Goal: Information Seeking & Learning: Learn about a topic

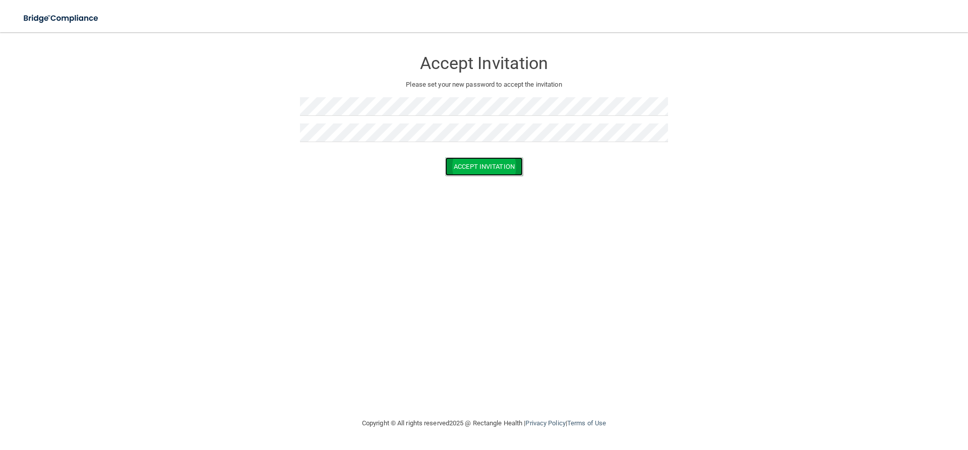
click at [469, 168] on button "Accept Invitation" at bounding box center [484, 166] width 78 height 19
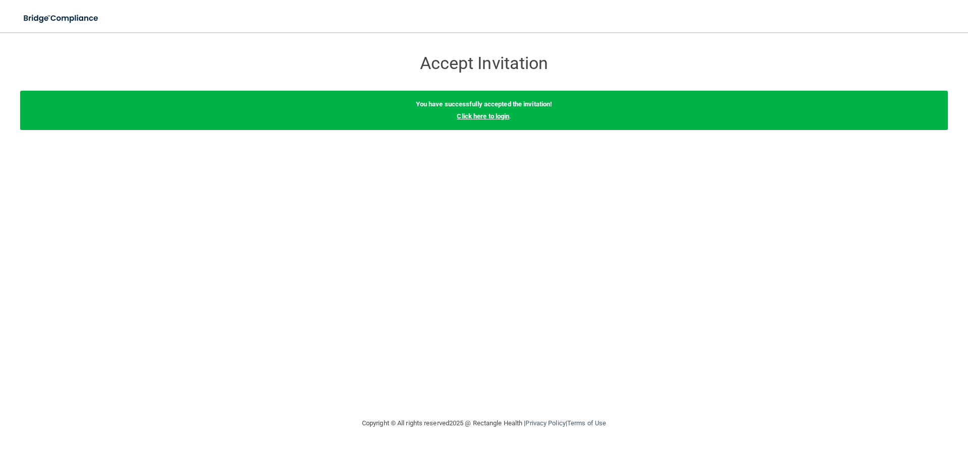
click at [474, 113] on link "Click here to login" at bounding box center [483, 116] width 52 height 8
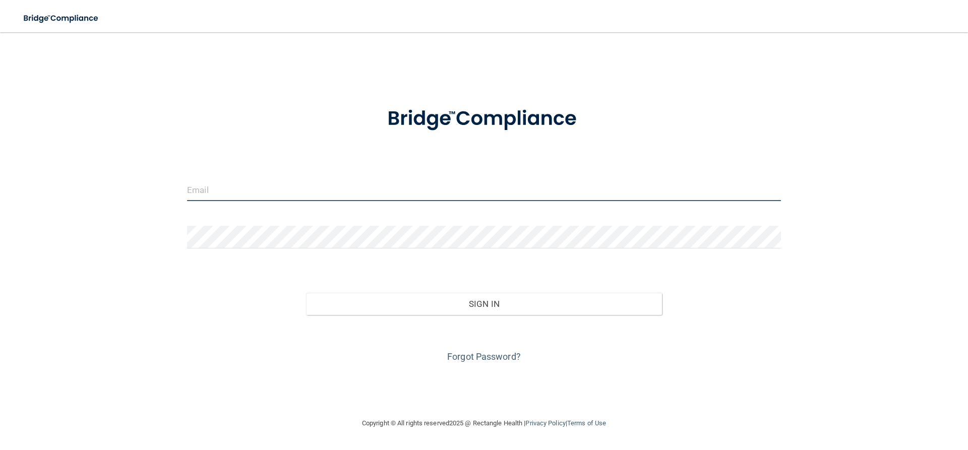
click at [231, 192] on input "email" at bounding box center [484, 190] width 594 height 23
type input "[EMAIL_ADDRESS][DOMAIN_NAME]"
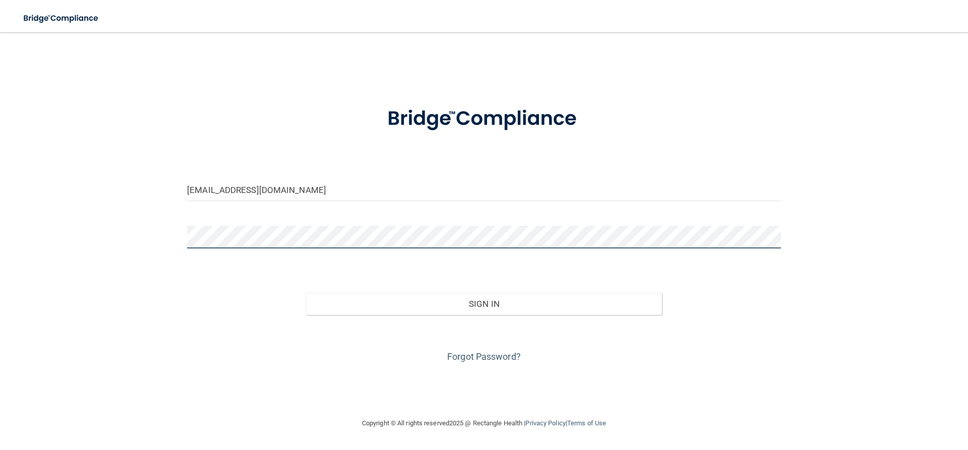
click at [306, 293] on button "Sign In" at bounding box center [484, 304] width 357 height 22
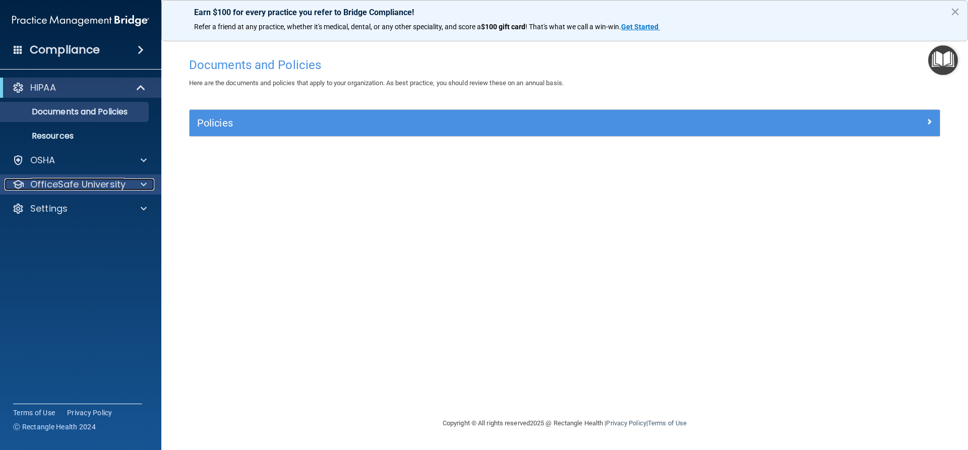
click at [133, 181] on div at bounding box center [142, 185] width 25 height 12
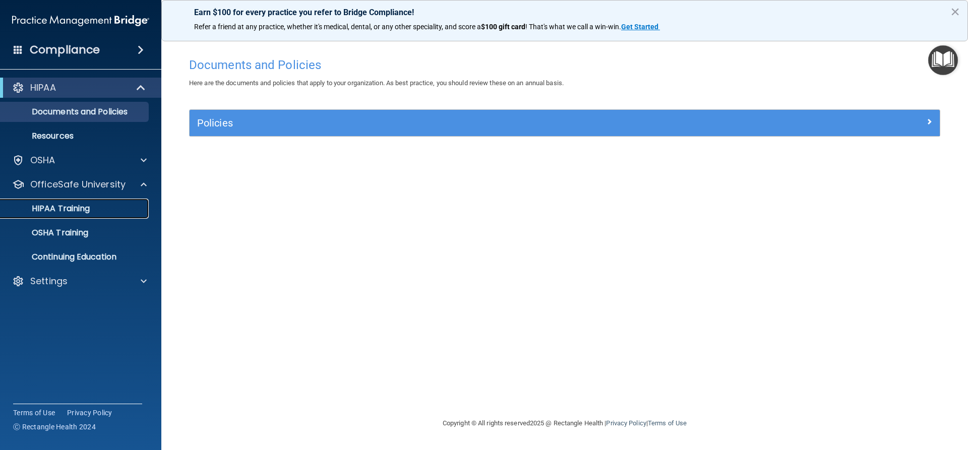
click at [76, 212] on p "HIPAA Training" at bounding box center [48, 209] width 83 height 10
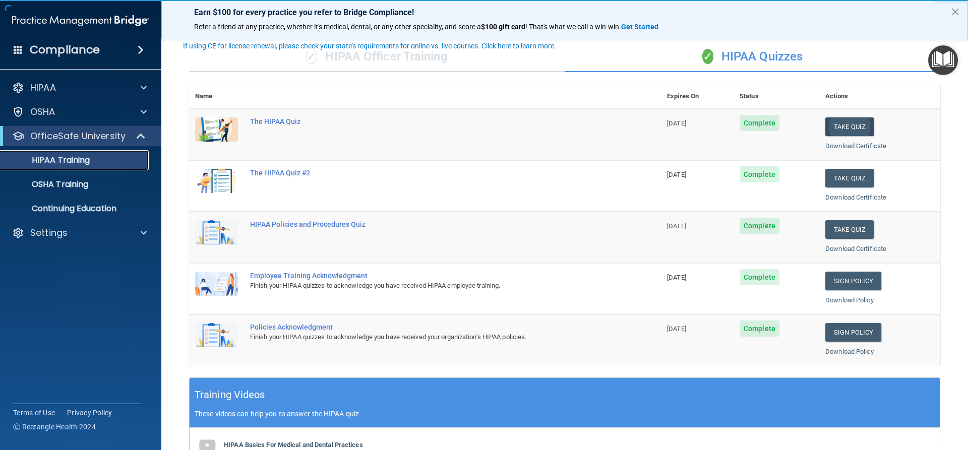
scroll to position [50, 0]
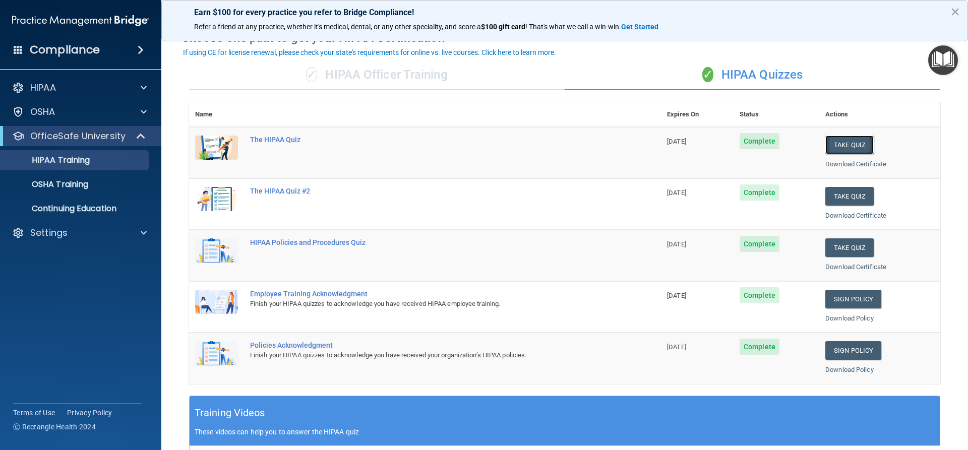
click at [843, 143] on button "Take Quiz" at bounding box center [849, 145] width 48 height 19
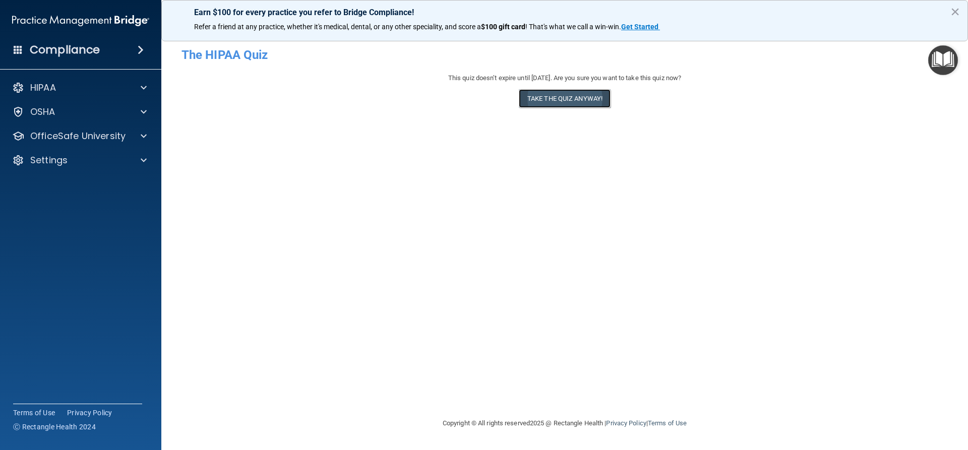
click at [566, 96] on button "Take the quiz anyway!" at bounding box center [565, 98] width 92 height 19
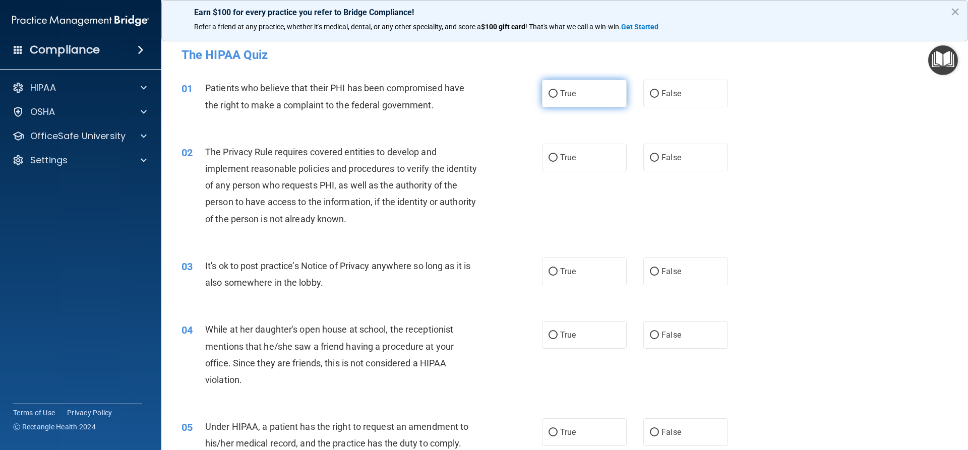
click at [560, 96] on span "True" at bounding box center [568, 94] width 16 height 10
click at [558, 96] on input "True" at bounding box center [553, 94] width 9 height 8
radio input "true"
click at [563, 162] on span "True" at bounding box center [568, 158] width 16 height 10
click at [558, 162] on input "True" at bounding box center [553, 158] width 9 height 8
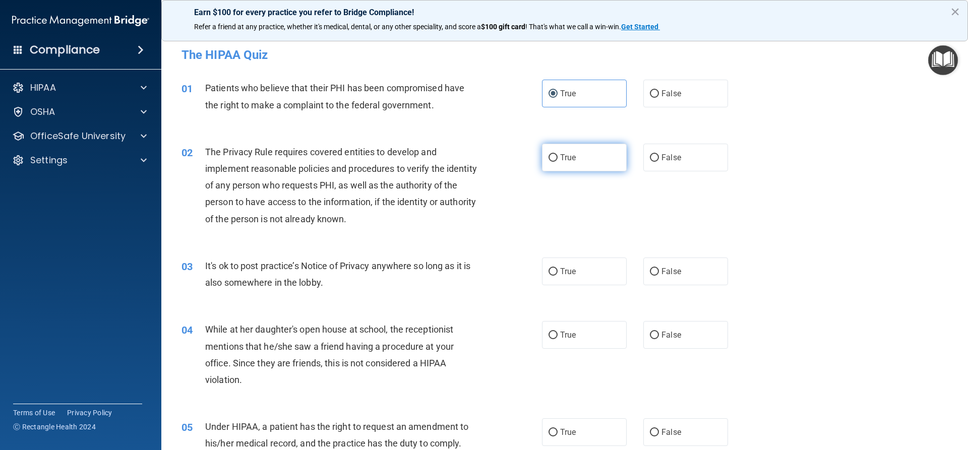
radio input "true"
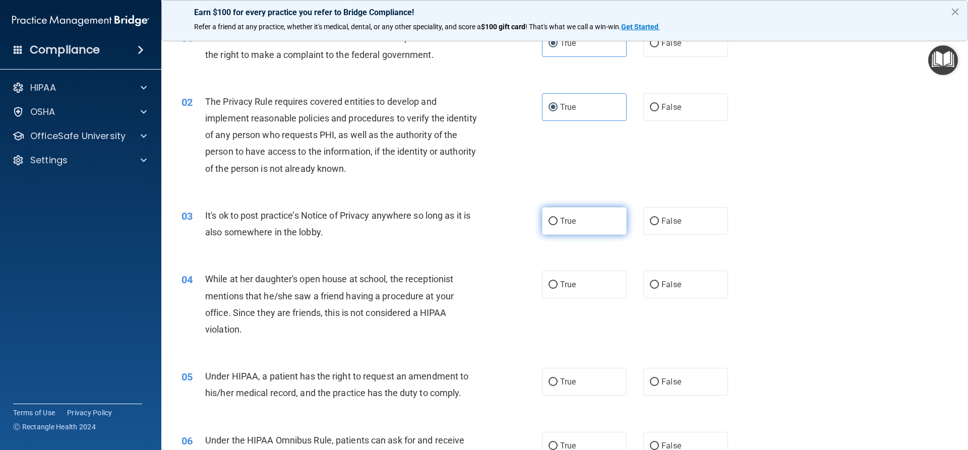
click at [567, 217] on span "True" at bounding box center [568, 221] width 16 height 10
click at [558, 218] on input "True" at bounding box center [553, 222] width 9 height 8
radio input "true"
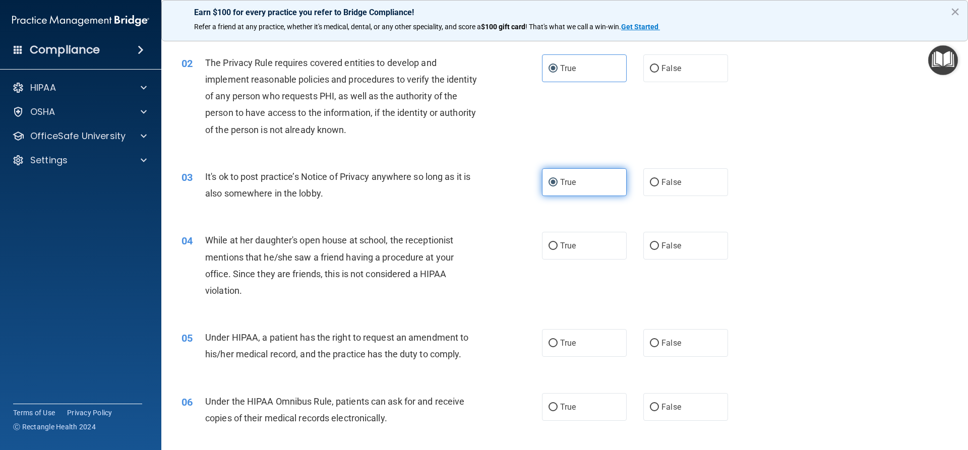
scroll to position [151, 0]
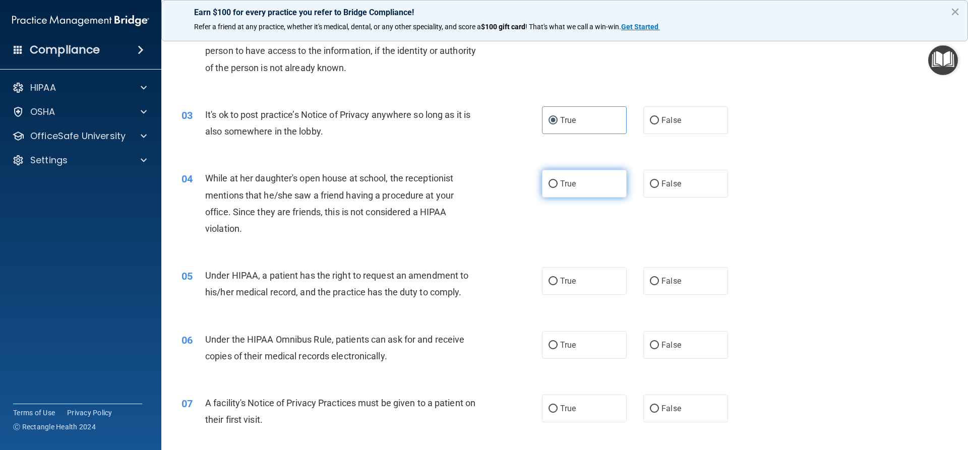
click at [567, 184] on span "True" at bounding box center [568, 184] width 16 height 10
click at [558, 184] on input "True" at bounding box center [553, 185] width 9 height 8
radio input "true"
click at [560, 277] on span "True" at bounding box center [568, 281] width 16 height 10
click at [558, 278] on input "True" at bounding box center [553, 282] width 9 height 8
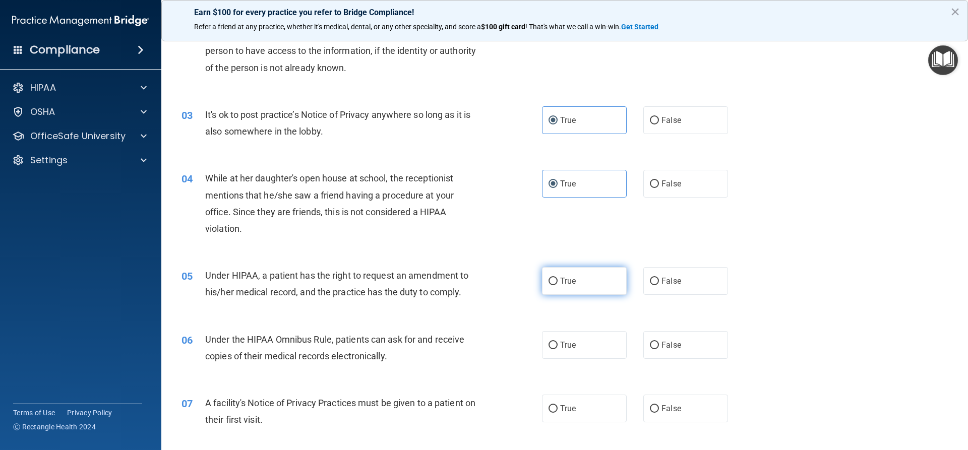
radio input "true"
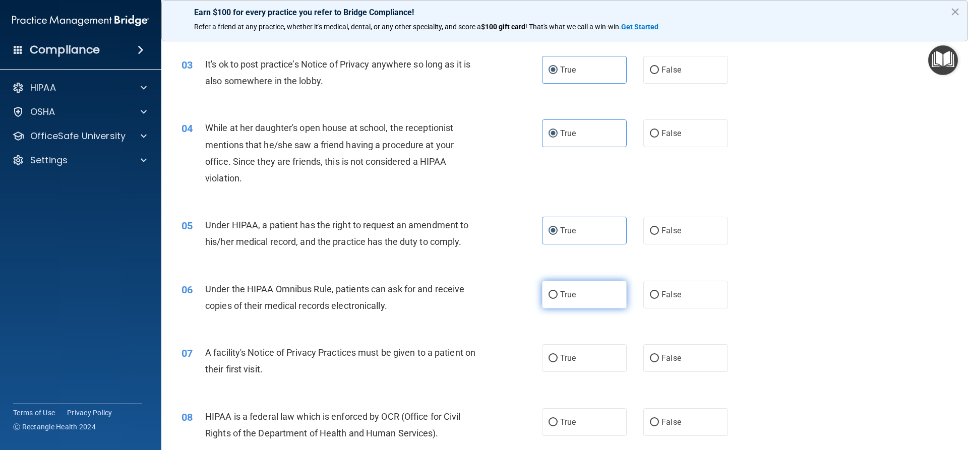
click at [558, 287] on label "True" at bounding box center [584, 295] width 85 height 28
click at [558, 291] on input "True" at bounding box center [553, 295] width 9 height 8
radio input "true"
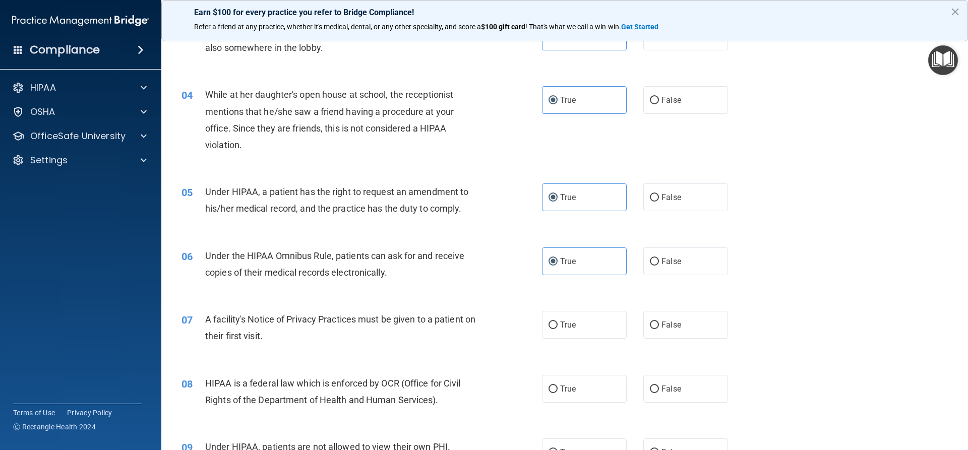
scroll to position [303, 0]
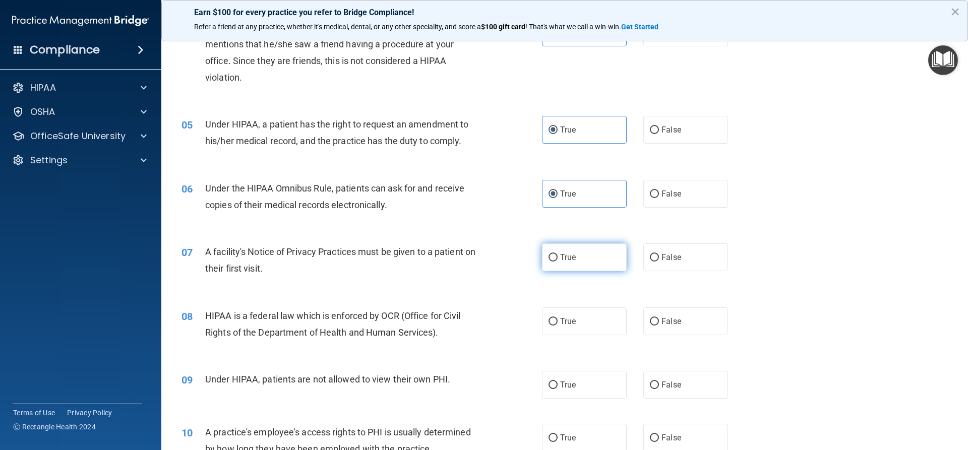
click at [563, 256] on span "True" at bounding box center [568, 258] width 16 height 10
click at [558, 256] on input "True" at bounding box center [553, 258] width 9 height 8
radio input "true"
click at [563, 324] on span "True" at bounding box center [568, 322] width 16 height 10
click at [558, 324] on input "True" at bounding box center [553, 322] width 9 height 8
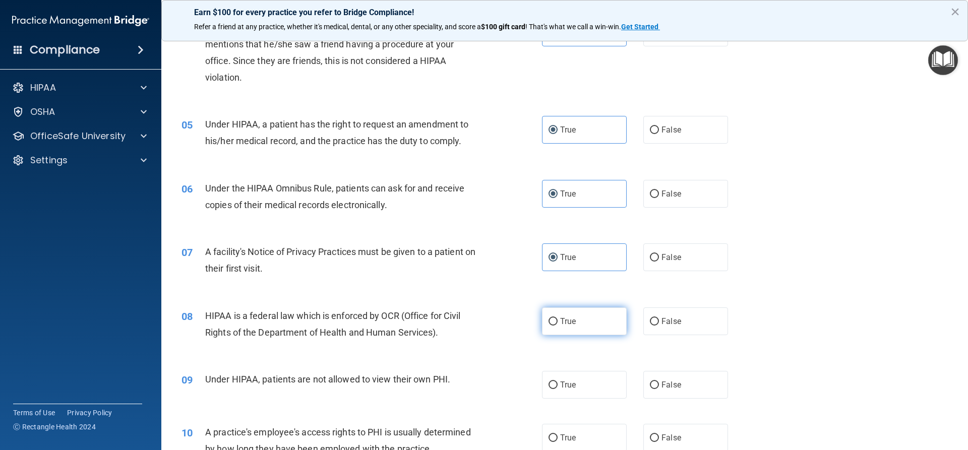
radio input "true"
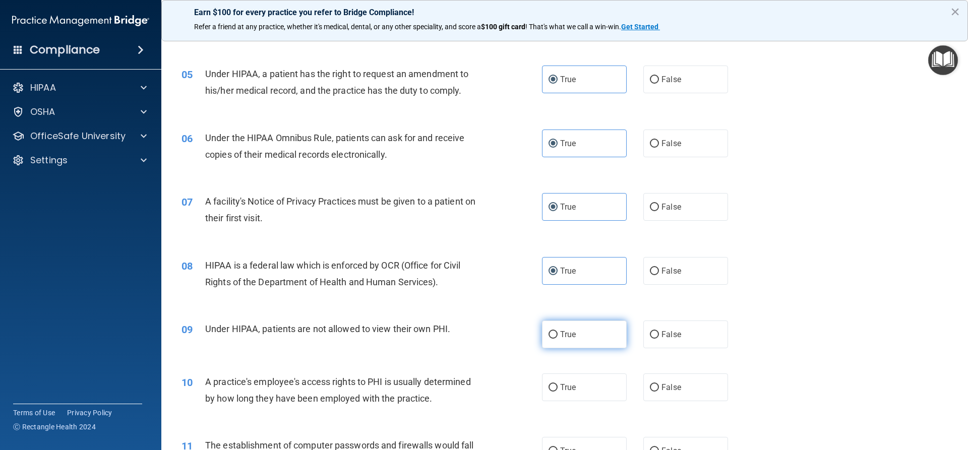
click at [562, 321] on label "True" at bounding box center [584, 335] width 85 height 28
click at [558, 331] on input "True" at bounding box center [553, 335] width 9 height 8
radio input "true"
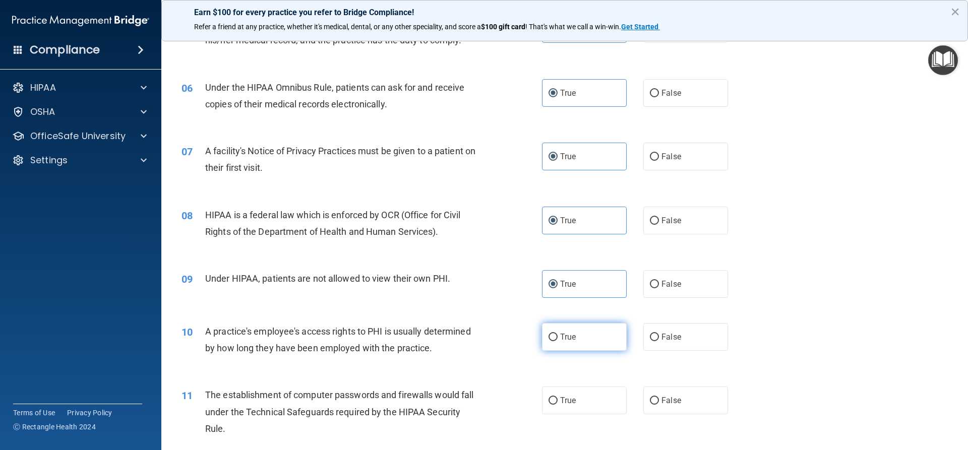
click at [561, 326] on label "True" at bounding box center [584, 337] width 85 height 28
click at [558, 334] on input "True" at bounding box center [553, 338] width 9 height 8
radio input "true"
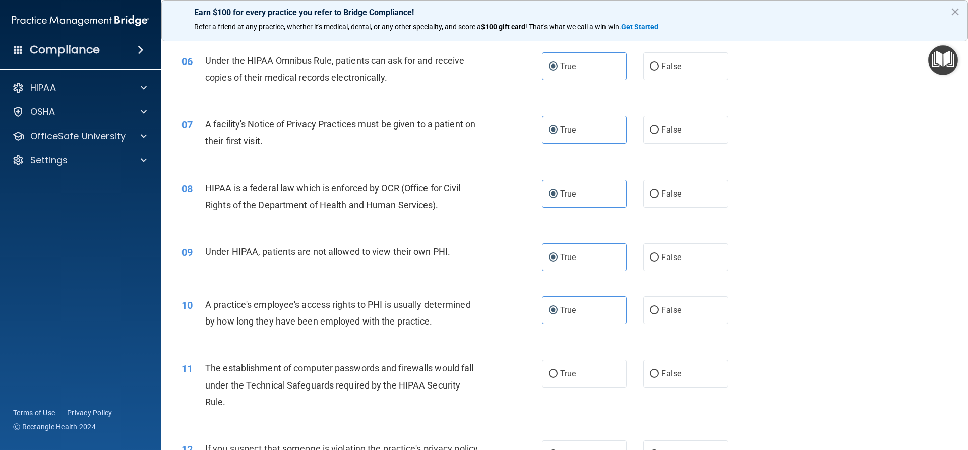
scroll to position [504, 0]
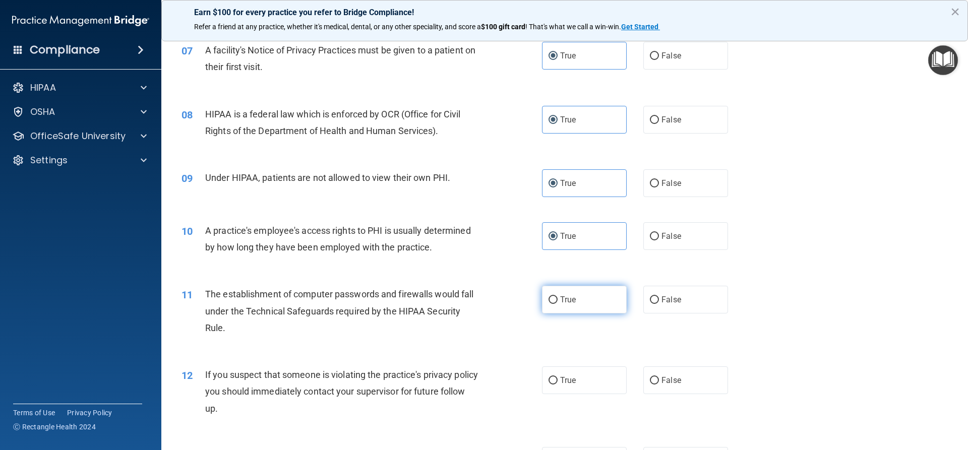
click at [561, 308] on label "True" at bounding box center [584, 300] width 85 height 28
click at [558, 304] on input "True" at bounding box center [553, 301] width 9 height 8
radio input "true"
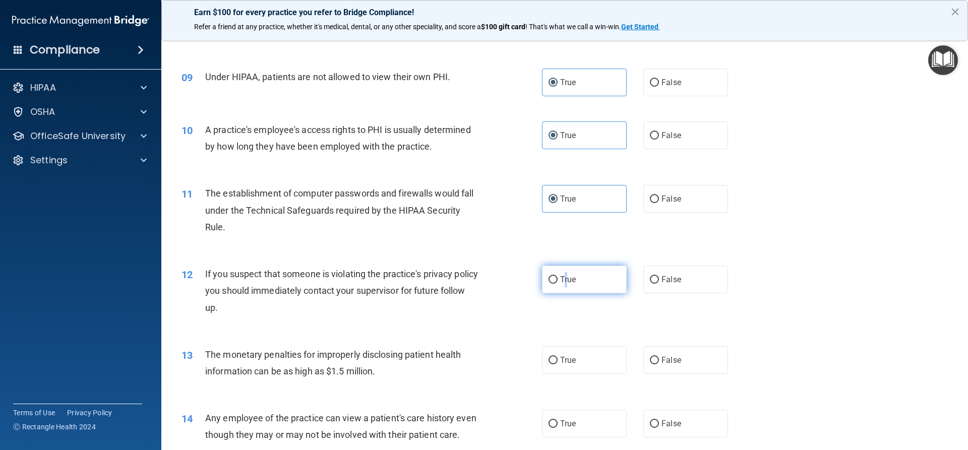
click at [563, 274] on label "True" at bounding box center [584, 280] width 85 height 28
click at [549, 277] on input "True" at bounding box center [553, 280] width 9 height 8
radio input "true"
click at [562, 362] on span "True" at bounding box center [568, 361] width 16 height 10
click at [558, 362] on input "True" at bounding box center [553, 361] width 9 height 8
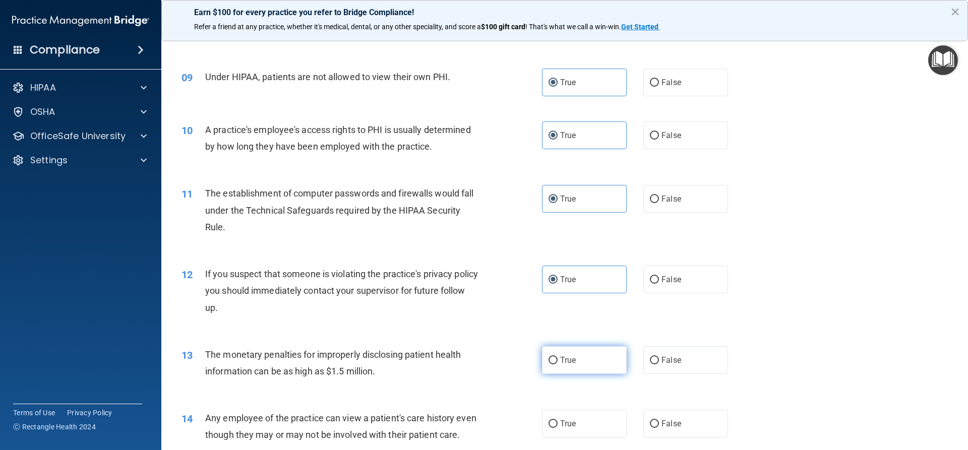
radio input "true"
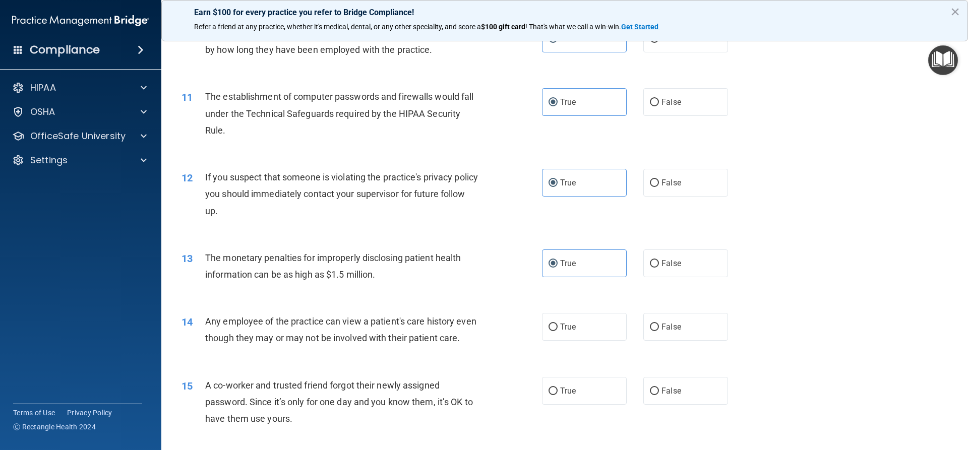
scroll to position [706, 0]
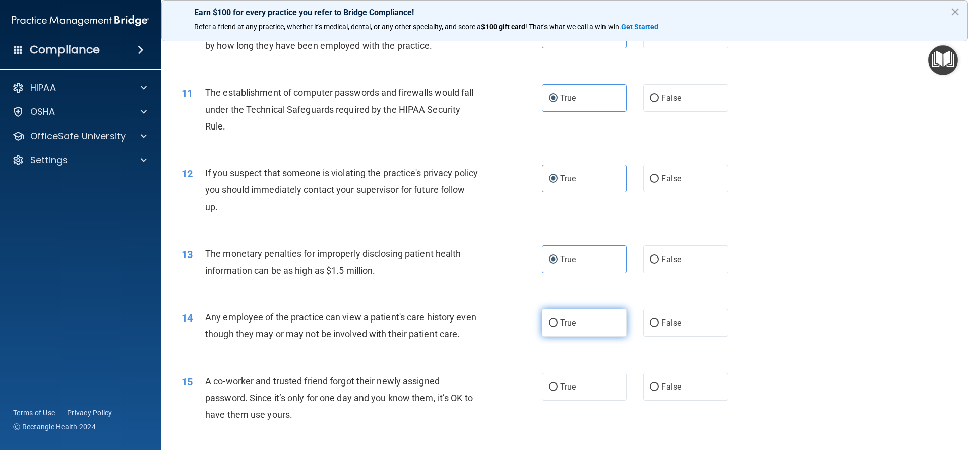
click at [562, 321] on span "True" at bounding box center [568, 323] width 16 height 10
click at [558, 321] on input "True" at bounding box center [553, 324] width 9 height 8
radio input "true"
click at [552, 391] on input "True" at bounding box center [553, 388] width 9 height 8
radio input "true"
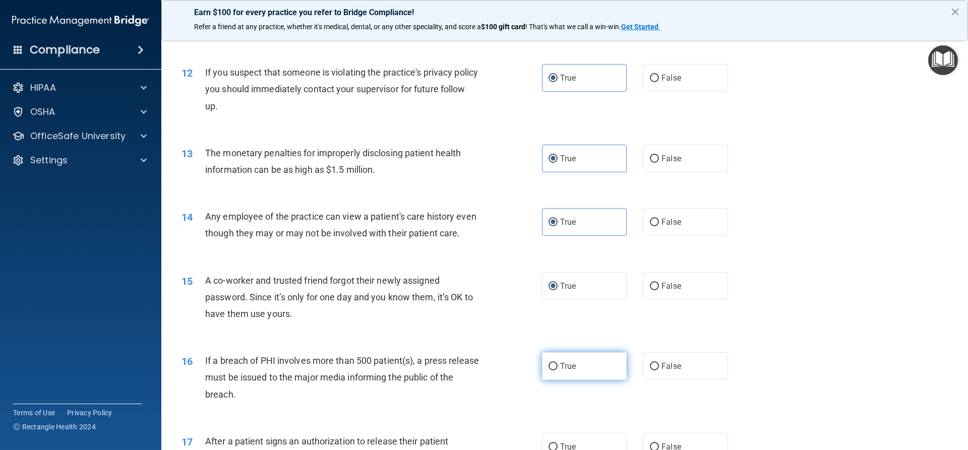
click at [559, 370] on label "True" at bounding box center [584, 366] width 85 height 28
click at [558, 370] on input "True" at bounding box center [553, 367] width 9 height 8
radio input "true"
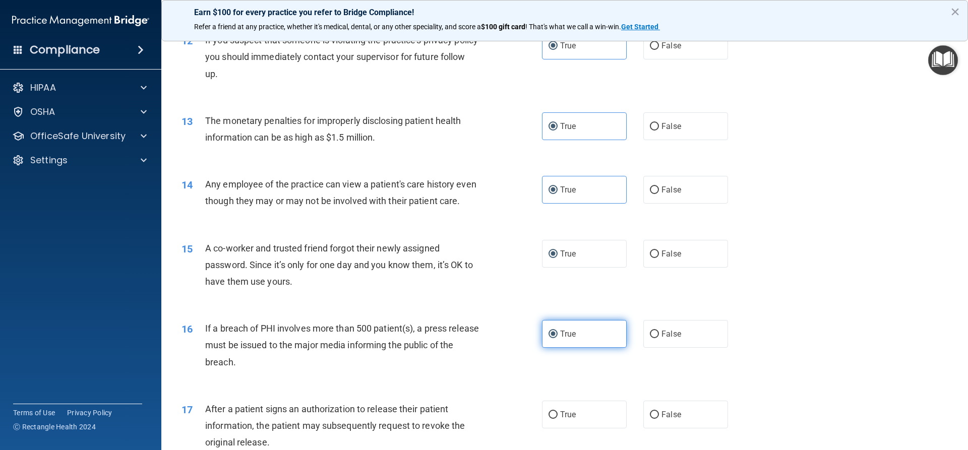
scroll to position [857, 0]
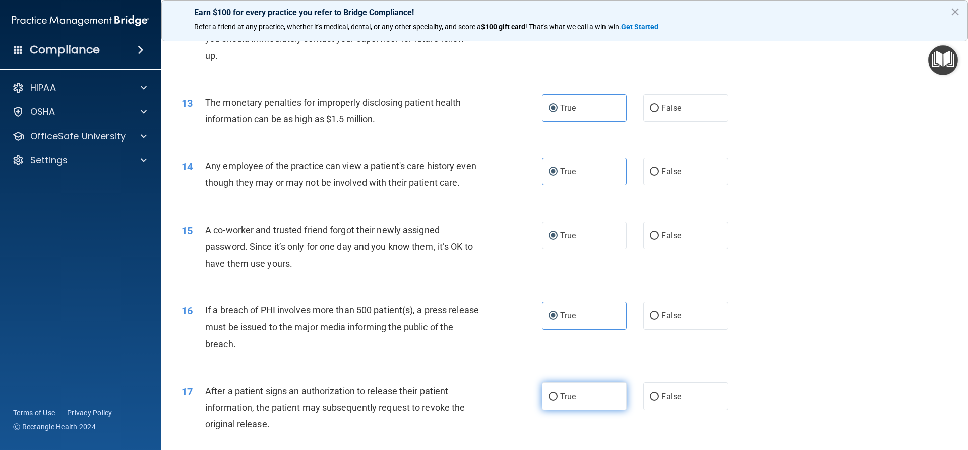
click at [554, 401] on input "True" at bounding box center [553, 397] width 9 height 8
radio input "true"
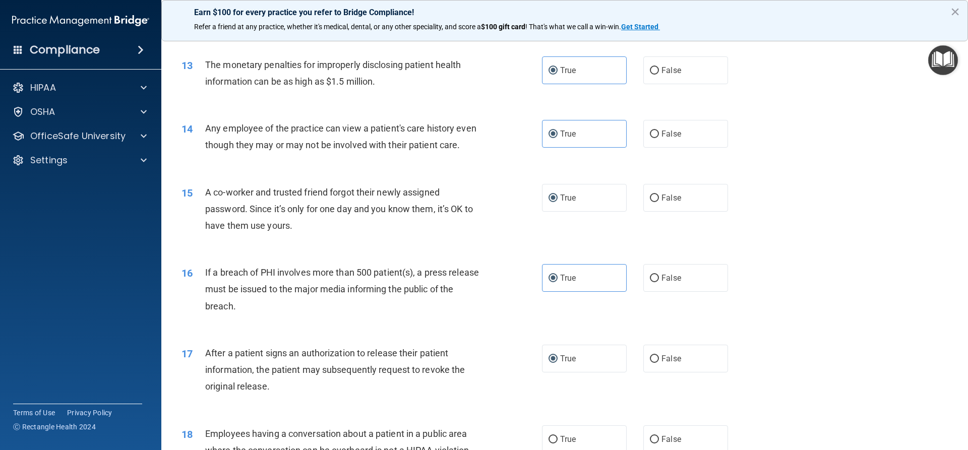
scroll to position [958, 0]
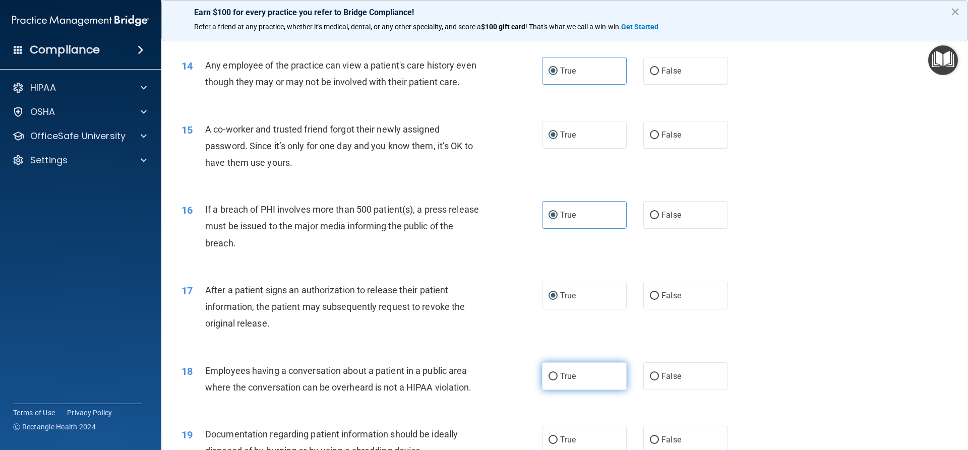
click at [549, 381] on input "True" at bounding box center [553, 377] width 9 height 8
radio input "true"
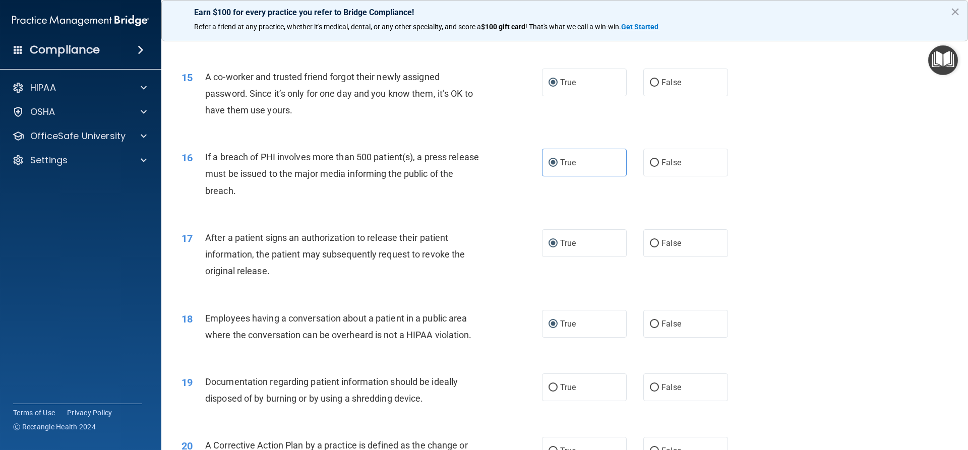
scroll to position [1059, 0]
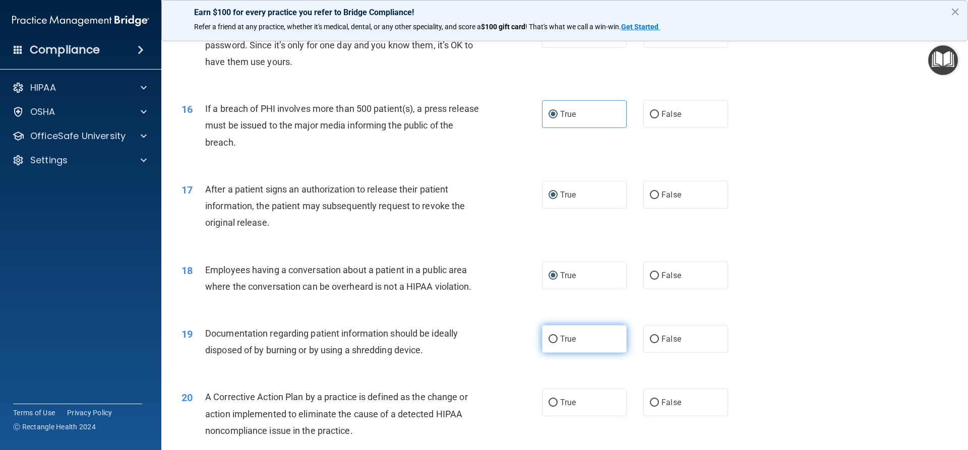
click at [568, 344] on span "True" at bounding box center [568, 339] width 16 height 10
click at [558, 343] on input "True" at bounding box center [553, 340] width 9 height 8
radio input "true"
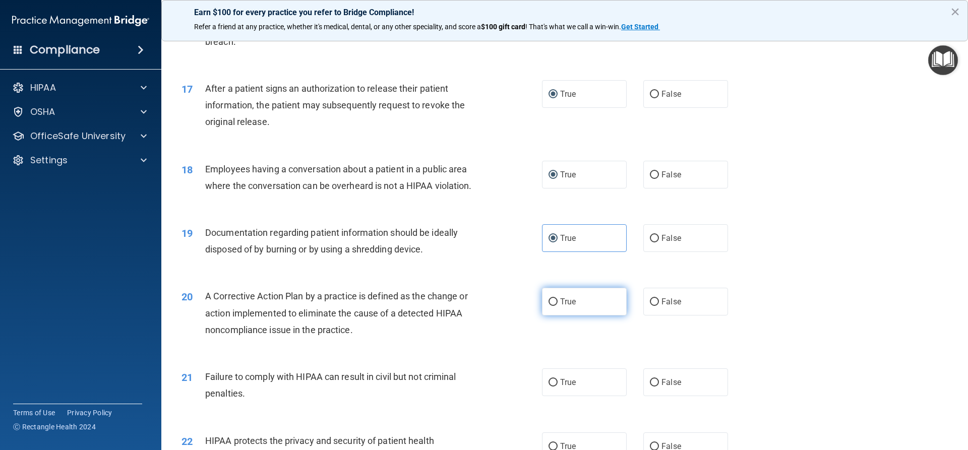
click at [550, 306] on input "True" at bounding box center [553, 303] width 9 height 8
radio input "true"
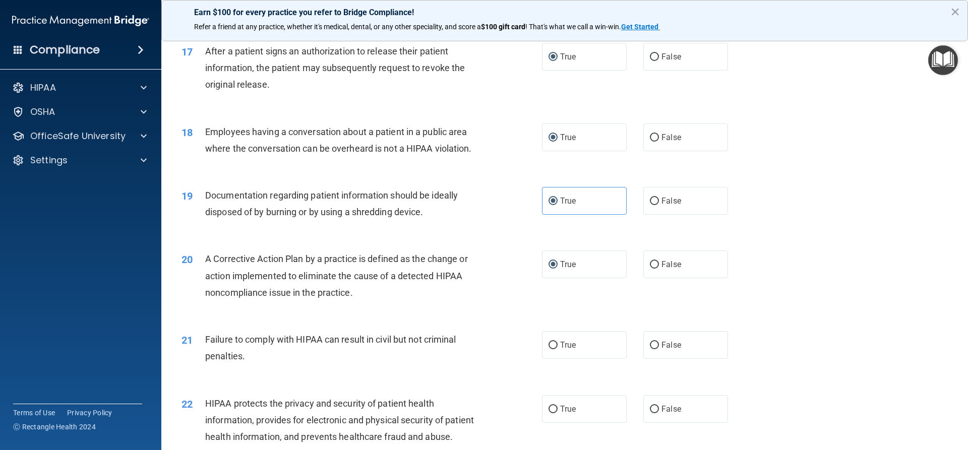
scroll to position [1261, 0]
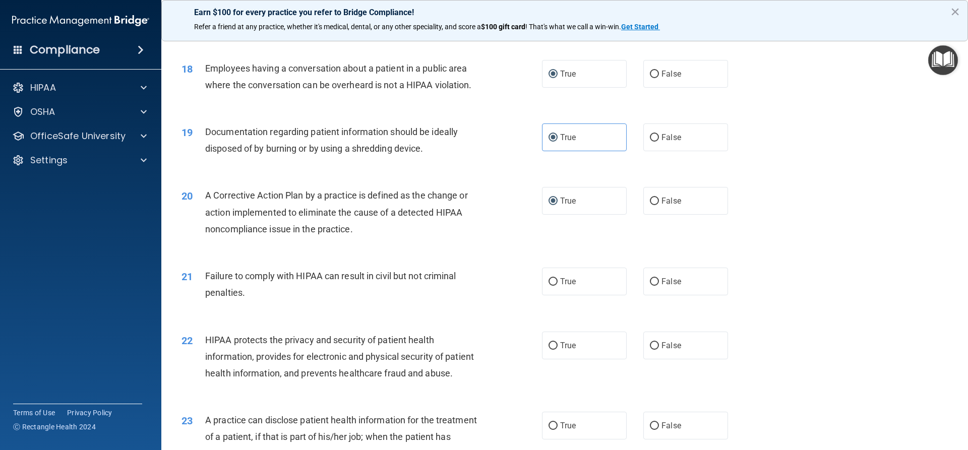
click at [537, 294] on div "21 Failure to comply with HIPAA can result in civil but not criminal penalties." at bounding box center [361, 287] width 391 height 38
click at [550, 286] on input "True" at bounding box center [553, 282] width 9 height 8
radio input "true"
click at [549, 350] on input "True" at bounding box center [553, 346] width 9 height 8
radio input "true"
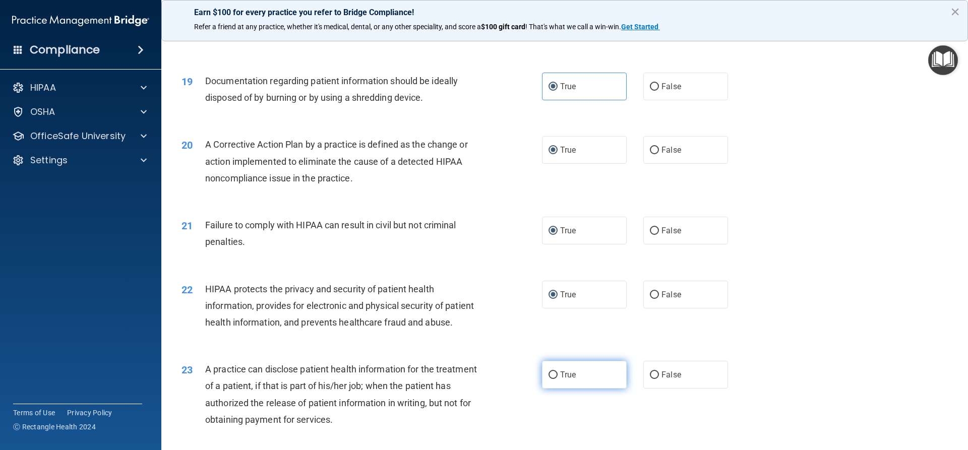
scroll to position [1362, 0]
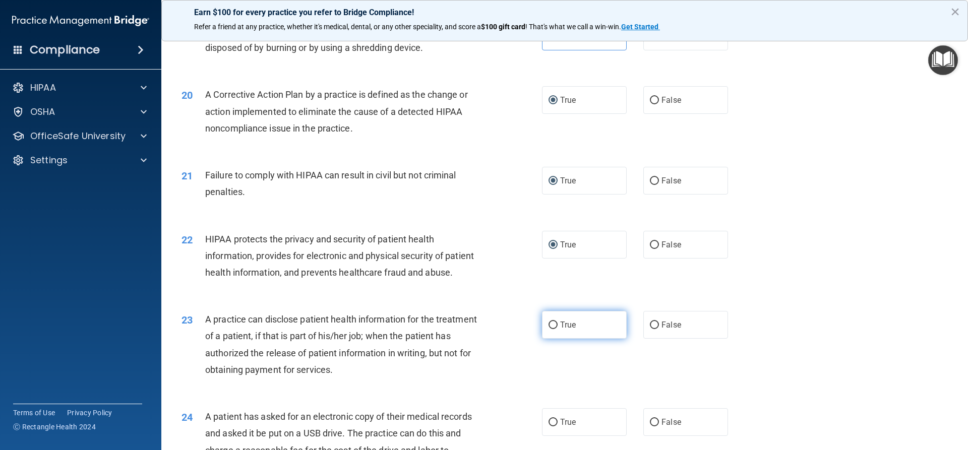
click at [556, 339] on label "True" at bounding box center [584, 325] width 85 height 28
click at [556, 329] on input "True" at bounding box center [553, 326] width 9 height 8
radio input "true"
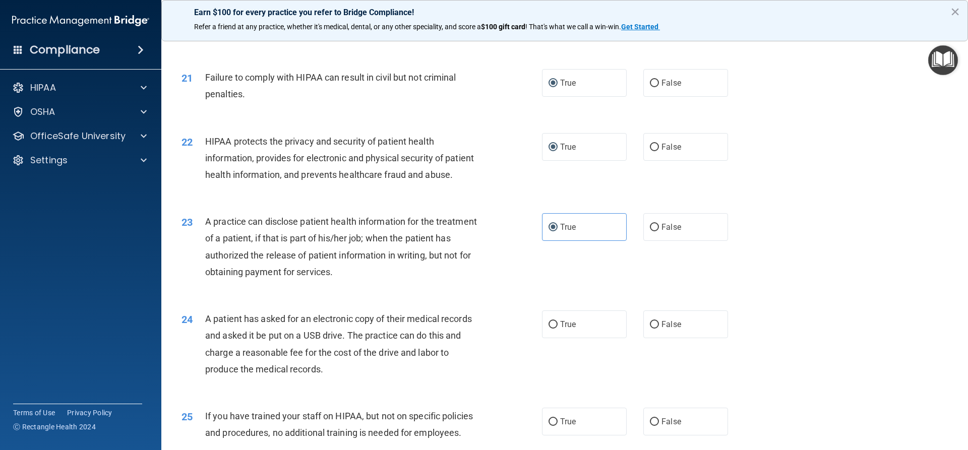
scroll to position [1462, 0]
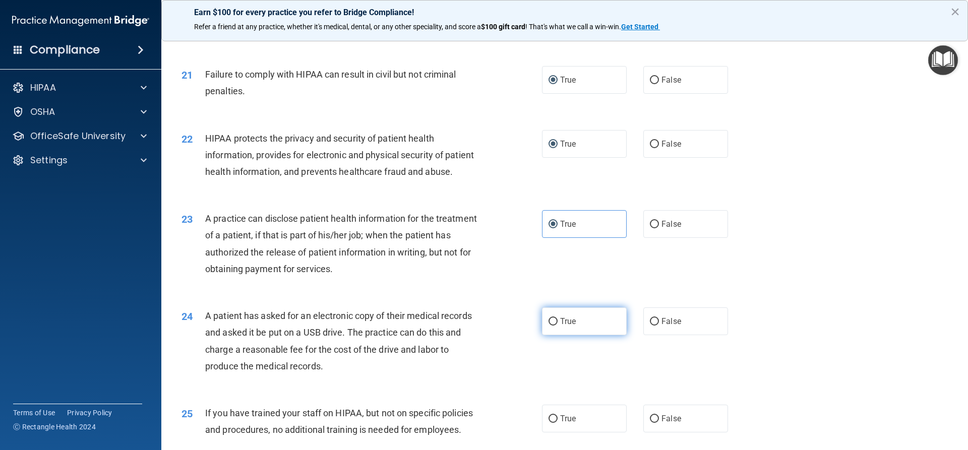
click at [551, 335] on label "True" at bounding box center [584, 322] width 85 height 28
click at [551, 326] on input "True" at bounding box center [553, 322] width 9 height 8
radio input "true"
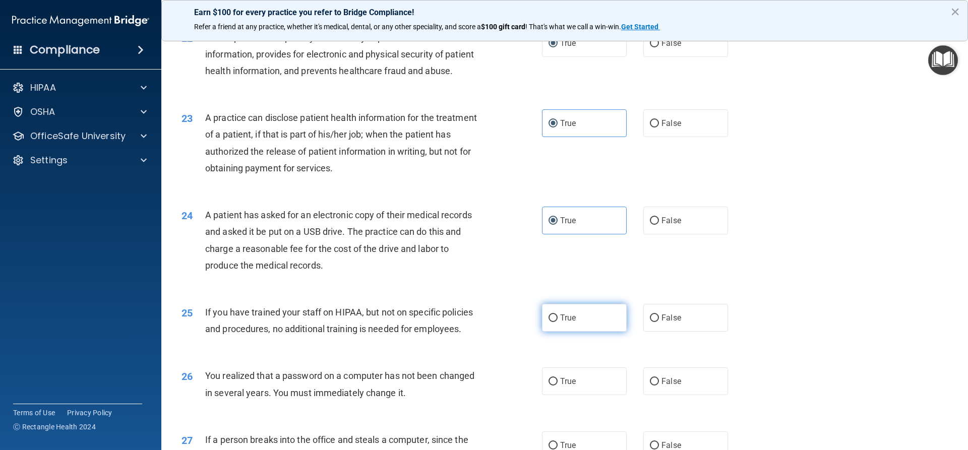
click at [555, 332] on label "True" at bounding box center [584, 318] width 85 height 28
click at [555, 322] on input "True" at bounding box center [553, 319] width 9 height 8
radio input "true"
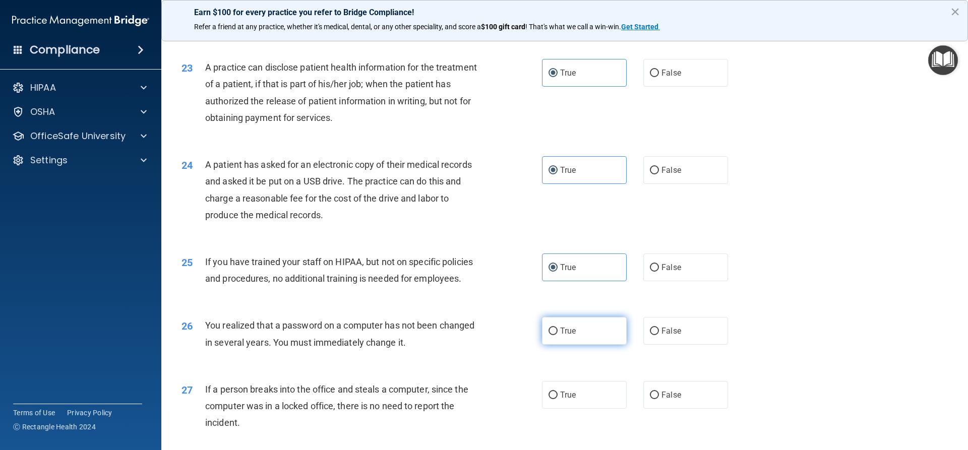
click at [550, 335] on input "True" at bounding box center [553, 332] width 9 height 8
radio input "true"
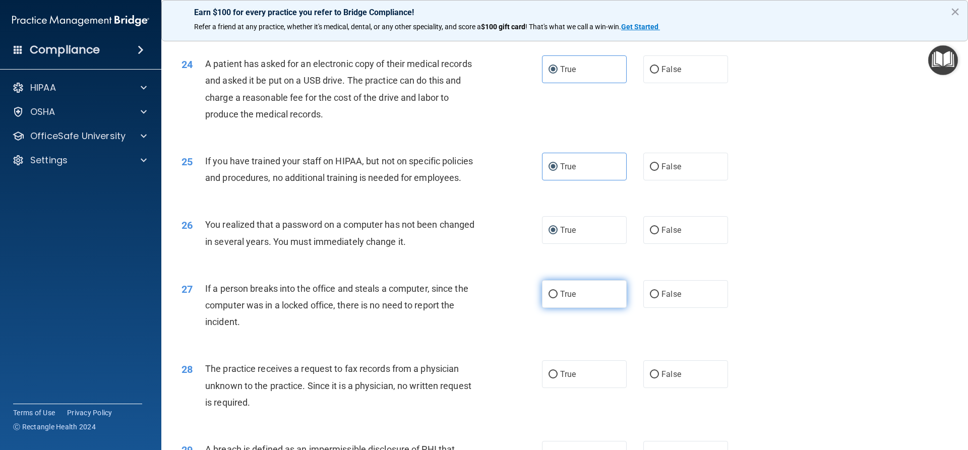
drag, startPoint x: 559, startPoint y: 327, endPoint x: 555, endPoint y: 334, distance: 7.4
click at [560, 299] on span "True" at bounding box center [568, 294] width 16 height 10
click at [558, 299] on input "True" at bounding box center [553, 295] width 9 height 8
radio input "true"
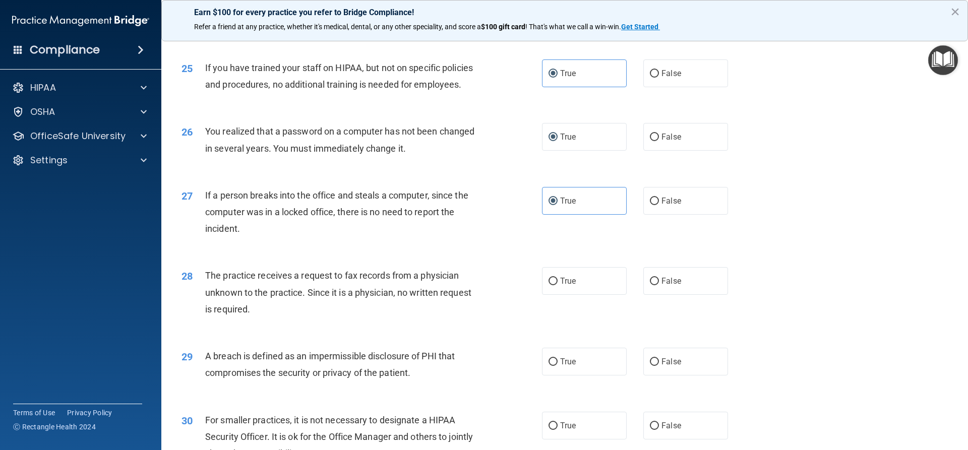
scroll to position [1815, 0]
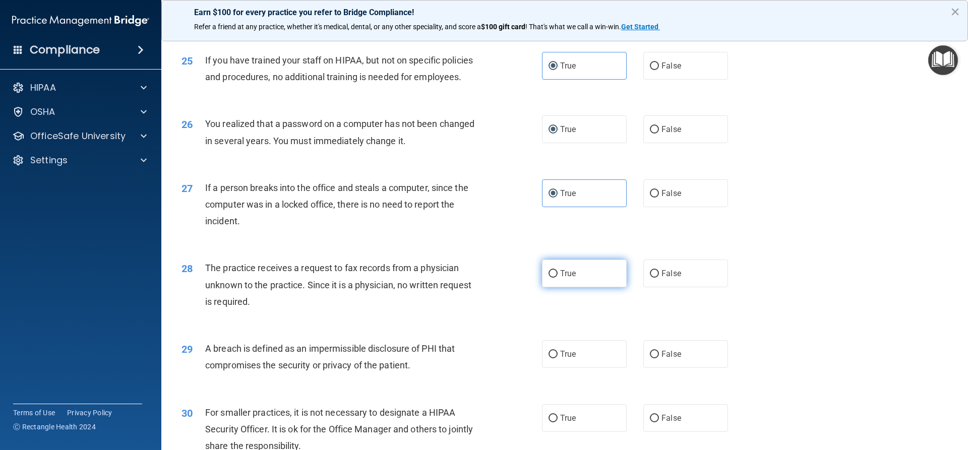
click at [549, 278] on input "True" at bounding box center [553, 274] width 9 height 8
radio input "true"
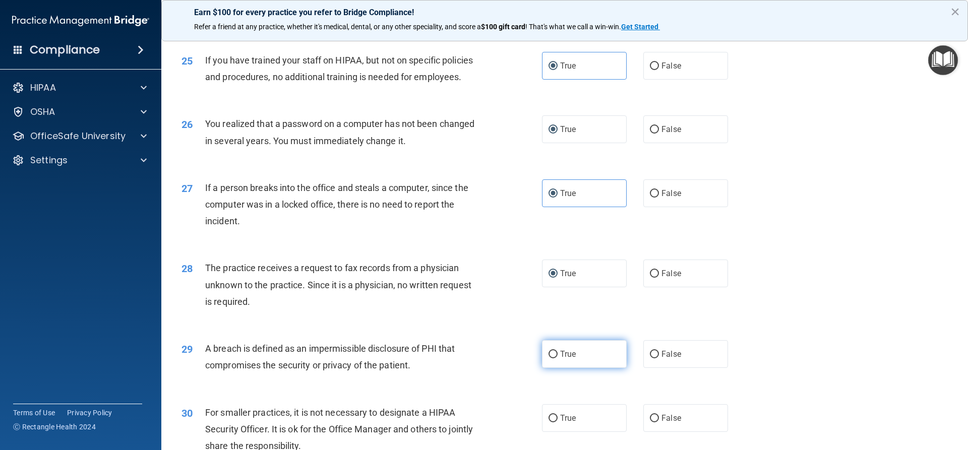
click at [549, 359] on input "True" at bounding box center [553, 355] width 9 height 8
radio input "true"
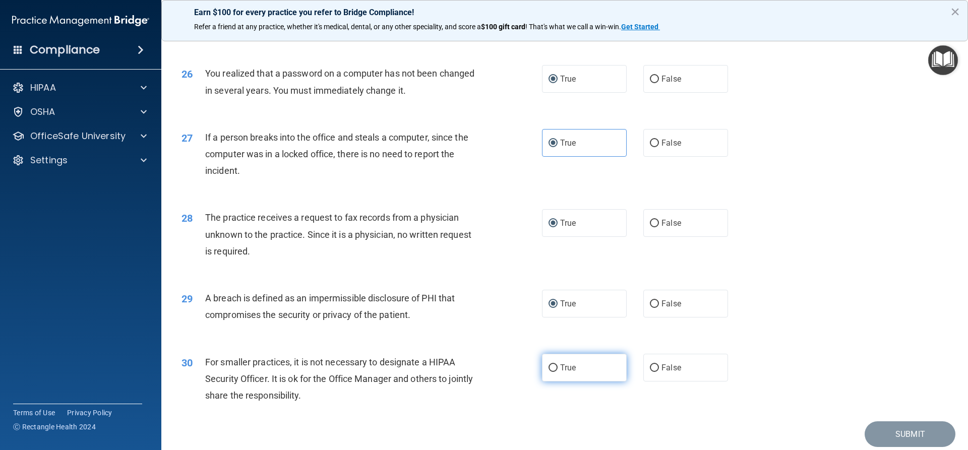
click at [548, 382] on label "True" at bounding box center [584, 368] width 85 height 28
click at [549, 372] on input "True" at bounding box center [553, 369] width 9 height 8
radio input "true"
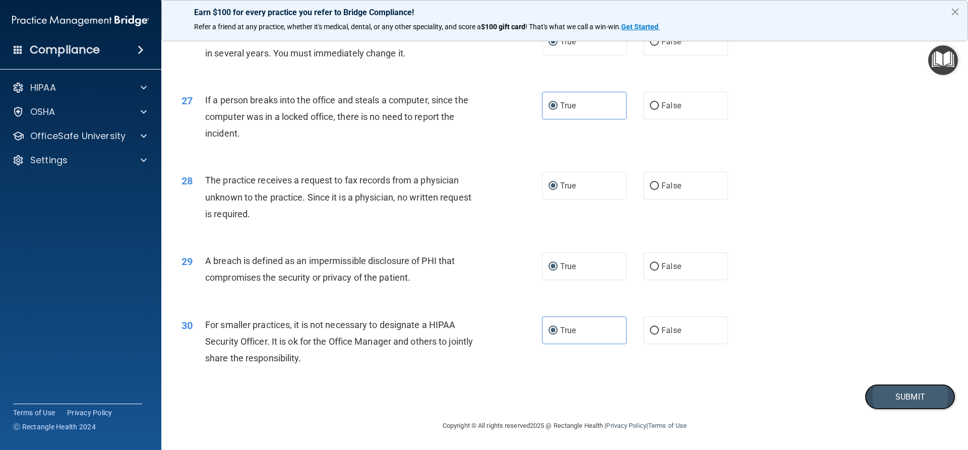
click at [887, 410] on button "Submit" at bounding box center [910, 397] width 91 height 26
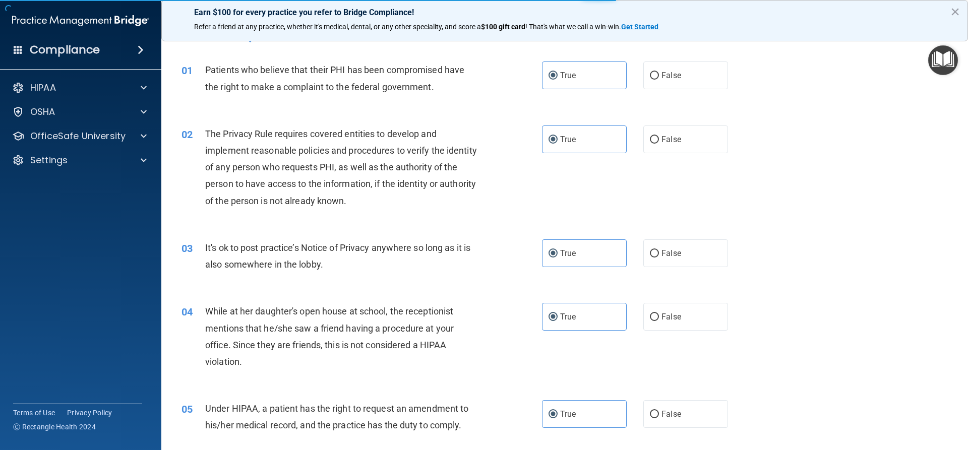
scroll to position [0, 0]
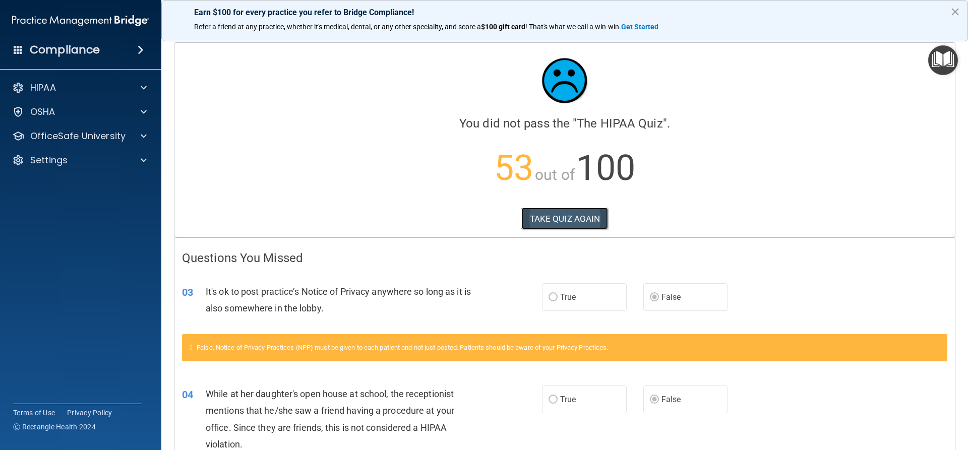
click at [572, 221] on button "TAKE QUIZ AGAIN" at bounding box center [564, 219] width 87 height 22
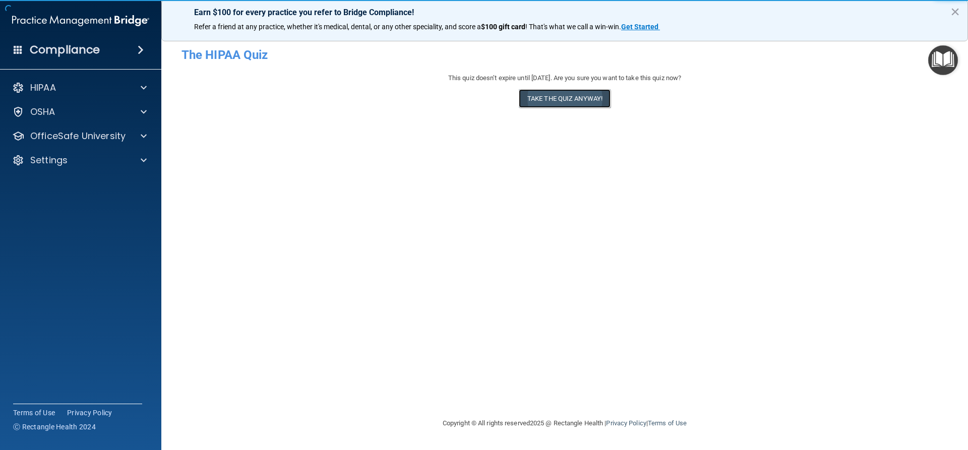
click at [552, 101] on button "Take the quiz anyway!" at bounding box center [565, 98] width 92 height 19
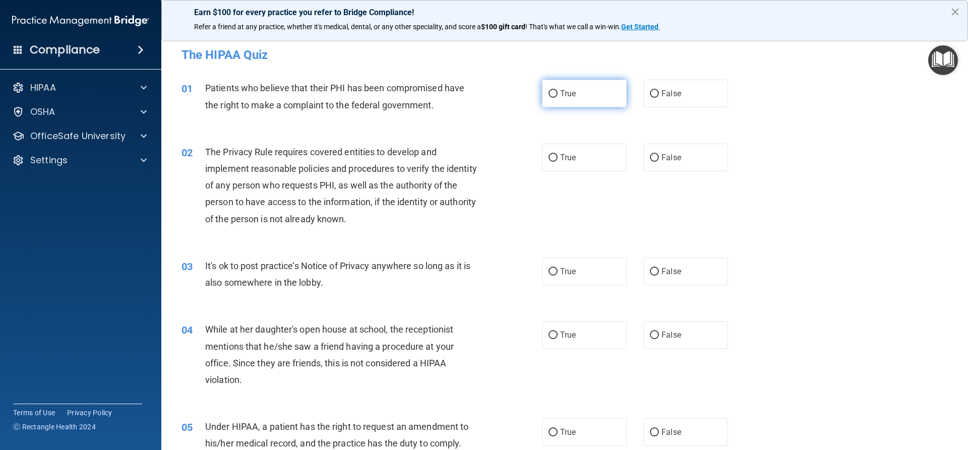
click at [552, 99] on label "True" at bounding box center [584, 94] width 85 height 28
click at [552, 98] on input "True" at bounding box center [553, 94] width 9 height 8
radio input "true"
click at [560, 153] on span "True" at bounding box center [568, 158] width 16 height 10
click at [558, 154] on input "True" at bounding box center [553, 158] width 9 height 8
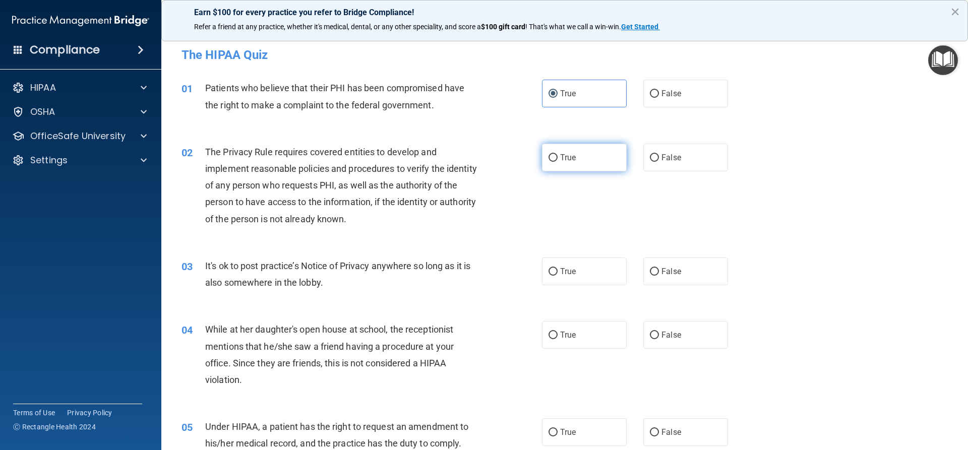
radio input "true"
click at [678, 279] on label "False" at bounding box center [685, 272] width 85 height 28
click at [659, 276] on input "False" at bounding box center [654, 272] width 9 height 8
radio input "true"
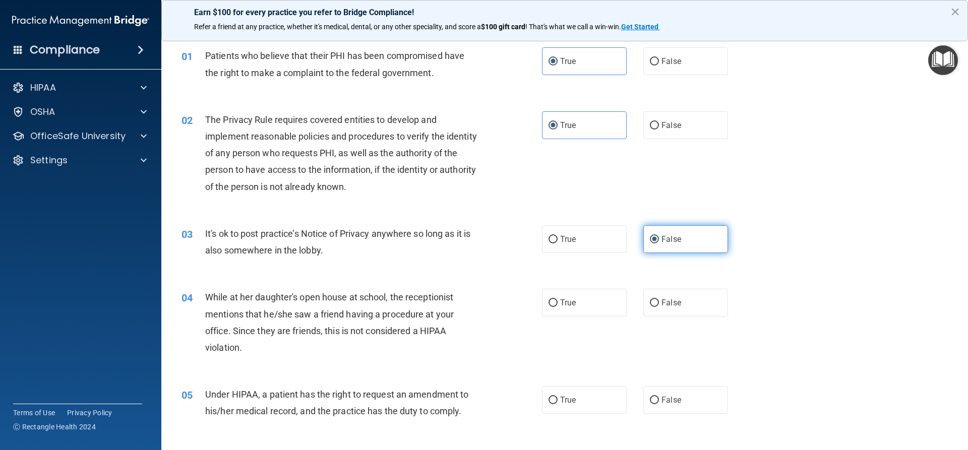
scroll to position [50, 0]
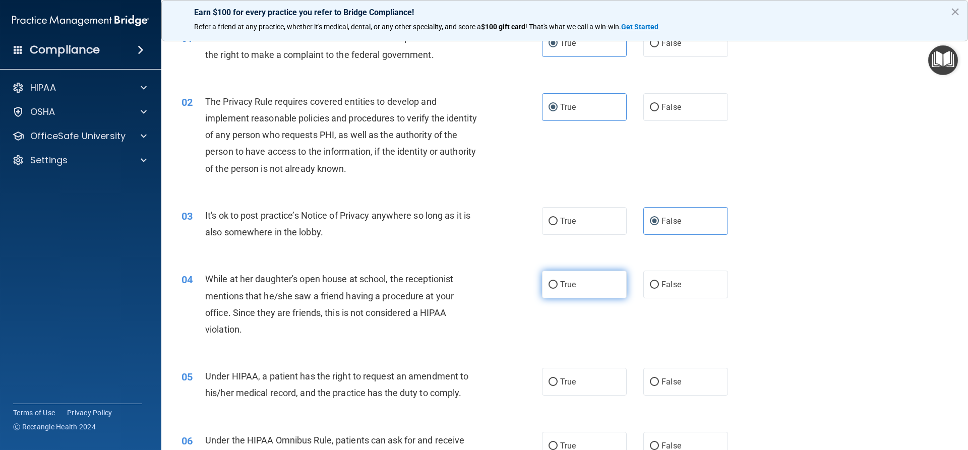
click at [588, 284] on label "True" at bounding box center [584, 285] width 85 height 28
click at [558, 284] on input "True" at bounding box center [553, 285] width 9 height 8
radio input "true"
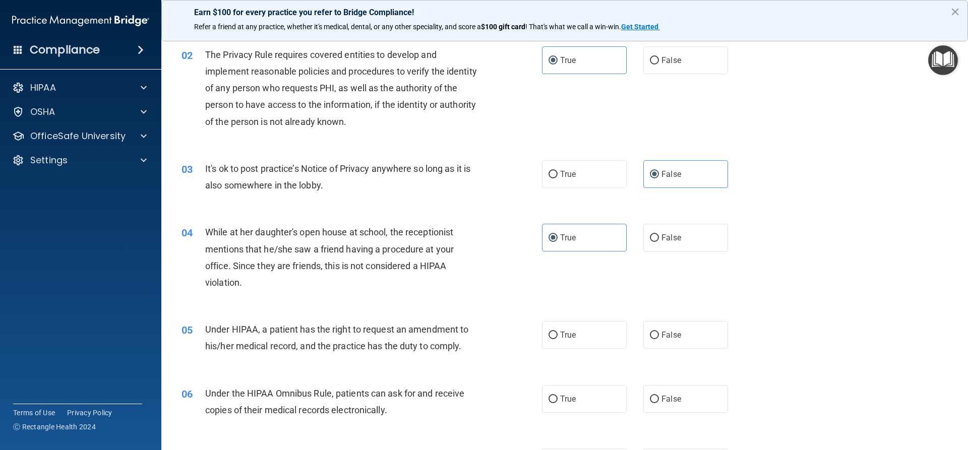
scroll to position [151, 0]
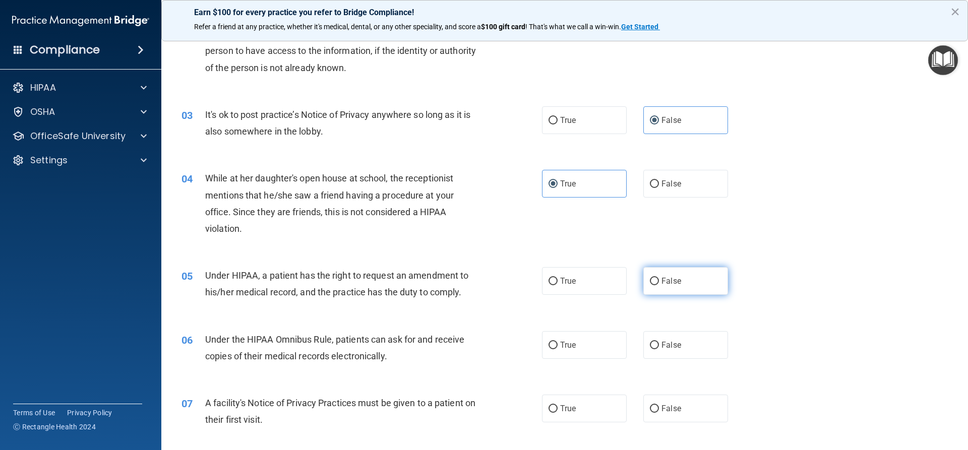
click at [677, 289] on label "False" at bounding box center [685, 281] width 85 height 28
click at [659, 285] on input "False" at bounding box center [654, 282] width 9 height 8
radio input "true"
click at [586, 348] on label "True" at bounding box center [584, 345] width 85 height 28
click at [558, 348] on input "True" at bounding box center [553, 346] width 9 height 8
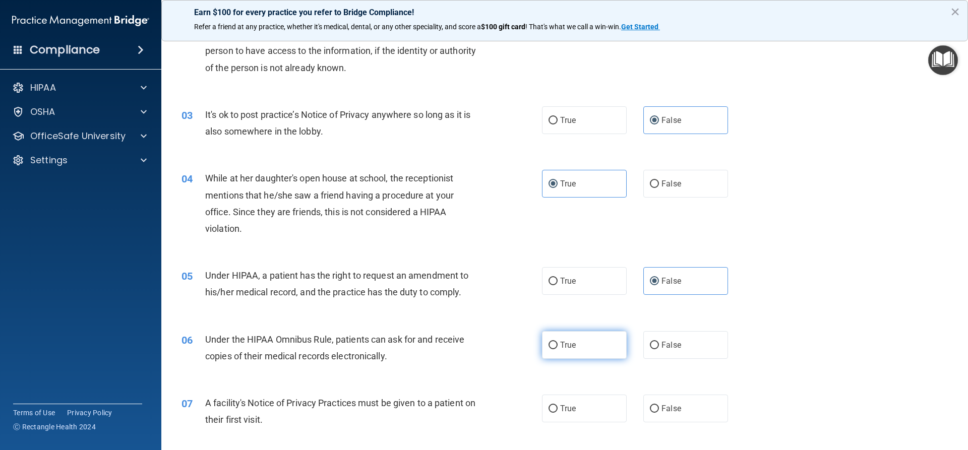
radio input "true"
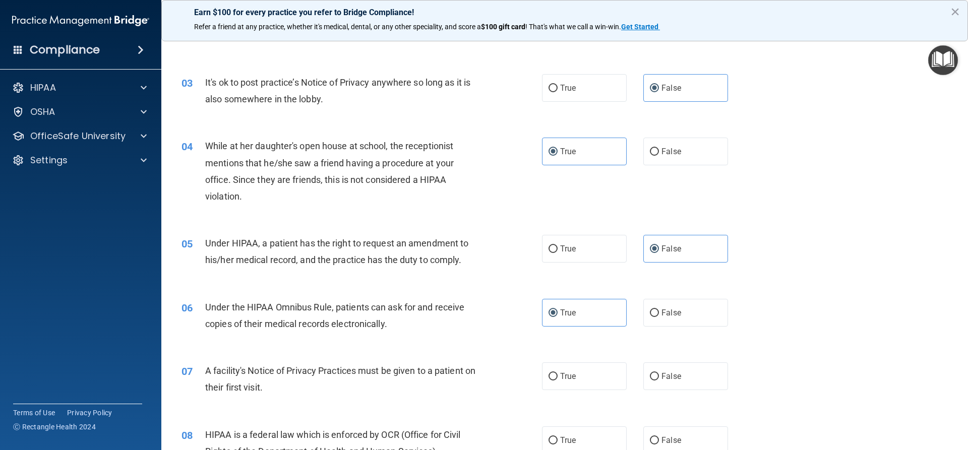
scroll to position [202, 0]
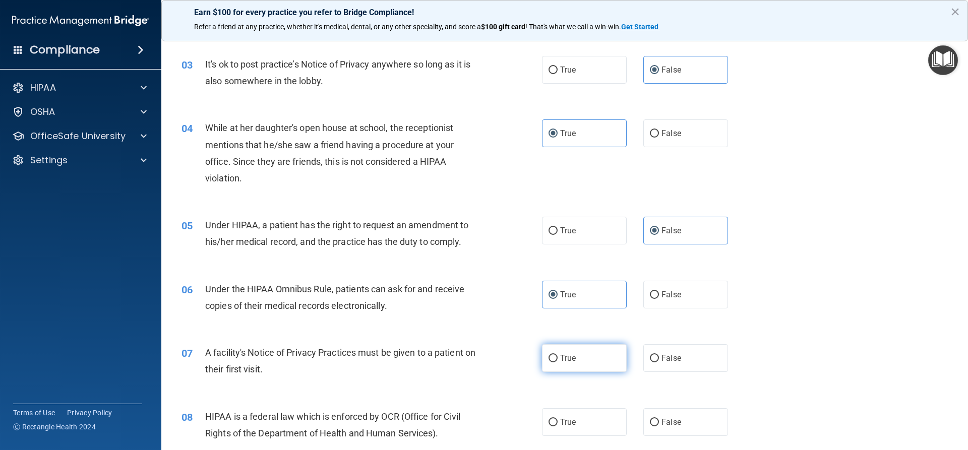
click at [568, 356] on span "True" at bounding box center [568, 358] width 16 height 10
click at [558, 356] on input "True" at bounding box center [553, 359] width 9 height 8
radio input "true"
click at [668, 133] on span "False" at bounding box center [672, 134] width 20 height 10
click at [659, 133] on input "False" at bounding box center [654, 134] width 9 height 8
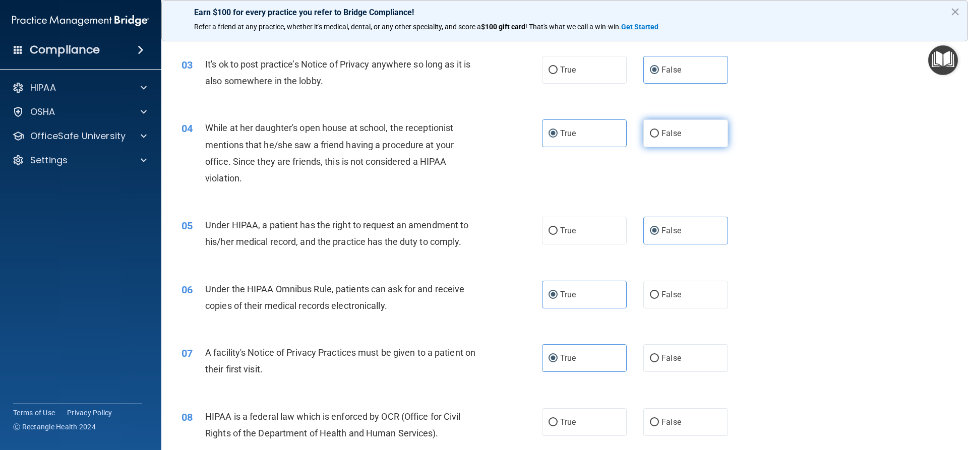
radio input "true"
radio input "false"
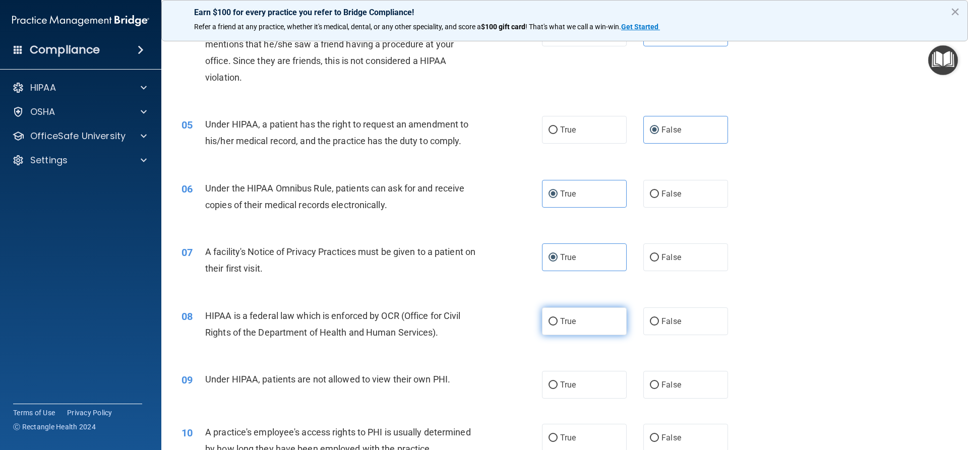
click at [581, 319] on label "True" at bounding box center [584, 322] width 85 height 28
click at [558, 319] on input "True" at bounding box center [553, 322] width 9 height 8
radio input "true"
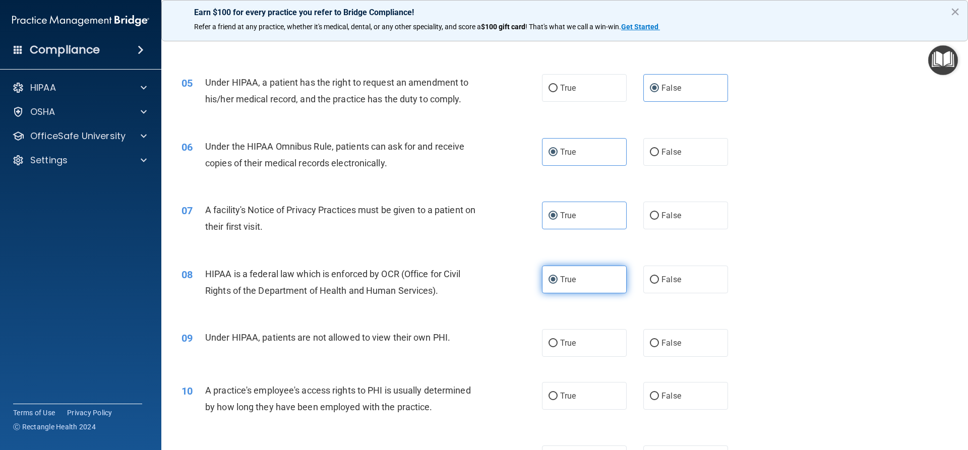
scroll to position [403, 0]
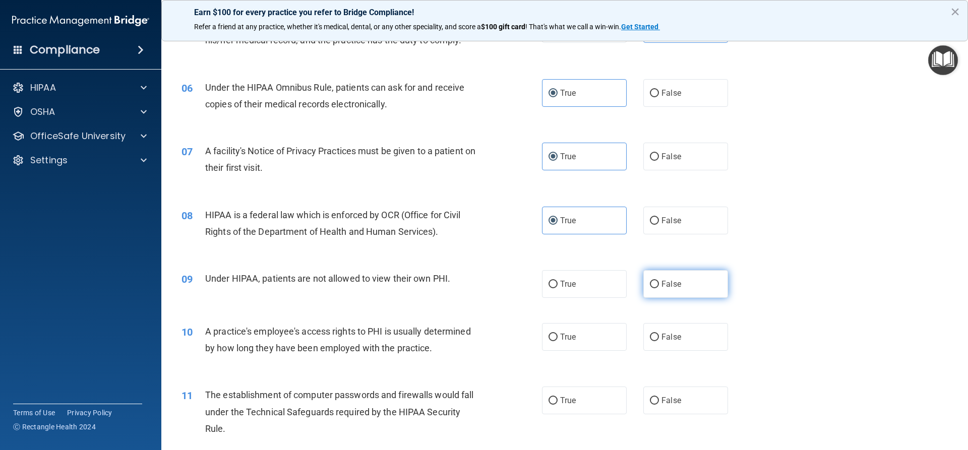
click at [678, 286] on label "False" at bounding box center [685, 284] width 85 height 28
click at [659, 286] on input "False" at bounding box center [654, 285] width 9 height 8
radio input "true"
click at [690, 331] on label "False" at bounding box center [685, 337] width 85 height 28
click at [659, 334] on input "False" at bounding box center [654, 338] width 9 height 8
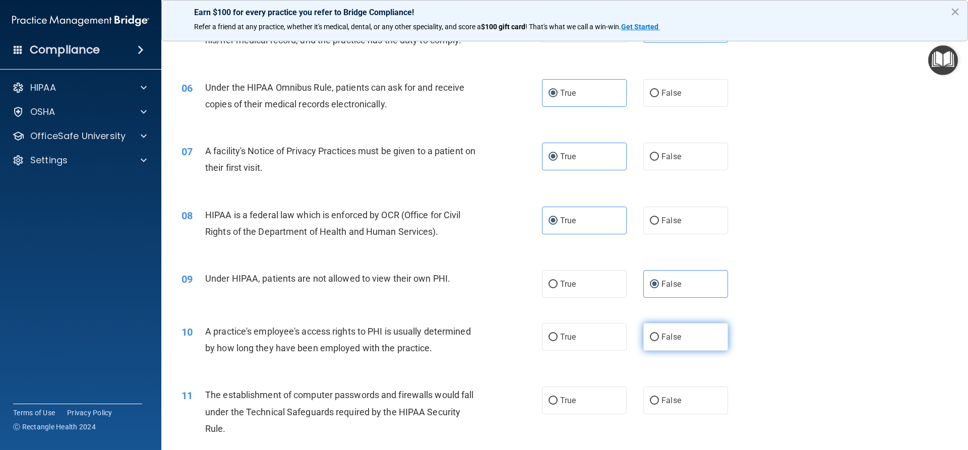
radio input "true"
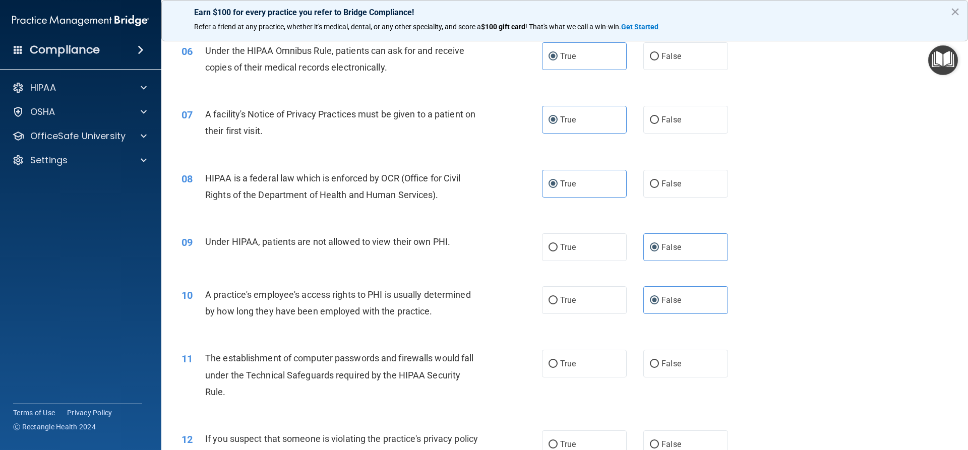
scroll to position [504, 0]
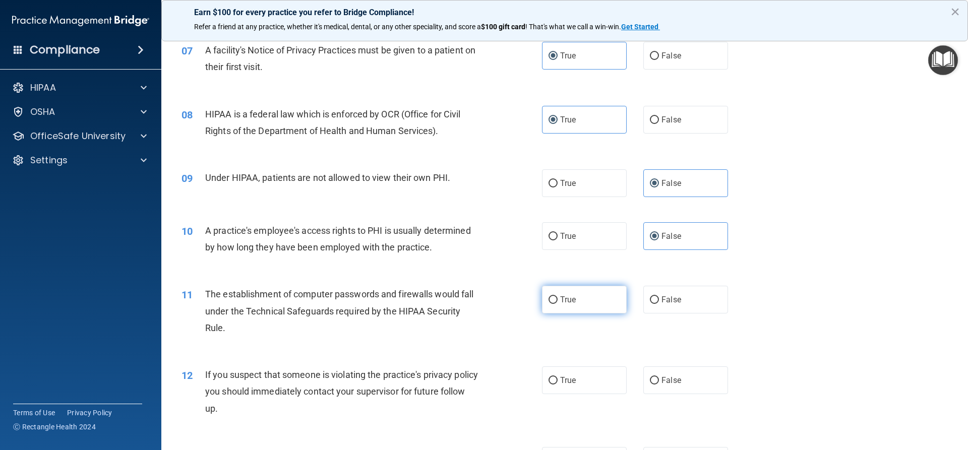
click at [577, 310] on label "True" at bounding box center [584, 300] width 85 height 28
click at [558, 304] on input "True" at bounding box center [553, 301] width 9 height 8
radio input "true"
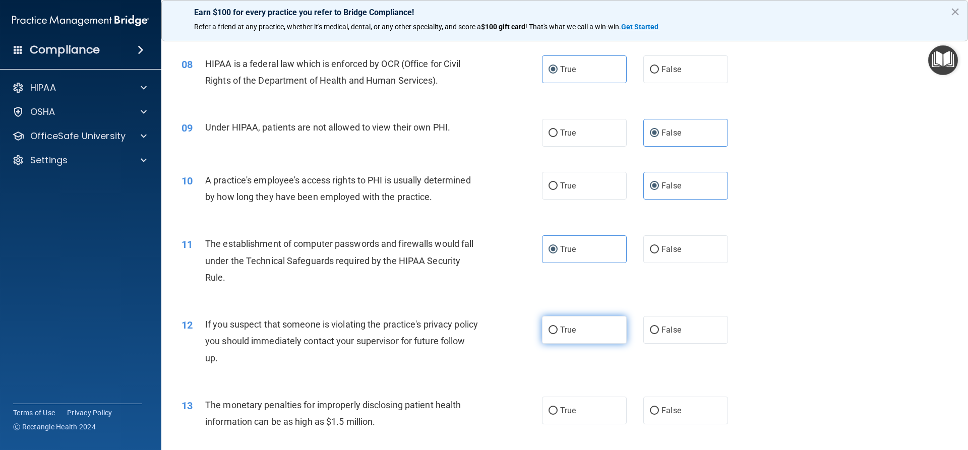
click at [571, 338] on label "True" at bounding box center [584, 330] width 85 height 28
click at [558, 334] on input "True" at bounding box center [553, 331] width 9 height 8
radio input "true"
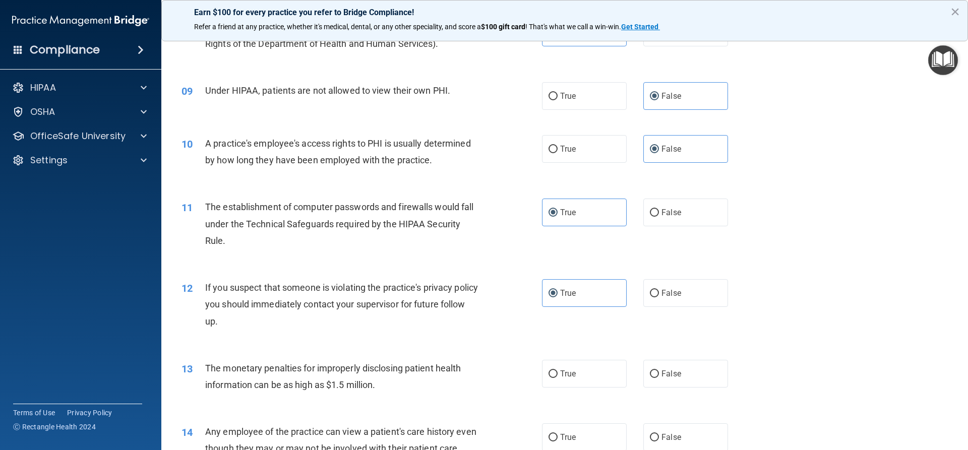
scroll to position [706, 0]
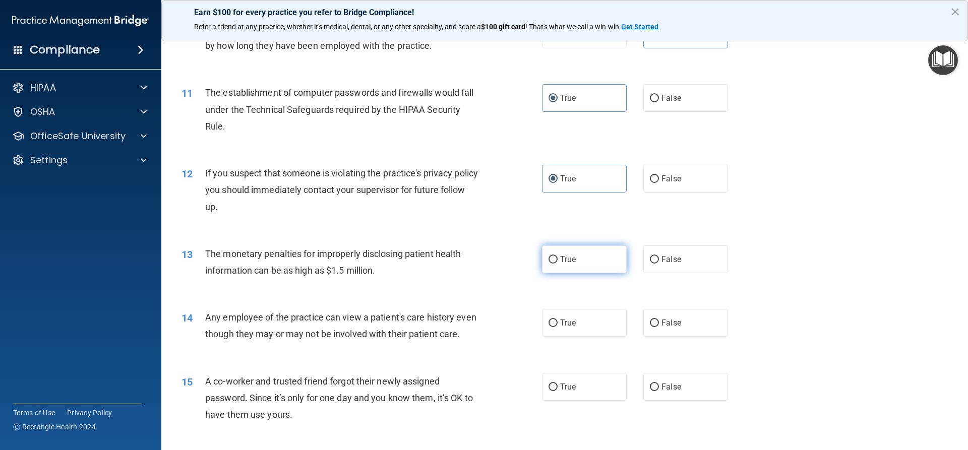
click at [588, 259] on label "True" at bounding box center [584, 260] width 85 height 28
click at [558, 259] on input "True" at bounding box center [553, 260] width 9 height 8
radio input "true"
click at [652, 328] on label "False" at bounding box center [685, 323] width 85 height 28
click at [652, 327] on input "False" at bounding box center [654, 324] width 9 height 8
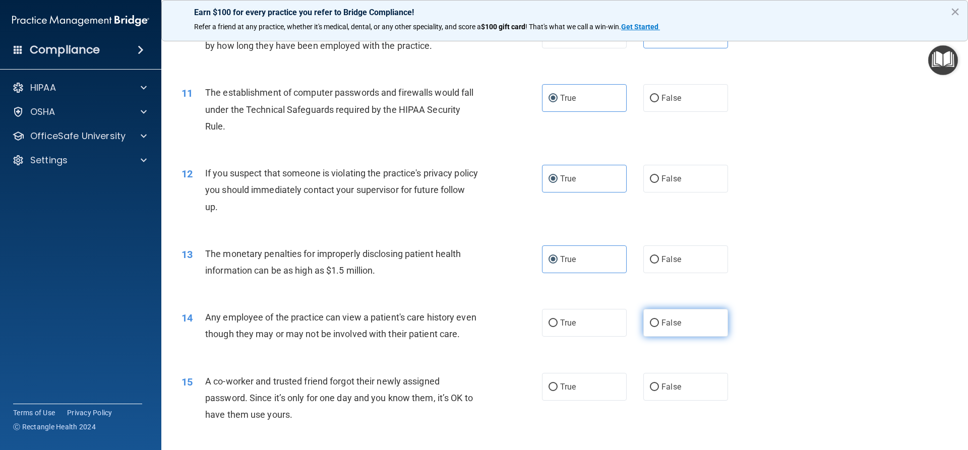
radio input "true"
click at [661, 401] on label "False" at bounding box center [685, 387] width 85 height 28
click at [659, 391] on input "False" at bounding box center [654, 388] width 9 height 8
radio input "true"
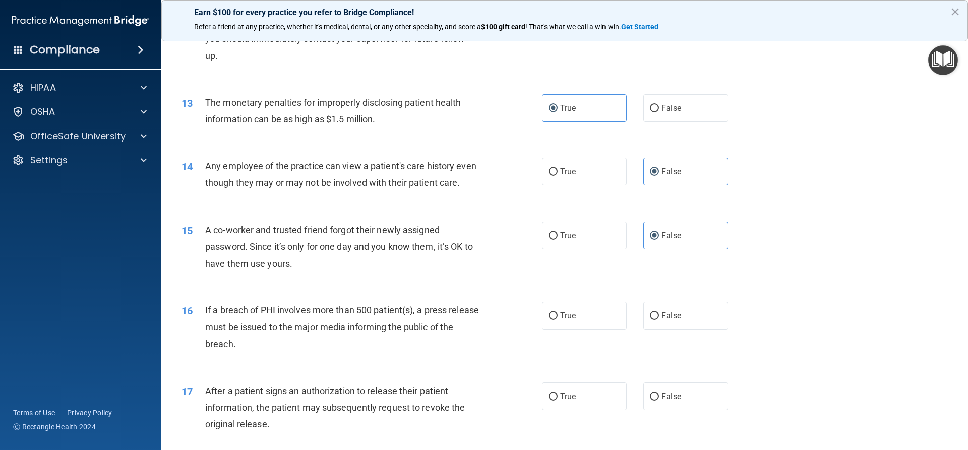
scroll to position [1009, 0]
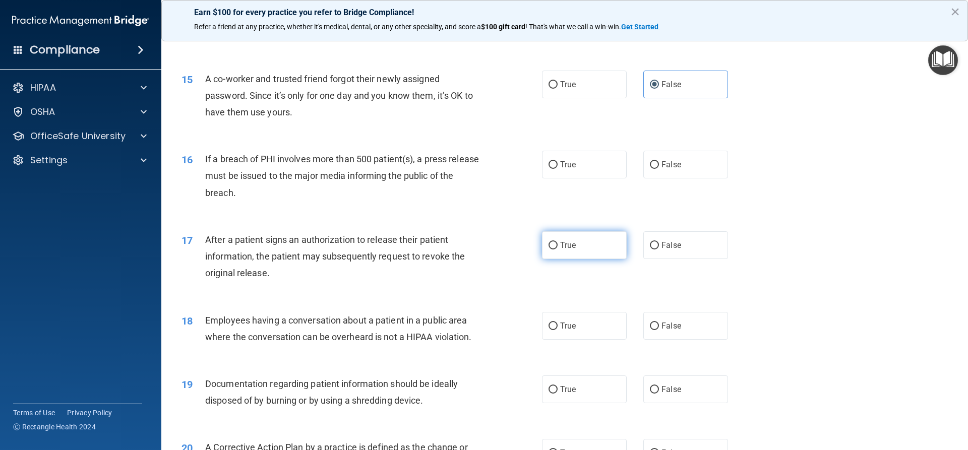
click at [574, 259] on label "True" at bounding box center [584, 245] width 85 height 28
click at [558, 250] on input "True" at bounding box center [553, 246] width 9 height 8
radio input "true"
click at [668, 331] on span "False" at bounding box center [672, 326] width 20 height 10
click at [659, 330] on input "False" at bounding box center [654, 327] width 9 height 8
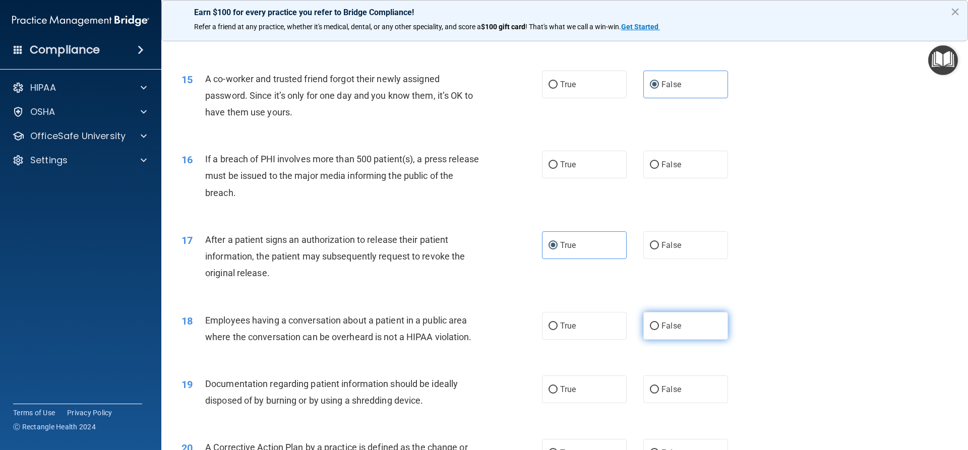
radio input "true"
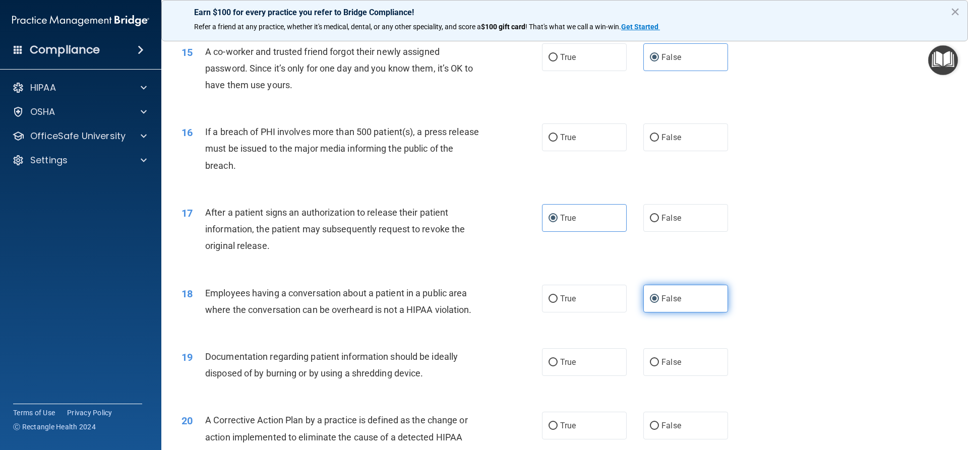
scroll to position [1059, 0]
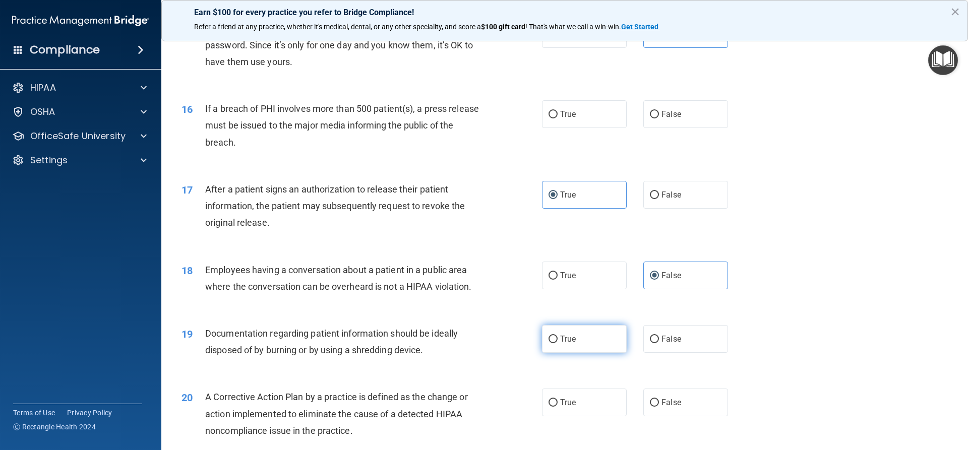
click at [596, 353] on label "True" at bounding box center [584, 339] width 85 height 28
click at [558, 343] on input "True" at bounding box center [553, 340] width 9 height 8
radio input "true"
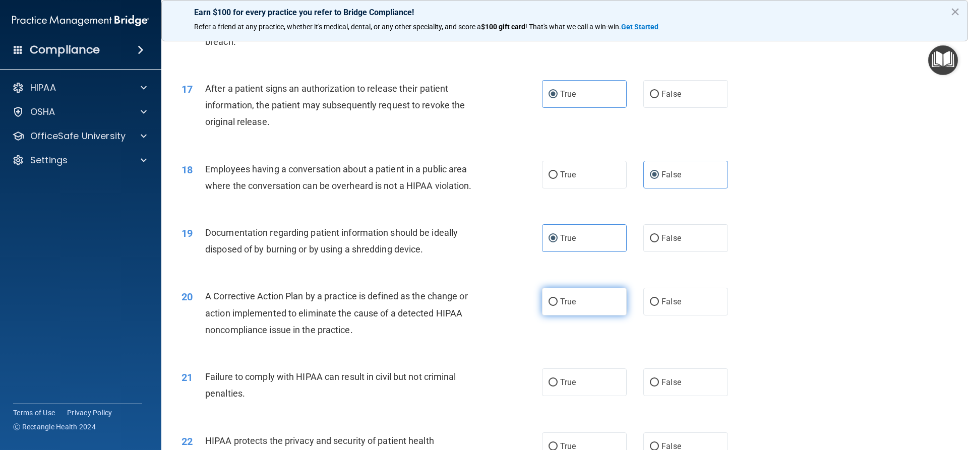
click at [576, 315] on label "True" at bounding box center [584, 302] width 85 height 28
click at [558, 306] on input "True" at bounding box center [553, 303] width 9 height 8
radio input "true"
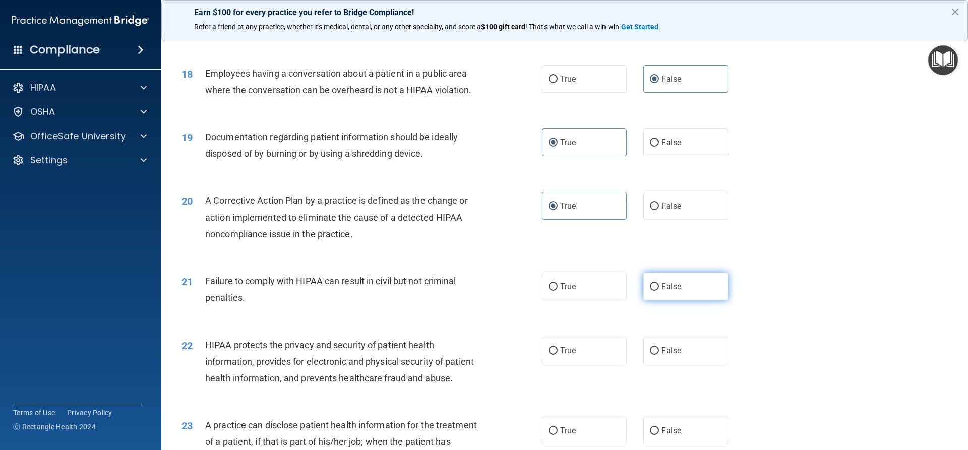
scroll to position [1261, 0]
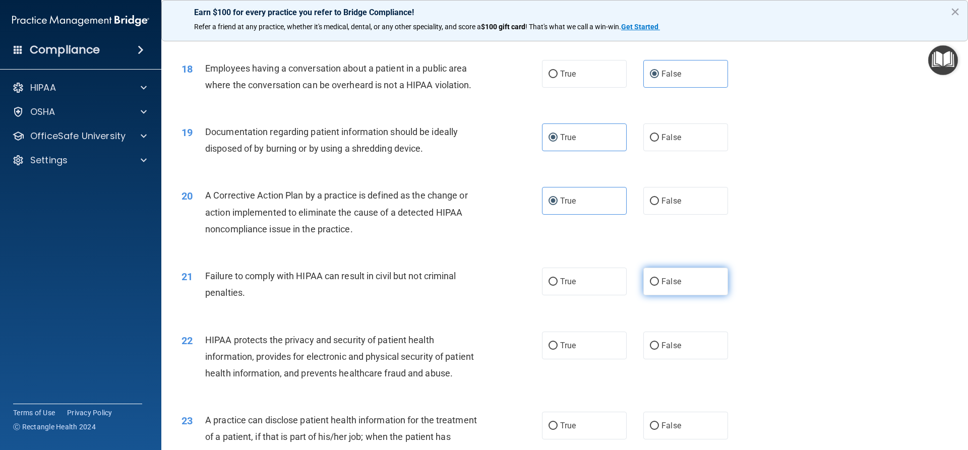
click at [683, 296] on label "False" at bounding box center [685, 282] width 85 height 28
click at [659, 286] on input "False" at bounding box center [654, 282] width 9 height 8
radio input "true"
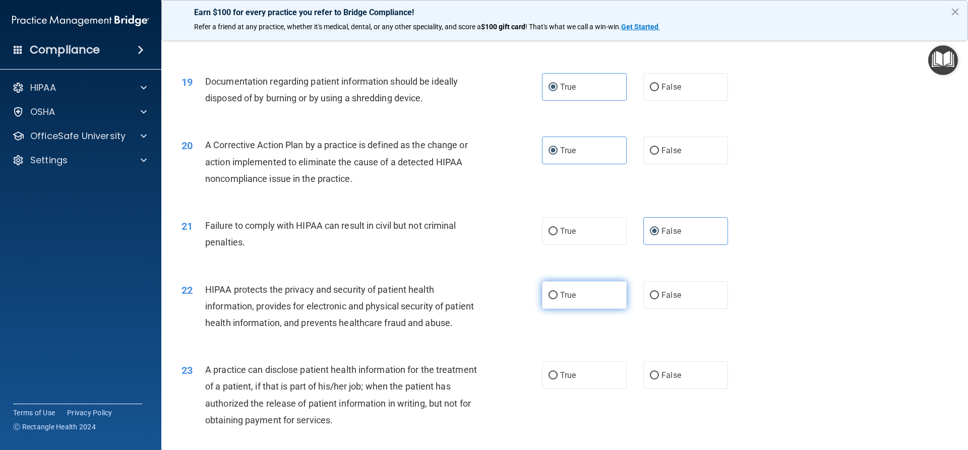
click at [607, 309] on label "True" at bounding box center [584, 295] width 85 height 28
click at [558, 300] on input "True" at bounding box center [553, 296] width 9 height 8
radio input "true"
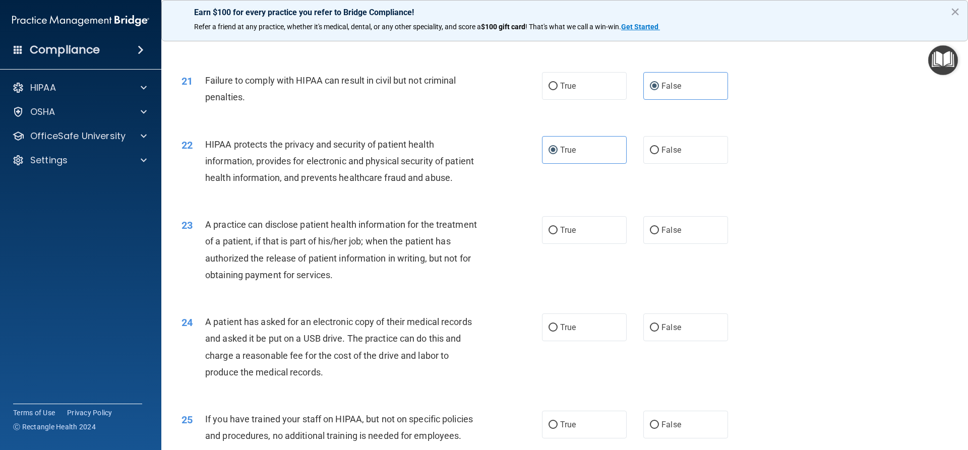
scroll to position [1462, 0]
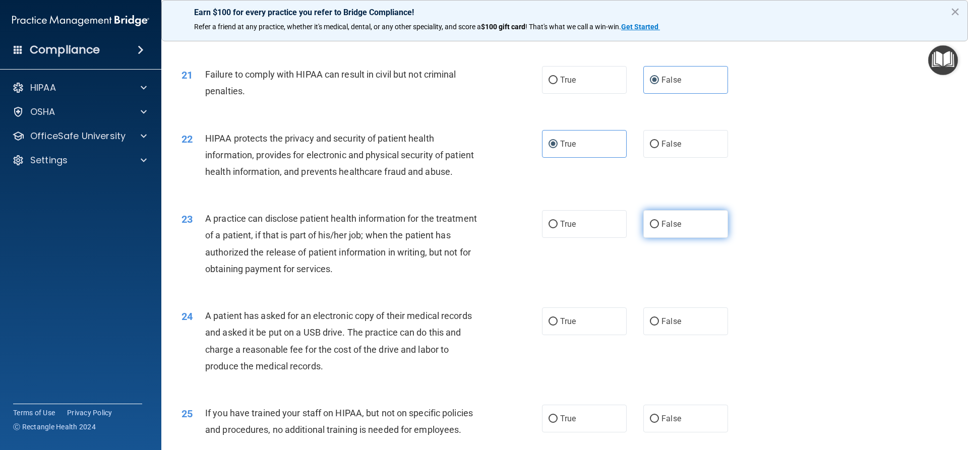
click at [674, 238] on label "False" at bounding box center [685, 224] width 85 height 28
click at [659, 228] on input "False" at bounding box center [654, 225] width 9 height 8
radio input "true"
click at [593, 335] on label "True" at bounding box center [584, 322] width 85 height 28
click at [558, 326] on input "True" at bounding box center [553, 322] width 9 height 8
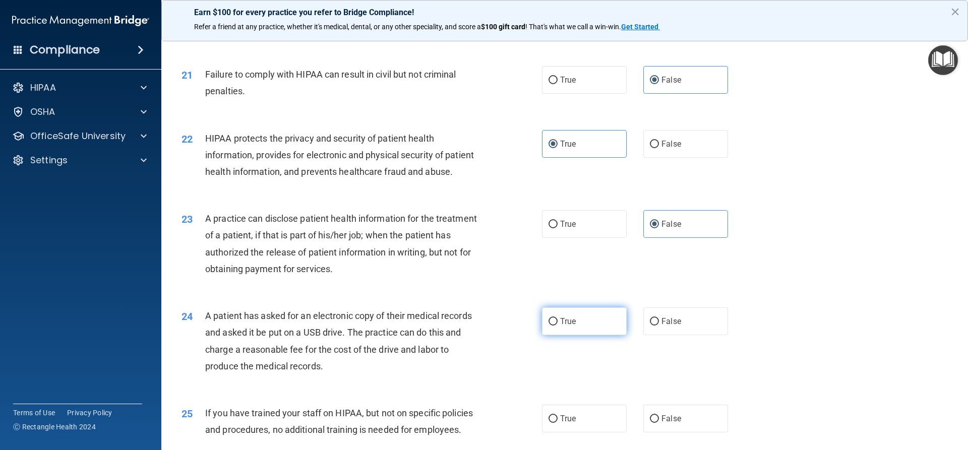
radio input "true"
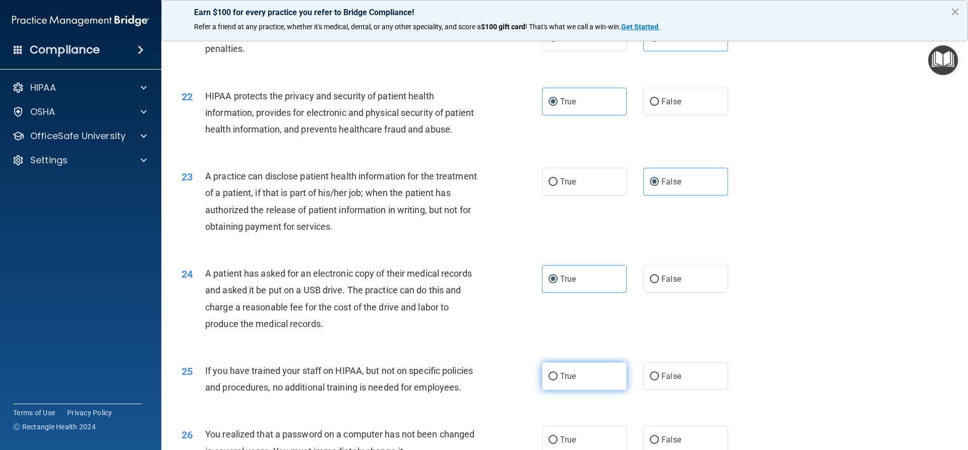
scroll to position [1563, 0]
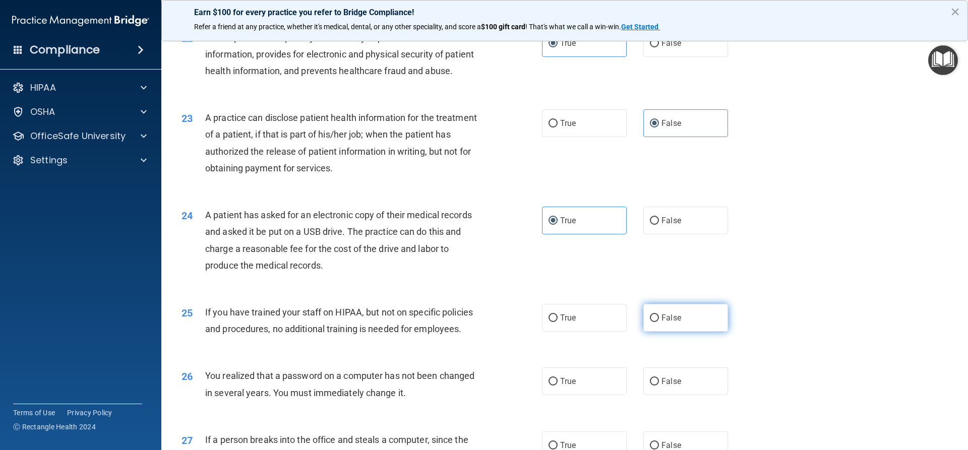
click at [670, 323] on span "False" at bounding box center [672, 318] width 20 height 10
click at [659, 322] on input "False" at bounding box center [654, 319] width 9 height 8
radio input "true"
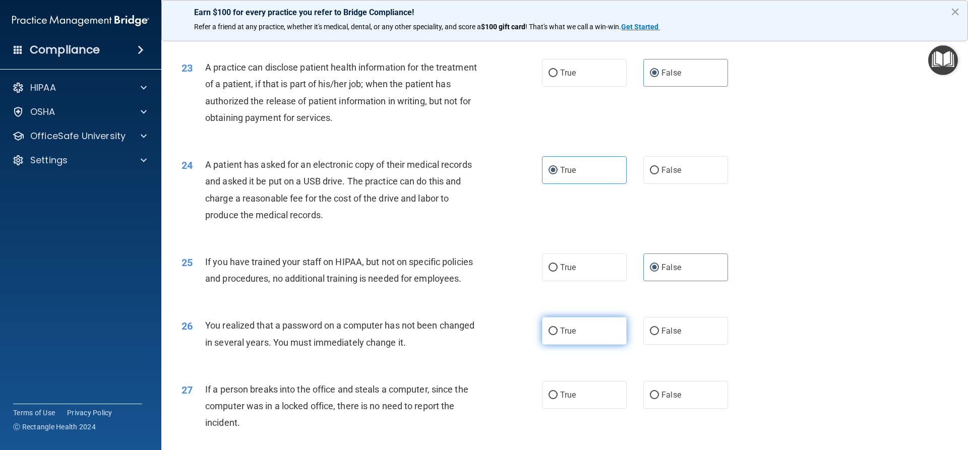
click at [590, 345] on label "True" at bounding box center [584, 331] width 85 height 28
click at [558, 335] on input "True" at bounding box center [553, 332] width 9 height 8
radio input "true"
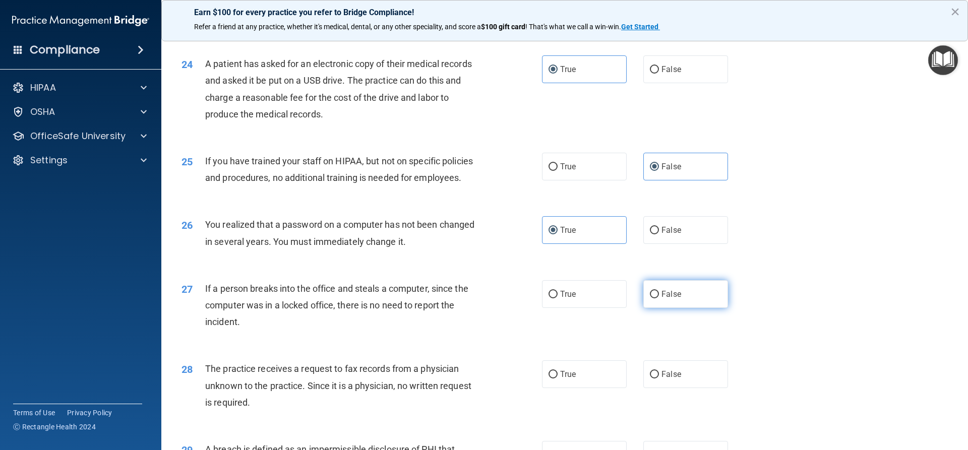
click at [694, 308] on label "False" at bounding box center [685, 294] width 85 height 28
click at [659, 299] on input "False" at bounding box center [654, 295] width 9 height 8
radio input "true"
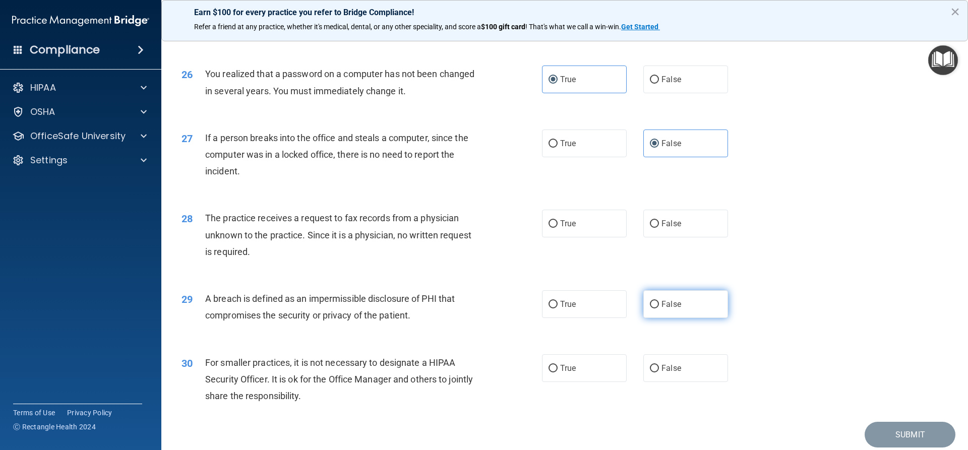
scroll to position [1866, 0]
click at [662, 272] on div "28 The practice receives a request to fax records from a physician unknown to t…" at bounding box center [565, 237] width 782 height 81
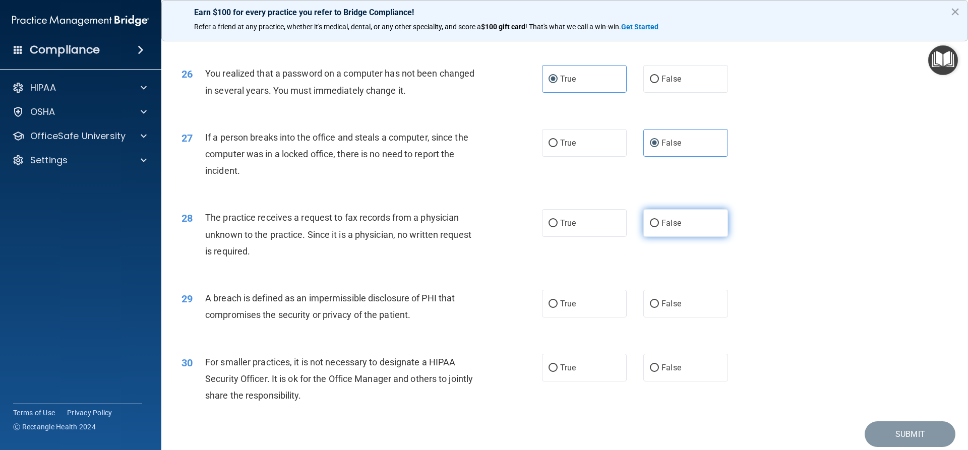
click at [662, 228] on span "False" at bounding box center [672, 223] width 20 height 10
click at [659, 227] on input "False" at bounding box center [654, 224] width 9 height 8
radio input "true"
click at [577, 318] on label "True" at bounding box center [584, 304] width 85 height 28
click at [558, 308] on input "True" at bounding box center [553, 305] width 9 height 8
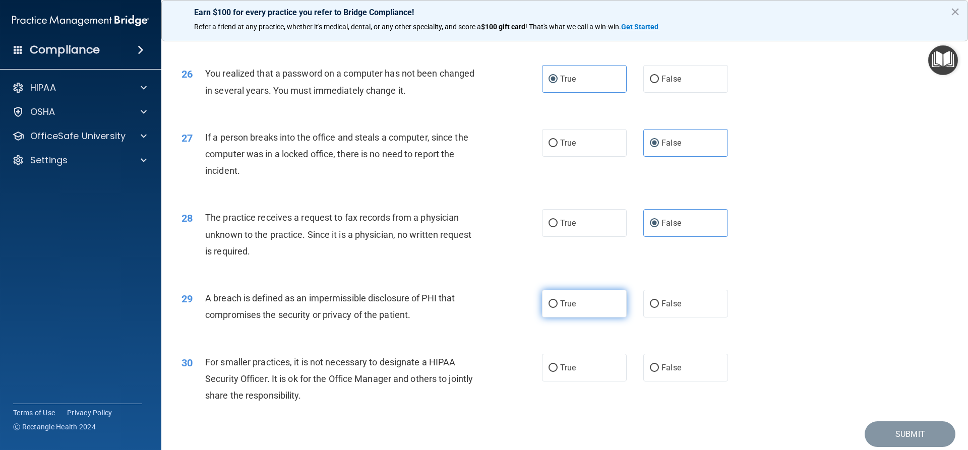
radio input "true"
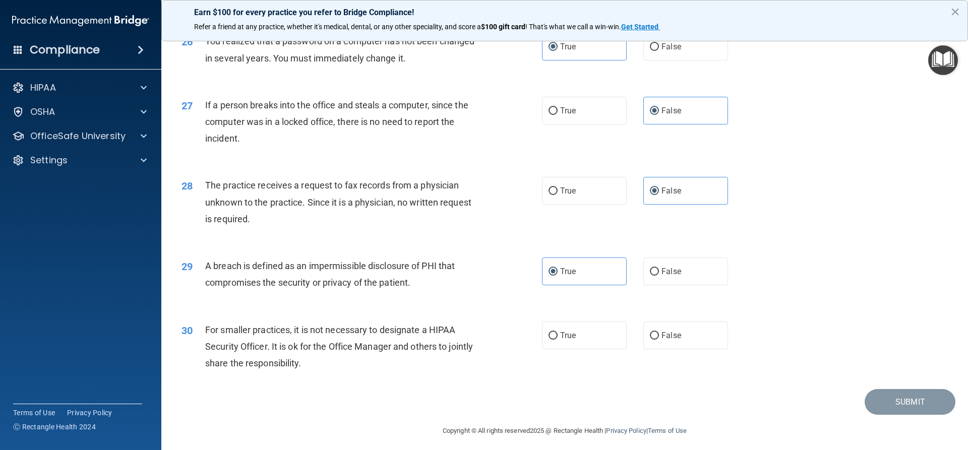
scroll to position [1936, 0]
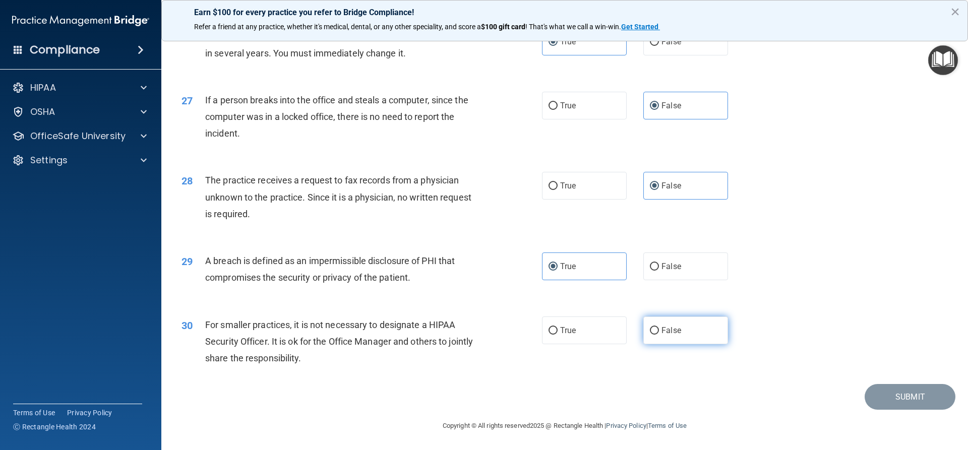
click at [685, 335] on label "False" at bounding box center [685, 331] width 85 height 28
click at [659, 335] on input "False" at bounding box center [654, 331] width 9 height 8
radio input "true"
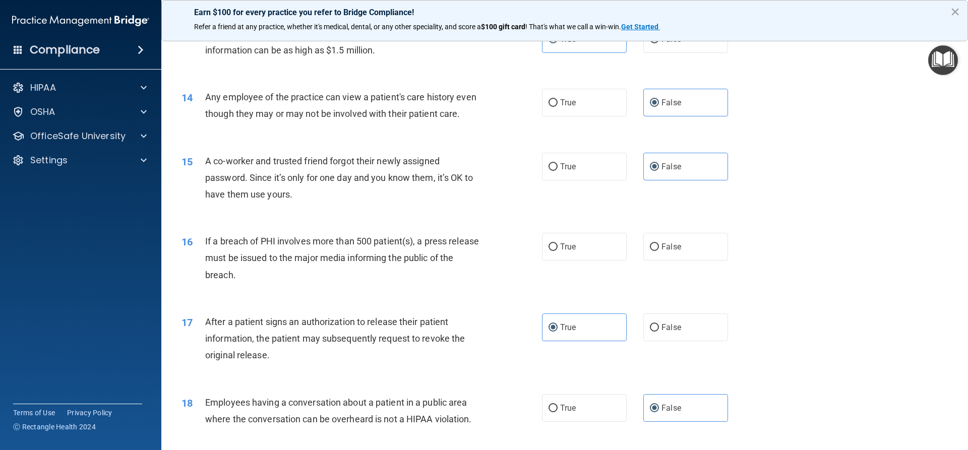
scroll to position [928, 0]
click at [574, 259] on label "True" at bounding box center [584, 245] width 85 height 28
click at [558, 250] on input "True" at bounding box center [553, 246] width 9 height 8
radio input "true"
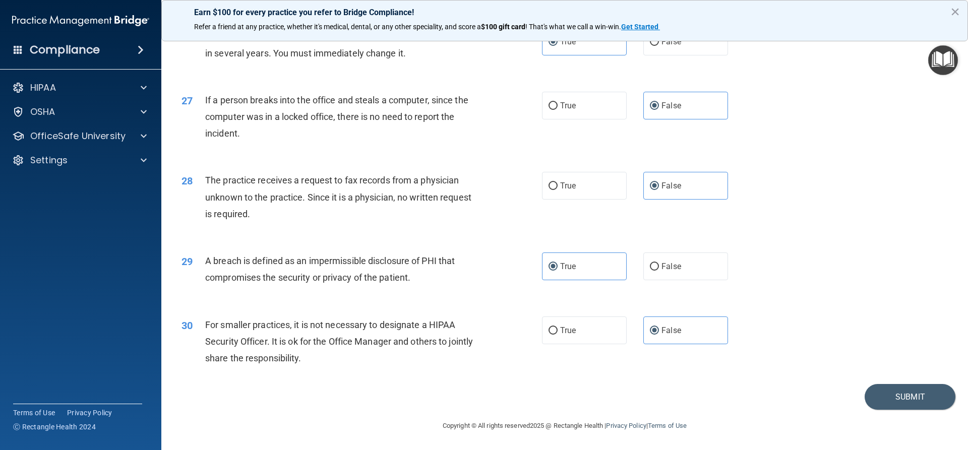
scroll to position [1936, 0]
click at [904, 399] on button "Submit" at bounding box center [910, 397] width 91 height 26
click at [909, 399] on button "Submit" at bounding box center [910, 397] width 91 height 26
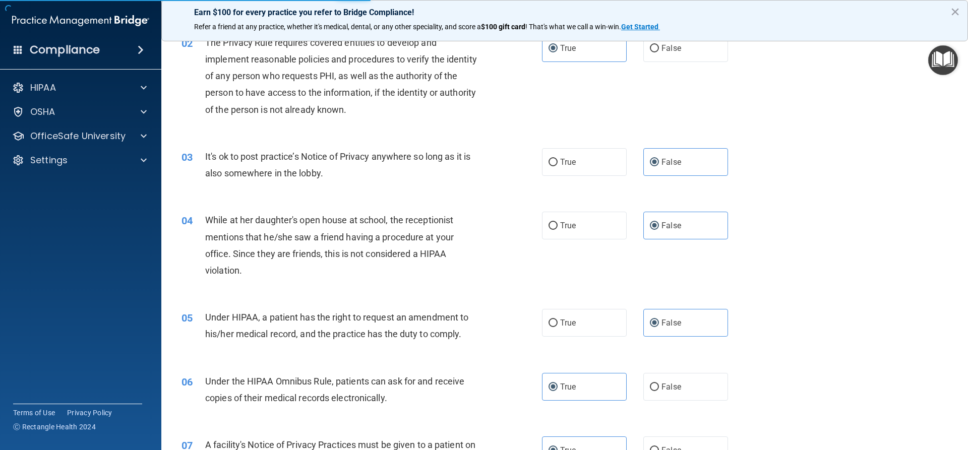
scroll to position [0, 0]
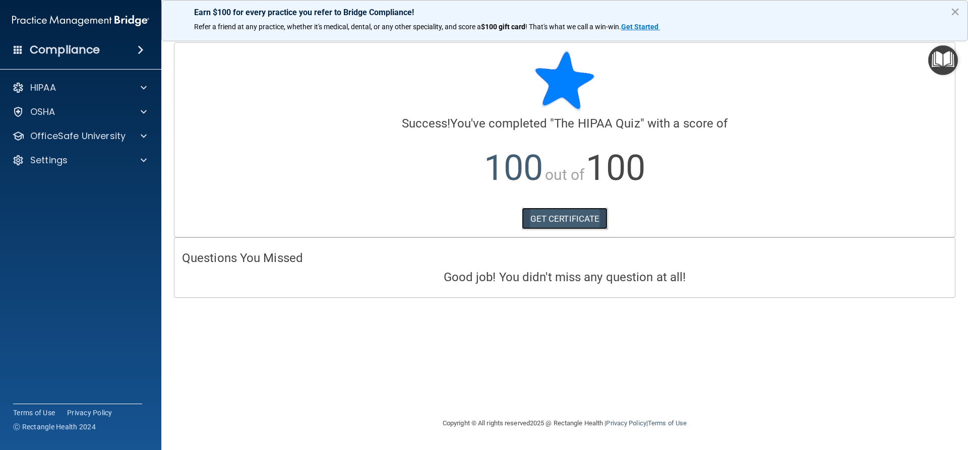
click at [566, 222] on link "GET CERTIFICATE" at bounding box center [565, 219] width 86 height 22
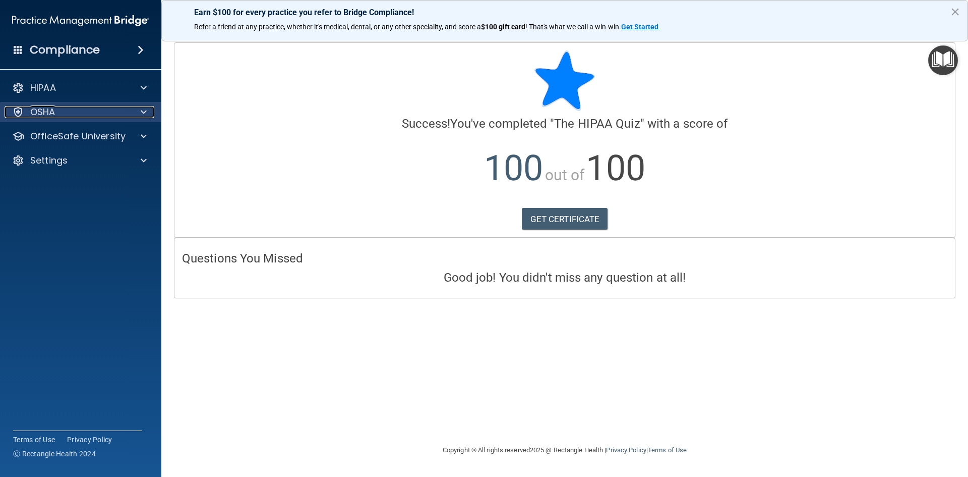
click at [54, 109] on p "OSHA" at bounding box center [42, 112] width 25 height 12
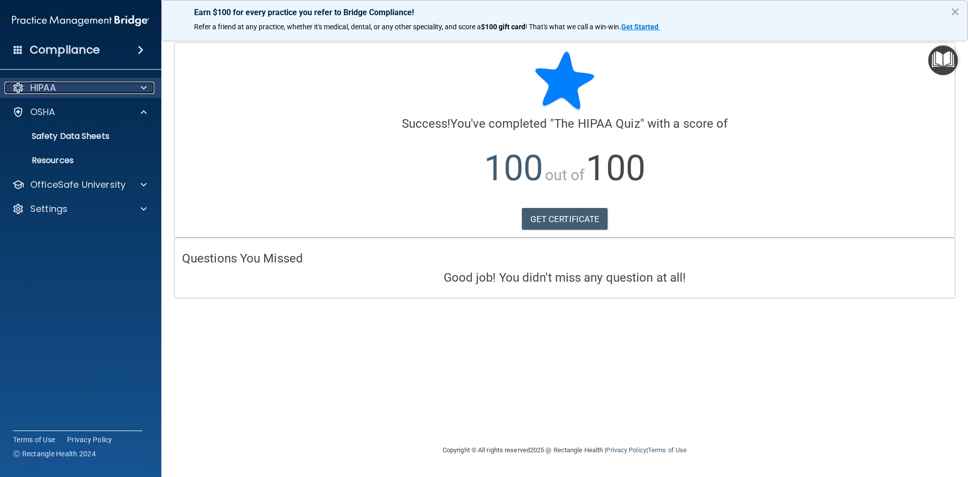
click at [72, 85] on div "HIPAA" at bounding box center [67, 88] width 125 height 12
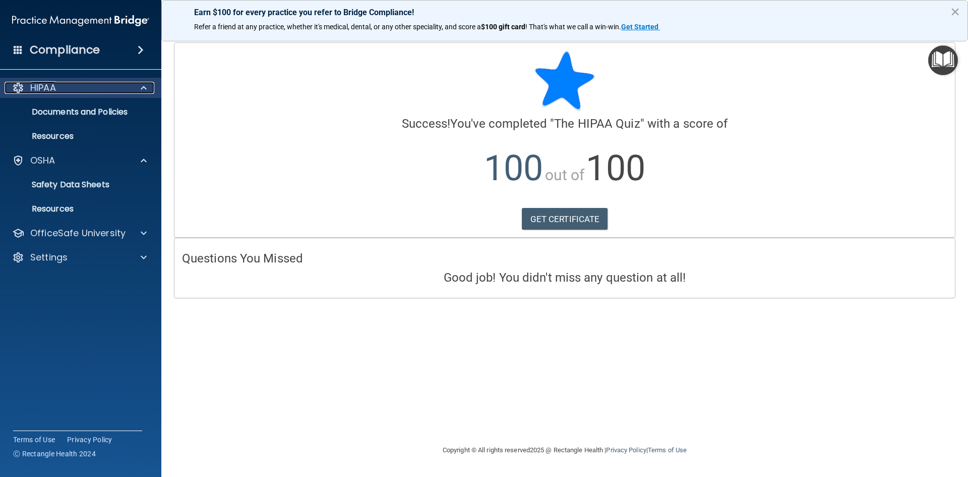
click at [76, 91] on div "HIPAA" at bounding box center [67, 88] width 125 height 12
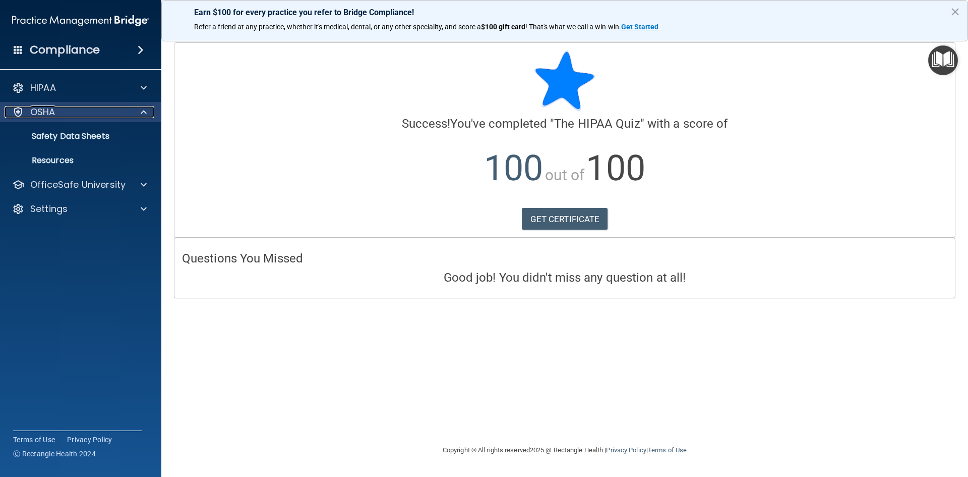
click at [41, 107] on p "OSHA" at bounding box center [42, 112] width 25 height 12
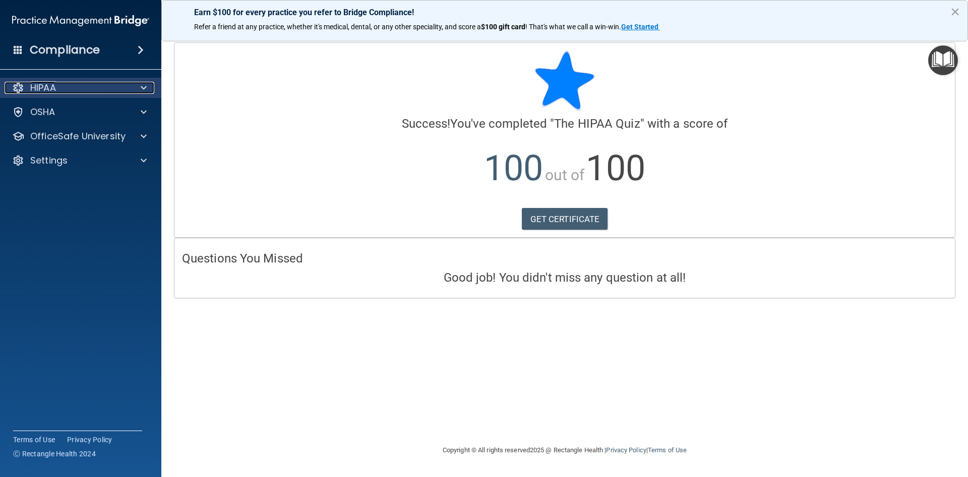
click at [143, 86] on span at bounding box center [144, 88] width 6 height 12
click at [47, 86] on p "HIPAA" at bounding box center [43, 88] width 26 height 12
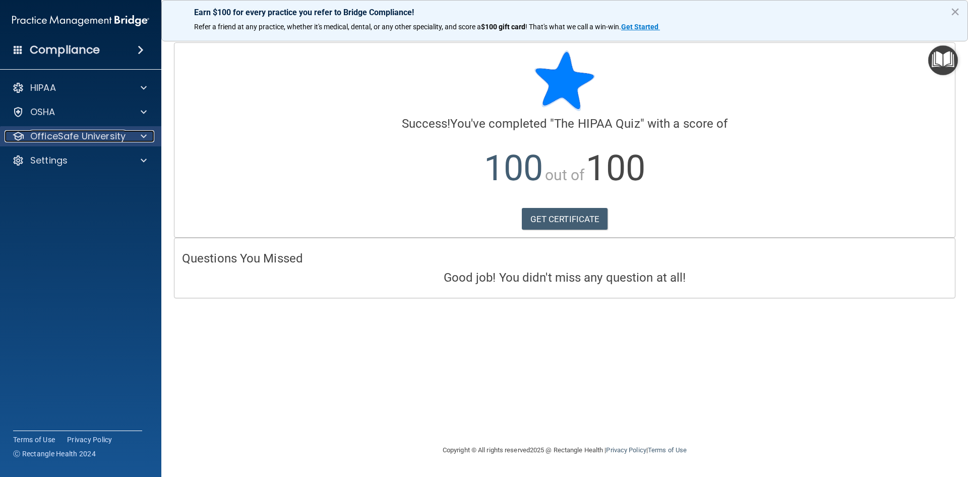
click at [136, 136] on div at bounding box center [142, 136] width 25 height 12
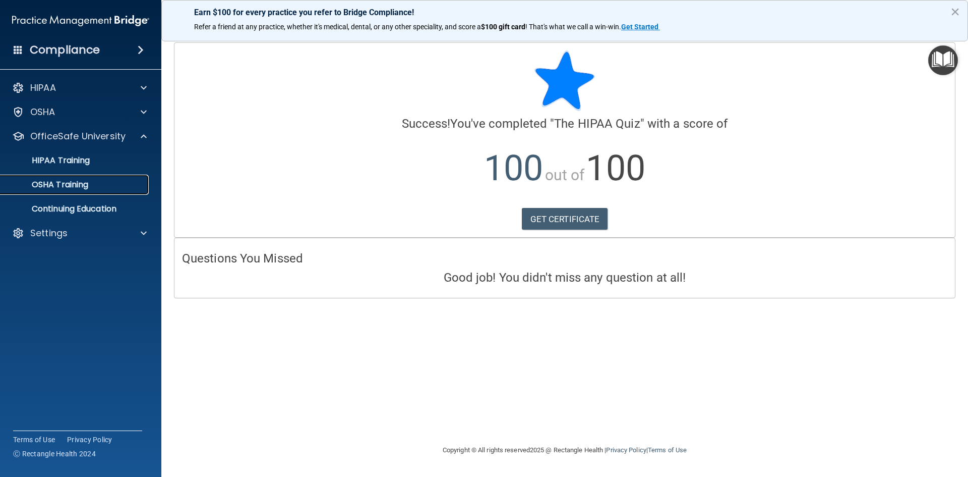
click at [70, 181] on p "OSHA Training" at bounding box center [48, 185] width 82 height 10
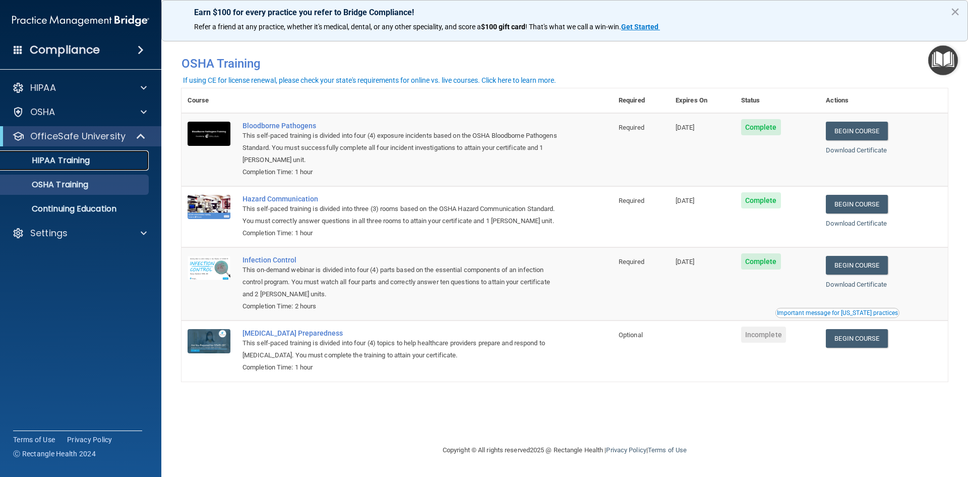
click at [50, 153] on link "HIPAA Training" at bounding box center [69, 160] width 159 height 20
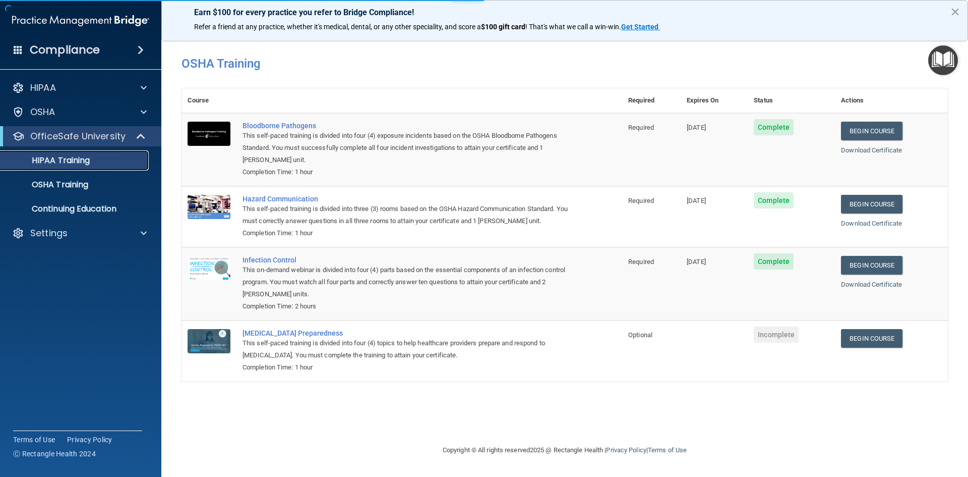
click at [57, 158] on p "HIPAA Training" at bounding box center [48, 160] width 83 height 10
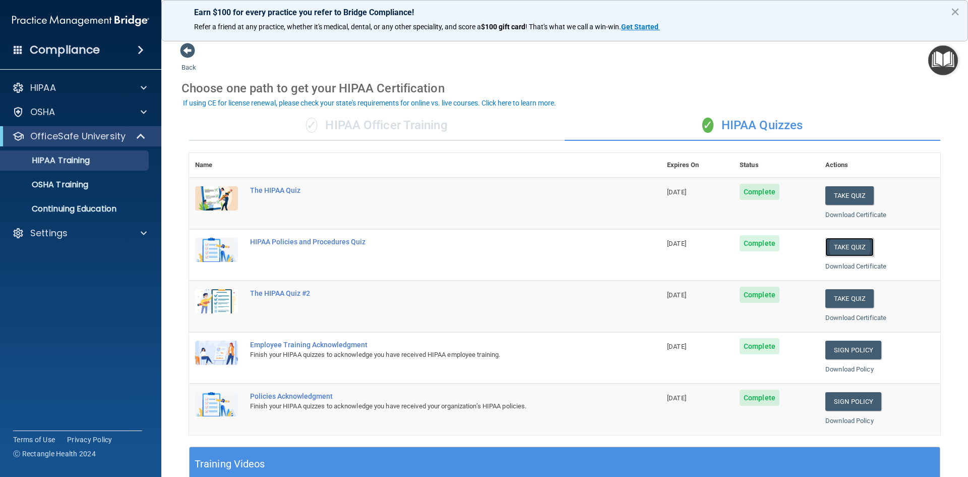
click at [841, 244] on button "Take Quiz" at bounding box center [849, 247] width 48 height 19
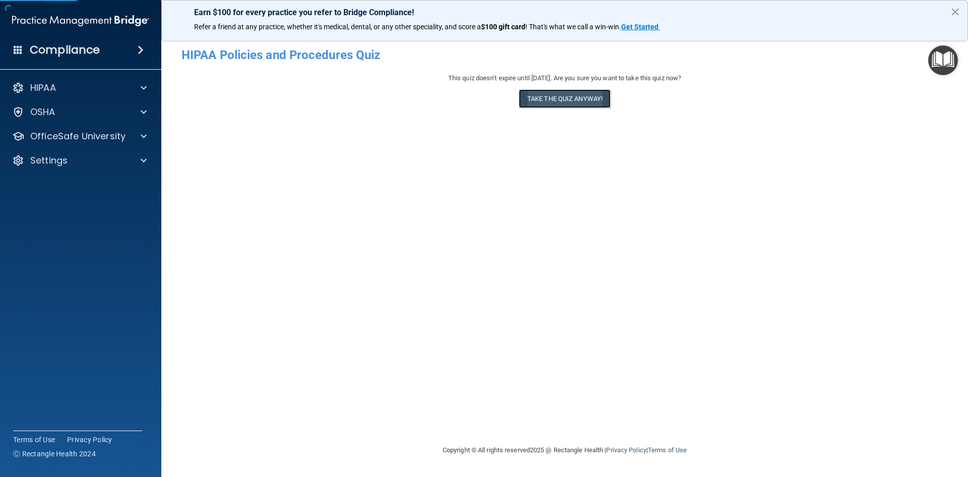
click at [540, 94] on button "Take the quiz anyway!" at bounding box center [565, 98] width 92 height 19
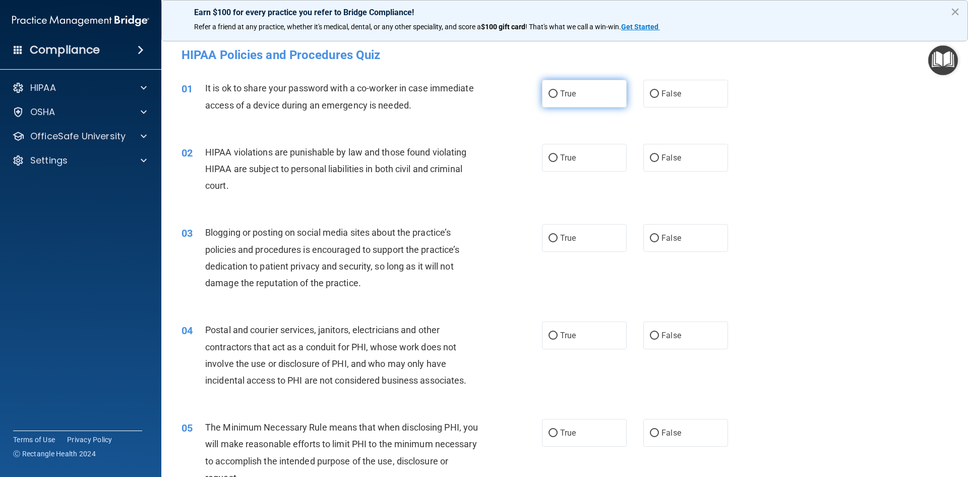
click at [554, 100] on label "True" at bounding box center [584, 94] width 85 height 28
click at [554, 98] on input "True" at bounding box center [553, 94] width 9 height 8
radio input "true"
click at [555, 172] on div "02 HIPAA violations are punishable by law and those found violating HIPAA are s…" at bounding box center [565, 171] width 782 height 81
click at [560, 154] on span "True" at bounding box center [568, 158] width 16 height 10
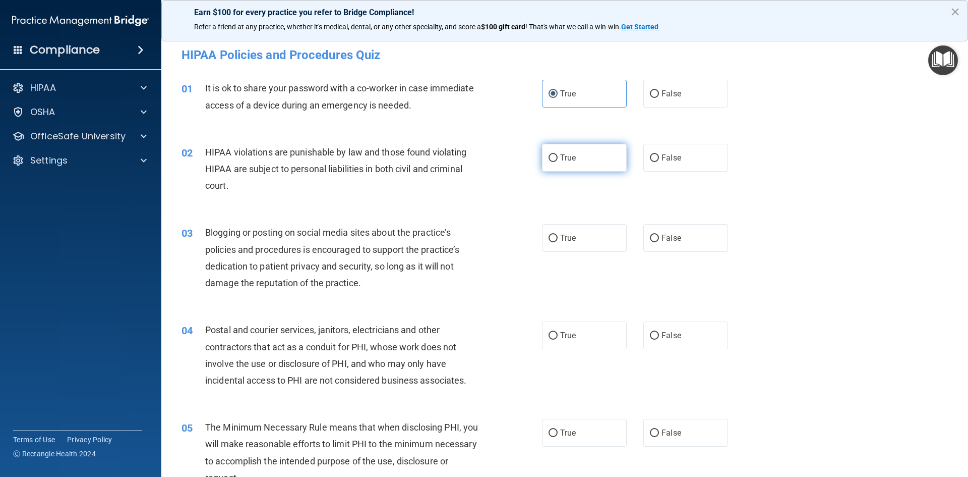
click at [558, 154] on input "True" at bounding box center [553, 158] width 9 height 8
radio input "true"
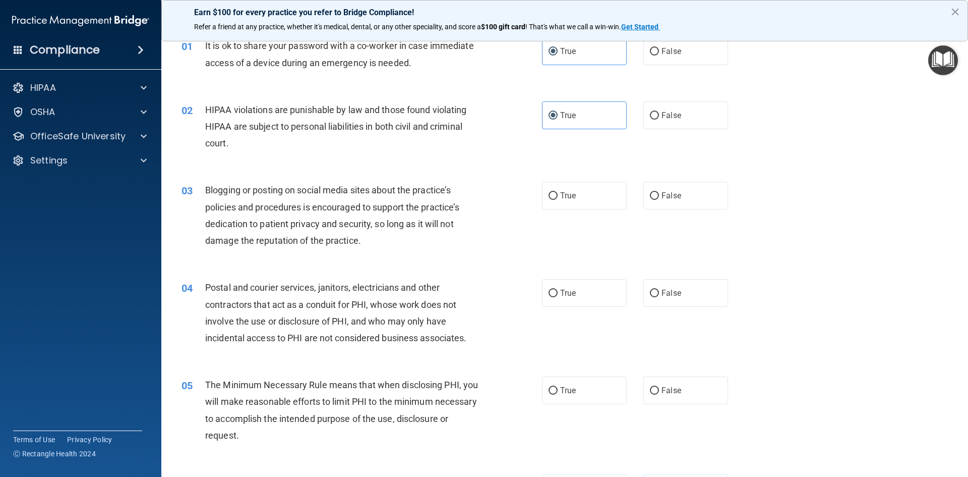
scroll to position [101, 0]
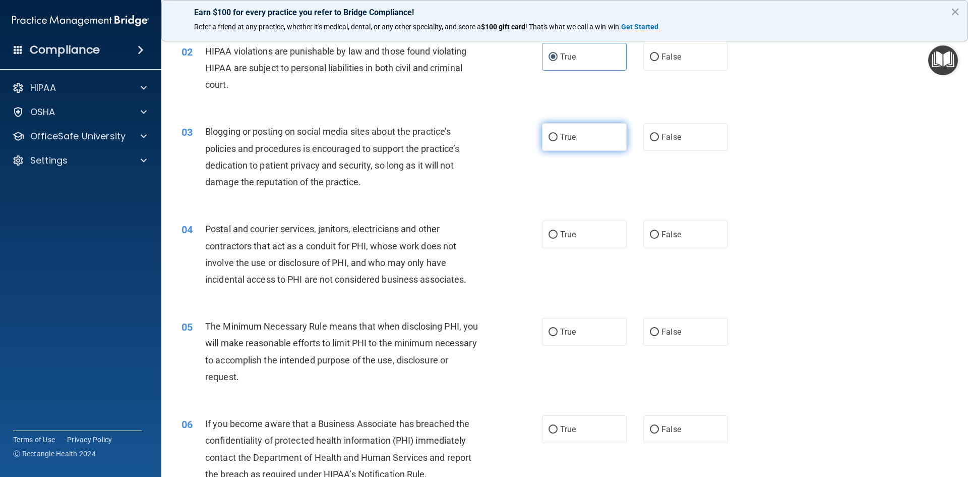
click at [549, 136] on input "True" at bounding box center [553, 138] width 9 height 8
radio input "true"
click at [555, 232] on label "True" at bounding box center [584, 234] width 85 height 28
click at [555, 232] on input "True" at bounding box center [553, 235] width 9 height 8
radio input "true"
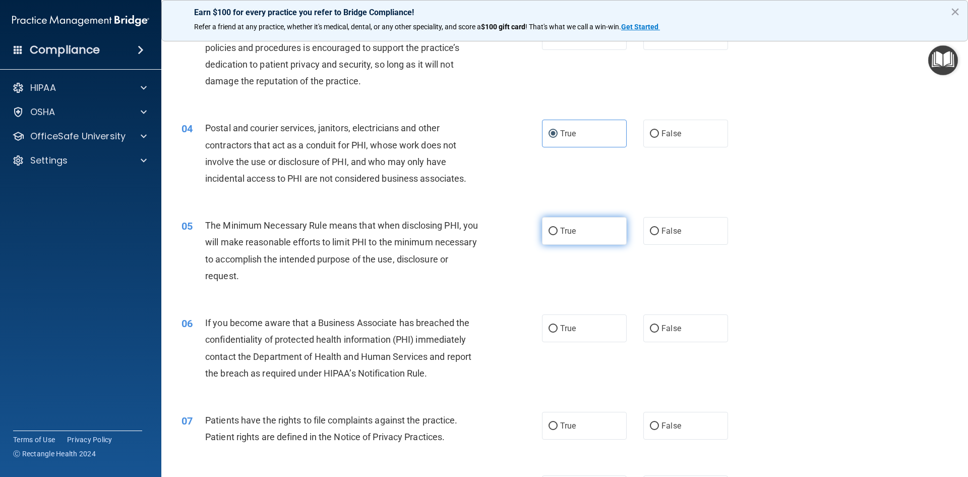
click at [549, 228] on input "True" at bounding box center [553, 231] width 9 height 8
radio input "true"
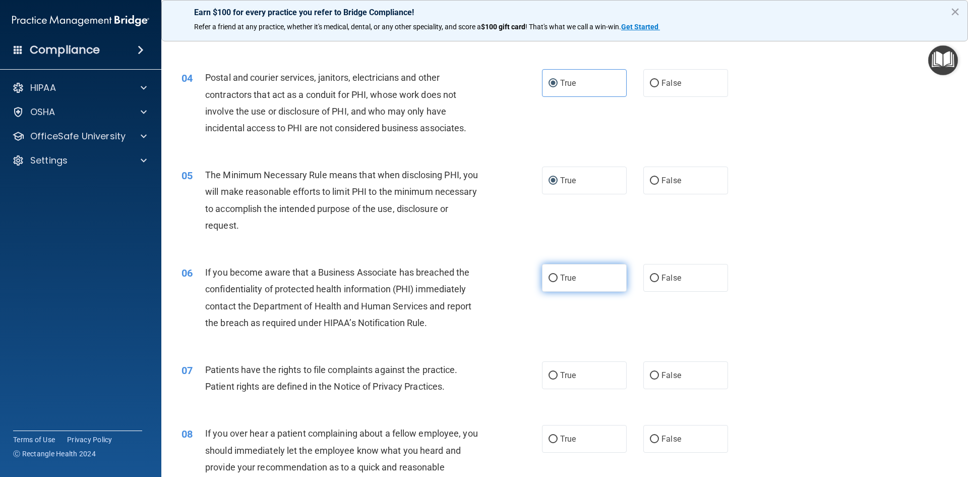
click at [555, 276] on label "True" at bounding box center [584, 278] width 85 height 28
click at [555, 276] on input "True" at bounding box center [553, 278] width 9 height 8
radio input "true"
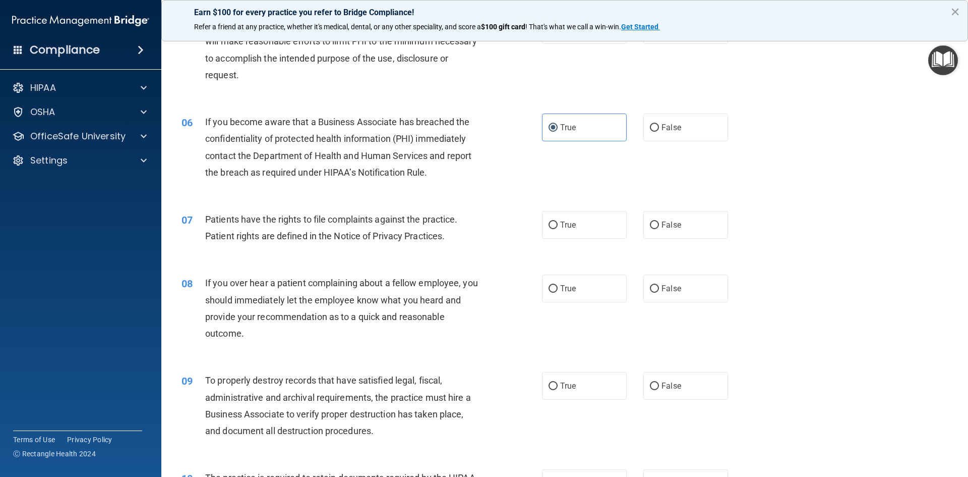
scroll to position [403, 0]
click at [542, 224] on label "True" at bounding box center [584, 224] width 85 height 28
click at [549, 224] on input "True" at bounding box center [553, 224] width 9 height 8
radio input "true"
click at [563, 281] on label "True" at bounding box center [584, 287] width 85 height 28
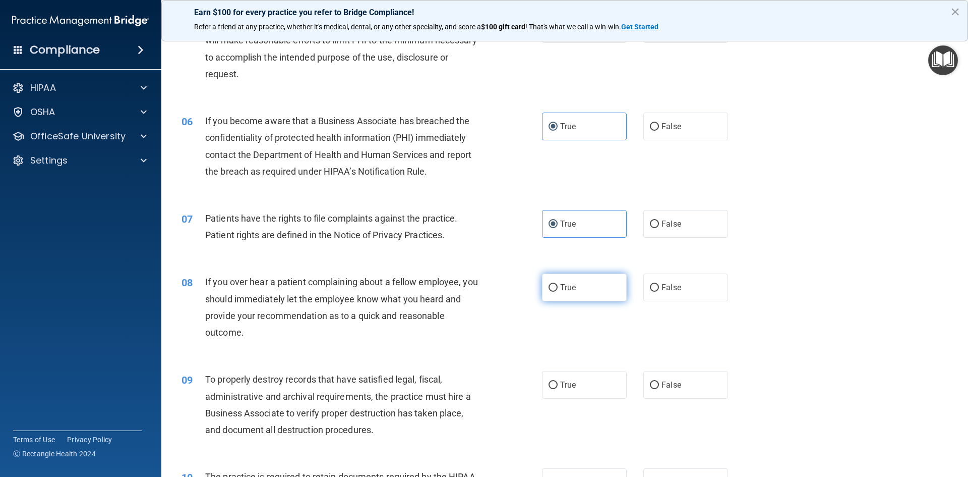
click at [558, 284] on input "True" at bounding box center [553, 288] width 9 height 8
radio input "true"
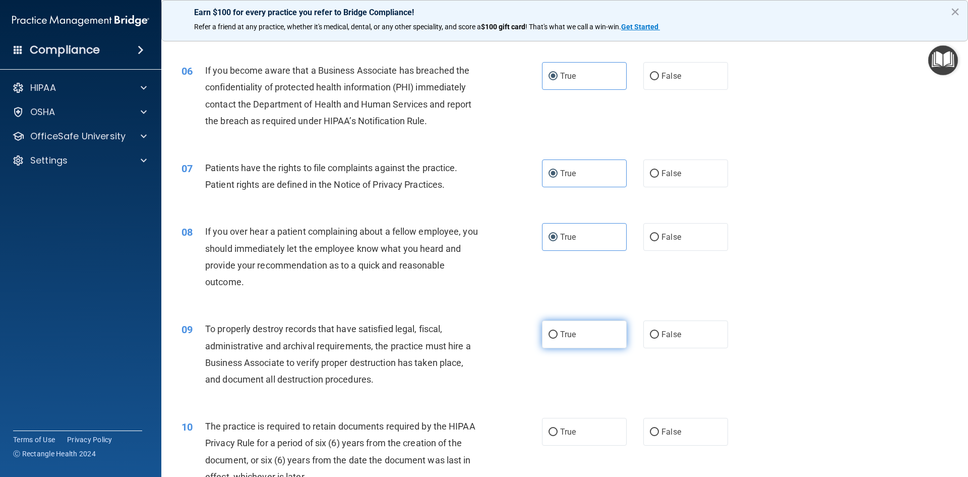
click at [547, 328] on label "True" at bounding box center [584, 334] width 85 height 28
click at [549, 331] on input "True" at bounding box center [553, 335] width 9 height 8
radio input "true"
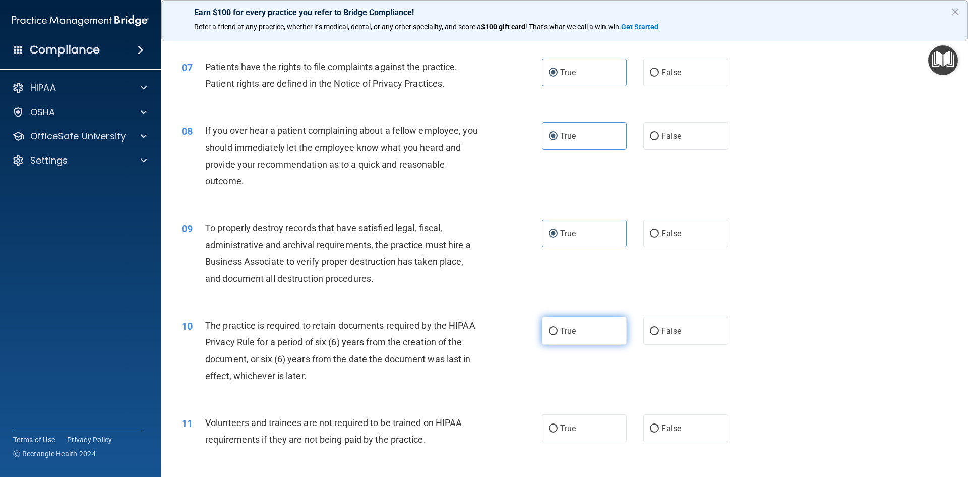
click at [545, 326] on label "True" at bounding box center [584, 331] width 85 height 28
click at [549, 327] on input "True" at bounding box center [553, 331] width 9 height 8
radio input "true"
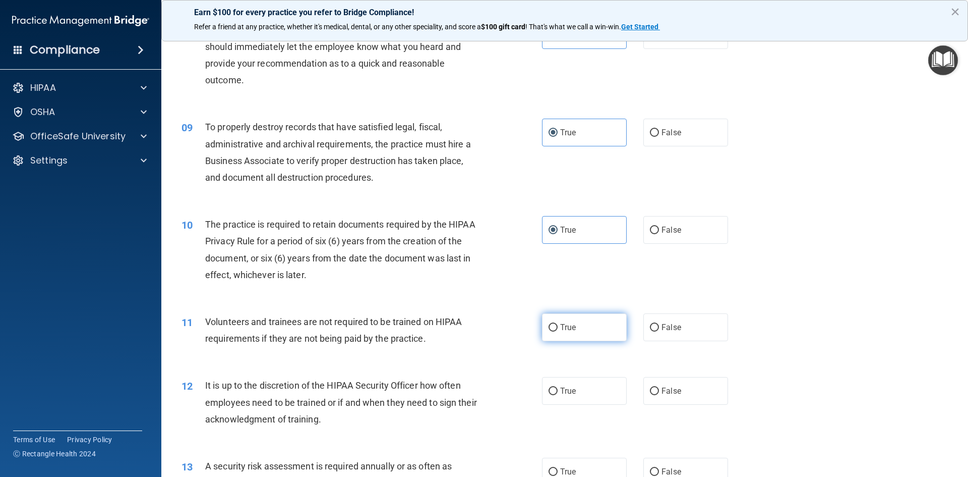
click at [544, 325] on label "True" at bounding box center [584, 327] width 85 height 28
click at [549, 325] on input "True" at bounding box center [553, 328] width 9 height 8
radio input "true"
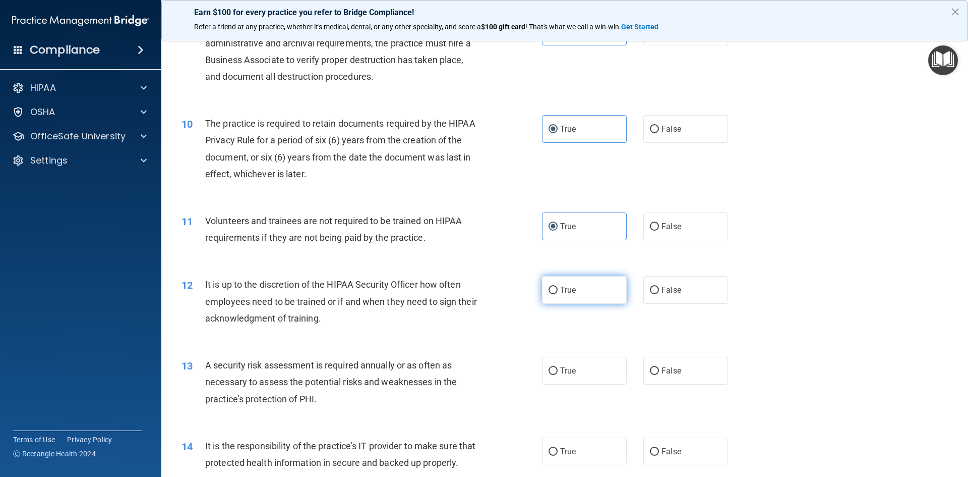
click at [554, 296] on label "True" at bounding box center [584, 290] width 85 height 28
click at [554, 294] on input "True" at bounding box center [553, 290] width 9 height 8
radio input "true"
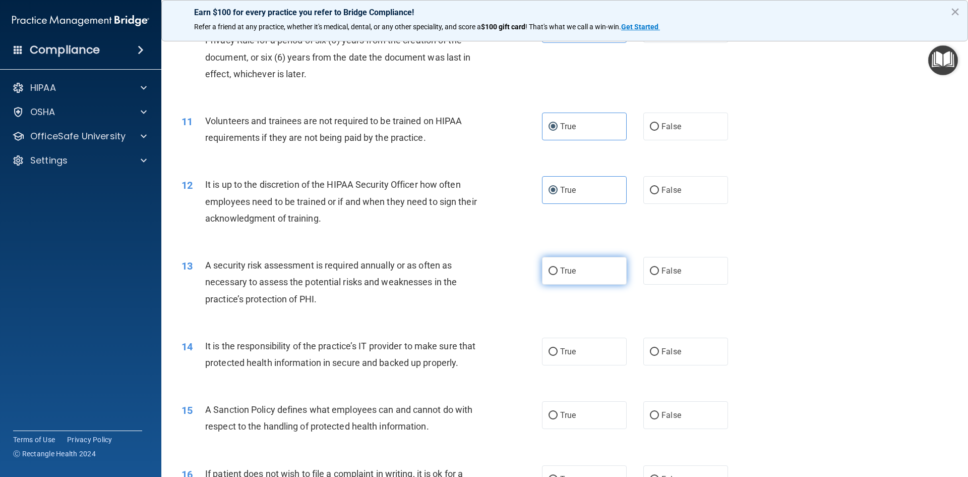
scroll to position [857, 0]
click at [544, 276] on label "True" at bounding box center [584, 270] width 85 height 28
click at [549, 274] on input "True" at bounding box center [553, 270] width 9 height 8
radio input "true"
click at [552, 345] on label "True" at bounding box center [584, 350] width 85 height 28
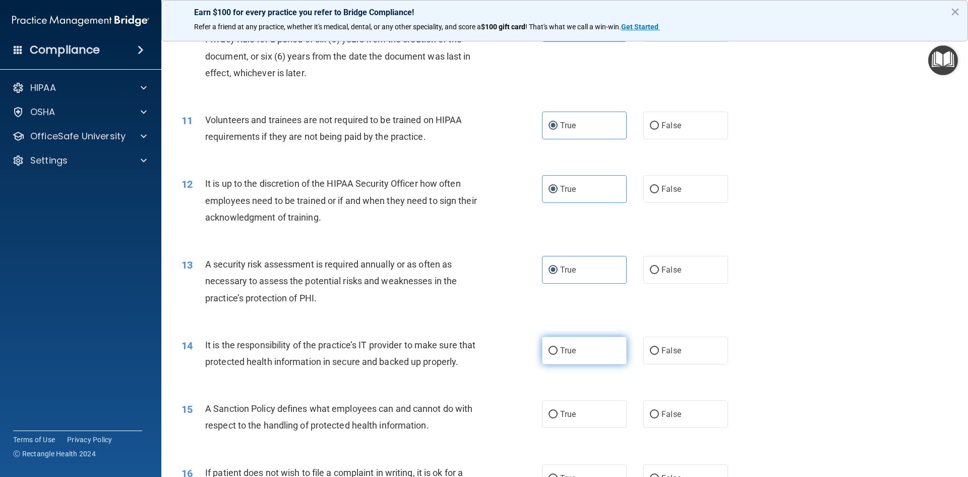
click at [552, 347] on input "True" at bounding box center [553, 351] width 9 height 8
radio input "true"
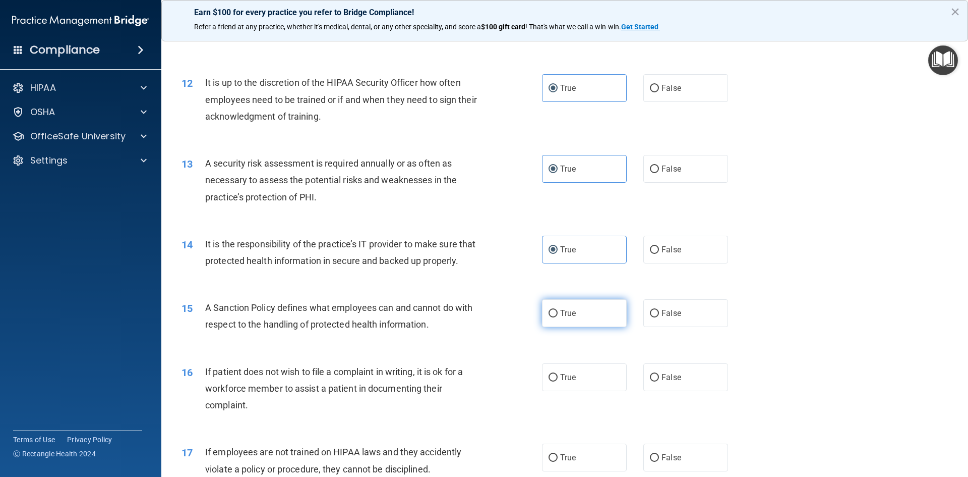
click at [555, 327] on label "True" at bounding box center [584, 313] width 85 height 28
click at [555, 317] on input "True" at bounding box center [553, 314] width 9 height 8
radio input "true"
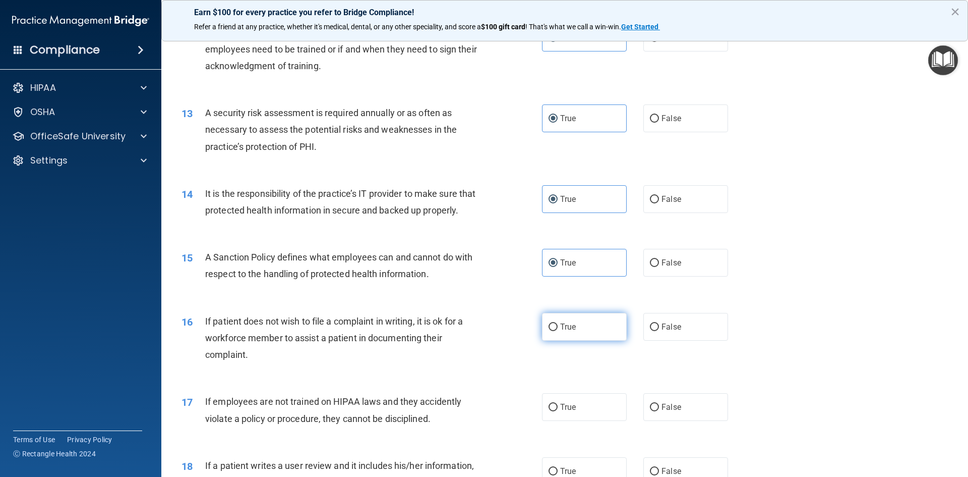
click at [560, 331] on span "True" at bounding box center [568, 327] width 16 height 10
click at [558, 331] on input "True" at bounding box center [553, 327] width 9 height 8
radio input "true"
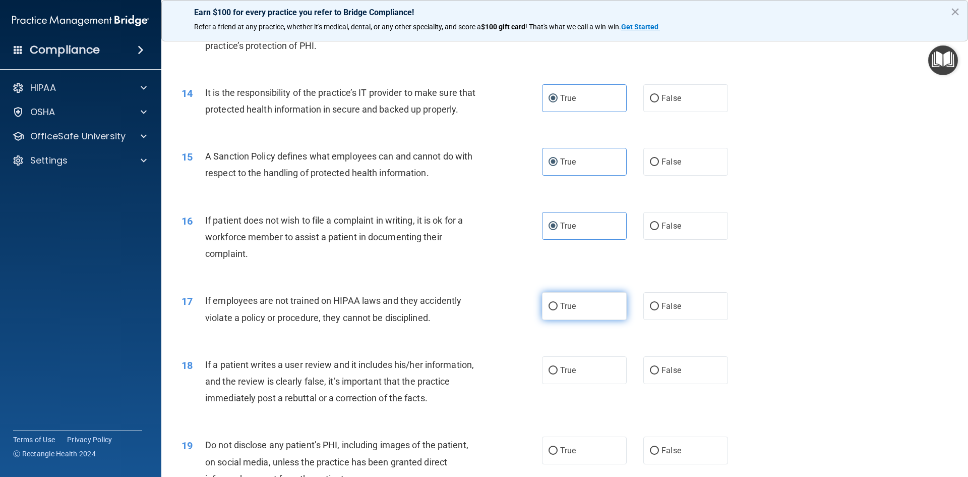
click at [554, 320] on label "True" at bounding box center [584, 306] width 85 height 28
click at [554, 310] on input "True" at bounding box center [553, 307] width 9 height 8
radio input "true"
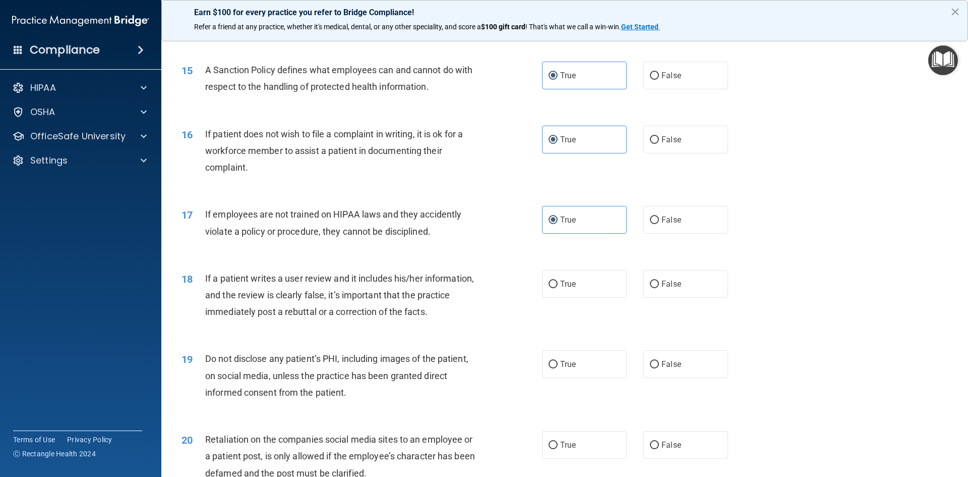
scroll to position [1210, 0]
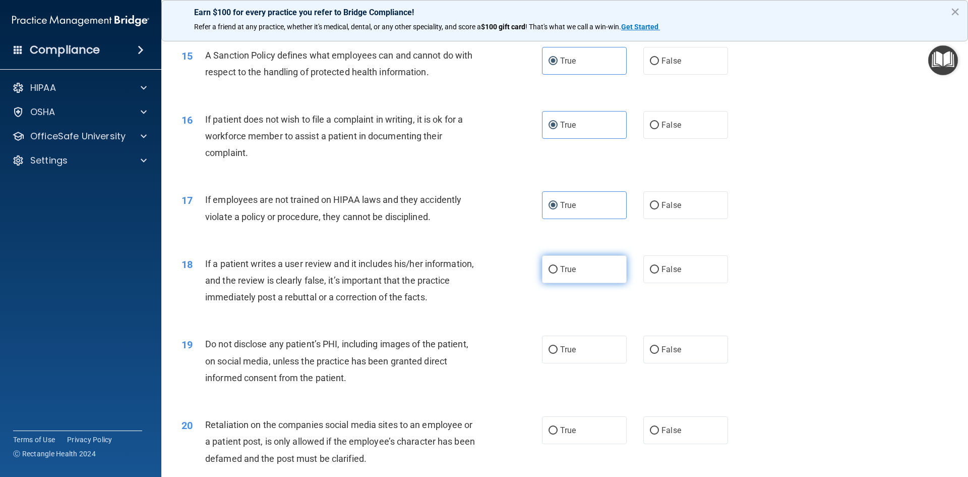
click at [557, 283] on label "True" at bounding box center [584, 269] width 85 height 28
click at [557, 273] on input "True" at bounding box center [553, 270] width 9 height 8
radio input "true"
click at [559, 359] on label "True" at bounding box center [584, 349] width 85 height 28
click at [558, 353] on input "True" at bounding box center [553, 350] width 9 height 8
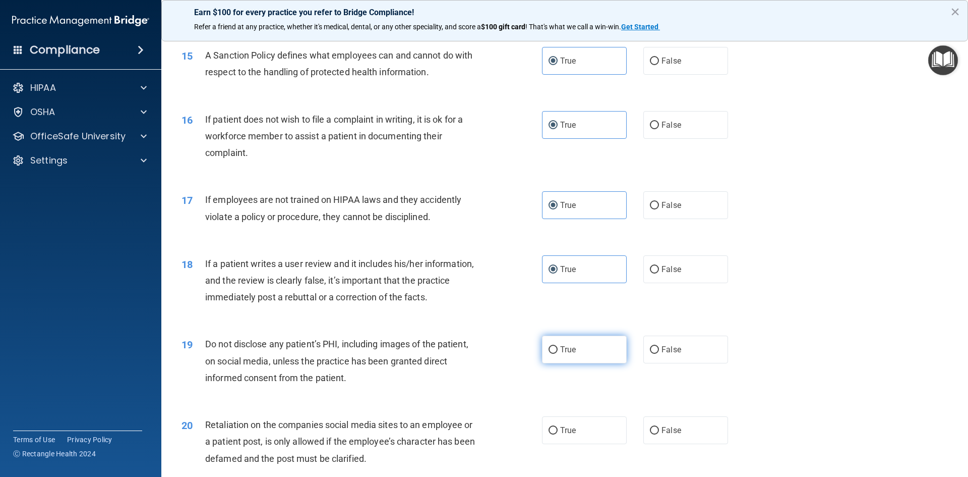
radio input "true"
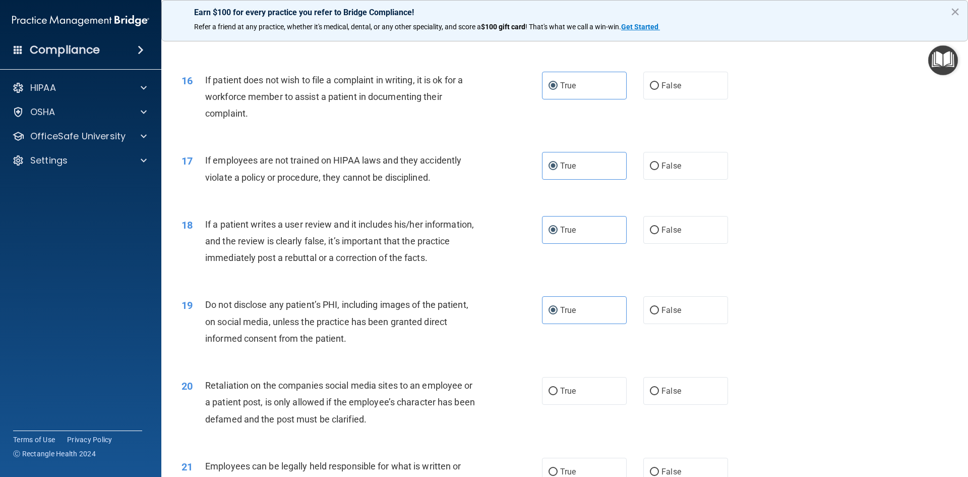
scroll to position [1311, 0]
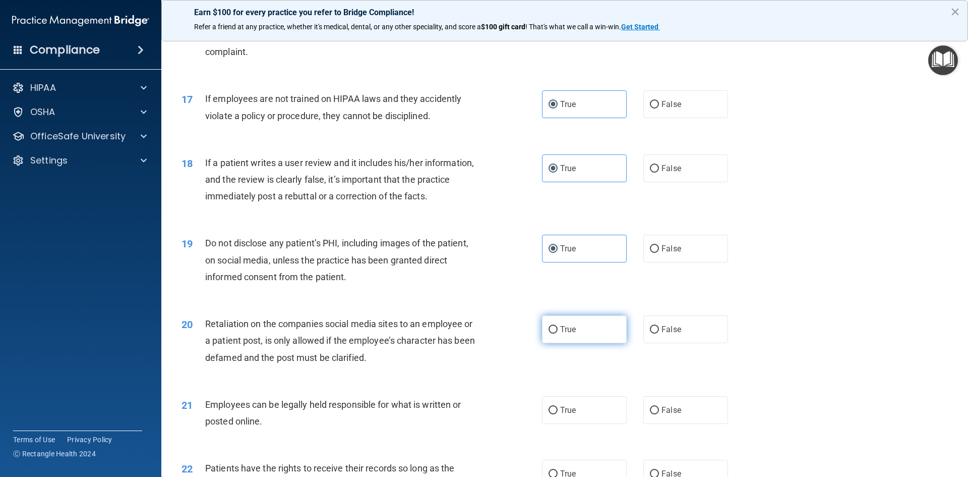
click at [560, 334] on span "True" at bounding box center [568, 329] width 16 height 10
click at [557, 333] on input "True" at bounding box center [553, 330] width 9 height 8
radio input "true"
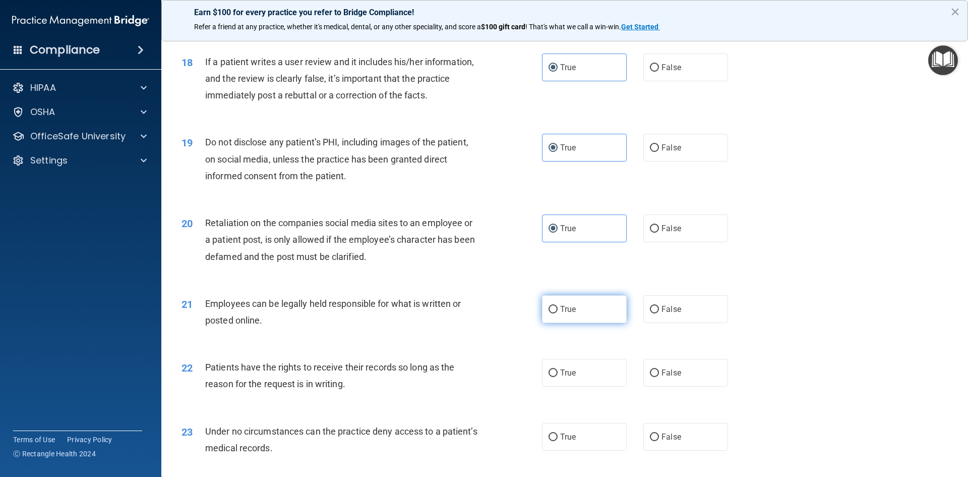
click at [559, 323] on label "True" at bounding box center [584, 309] width 85 height 28
click at [558, 313] on input "True" at bounding box center [553, 310] width 9 height 8
radio input "true"
click at [563, 381] on label "True" at bounding box center [584, 373] width 85 height 28
click at [558, 377] on input "True" at bounding box center [553, 373] width 9 height 8
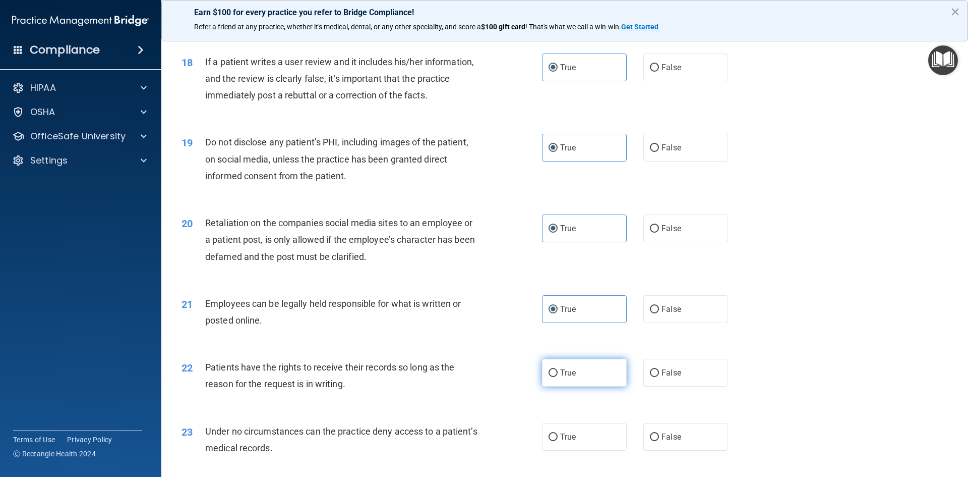
radio input "true"
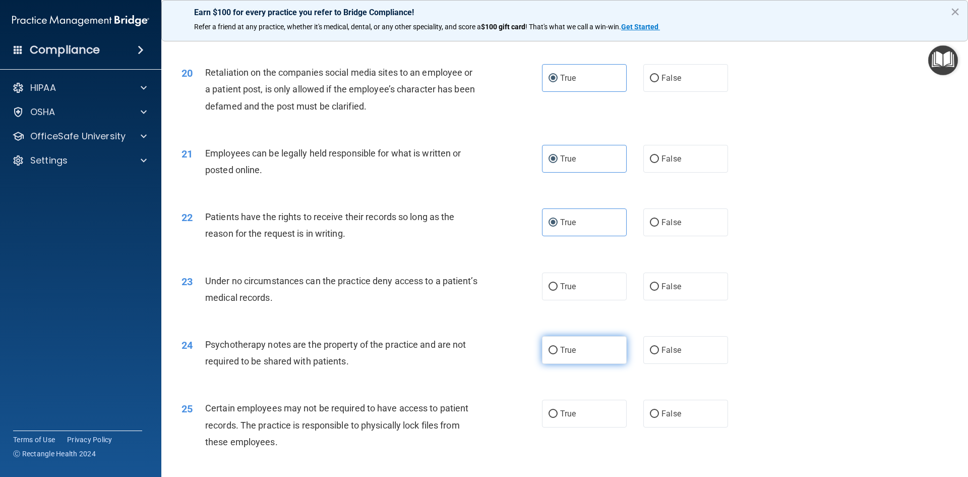
scroll to position [1563, 0]
click at [551, 299] on label "True" at bounding box center [584, 285] width 85 height 28
click at [551, 289] on input "True" at bounding box center [553, 286] width 9 height 8
radio input "true"
click at [556, 362] on label "True" at bounding box center [584, 349] width 85 height 28
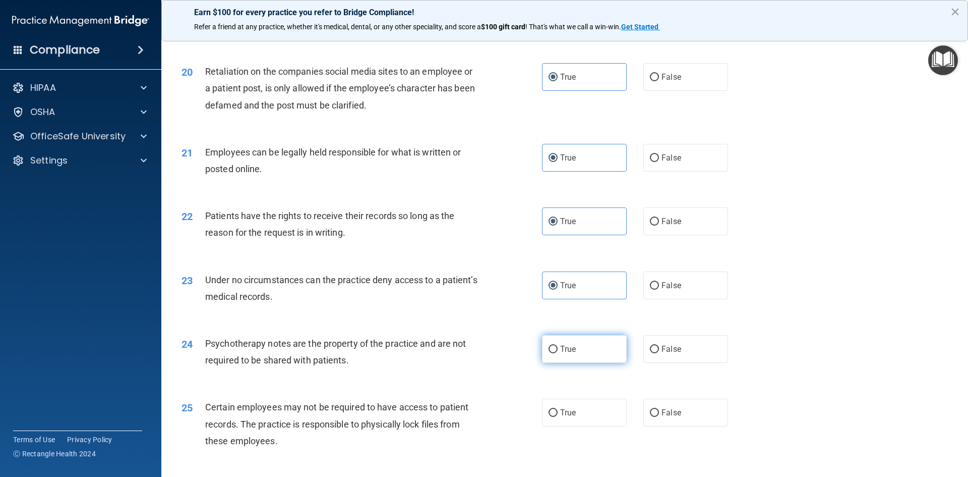
click at [556, 353] on input "True" at bounding box center [553, 349] width 9 height 8
radio input "true"
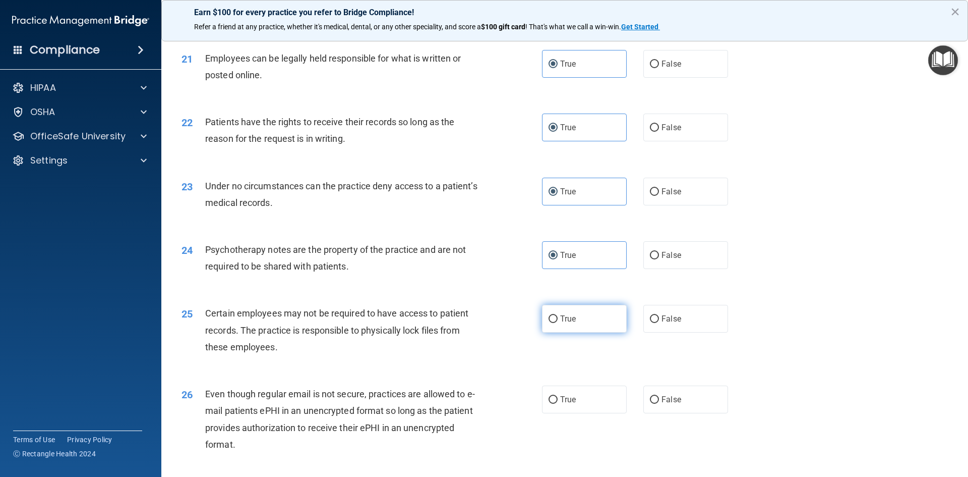
scroll to position [1664, 0]
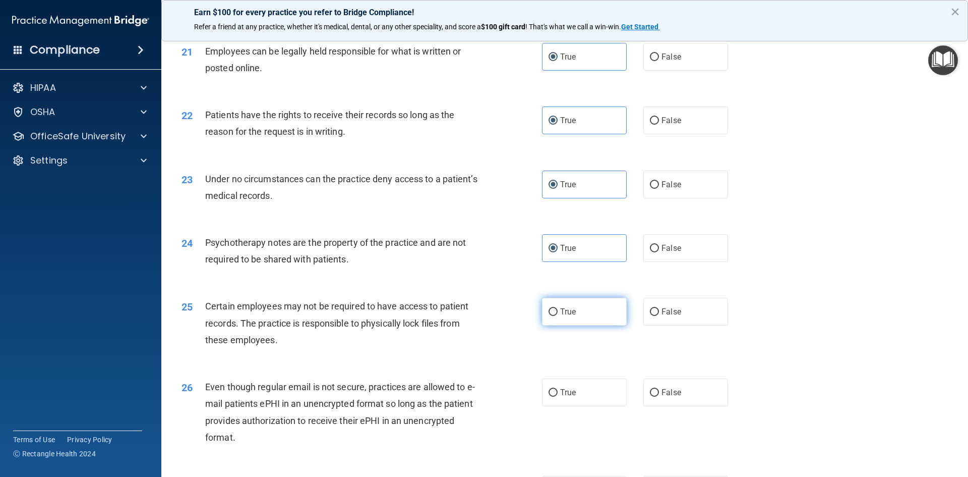
click at [561, 316] on span "True" at bounding box center [568, 312] width 16 height 10
click at [558, 316] on input "True" at bounding box center [553, 312] width 9 height 8
radio input "true"
click at [552, 396] on input "True" at bounding box center [553, 393] width 9 height 8
radio input "true"
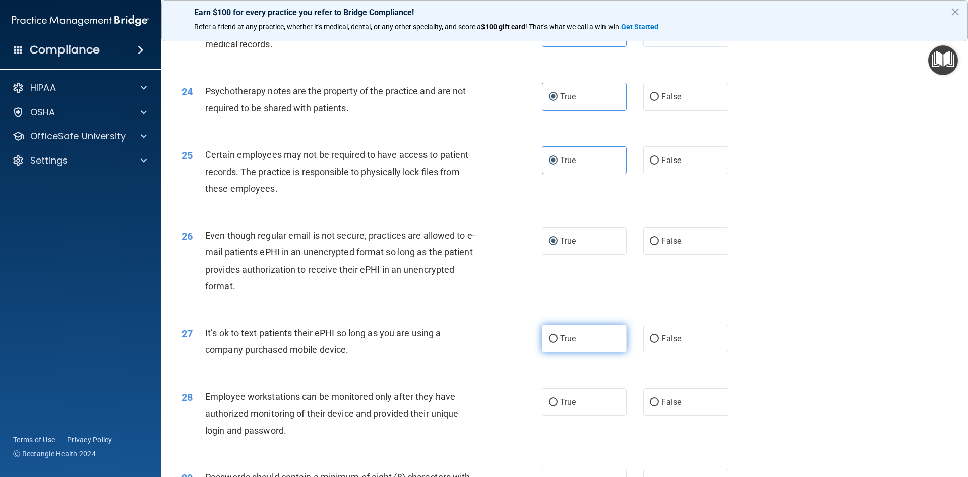
click at [560, 343] on span "True" at bounding box center [568, 338] width 16 height 10
click at [557, 342] on input "True" at bounding box center [553, 339] width 9 height 8
radio input "true"
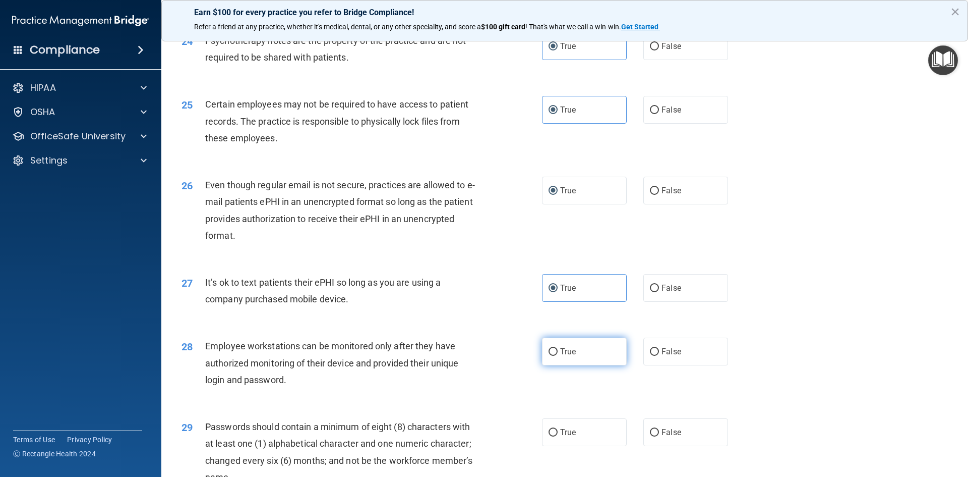
click at [560, 356] on span "True" at bounding box center [568, 351] width 16 height 10
click at [558, 356] on input "True" at bounding box center [553, 352] width 9 height 8
radio input "true"
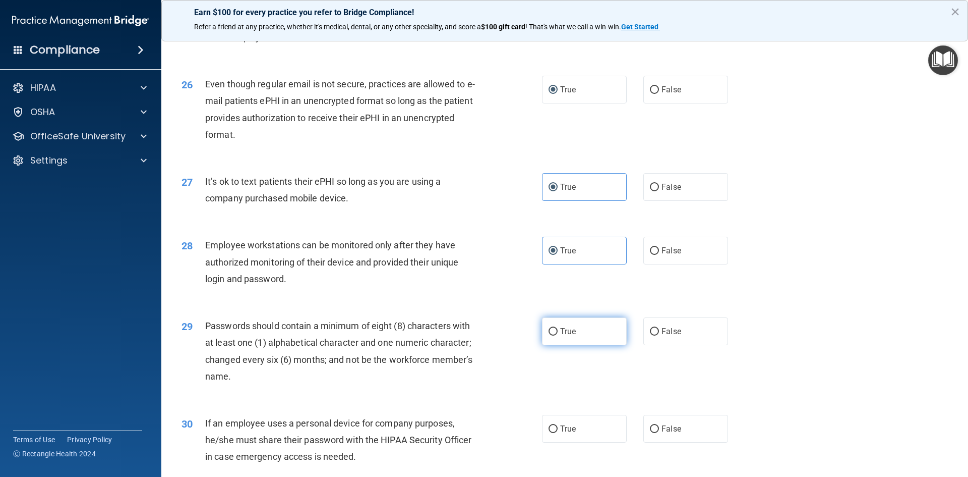
click at [560, 336] on span "True" at bounding box center [568, 331] width 16 height 10
click at [558, 335] on input "True" at bounding box center [553, 332] width 9 height 8
radio input "true"
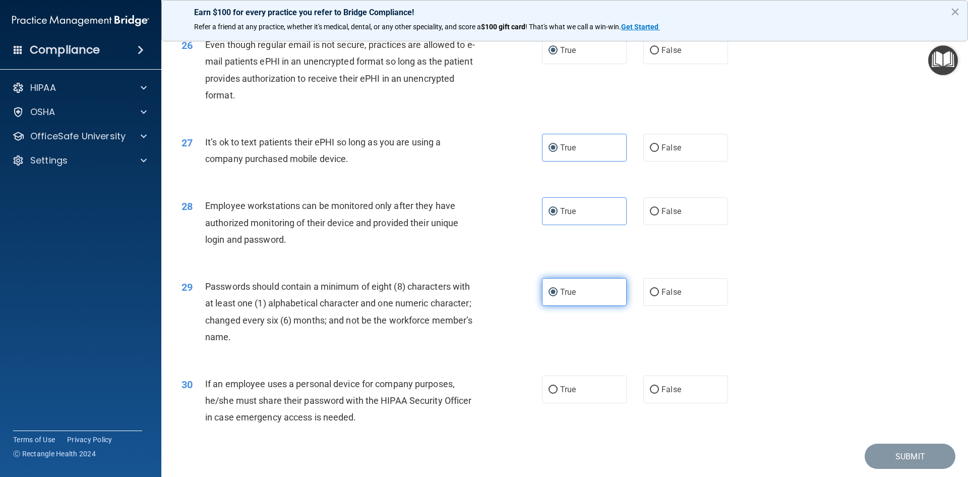
scroll to position [2055, 0]
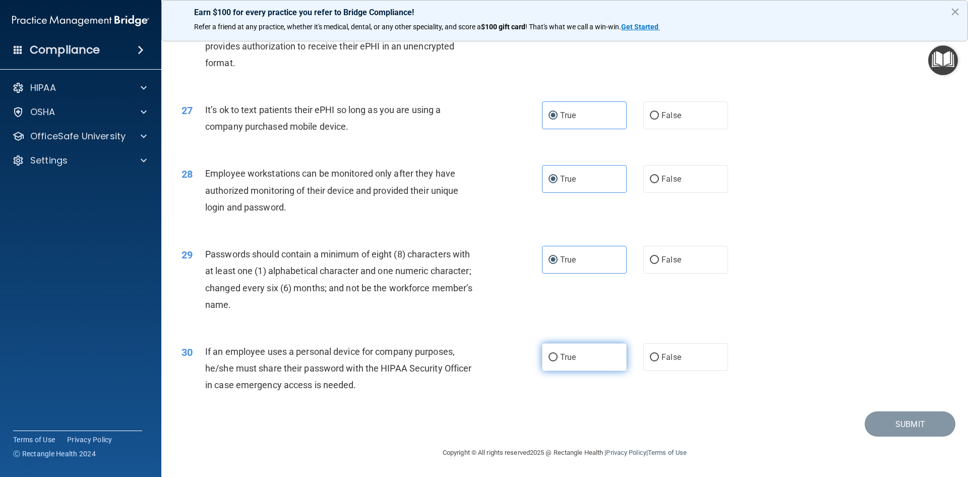
click at [558, 348] on label "True" at bounding box center [584, 357] width 85 height 28
click at [558, 353] on input "True" at bounding box center [553, 357] width 9 height 8
radio input "true"
click at [889, 424] on button "Submit" at bounding box center [910, 424] width 91 height 26
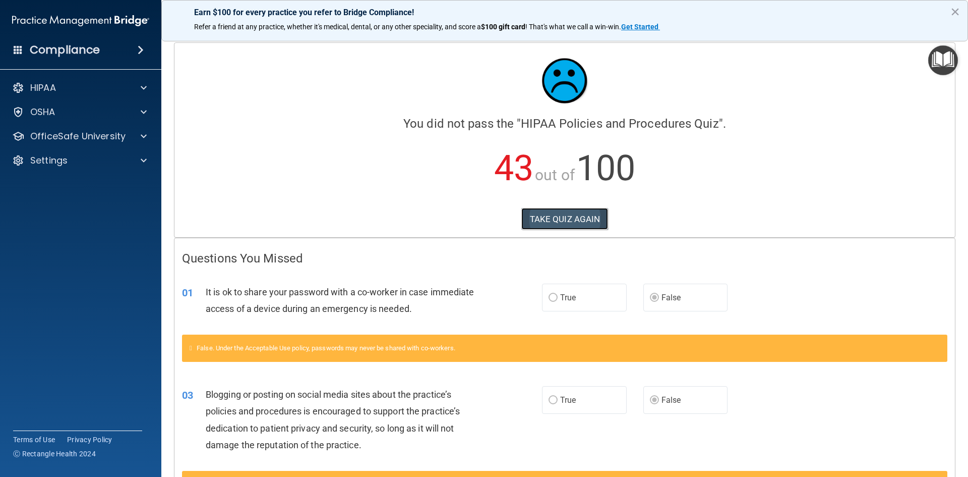
click at [558, 213] on button "TAKE QUIZ AGAIN" at bounding box center [564, 219] width 87 height 22
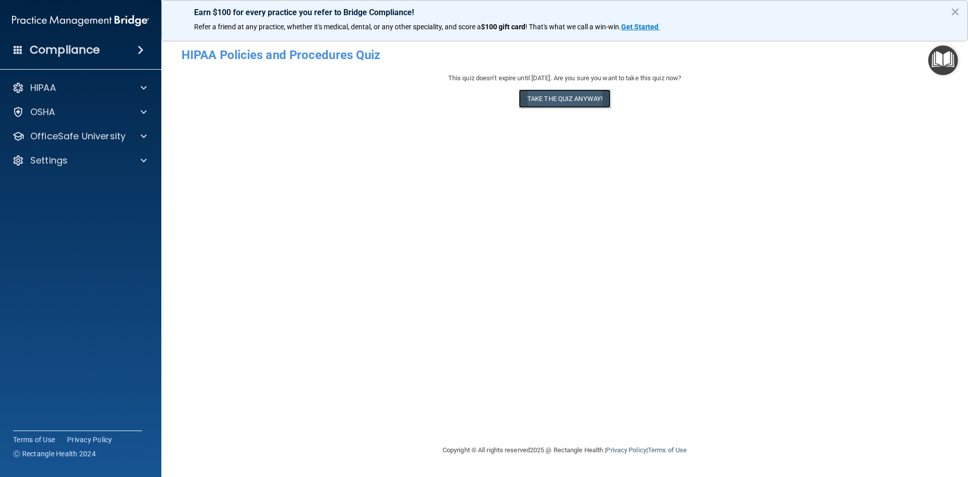
click at [565, 98] on button "Take the quiz anyway!" at bounding box center [565, 98] width 92 height 19
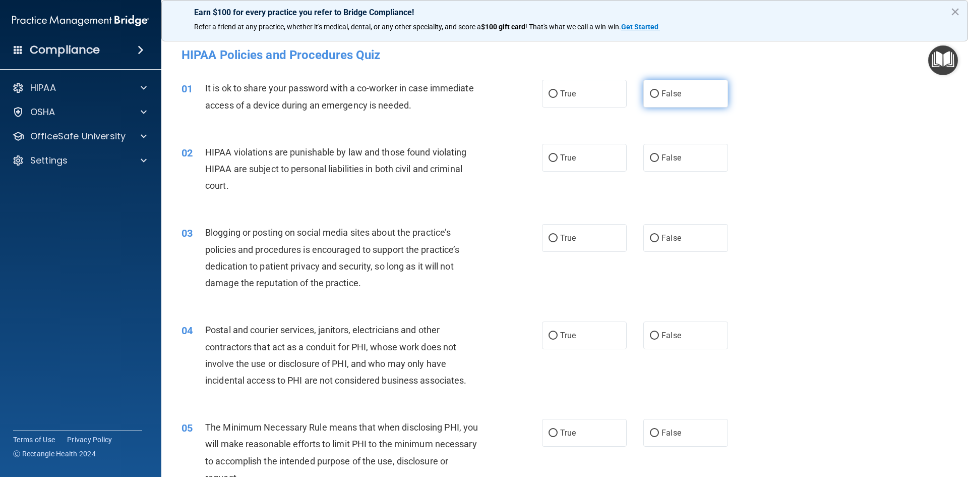
click at [659, 86] on label "False" at bounding box center [685, 94] width 85 height 28
click at [659, 90] on input "False" at bounding box center [654, 94] width 9 height 8
radio input "true"
click at [596, 156] on label "True" at bounding box center [584, 158] width 85 height 28
click at [558, 156] on input "True" at bounding box center [553, 158] width 9 height 8
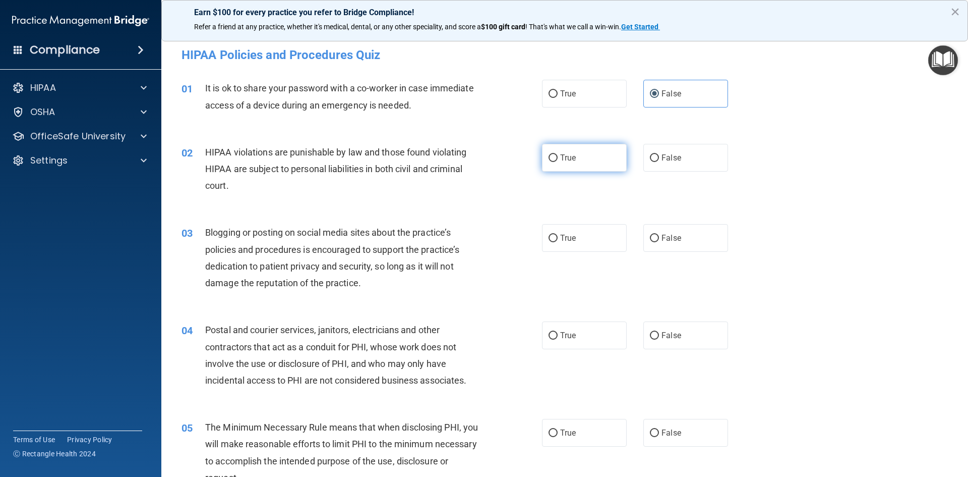
radio input "true"
click at [666, 235] on span "False" at bounding box center [672, 238] width 20 height 10
click at [659, 235] on input "False" at bounding box center [654, 238] width 9 height 8
radio input "true"
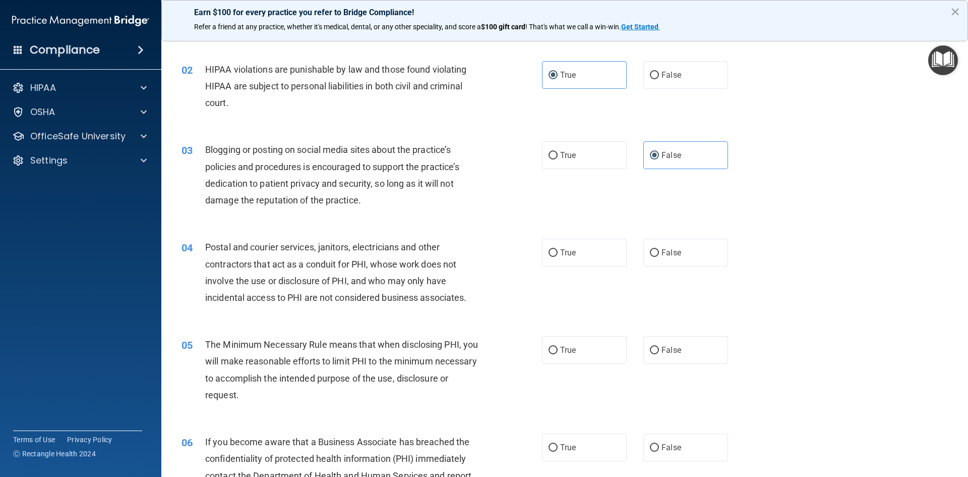
scroll to position [101, 0]
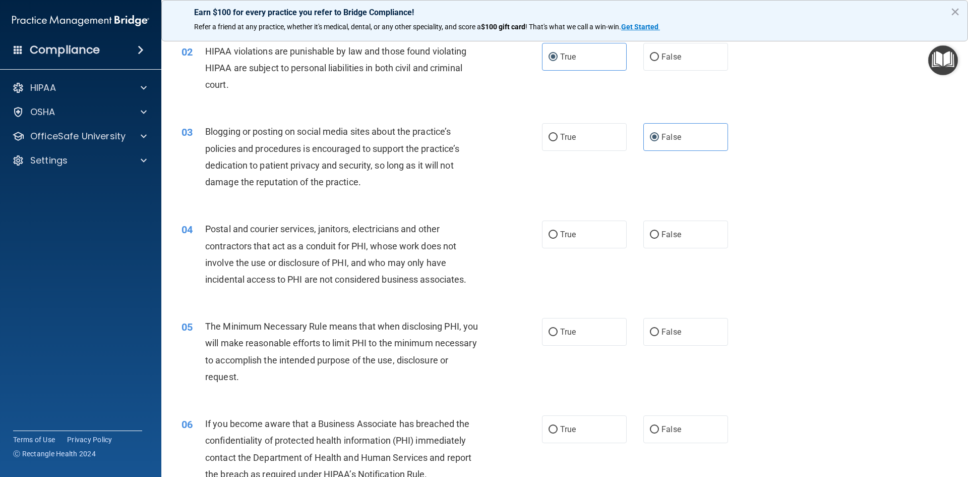
click at [682, 253] on div "04 Postal and courier services, janitors, electricians and other contractors th…" at bounding box center [565, 256] width 782 height 97
click at [676, 235] on label "False" at bounding box center [685, 234] width 85 height 28
click at [659, 235] on input "False" at bounding box center [654, 235] width 9 height 8
radio input "true"
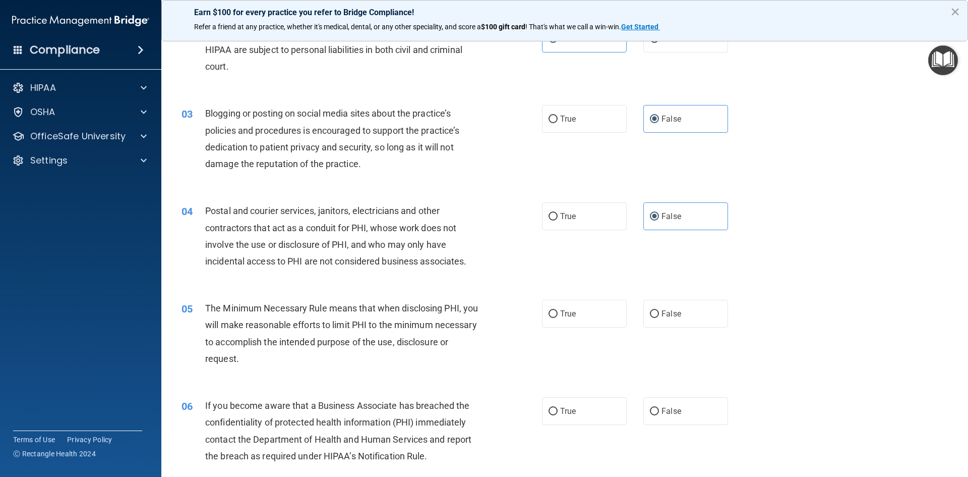
scroll to position [151, 0]
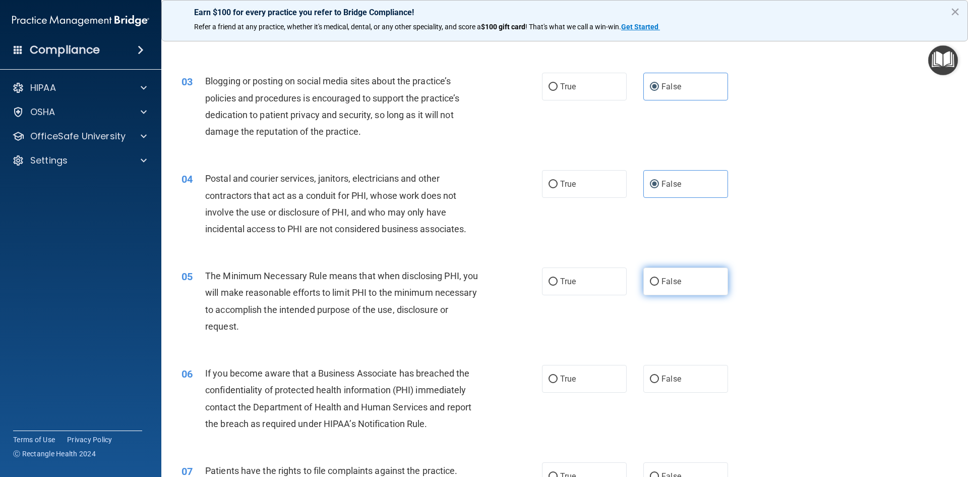
click at [667, 274] on label "False" at bounding box center [685, 281] width 85 height 28
click at [659, 278] on input "False" at bounding box center [654, 282] width 9 height 8
radio input "true"
click at [576, 388] on label "True" at bounding box center [584, 379] width 85 height 28
click at [558, 383] on input "True" at bounding box center [553, 379] width 9 height 8
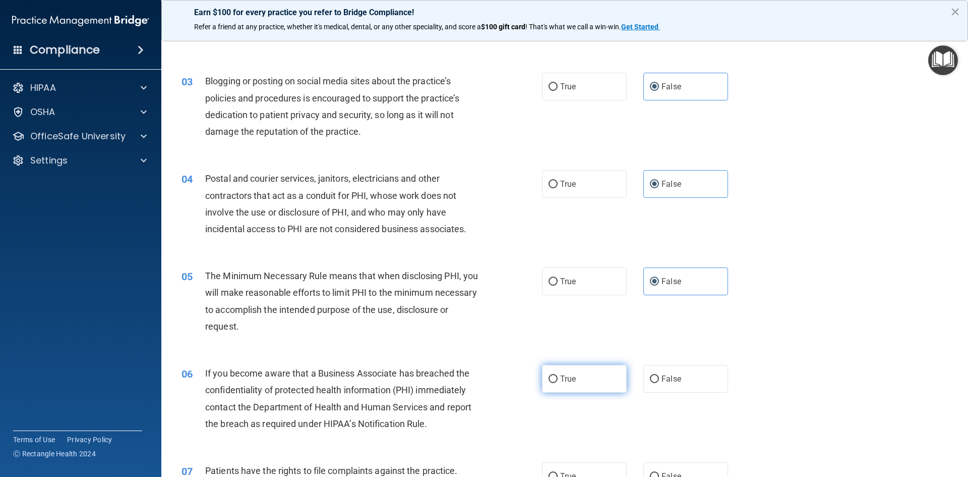
radio input "true"
click at [579, 182] on label "True" at bounding box center [584, 184] width 85 height 28
click at [558, 182] on input "True" at bounding box center [553, 185] width 9 height 8
radio input "true"
radio input "false"
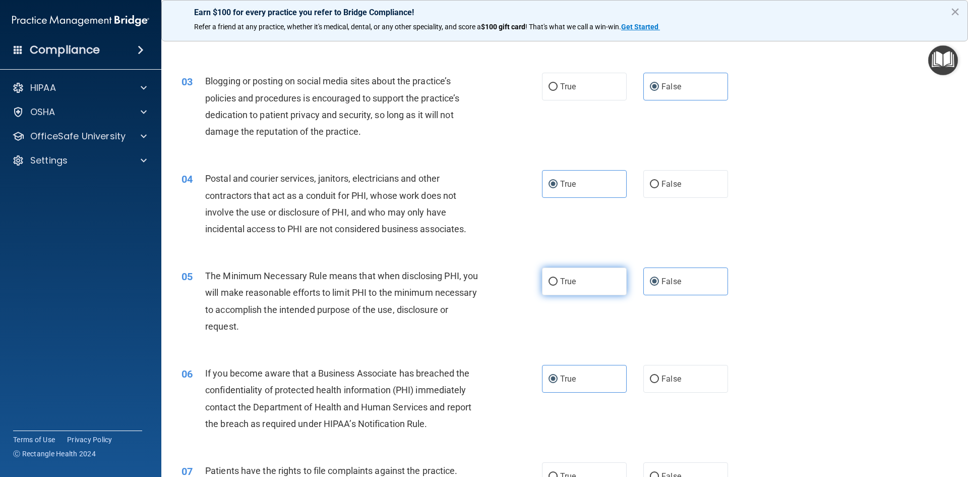
click at [573, 277] on label "True" at bounding box center [584, 281] width 85 height 28
click at [558, 278] on input "True" at bounding box center [553, 282] width 9 height 8
radio input "true"
radio input "false"
click at [691, 381] on label "False" at bounding box center [685, 379] width 85 height 28
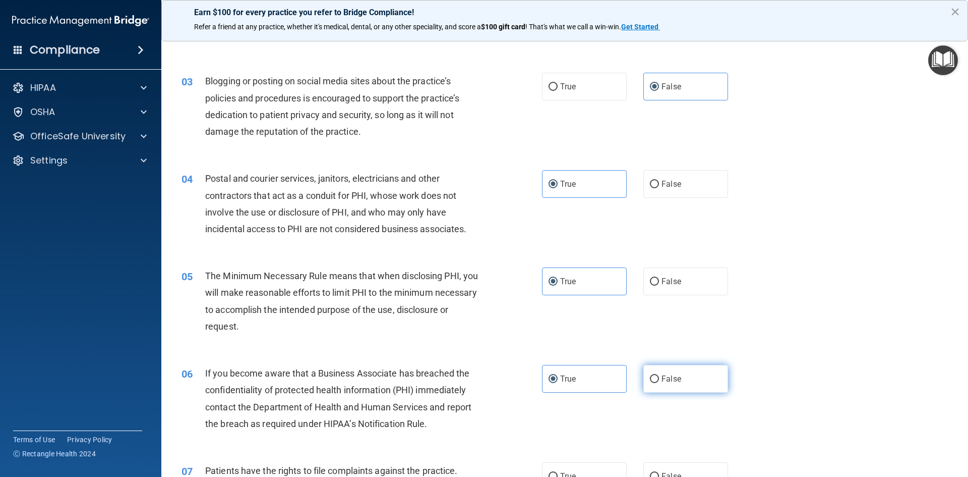
click at [659, 381] on input "False" at bounding box center [654, 379] width 9 height 8
radio input "true"
radio input "false"
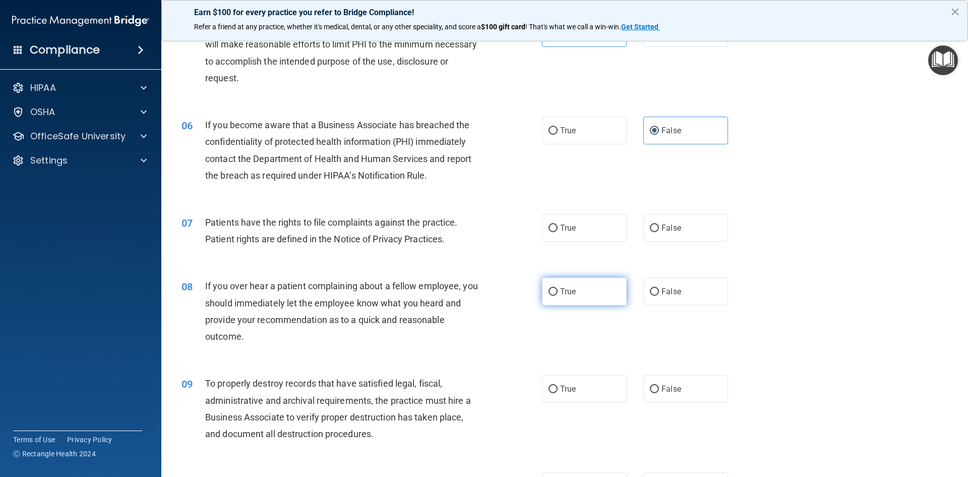
scroll to position [403, 0]
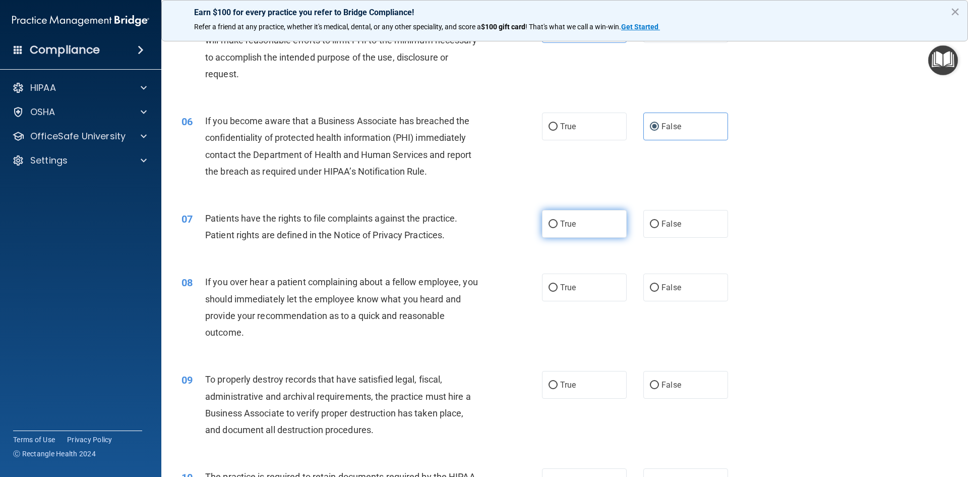
click at [586, 225] on label "True" at bounding box center [584, 224] width 85 height 28
click at [558, 225] on input "True" at bounding box center [553, 224] width 9 height 8
radio input "true"
click at [677, 290] on label "False" at bounding box center [685, 287] width 85 height 28
click at [659, 290] on input "False" at bounding box center [654, 288] width 9 height 8
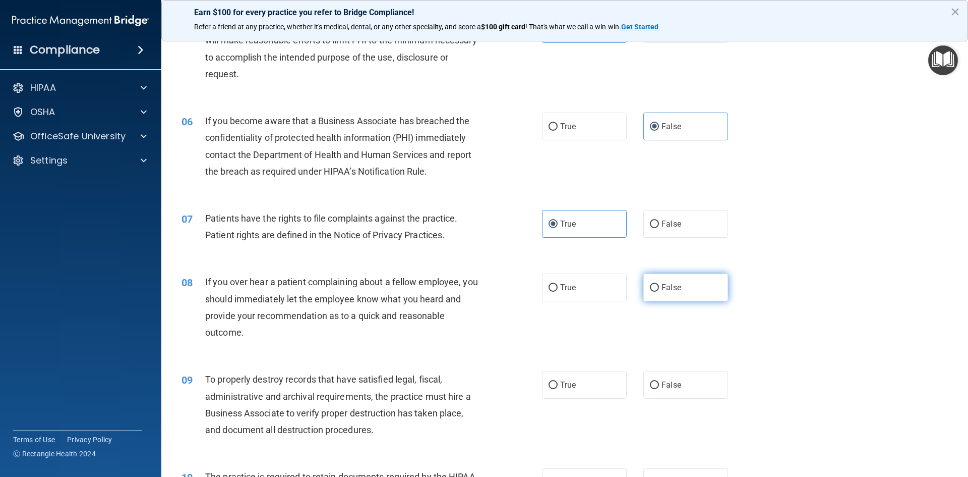
radio input "true"
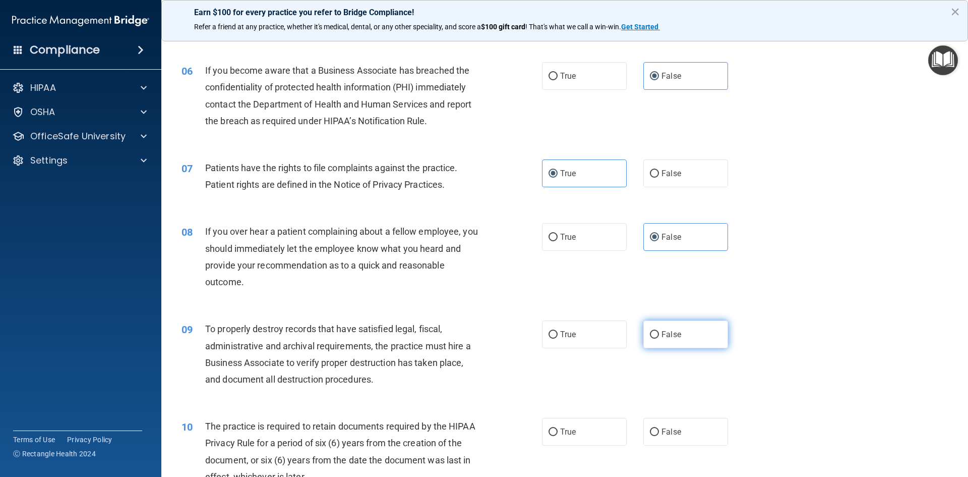
click at [684, 331] on label "False" at bounding box center [685, 334] width 85 height 28
click at [659, 331] on input "False" at bounding box center [654, 335] width 9 height 8
radio input "true"
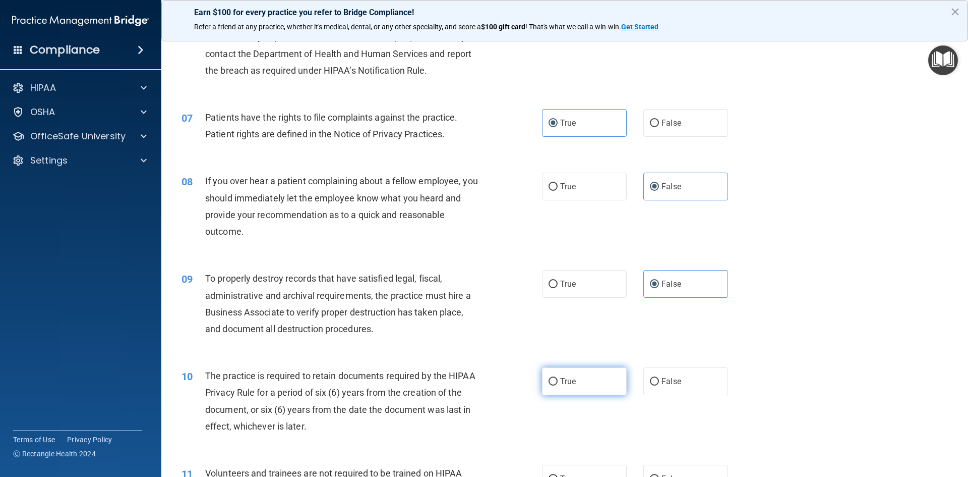
click at [579, 393] on label "True" at bounding box center [584, 381] width 85 height 28
click at [558, 385] on input "True" at bounding box center [553, 382] width 9 height 8
radio input "true"
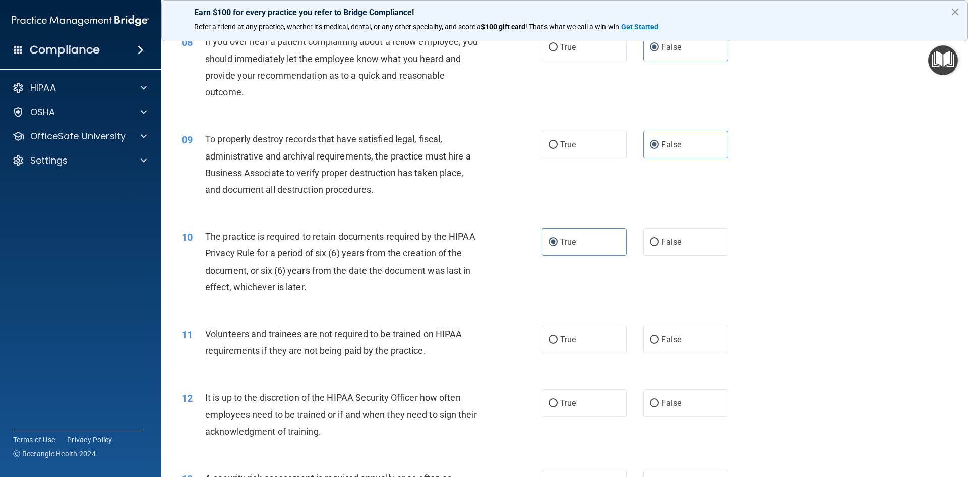
scroll to position [656, 0]
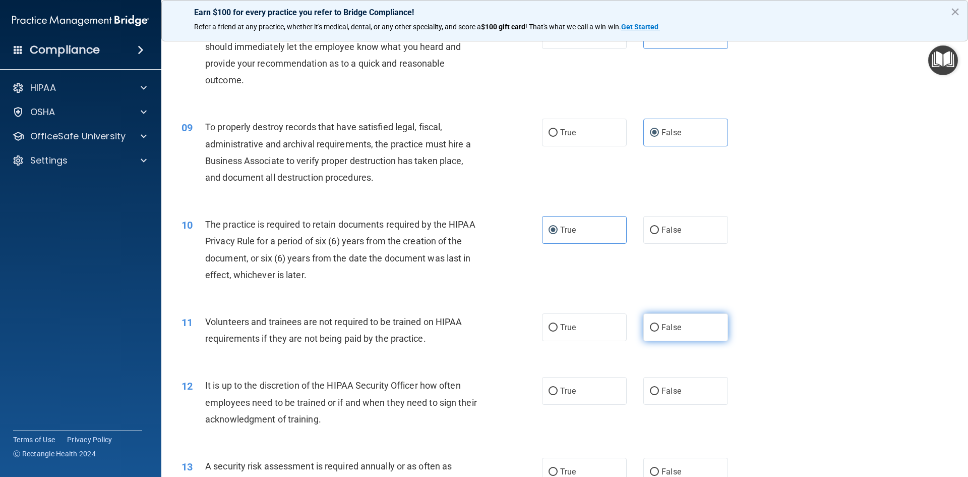
click at [667, 322] on span "False" at bounding box center [672, 327] width 20 height 10
click at [659, 324] on input "False" at bounding box center [654, 328] width 9 height 8
radio input "true"
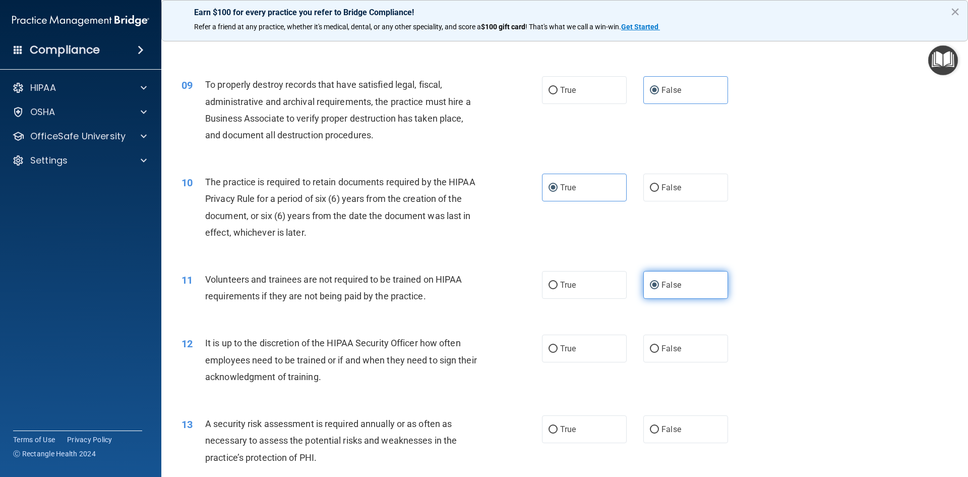
scroll to position [756, 0]
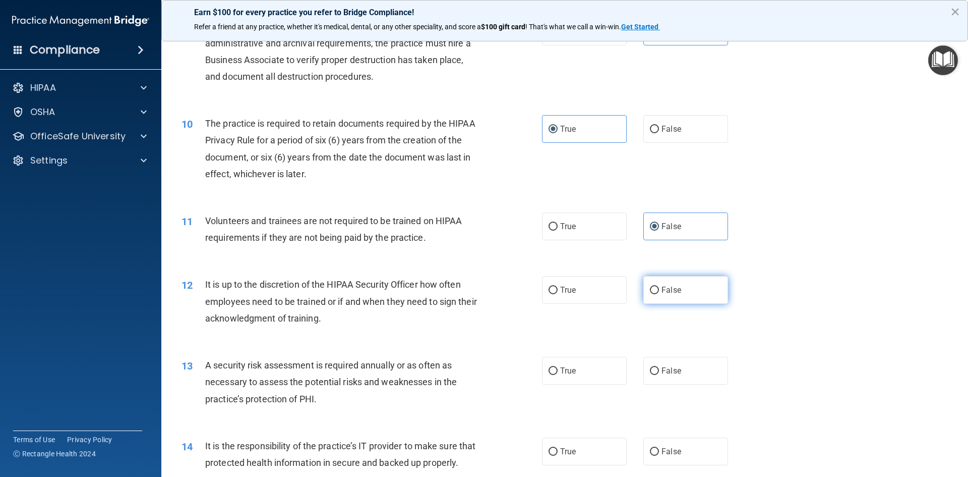
click at [677, 293] on label "False" at bounding box center [685, 290] width 85 height 28
click at [659, 293] on input "False" at bounding box center [654, 290] width 9 height 8
radio input "true"
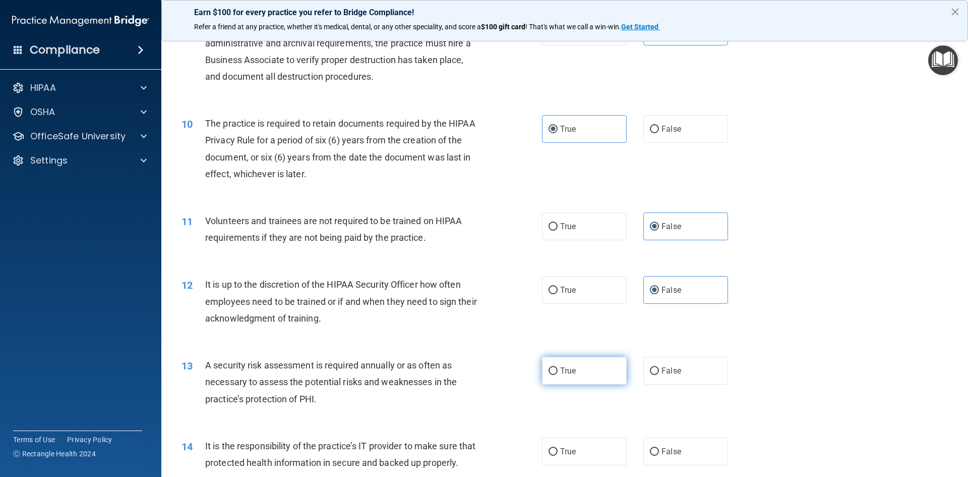
drag, startPoint x: 590, startPoint y: 371, endPoint x: 602, endPoint y: 368, distance: 12.1
click at [590, 372] on label "True" at bounding box center [584, 371] width 85 height 28
click at [558, 372] on input "True" at bounding box center [553, 371] width 9 height 8
radio input "true"
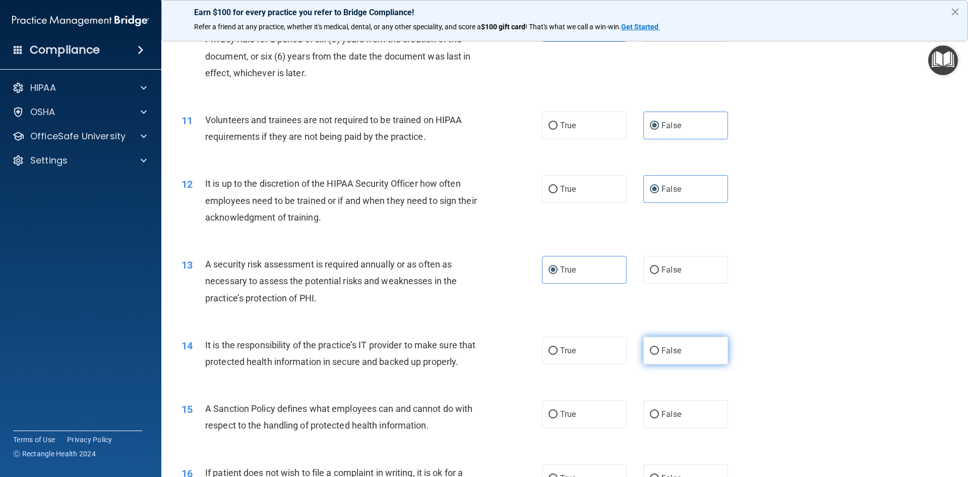
click at [683, 347] on label "False" at bounding box center [685, 350] width 85 height 28
click at [659, 347] on input "False" at bounding box center [654, 351] width 9 height 8
radio input "true"
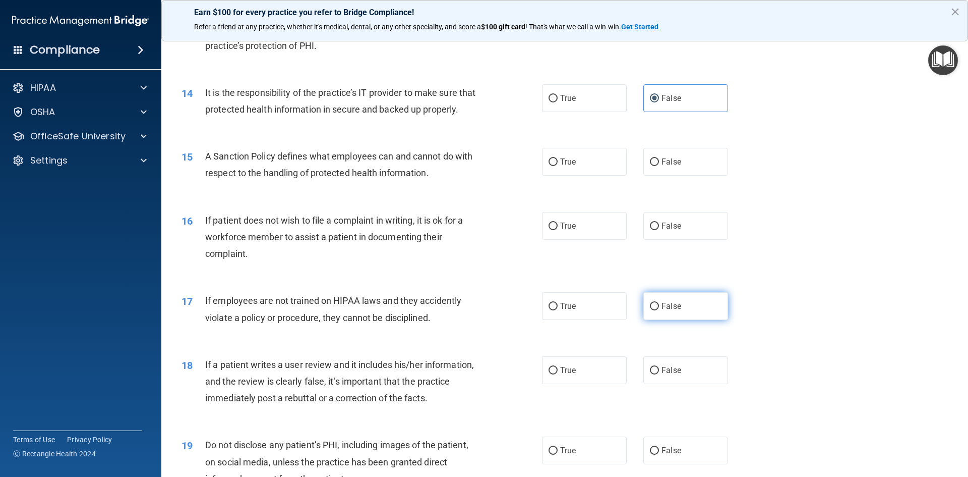
scroll to position [1160, 0]
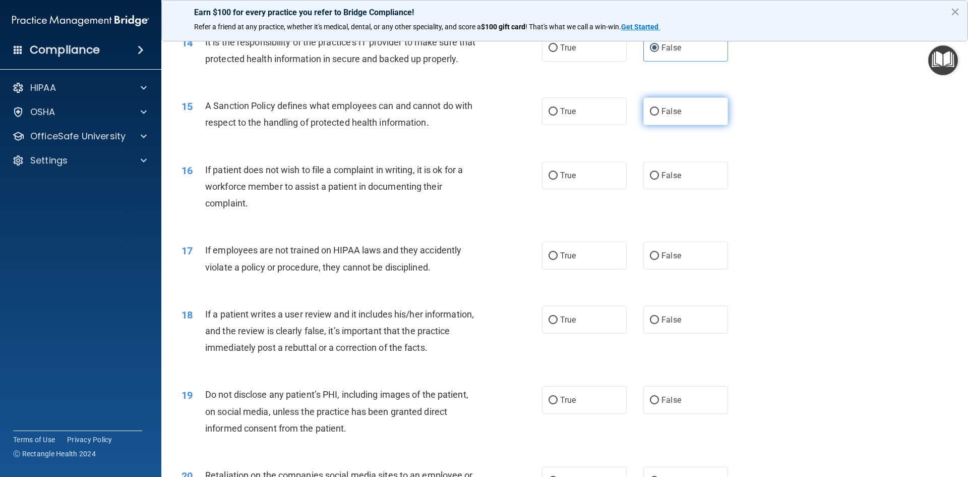
click at [669, 116] on span "False" at bounding box center [672, 111] width 20 height 10
click at [659, 115] on input "False" at bounding box center [654, 112] width 9 height 8
radio input "true"
click at [575, 189] on label "True" at bounding box center [584, 175] width 85 height 28
click at [558, 180] on input "True" at bounding box center [553, 176] width 9 height 8
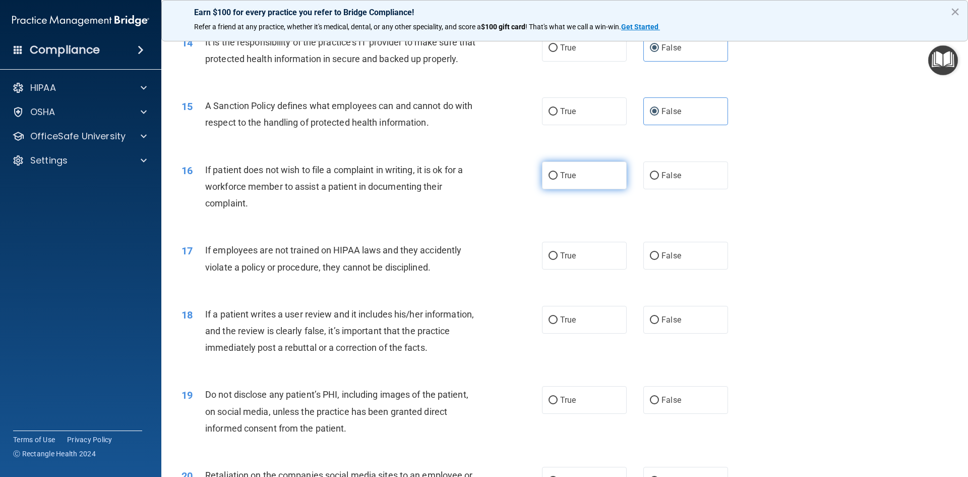
radio input "true"
click at [669, 260] on span "False" at bounding box center [672, 256] width 20 height 10
click at [659, 260] on input "False" at bounding box center [654, 256] width 9 height 8
radio input "true"
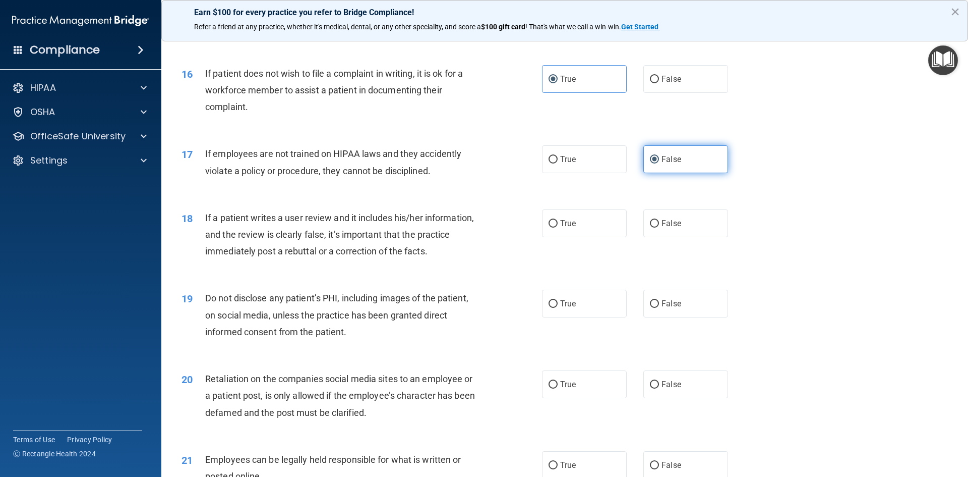
scroll to position [1261, 0]
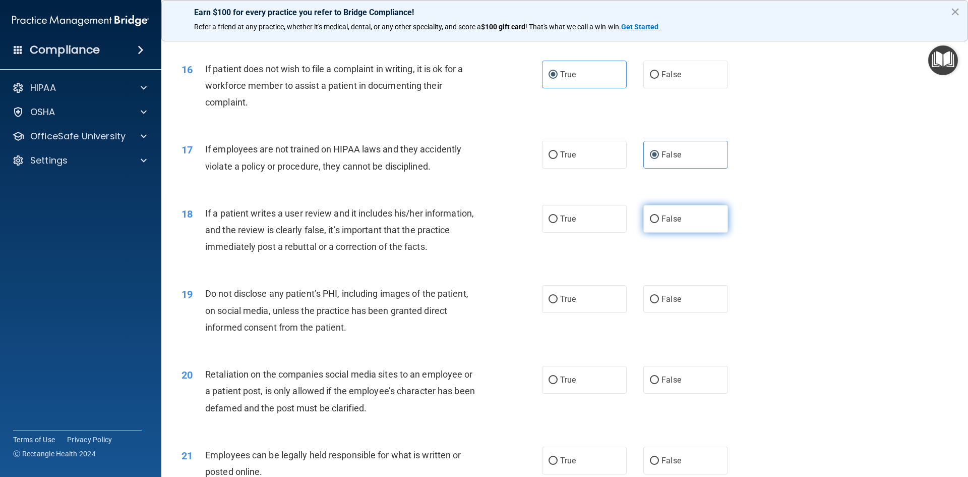
click at [660, 232] on label "False" at bounding box center [685, 219] width 85 height 28
click at [659, 223] on input "False" at bounding box center [654, 219] width 9 height 8
radio input "true"
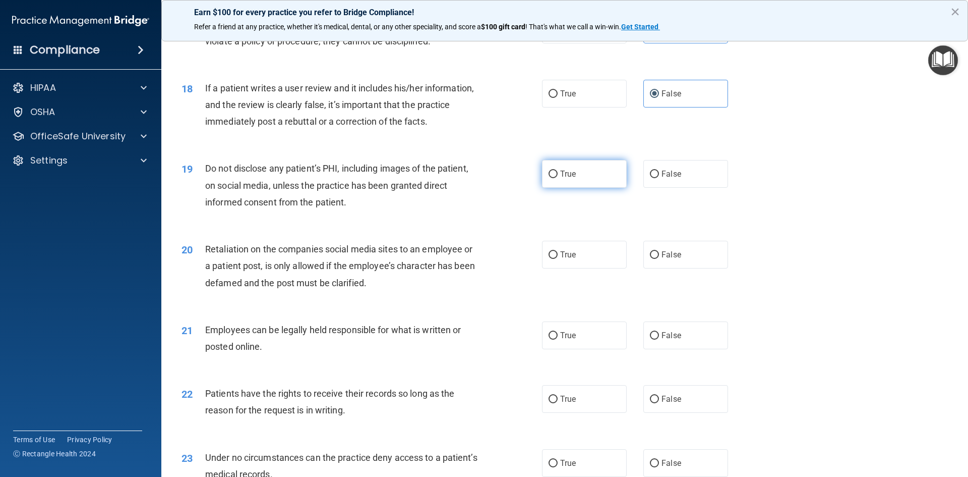
scroll to position [1362, 0]
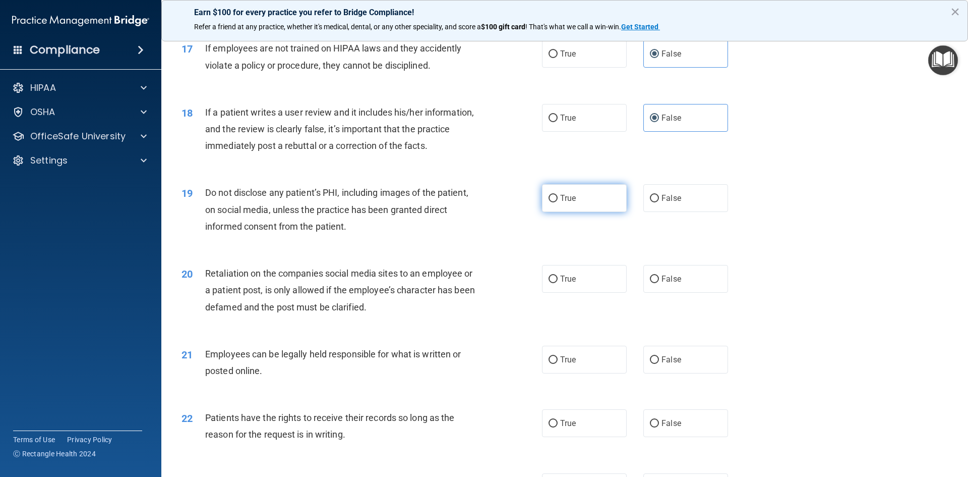
click at [583, 212] on label "True" at bounding box center [584, 198] width 85 height 28
click at [558, 202] on input "True" at bounding box center [553, 199] width 9 height 8
radio input "true"
click at [674, 289] on label "False" at bounding box center [685, 279] width 85 height 28
click at [659, 283] on input "False" at bounding box center [654, 279] width 9 height 8
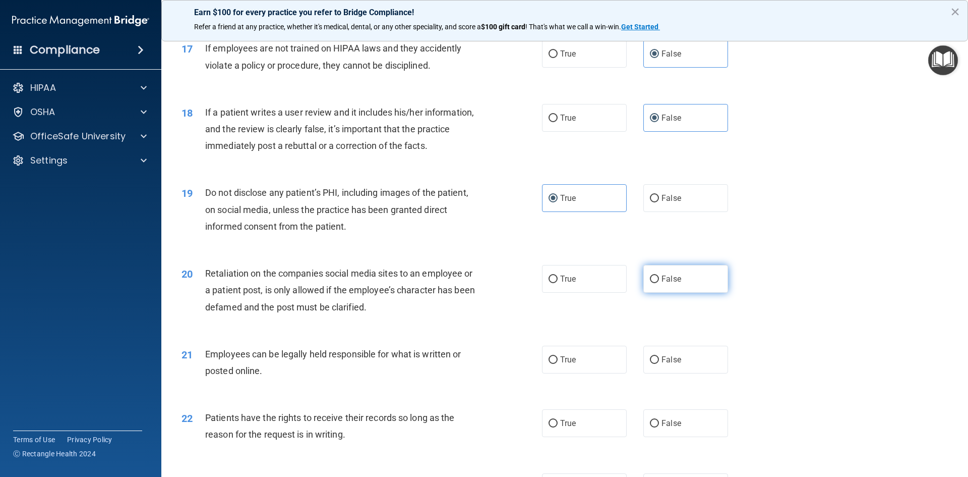
radio input "true"
click at [595, 373] on label "True" at bounding box center [584, 359] width 85 height 28
click at [558, 364] on input "True" at bounding box center [553, 360] width 9 height 8
radio input "true"
click at [678, 450] on div "22 Patients have the rights to receive their records so long as the reason for …" at bounding box center [565, 428] width 782 height 64
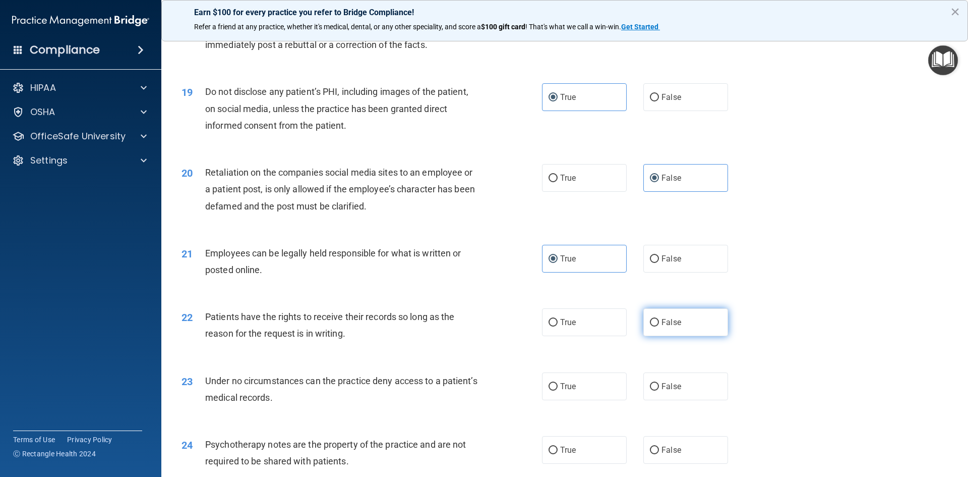
click at [671, 332] on label "False" at bounding box center [685, 322] width 85 height 28
click at [659, 326] on input "False" at bounding box center [654, 323] width 9 height 8
radio input "true"
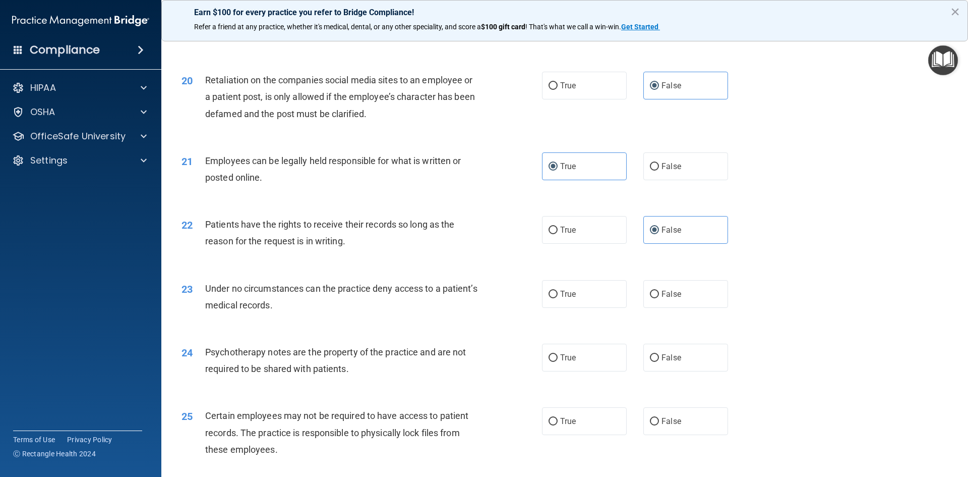
scroll to position [1614, 0]
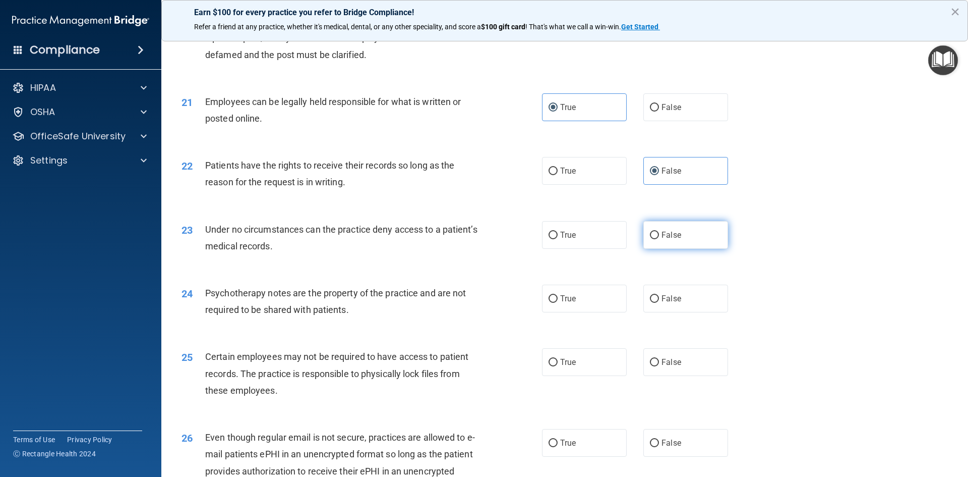
click at [680, 249] on label "False" at bounding box center [685, 235] width 85 height 28
click at [659, 239] on input "False" at bounding box center [654, 235] width 9 height 8
radio input "true"
click at [574, 312] on label "True" at bounding box center [584, 298] width 85 height 28
click at [558, 303] on input "True" at bounding box center [553, 299] width 9 height 8
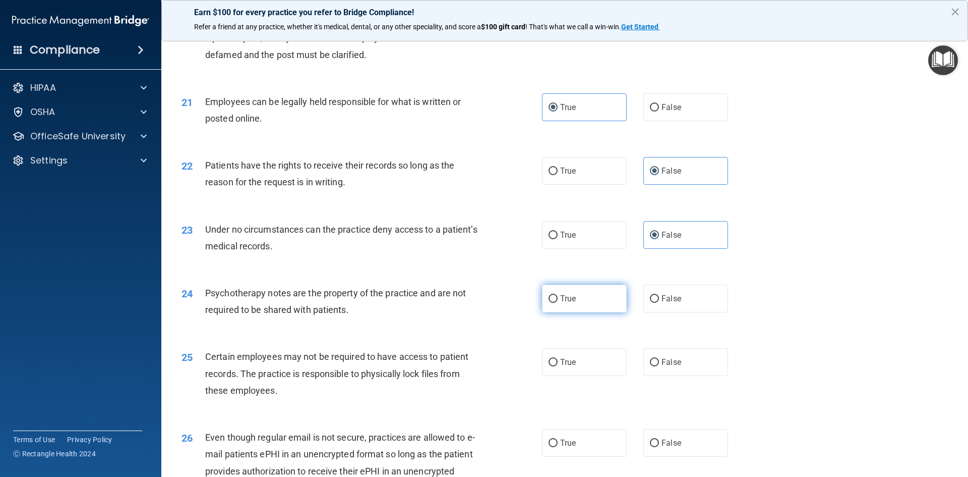
radio input "true"
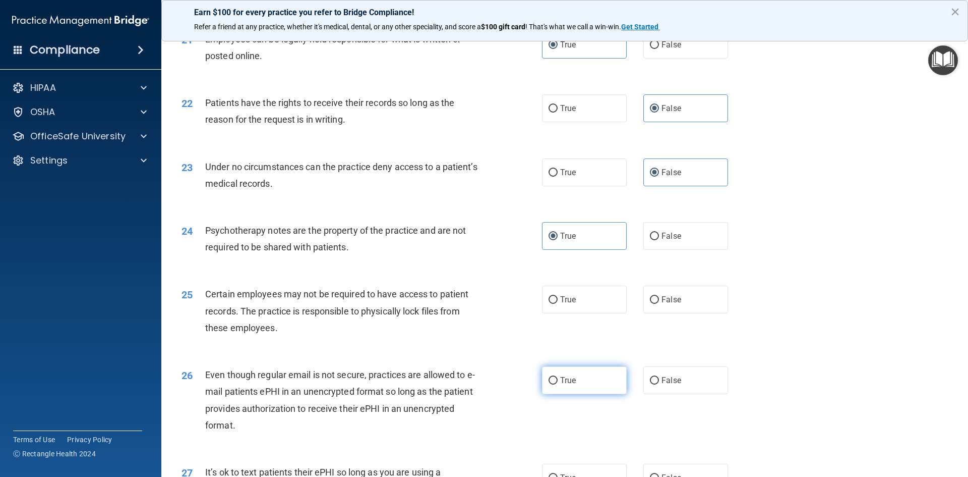
scroll to position [1765, 0]
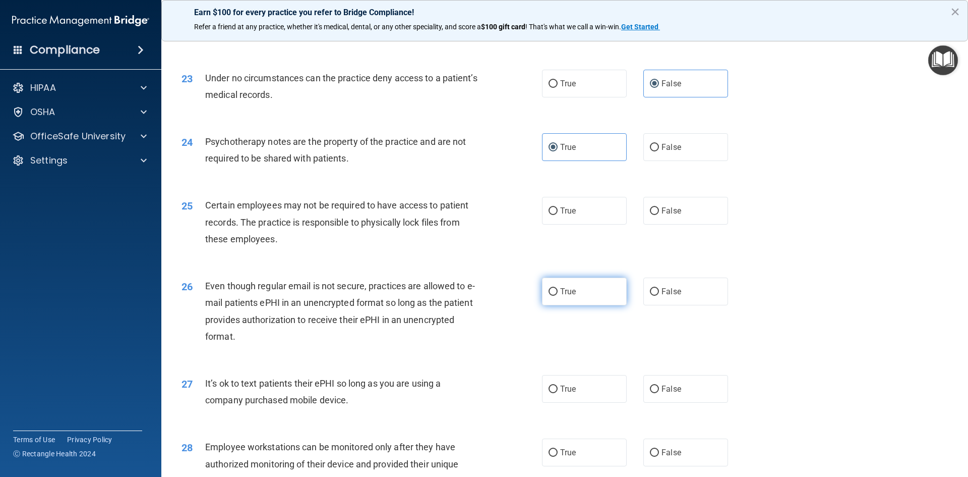
click at [567, 296] on span "True" at bounding box center [568, 291] width 16 height 10
click at [558, 296] on input "True" at bounding box center [553, 292] width 9 height 8
radio input "true"
click at [576, 224] on label "True" at bounding box center [584, 211] width 85 height 28
click at [558, 215] on input "True" at bounding box center [553, 211] width 9 height 8
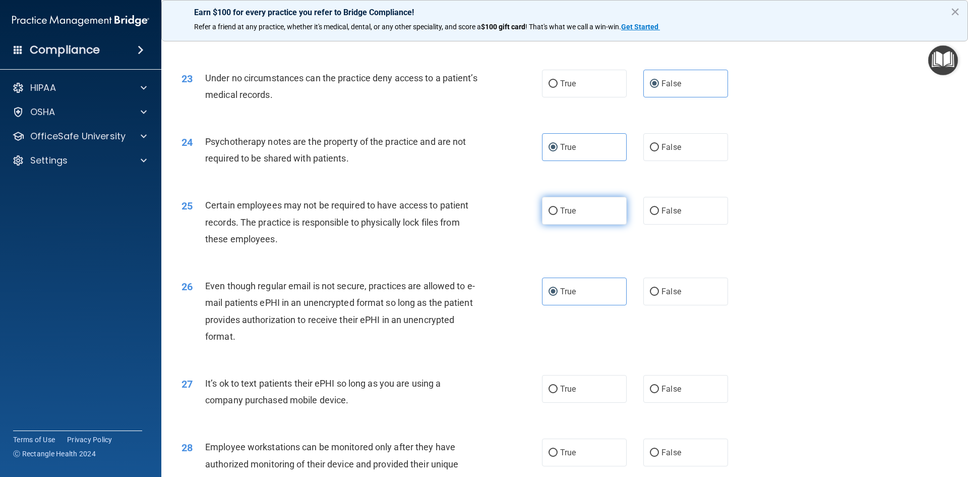
radio input "true"
click at [681, 401] on label "False" at bounding box center [685, 389] width 85 height 28
click at [659, 393] on input "False" at bounding box center [654, 389] width 9 height 8
radio input "true"
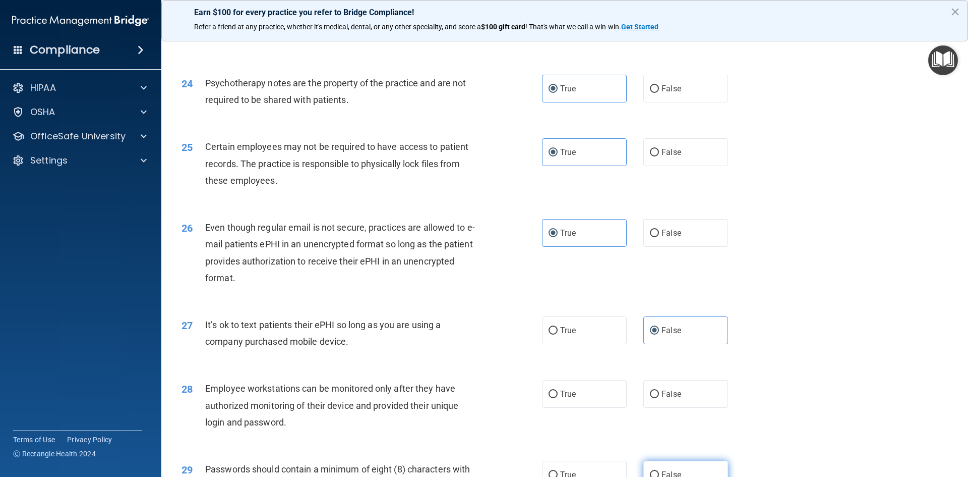
scroll to position [1916, 0]
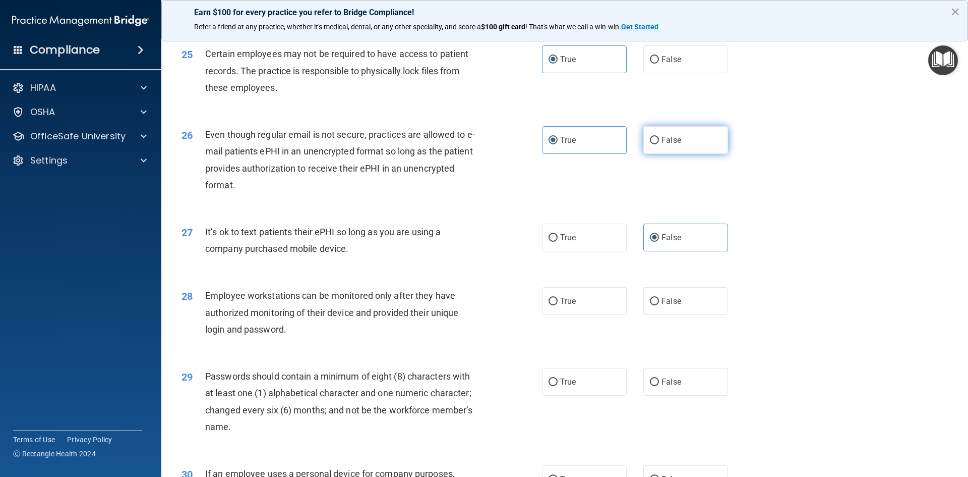
click at [681, 154] on label "False" at bounding box center [685, 140] width 85 height 28
click at [659, 144] on input "False" at bounding box center [654, 141] width 9 height 8
radio input "true"
click at [562, 145] on span "True" at bounding box center [568, 140] width 16 height 10
click at [558, 144] on input "True" at bounding box center [553, 141] width 9 height 8
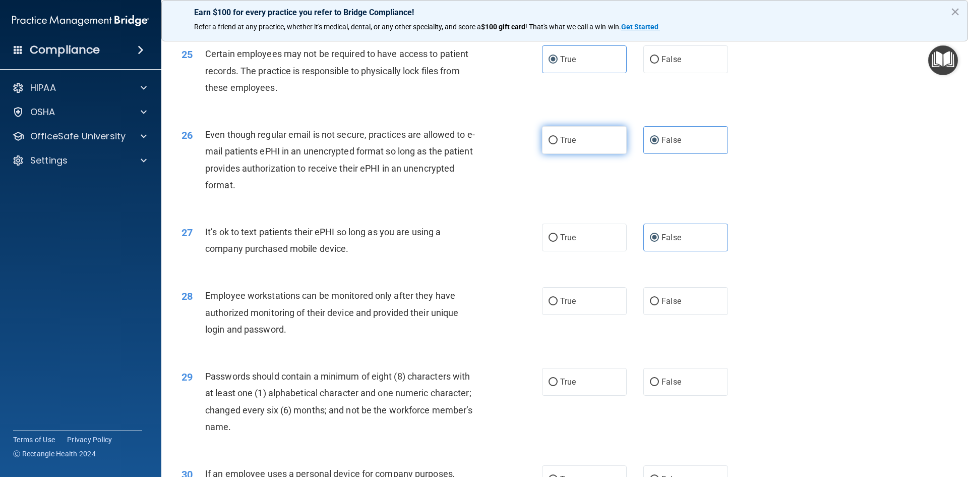
radio input "true"
radio input "false"
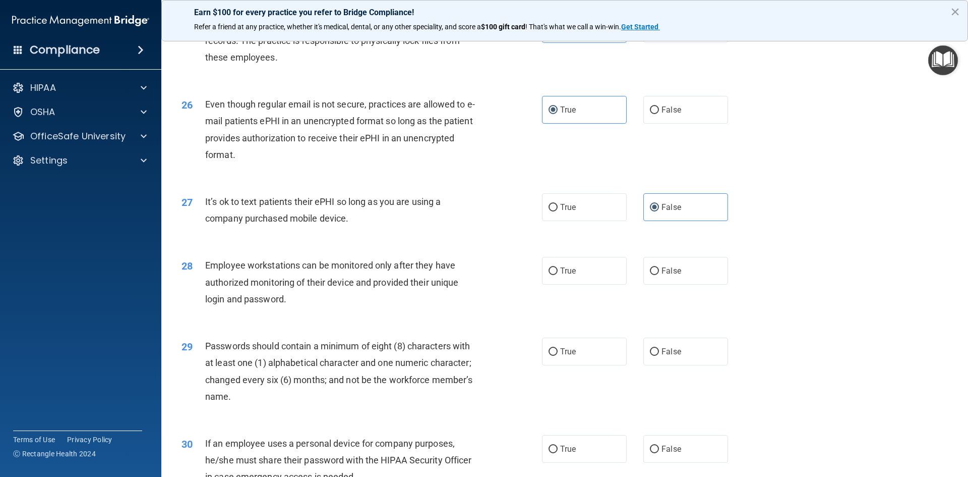
scroll to position [2017, 0]
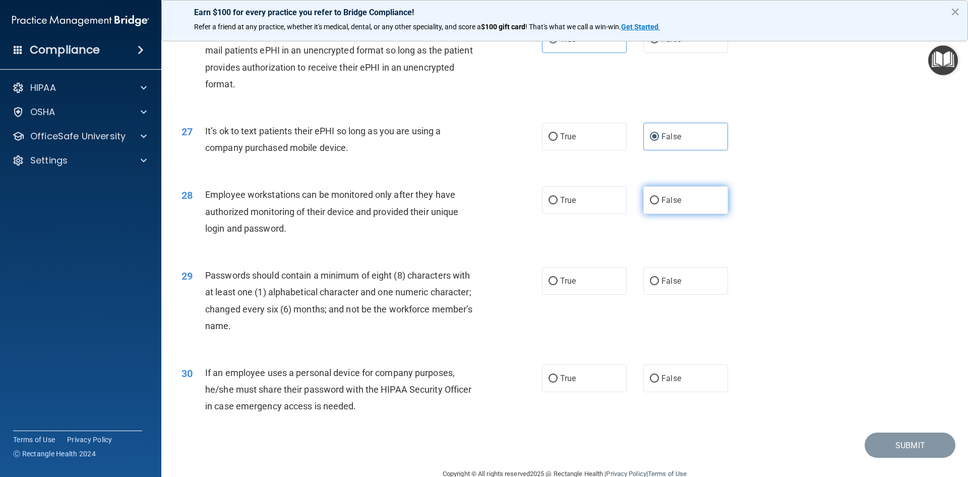
click at [685, 214] on label "False" at bounding box center [685, 200] width 85 height 28
click at [659, 204] on input "False" at bounding box center [654, 201] width 9 height 8
radio input "true"
click at [594, 294] on label "True" at bounding box center [584, 281] width 85 height 28
click at [558, 285] on input "True" at bounding box center [553, 281] width 9 height 8
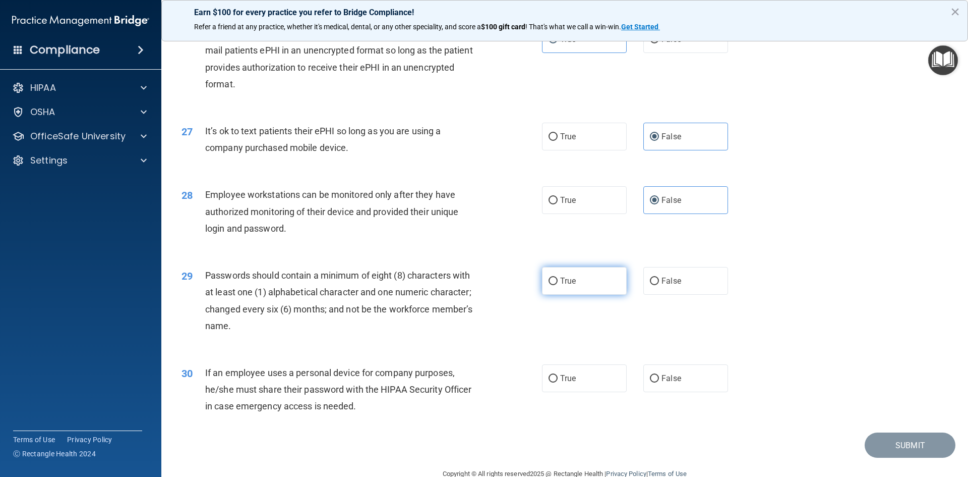
radio input "true"
click at [679, 392] on label "False" at bounding box center [685, 378] width 85 height 28
click at [659, 382] on input "False" at bounding box center [654, 379] width 9 height 8
radio input "true"
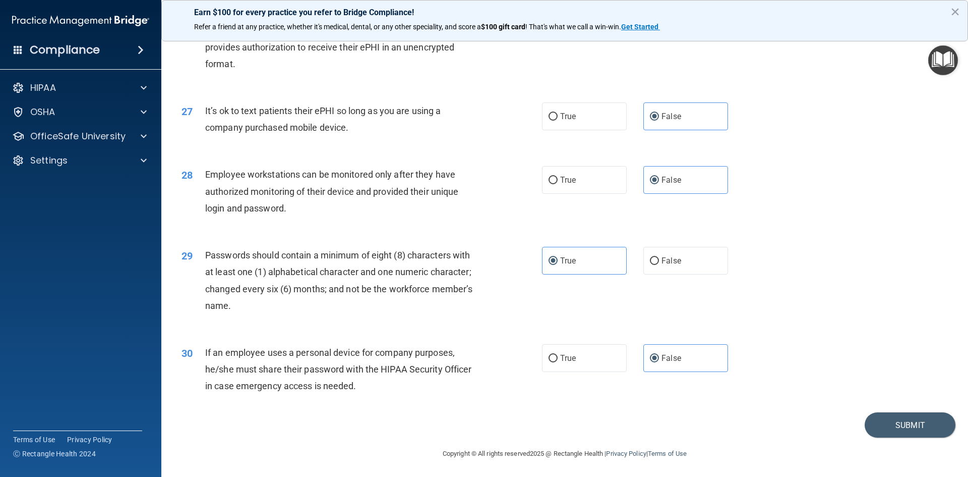
scroll to position [2055, 0]
click at [886, 418] on button "Submit" at bounding box center [910, 424] width 91 height 26
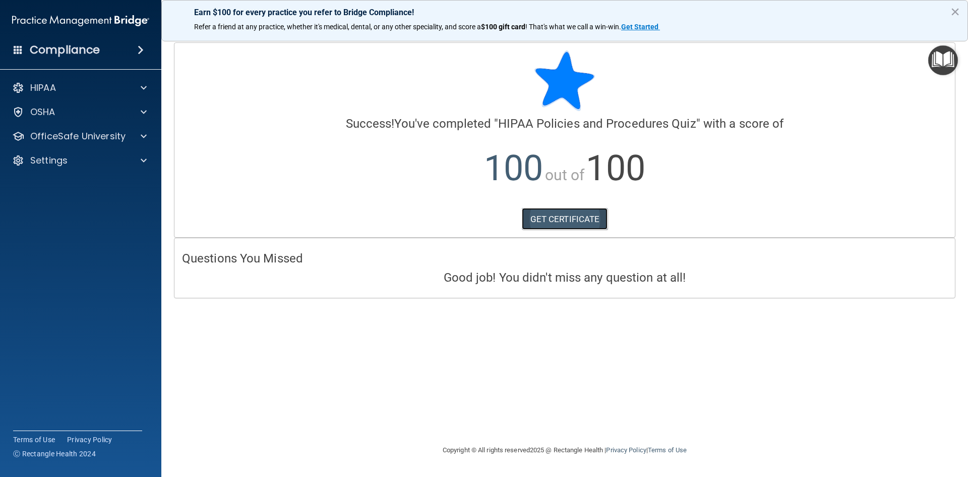
click at [548, 221] on link "GET CERTIFICATE" at bounding box center [565, 219] width 86 height 22
click at [140, 130] on div at bounding box center [142, 136] width 25 height 12
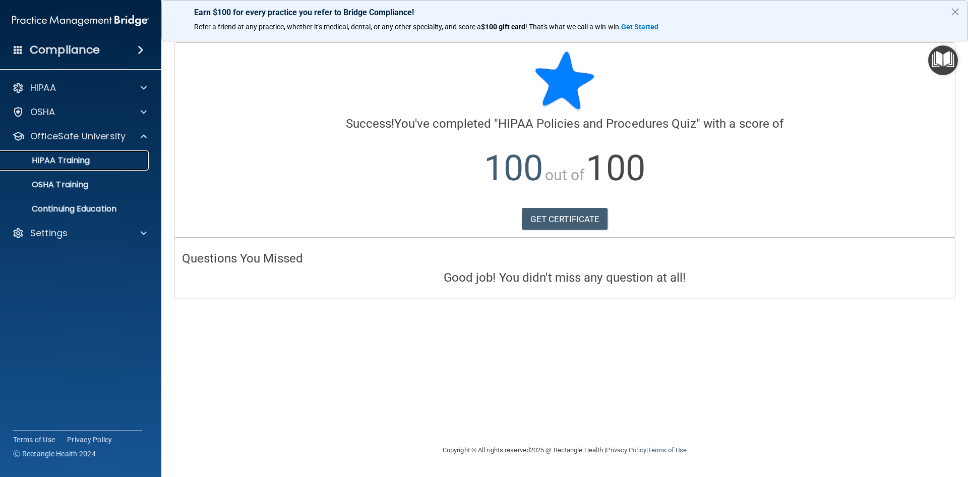
click at [69, 160] on p "HIPAA Training" at bounding box center [48, 160] width 83 height 10
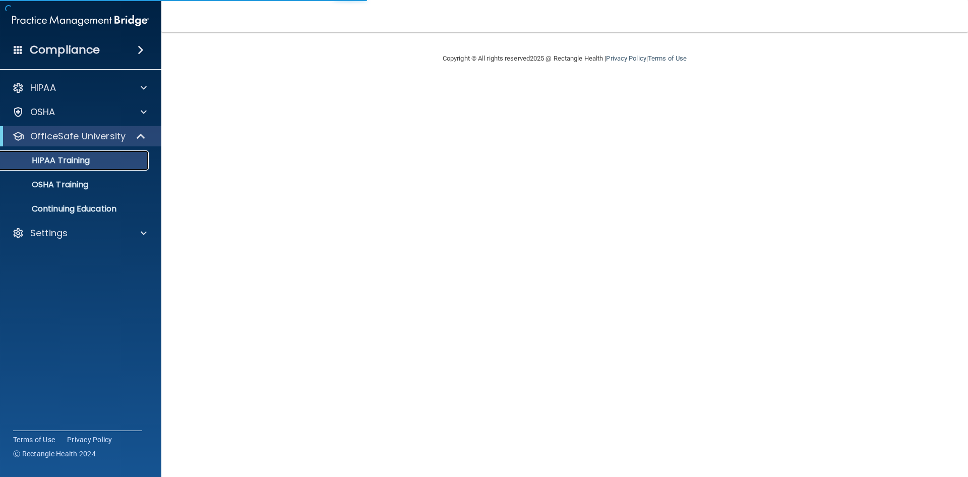
click at [99, 158] on div "HIPAA Training" at bounding box center [76, 160] width 138 height 10
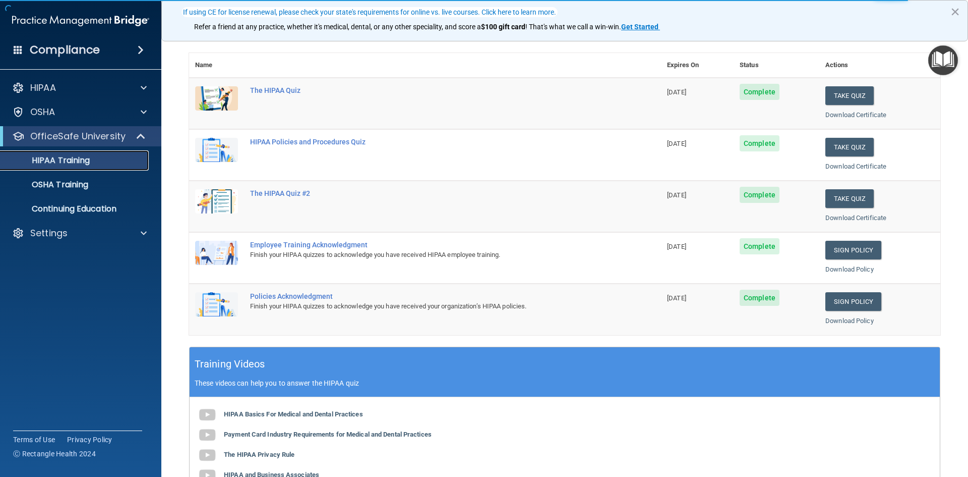
scroll to position [101, 0]
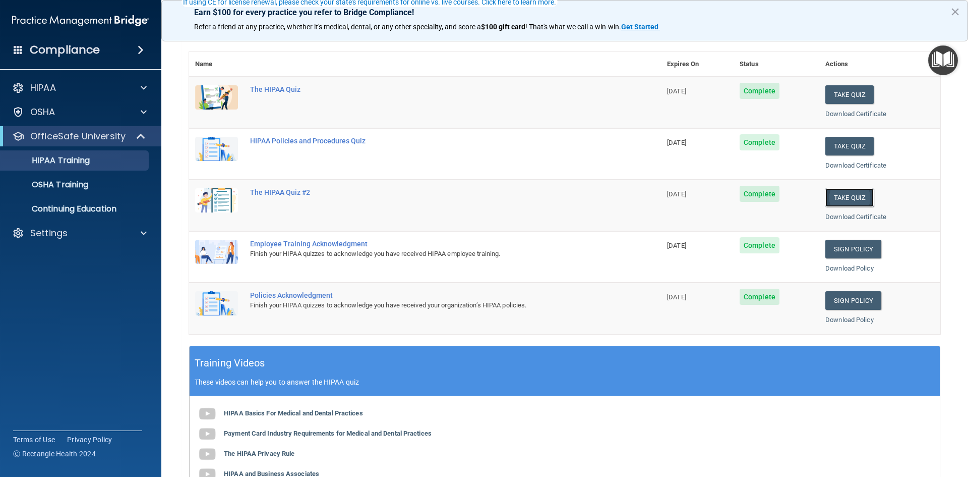
click at [844, 194] on button "Take Quiz" at bounding box center [849, 197] width 48 height 19
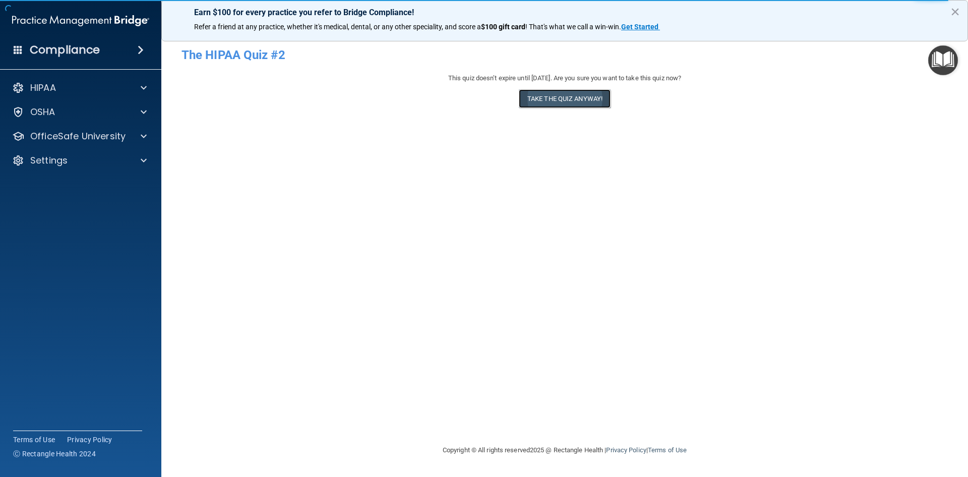
click at [554, 95] on button "Take the quiz anyway!" at bounding box center [565, 98] width 92 height 19
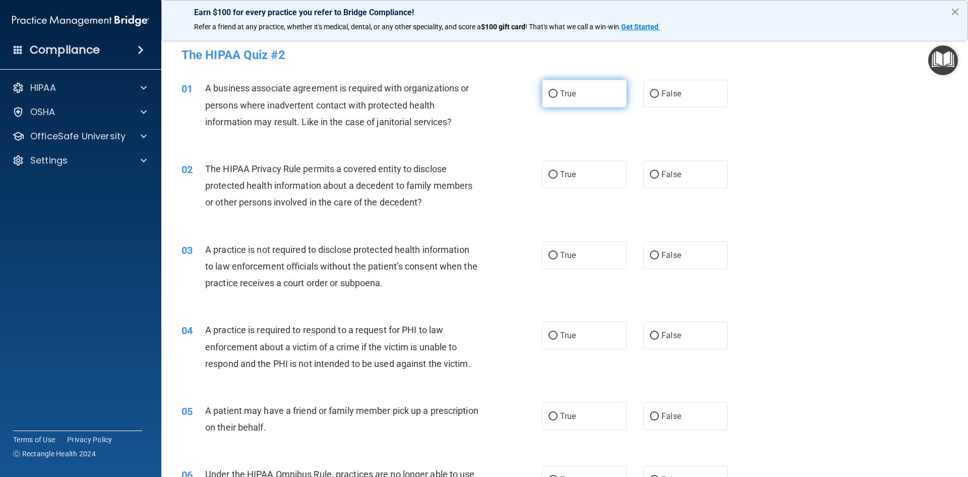
click at [560, 97] on span "True" at bounding box center [568, 94] width 16 height 10
click at [557, 97] on input "True" at bounding box center [553, 94] width 9 height 8
radio input "true"
click at [552, 182] on label "True" at bounding box center [584, 174] width 85 height 28
click at [552, 179] on input "True" at bounding box center [553, 175] width 9 height 8
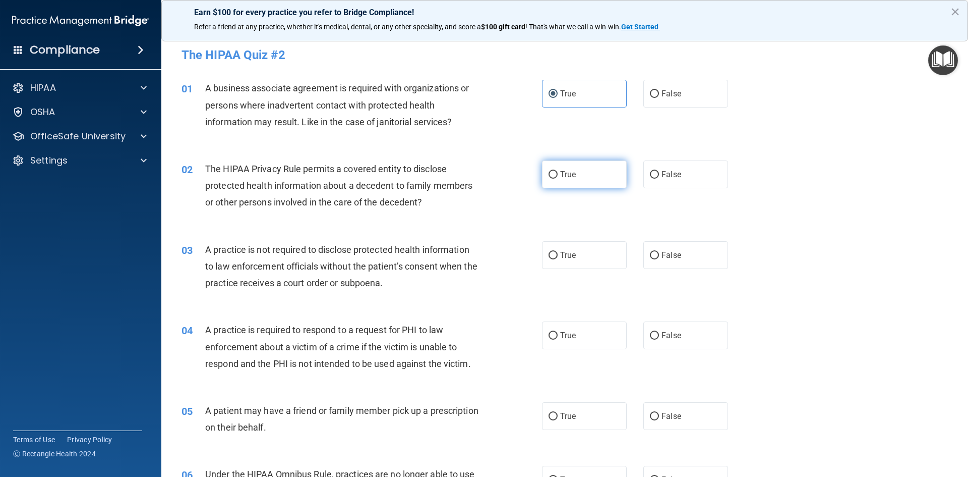
radio input "true"
drag, startPoint x: 571, startPoint y: 237, endPoint x: 575, endPoint y: 246, distance: 10.4
click at [571, 237] on div "03 A practice is not required to disclose protected health information to law e…" at bounding box center [565, 268] width 782 height 81
click at [578, 256] on label "True" at bounding box center [584, 255] width 85 height 28
click at [558, 256] on input "True" at bounding box center [553, 256] width 9 height 8
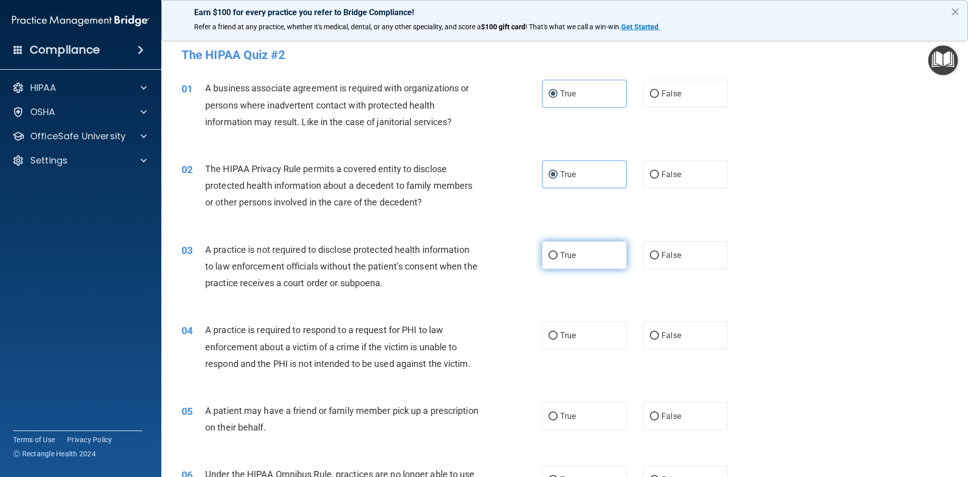
radio input "true"
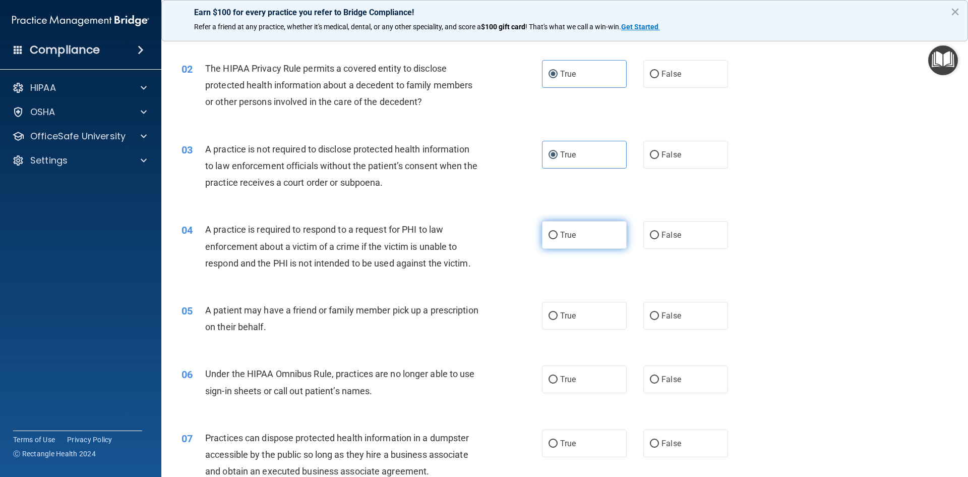
scroll to position [101, 0]
click at [575, 239] on label "True" at bounding box center [584, 234] width 85 height 28
click at [558, 239] on input "True" at bounding box center [553, 235] width 9 height 8
radio input "true"
drag, startPoint x: 551, startPoint y: 315, endPoint x: 549, endPoint y: 336, distance: 21.3
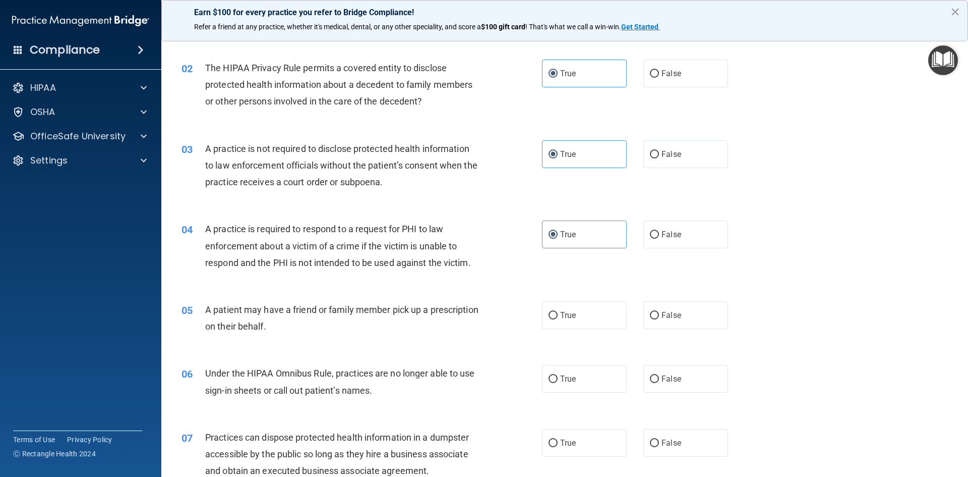
click at [551, 315] on input "True" at bounding box center [553, 316] width 9 height 8
radio input "true"
click at [546, 373] on label "True" at bounding box center [584, 379] width 85 height 28
click at [549, 375] on input "True" at bounding box center [553, 379] width 9 height 8
radio input "true"
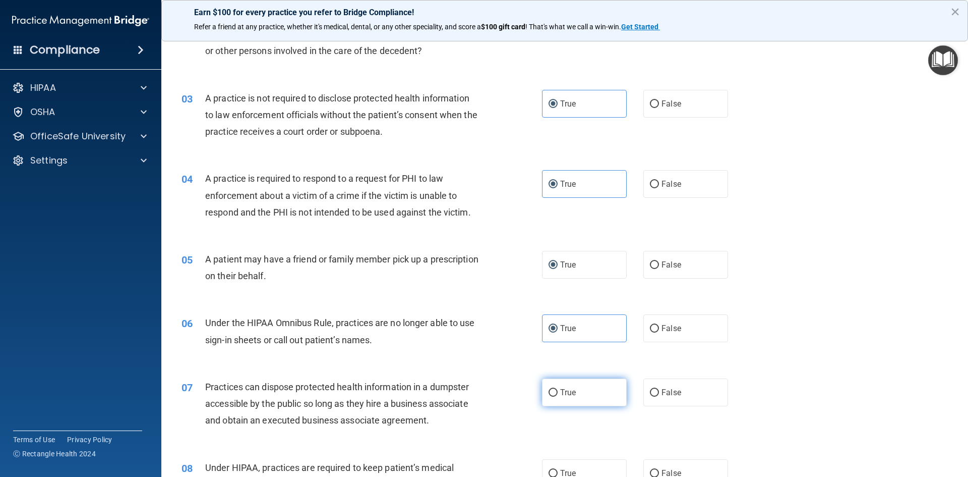
click at [555, 391] on label "True" at bounding box center [584, 392] width 85 height 28
click at [555, 391] on input "True" at bounding box center [553, 393] width 9 height 8
radio input "true"
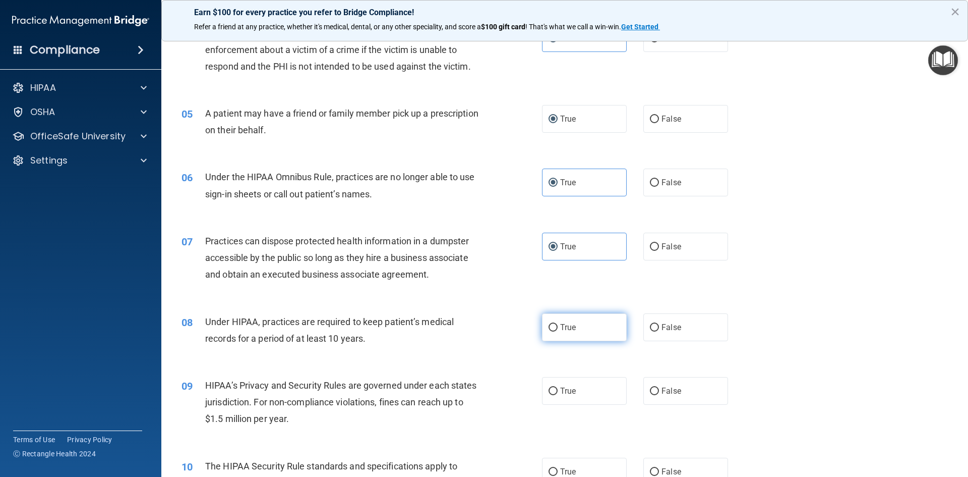
scroll to position [303, 0]
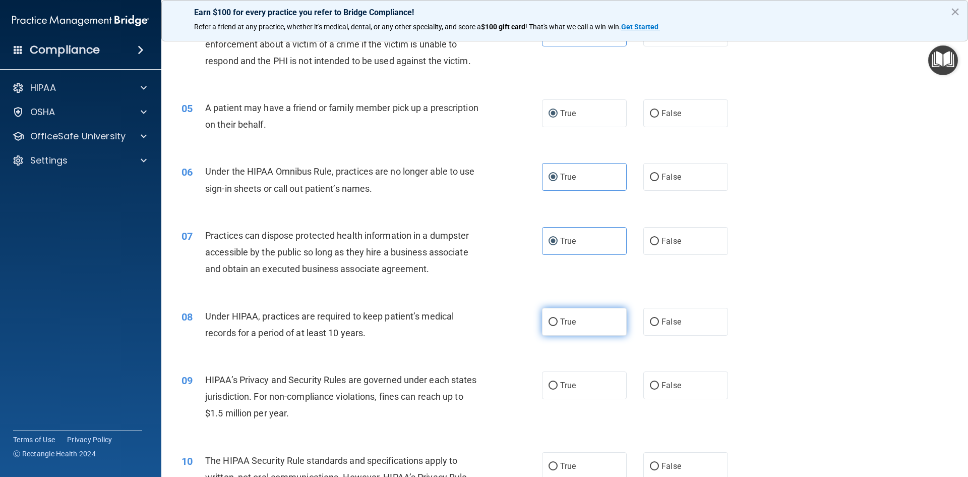
click at [569, 311] on label "True" at bounding box center [584, 322] width 85 height 28
click at [558, 318] on input "True" at bounding box center [553, 322] width 9 height 8
radio input "true"
click at [560, 383] on span "True" at bounding box center [568, 385] width 16 height 10
click at [558, 383] on input "True" at bounding box center [553, 386] width 9 height 8
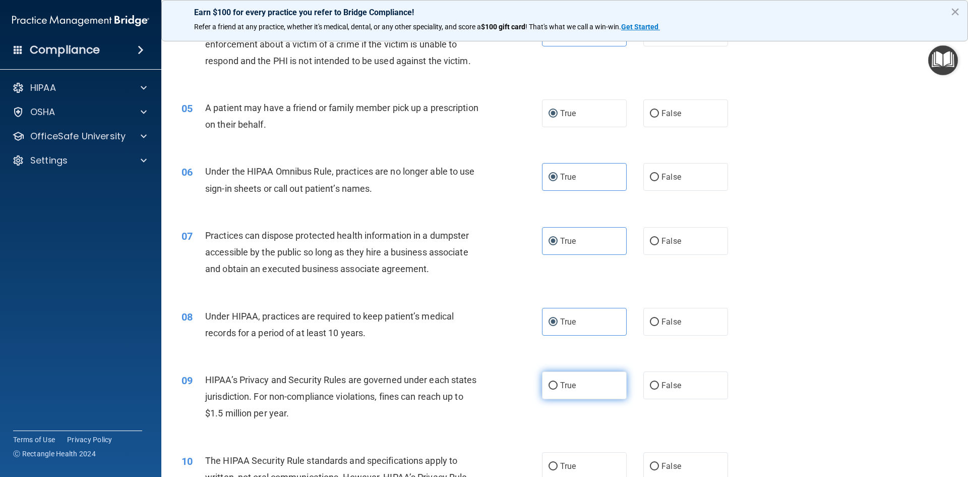
radio input "true"
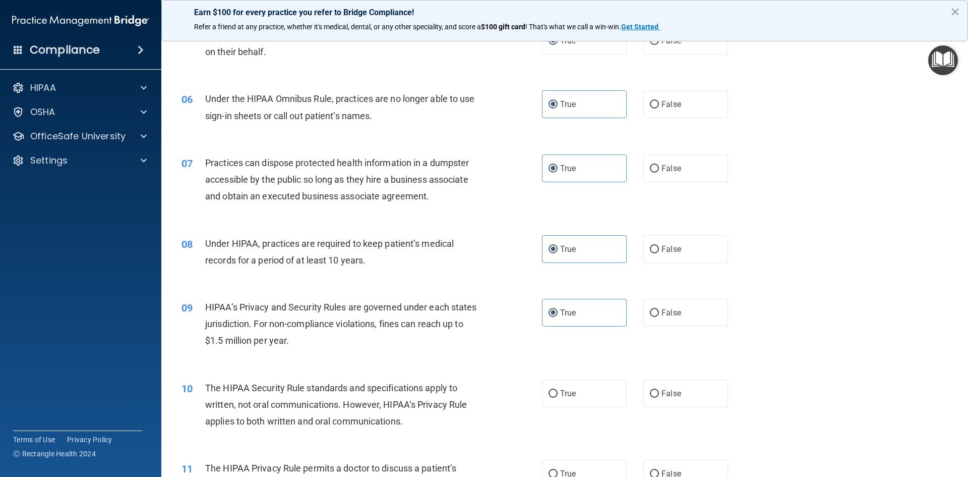
scroll to position [454, 0]
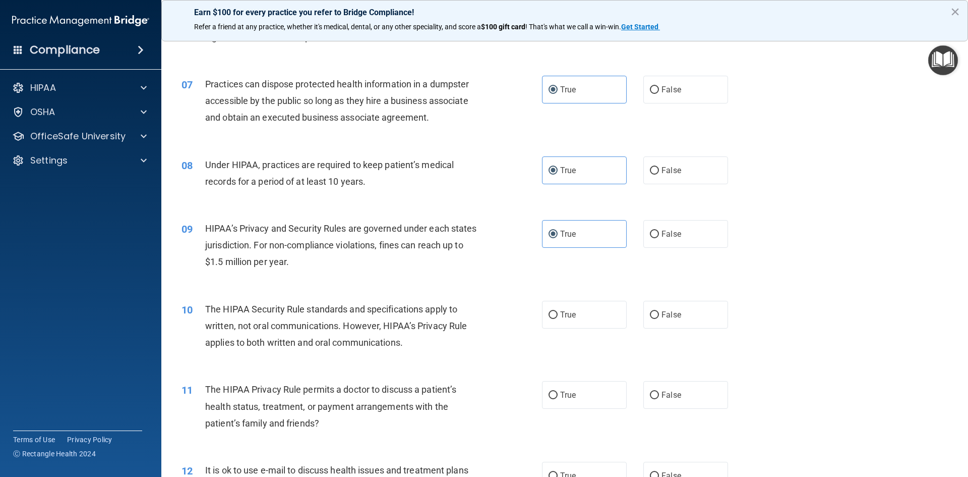
drag, startPoint x: 562, startPoint y: 309, endPoint x: 558, endPoint y: 353, distance: 45.1
click at [562, 310] on label "True" at bounding box center [584, 315] width 85 height 28
click at [558, 311] on input "True" at bounding box center [553, 315] width 9 height 8
radio input "true"
click at [549, 393] on input "True" at bounding box center [553, 395] width 9 height 8
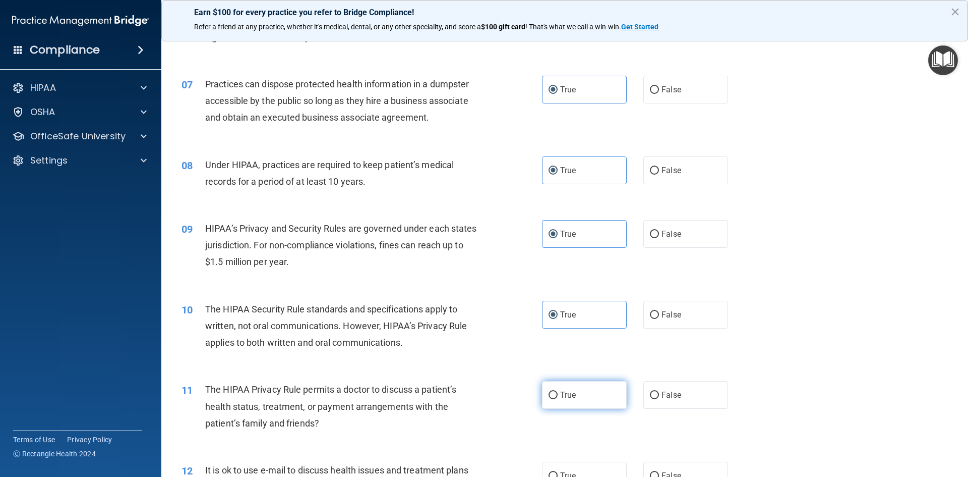
radio input "true"
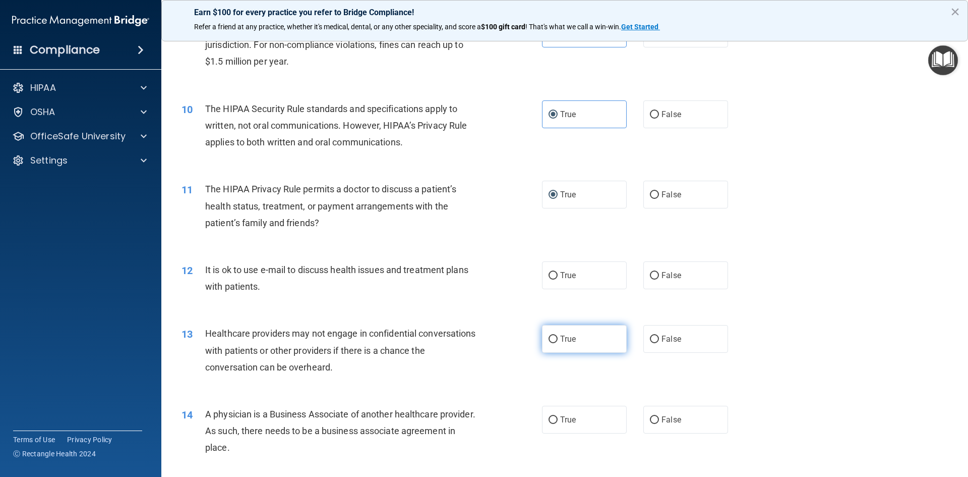
scroll to position [656, 0]
drag, startPoint x: 550, startPoint y: 274, endPoint x: 556, endPoint y: 326, distance: 52.4
click at [550, 275] on input "True" at bounding box center [553, 274] width 9 height 8
radio input "true"
drag, startPoint x: 559, startPoint y: 342, endPoint x: 557, endPoint y: 369, distance: 27.3
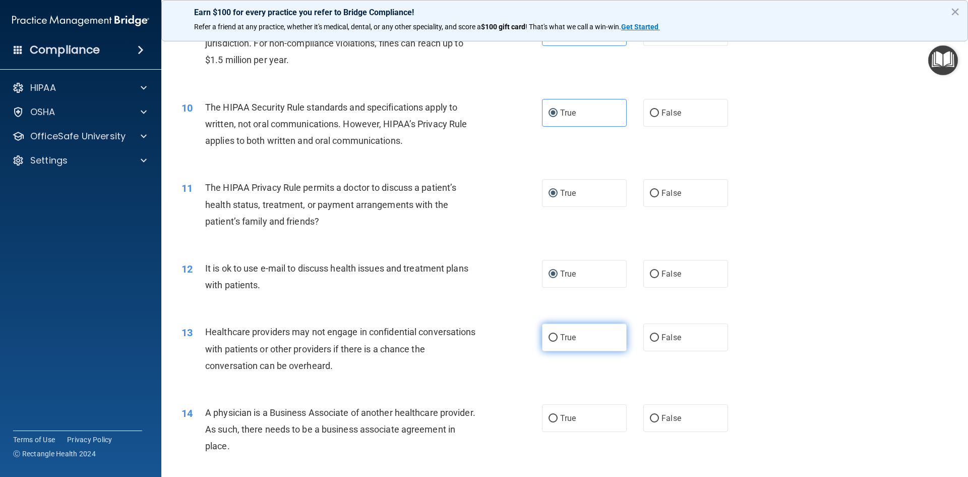
click at [559, 344] on label "True" at bounding box center [584, 337] width 85 height 28
click at [558, 341] on input "True" at bounding box center [553, 338] width 9 height 8
radio input "true"
click at [555, 409] on label "True" at bounding box center [584, 418] width 85 height 28
click at [555, 415] on input "True" at bounding box center [553, 419] width 9 height 8
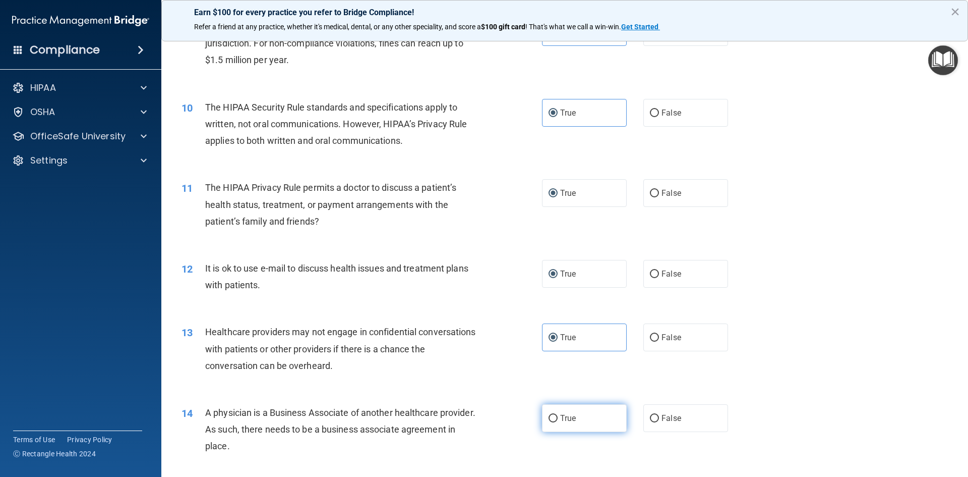
radio input "true"
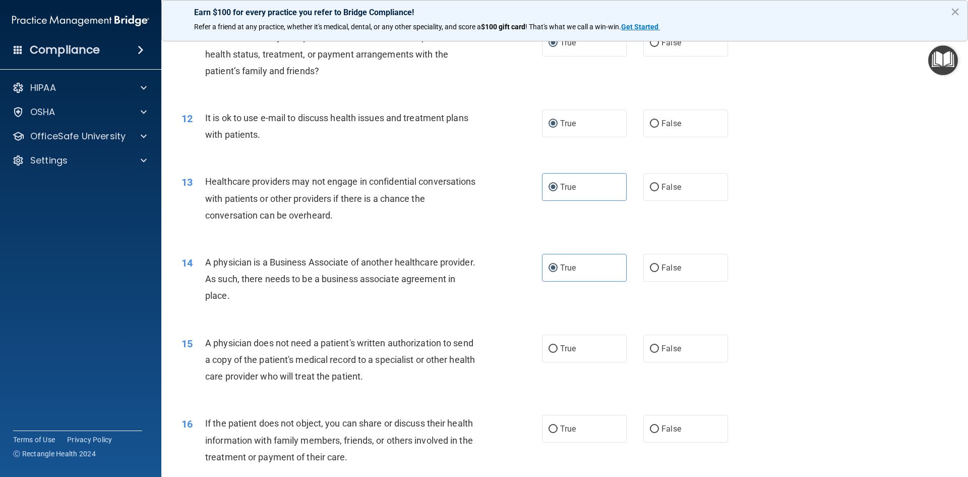
scroll to position [807, 0]
drag, startPoint x: 563, startPoint y: 340, endPoint x: 562, endPoint y: 391, distance: 50.4
click at [564, 347] on label "True" at bounding box center [584, 347] width 85 height 28
click at [558, 347] on input "True" at bounding box center [553, 348] width 9 height 8
radio input "true"
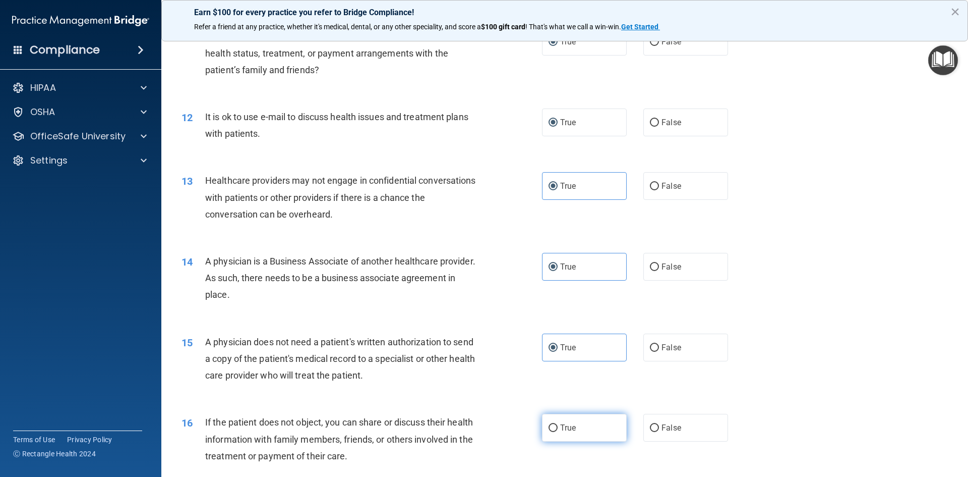
click at [556, 428] on label "True" at bounding box center [584, 428] width 85 height 28
click at [556, 428] on input "True" at bounding box center [553, 428] width 9 height 8
radio input "true"
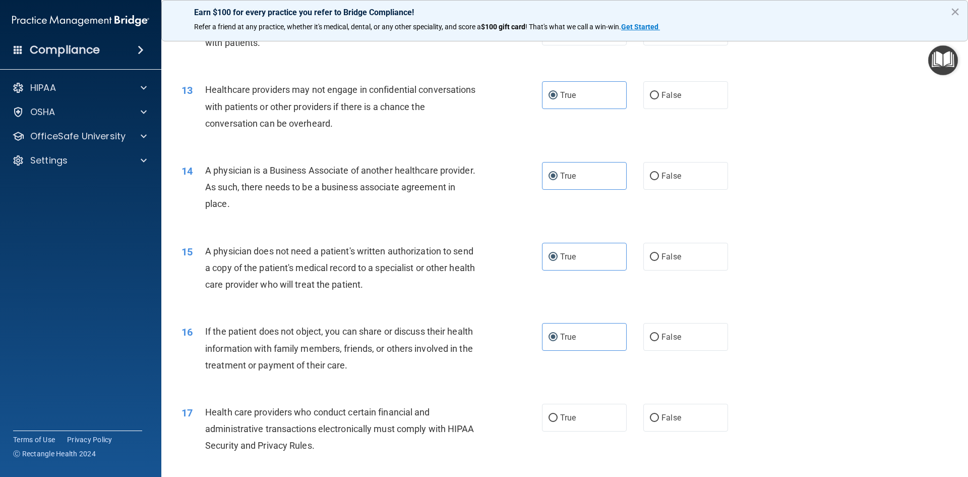
scroll to position [1009, 0]
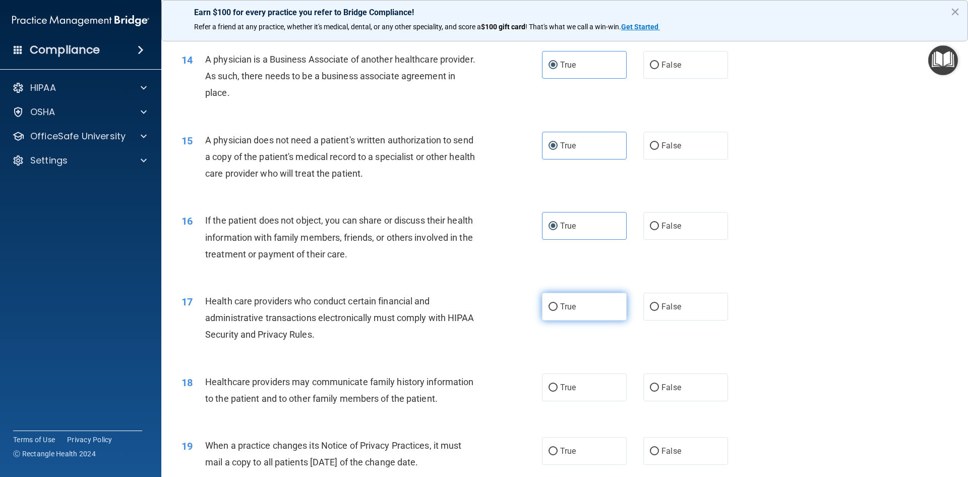
click at [560, 305] on span "True" at bounding box center [568, 307] width 16 height 10
click at [557, 305] on input "True" at bounding box center [553, 307] width 9 height 8
radio input "true"
click at [552, 390] on input "True" at bounding box center [553, 388] width 9 height 8
radio input "true"
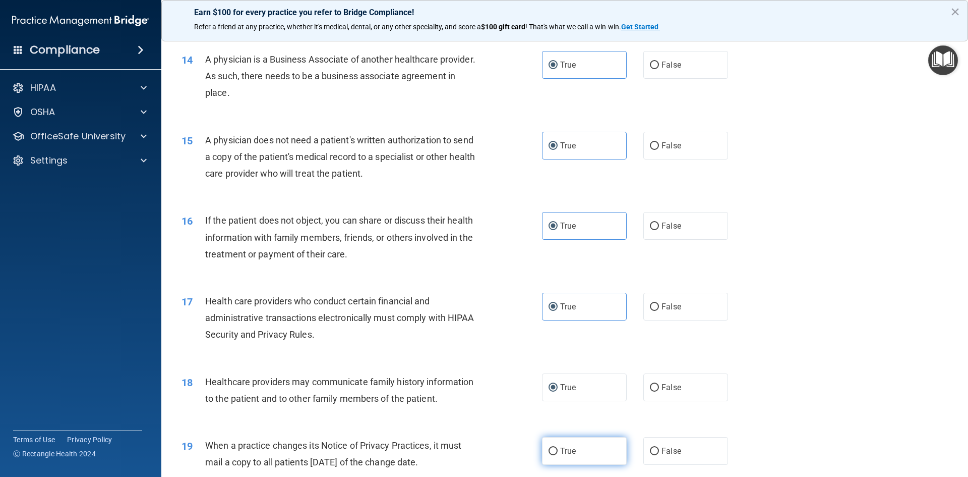
click at [551, 447] on input "True" at bounding box center [553, 451] width 9 height 8
radio input "true"
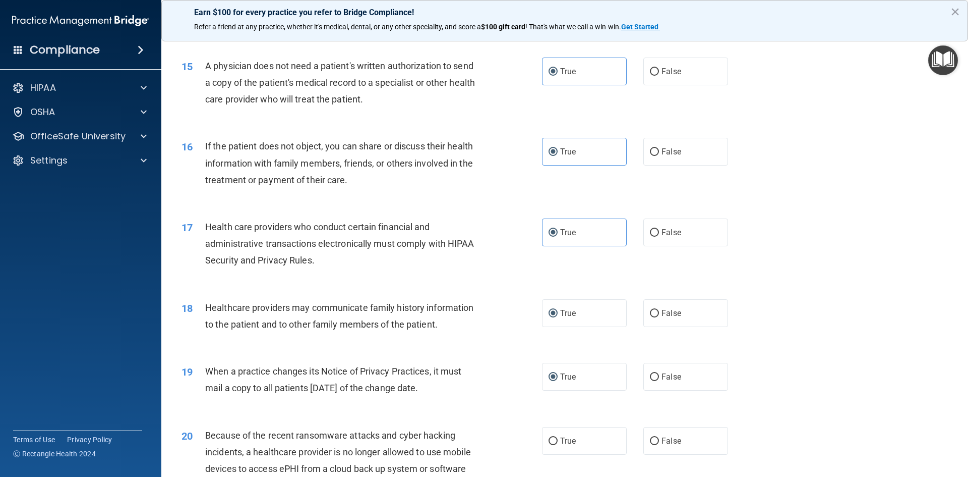
scroll to position [1210, 0]
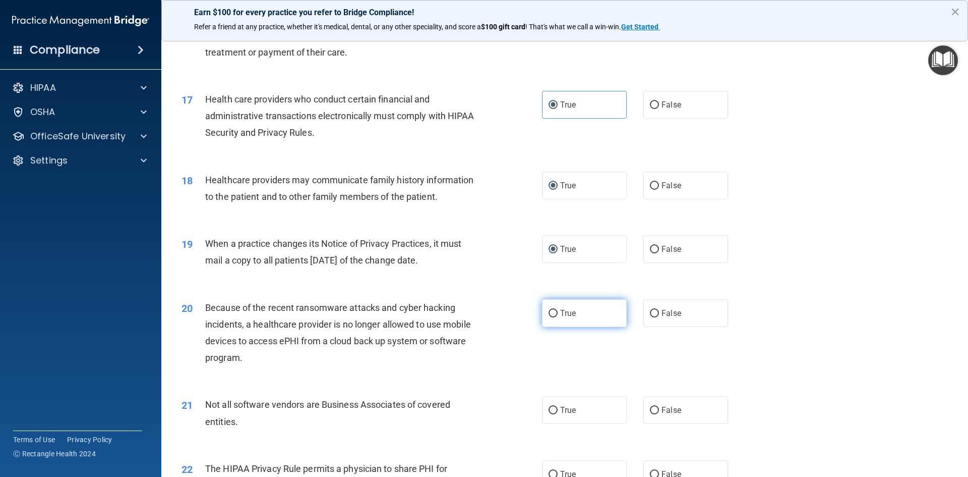
click at [554, 314] on input "True" at bounding box center [553, 314] width 9 height 8
radio input "true"
click at [552, 409] on input "True" at bounding box center [553, 410] width 9 height 8
radio input "true"
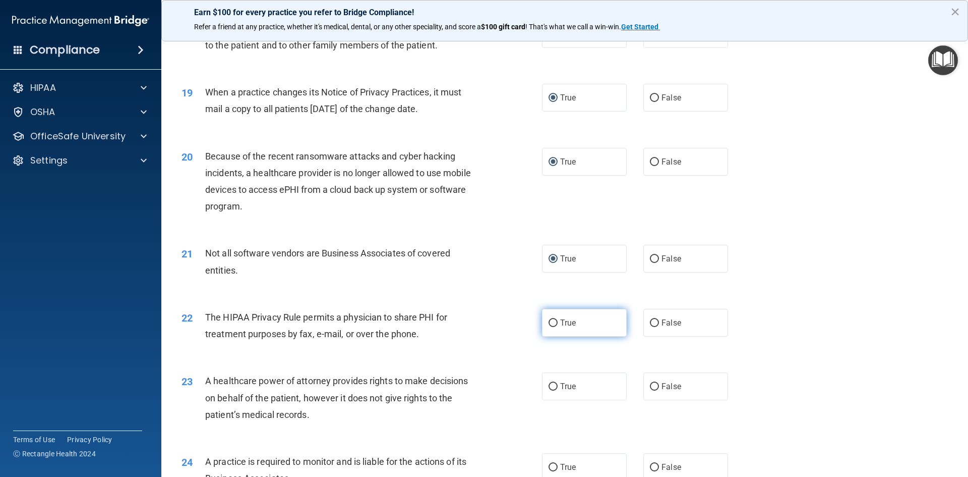
click at [560, 318] on span "True" at bounding box center [568, 323] width 16 height 10
click at [557, 319] on input "True" at bounding box center [553, 323] width 9 height 8
radio input "true"
click at [564, 394] on label "True" at bounding box center [584, 386] width 85 height 28
click at [558, 390] on input "True" at bounding box center [553, 387] width 9 height 8
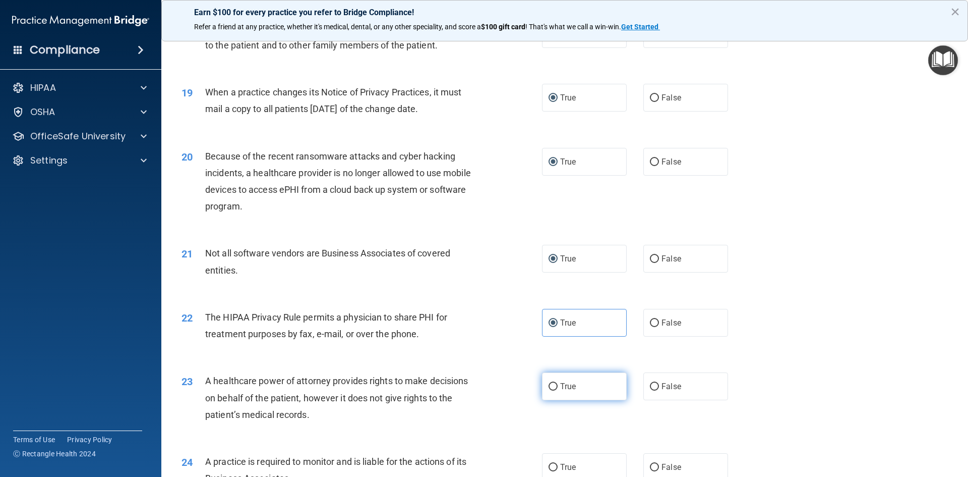
radio input "true"
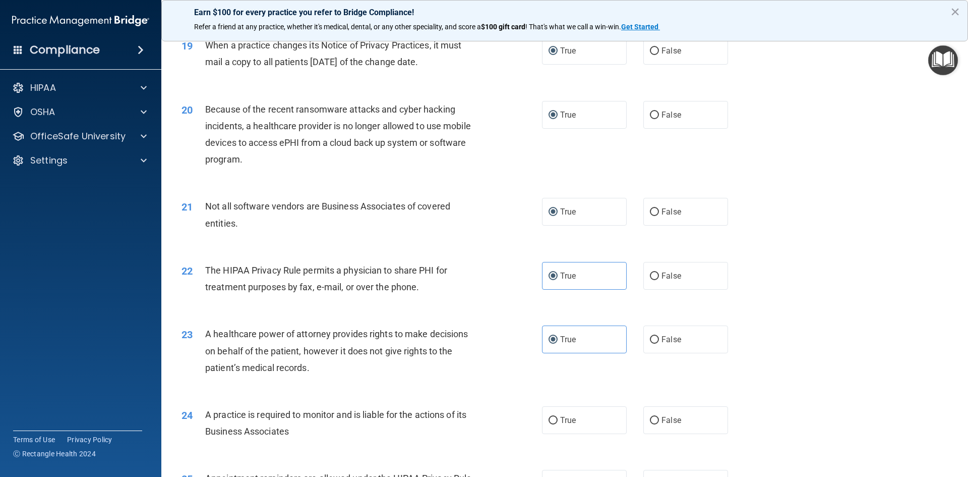
scroll to position [1462, 0]
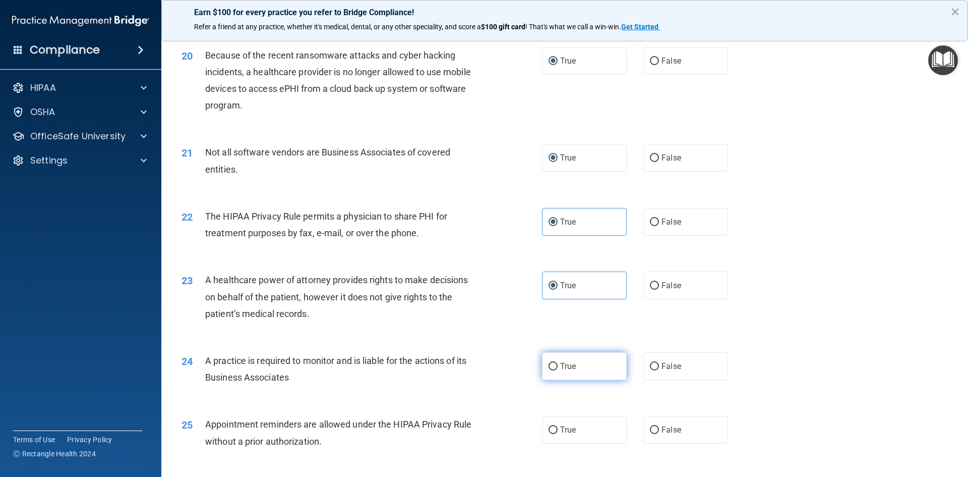
click at [564, 365] on span "True" at bounding box center [568, 366] width 16 height 10
click at [558, 365] on input "True" at bounding box center [553, 367] width 9 height 8
radio input "true"
click at [557, 423] on label "True" at bounding box center [584, 430] width 85 height 28
click at [557, 426] on input "True" at bounding box center [553, 430] width 9 height 8
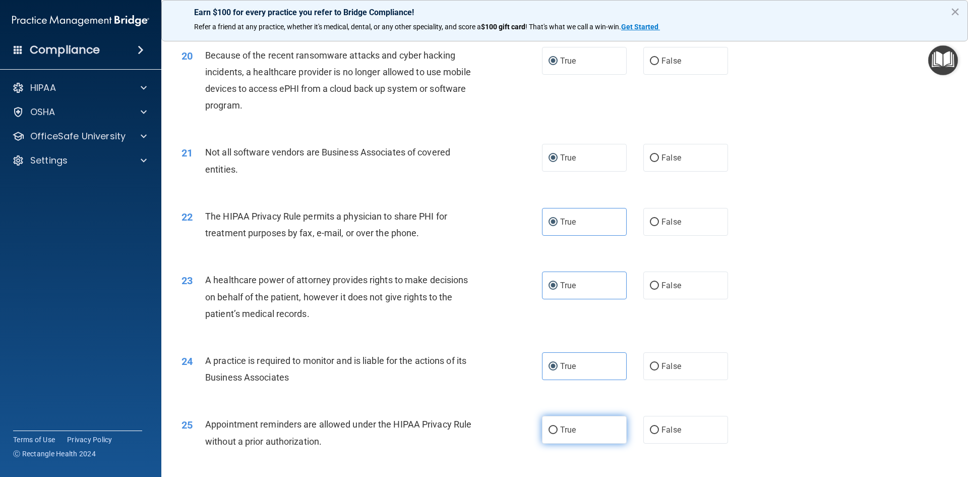
radio input "true"
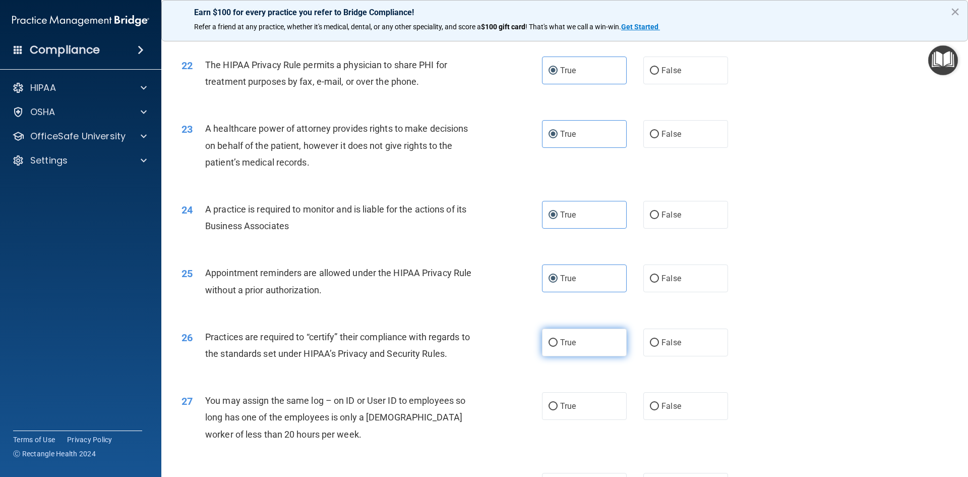
click at [553, 343] on input "True" at bounding box center [553, 343] width 9 height 8
radio input "true"
click at [564, 412] on label "True" at bounding box center [584, 406] width 85 height 28
click at [558, 410] on input "True" at bounding box center [553, 406] width 9 height 8
radio input "true"
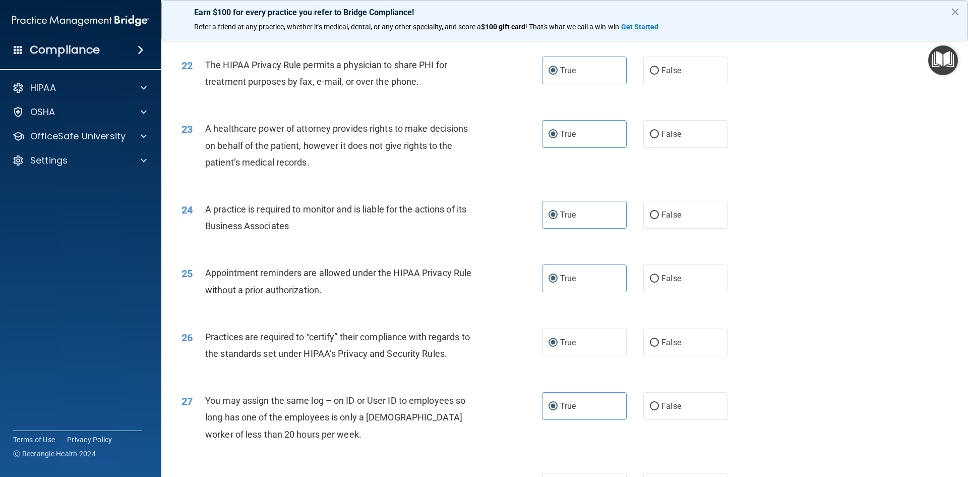
scroll to position [1815, 0]
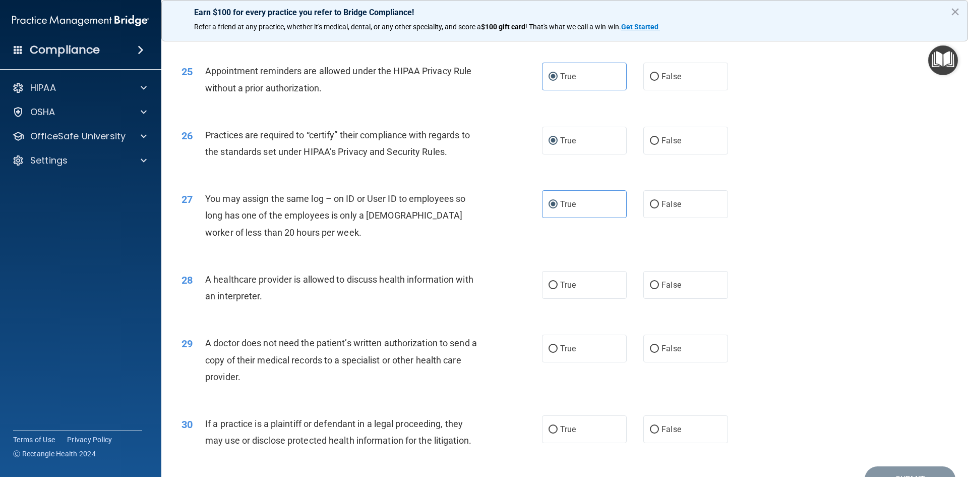
drag, startPoint x: 554, startPoint y: 289, endPoint x: 556, endPoint y: 299, distance: 9.9
click at [554, 294] on label "True" at bounding box center [584, 285] width 85 height 28
click at [554, 289] on input "True" at bounding box center [553, 285] width 9 height 8
radio input "true"
click at [564, 351] on span "True" at bounding box center [568, 348] width 16 height 10
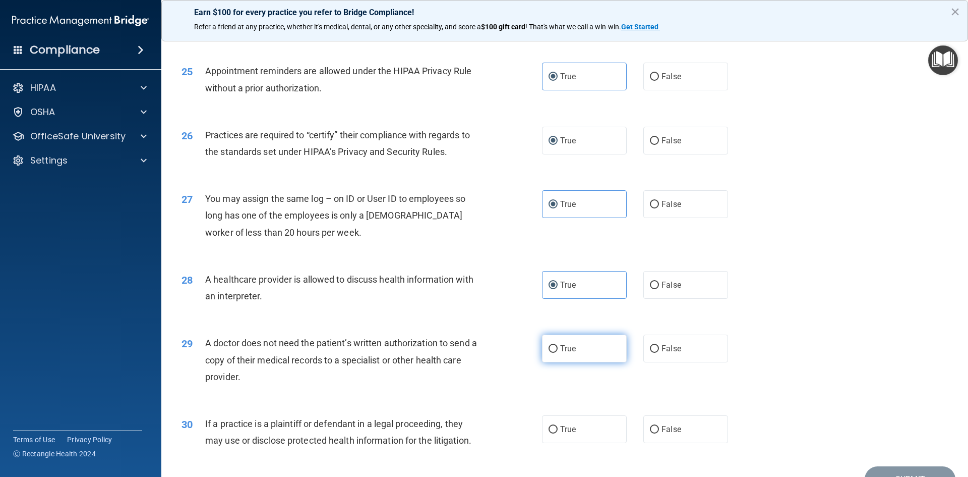
click at [558, 351] on input "True" at bounding box center [553, 349] width 9 height 8
radio input "true"
click at [572, 418] on label "True" at bounding box center [584, 429] width 85 height 28
click at [558, 426] on input "True" at bounding box center [553, 430] width 9 height 8
radio input "true"
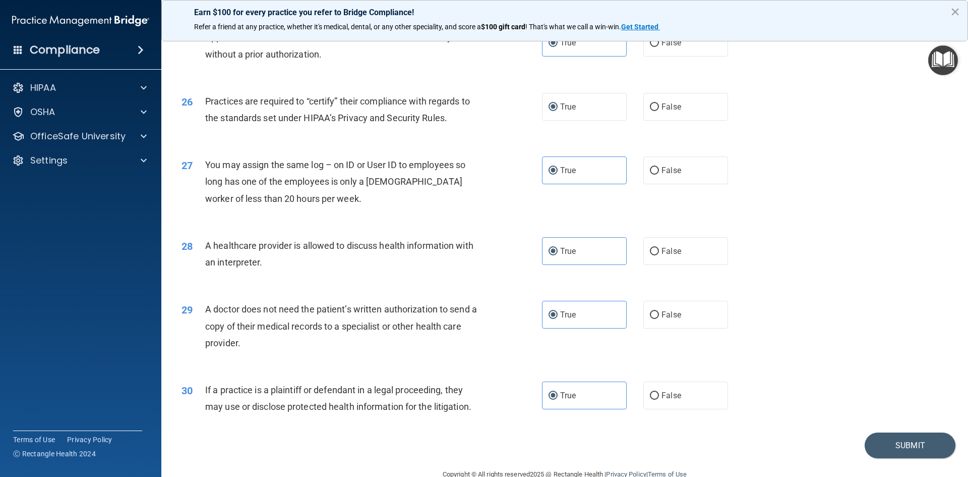
scroll to position [1871, 0]
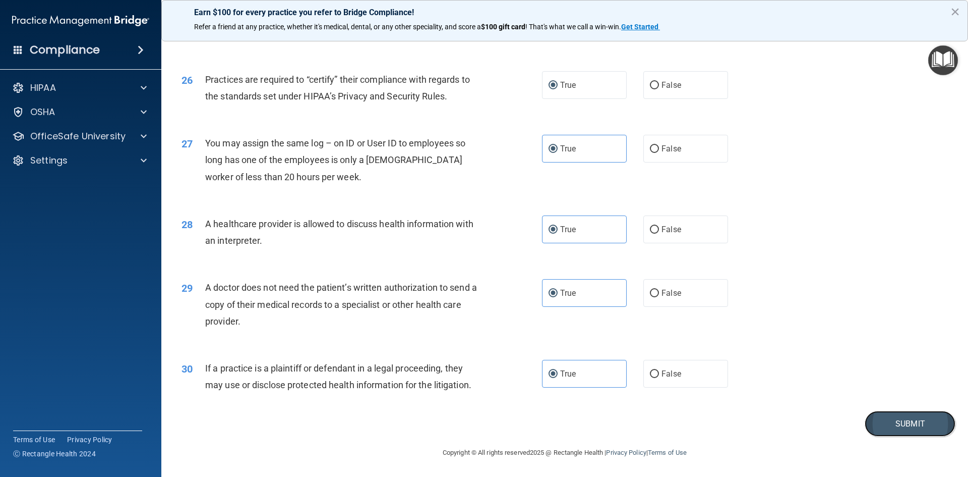
click at [900, 423] on button "Submit" at bounding box center [910, 423] width 91 height 26
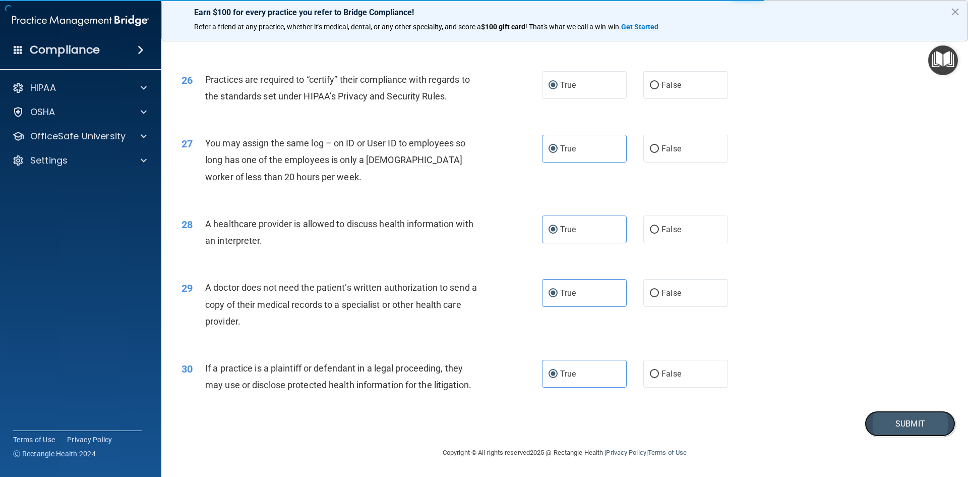
click at [895, 424] on button "Submit" at bounding box center [910, 423] width 91 height 26
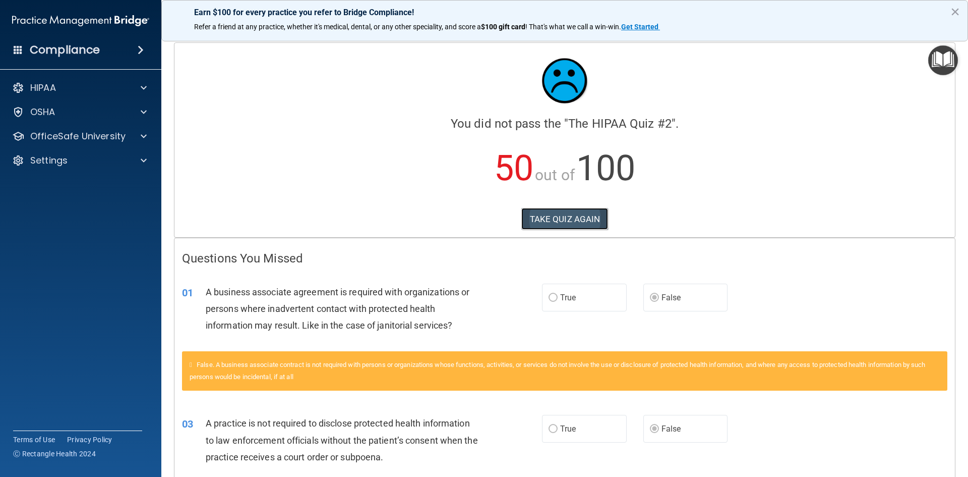
click at [556, 217] on button "TAKE QUIZ AGAIN" at bounding box center [564, 219] width 87 height 22
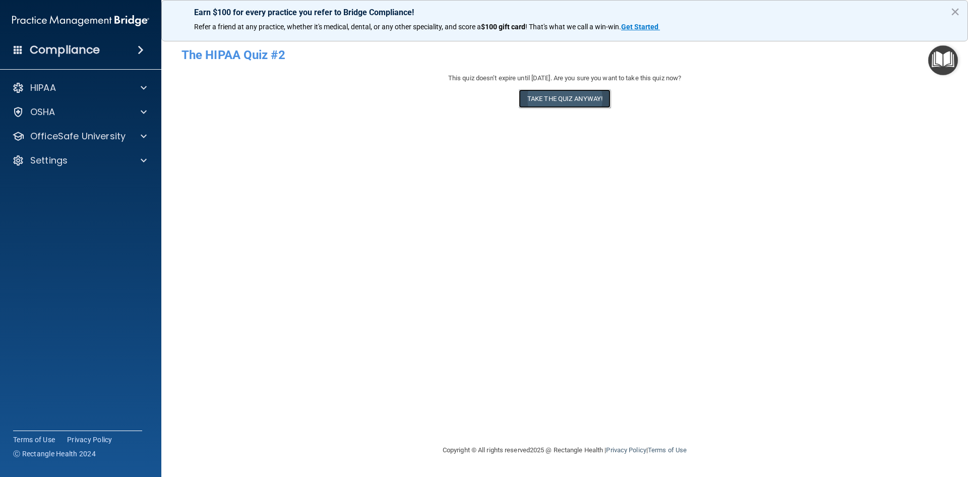
click at [560, 102] on button "Take the quiz anyway!" at bounding box center [565, 98] width 92 height 19
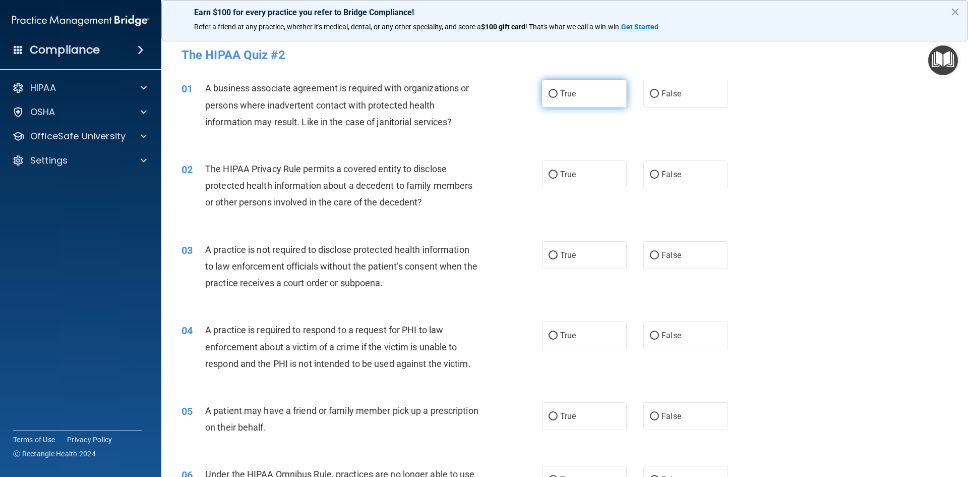
click at [558, 104] on label "True" at bounding box center [584, 94] width 85 height 28
click at [558, 98] on input "True" at bounding box center [553, 94] width 9 height 8
radio input "true"
click at [560, 178] on span "True" at bounding box center [568, 174] width 16 height 10
click at [557, 178] on input "True" at bounding box center [553, 175] width 9 height 8
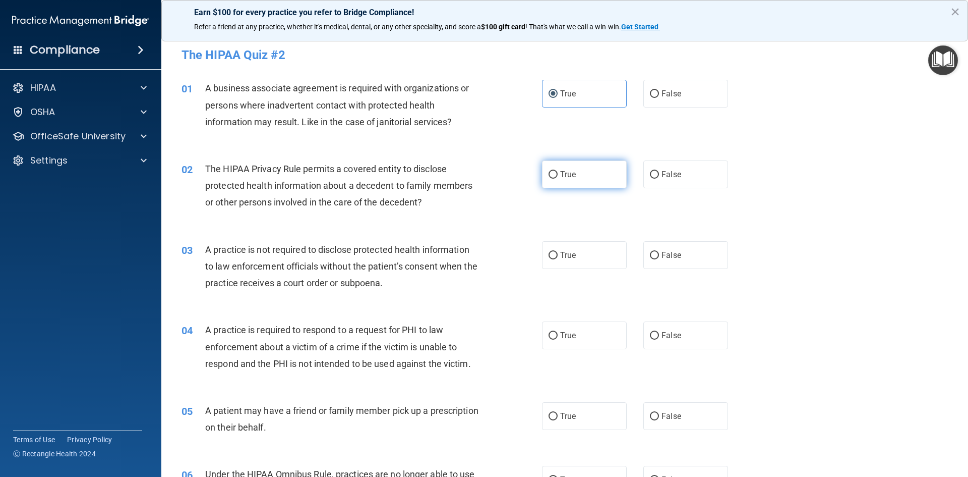
radio input "true"
click at [561, 260] on label "True" at bounding box center [584, 255] width 85 height 28
click at [558, 259] on input "True" at bounding box center [553, 256] width 9 height 8
radio input "true"
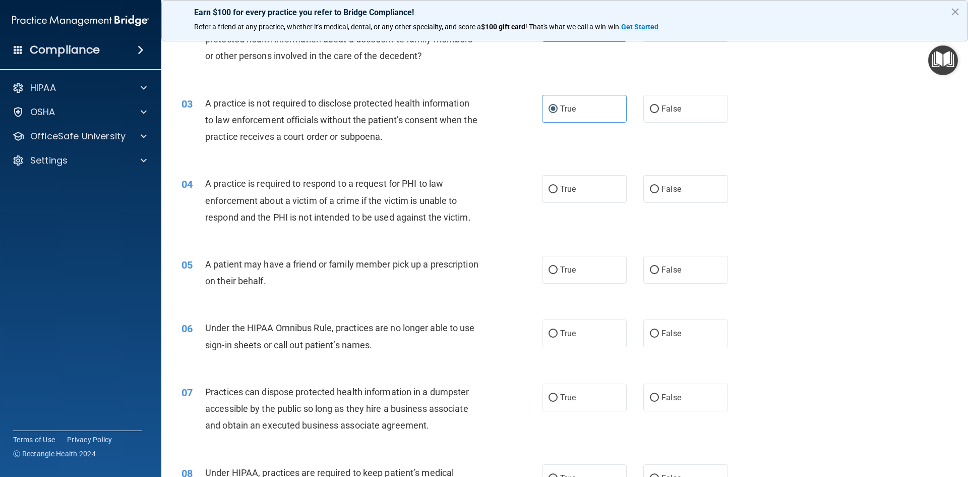
scroll to position [151, 0]
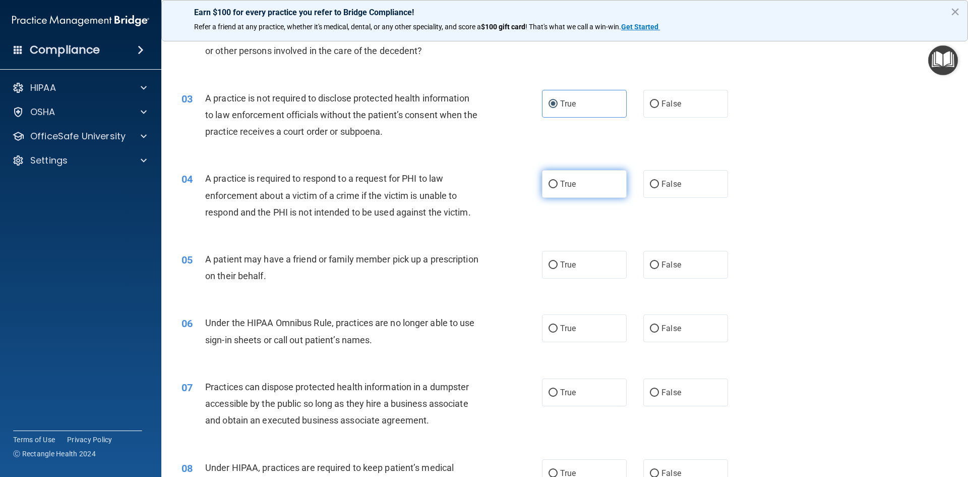
drag, startPoint x: 565, startPoint y: 153, endPoint x: 572, endPoint y: 182, distance: 29.7
click at [572, 188] on span "True" at bounding box center [568, 184] width 16 height 10
click at [558, 188] on input "True" at bounding box center [553, 185] width 9 height 8
radio input "true"
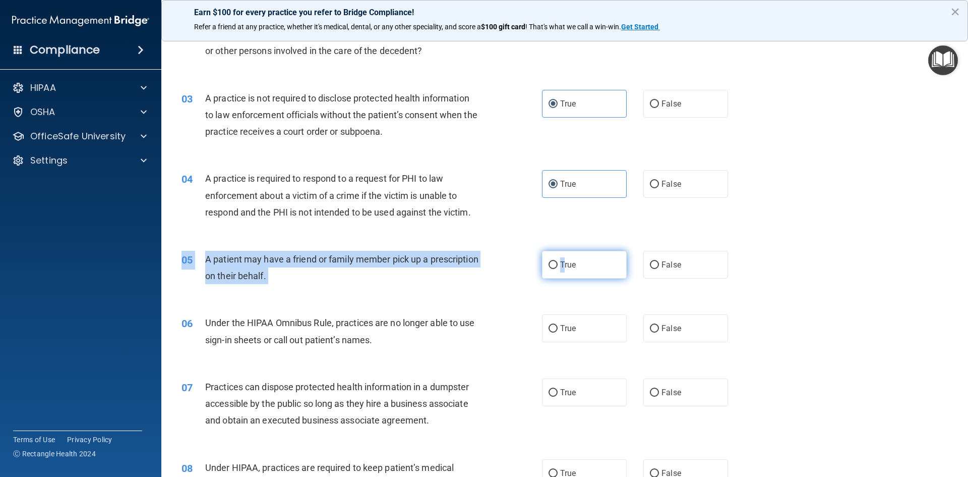
drag, startPoint x: 562, startPoint y: 250, endPoint x: 567, endPoint y: 269, distance: 20.4
click at [563, 254] on div "05 A patient may have a friend or family member pick up a prescription on their…" at bounding box center [565, 270] width 782 height 64
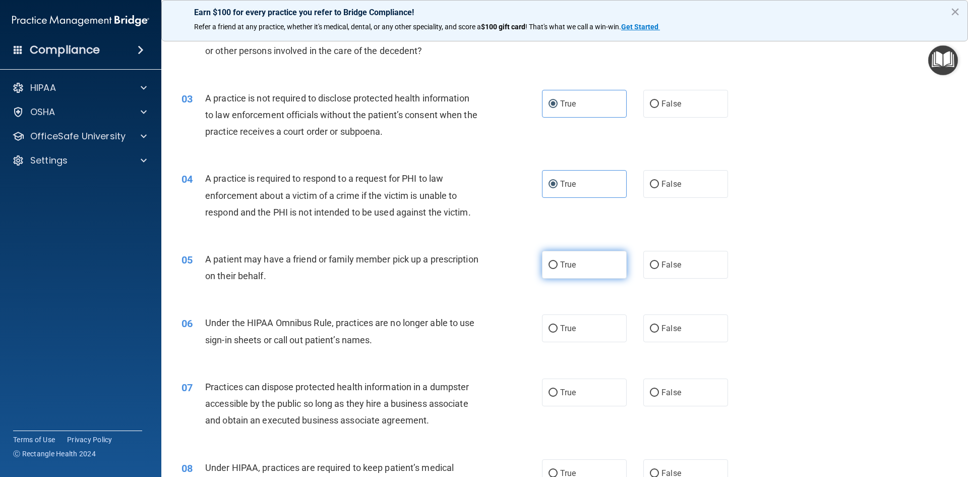
click at [567, 263] on span "True" at bounding box center [568, 265] width 16 height 10
click at [558, 263] on input "True" at bounding box center [553, 265] width 9 height 8
radio input "true"
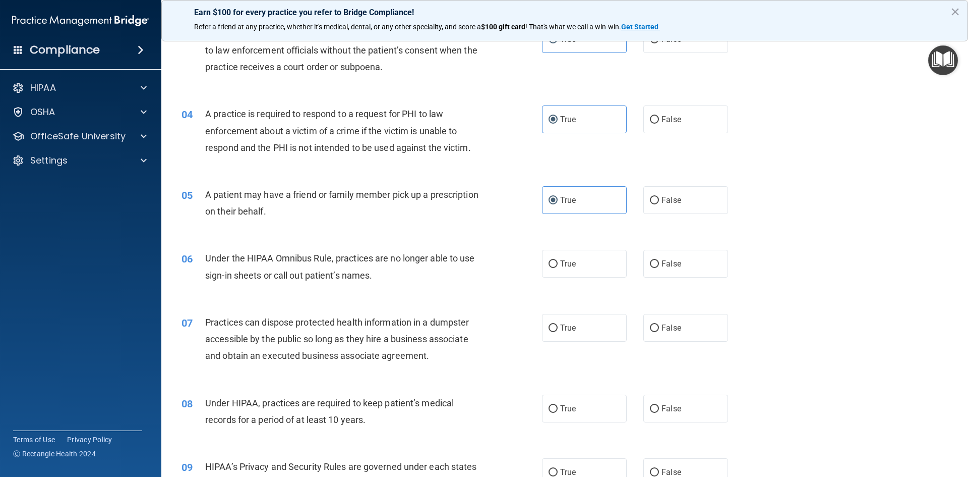
scroll to position [303, 0]
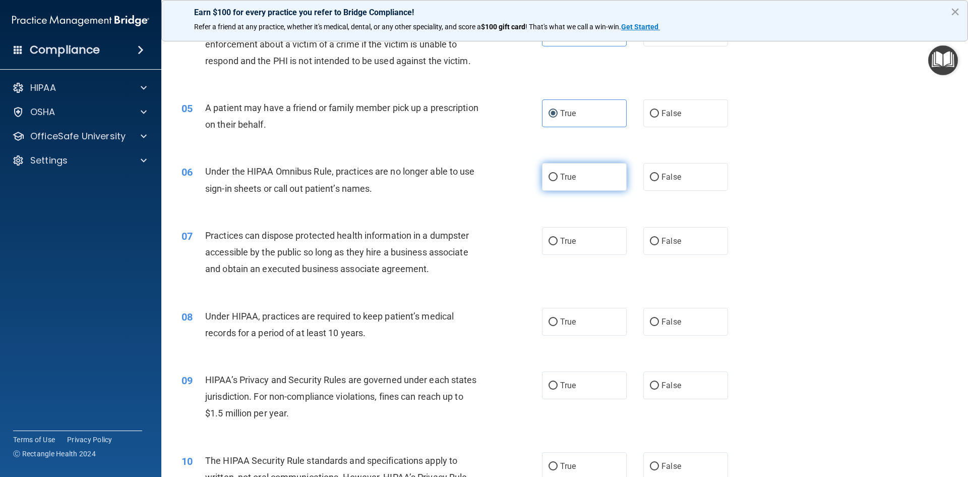
drag, startPoint x: 554, startPoint y: 159, endPoint x: 559, endPoint y: 173, distance: 15.0
click at [555, 160] on div "06 Under the HIPAA Omnibus Rule, practices are no longer able to use sign-in sh…" at bounding box center [565, 182] width 782 height 64
click at [561, 180] on span "True" at bounding box center [568, 177] width 16 height 10
click at [558, 180] on input "True" at bounding box center [553, 177] width 9 height 8
radio input "true"
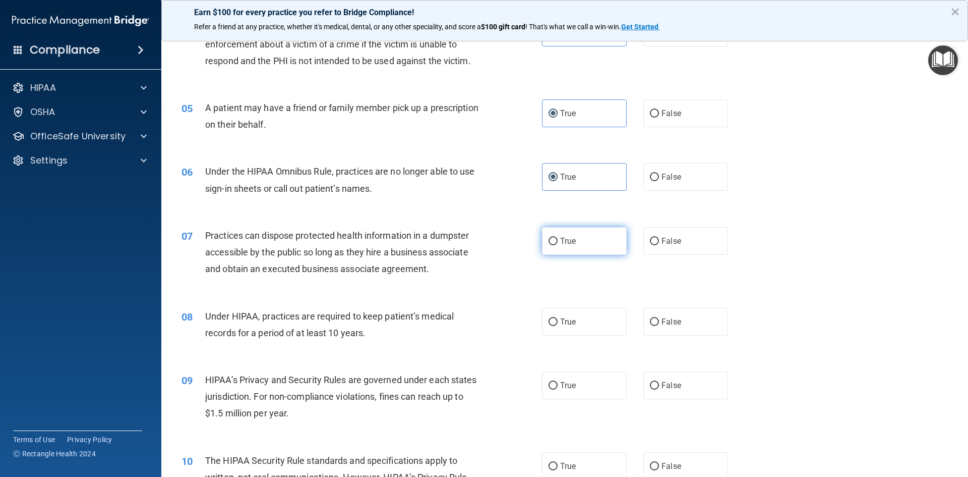
click at [559, 246] on label "True" at bounding box center [584, 241] width 85 height 28
click at [558, 245] on input "True" at bounding box center [553, 242] width 9 height 8
radio input "true"
click at [560, 321] on span "True" at bounding box center [568, 322] width 16 height 10
click at [557, 321] on input "True" at bounding box center [553, 322] width 9 height 8
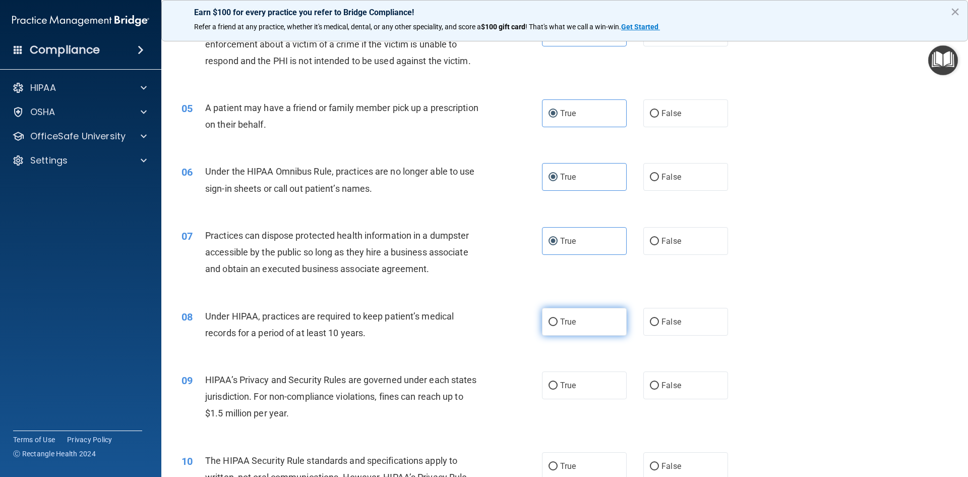
radio input "true"
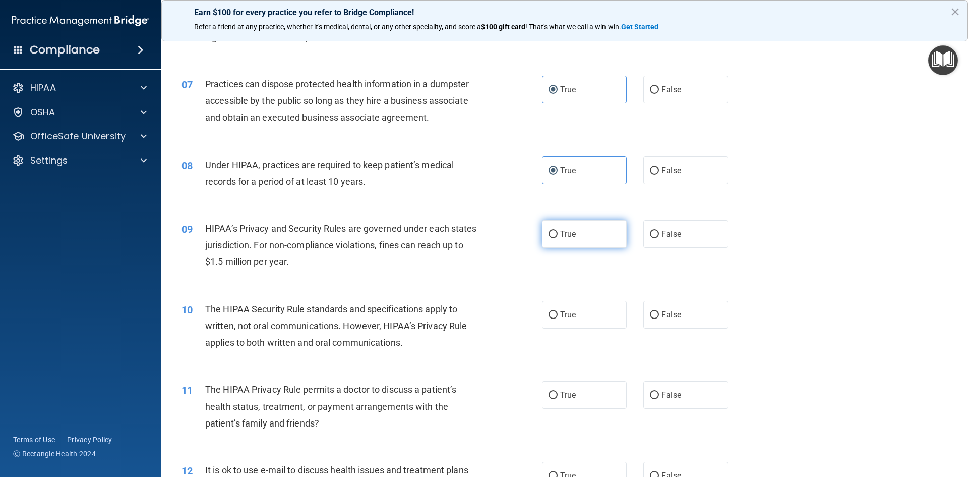
click at [583, 242] on label "True" at bounding box center [584, 234] width 85 height 28
click at [558, 238] on input "True" at bounding box center [553, 234] width 9 height 8
radio input "true"
drag, startPoint x: 573, startPoint y: 309, endPoint x: 572, endPoint y: 316, distance: 7.1
click at [572, 310] on label "True" at bounding box center [584, 315] width 85 height 28
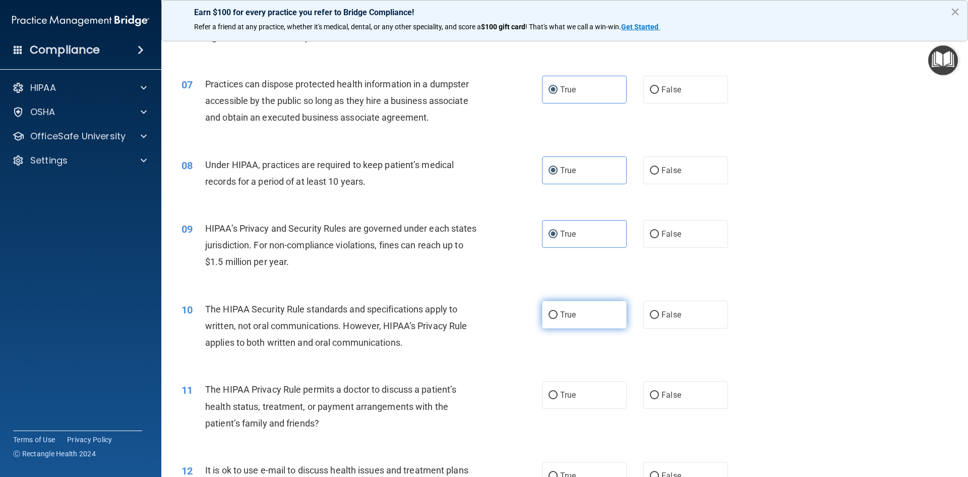
click at [558, 311] on input "True" at bounding box center [553, 315] width 9 height 8
radio input "true"
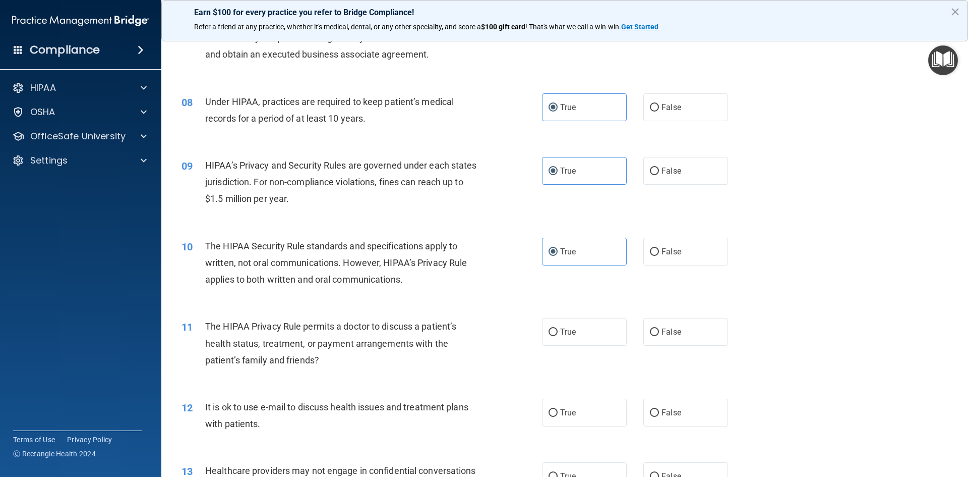
scroll to position [605, 0]
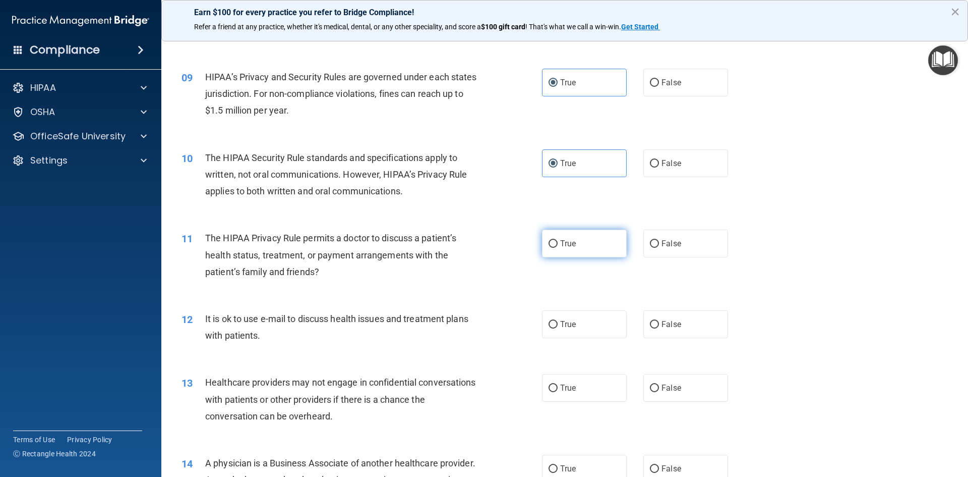
click at [574, 234] on label "True" at bounding box center [584, 243] width 85 height 28
click at [558, 240] on input "True" at bounding box center [553, 244] width 9 height 8
radio input "true"
click at [560, 318] on label "True" at bounding box center [584, 324] width 85 height 28
click at [558, 321] on input "True" at bounding box center [553, 325] width 9 height 8
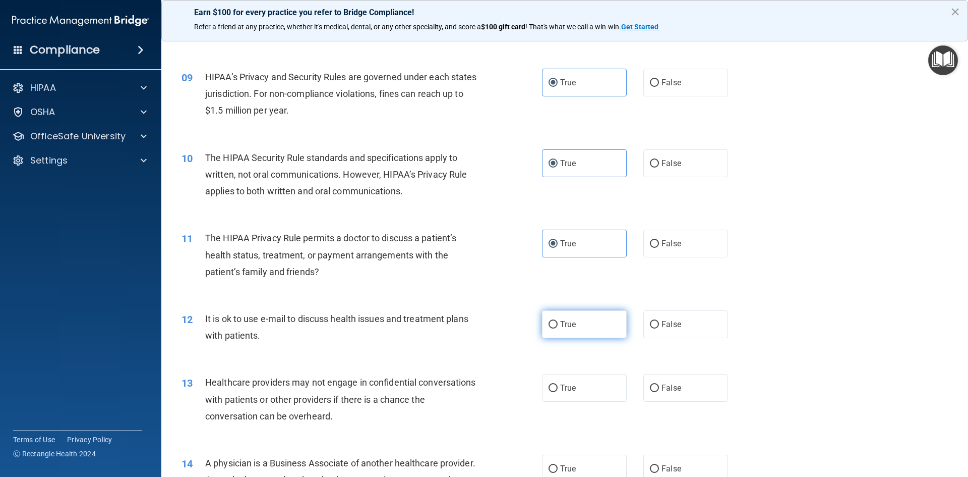
radio input "true"
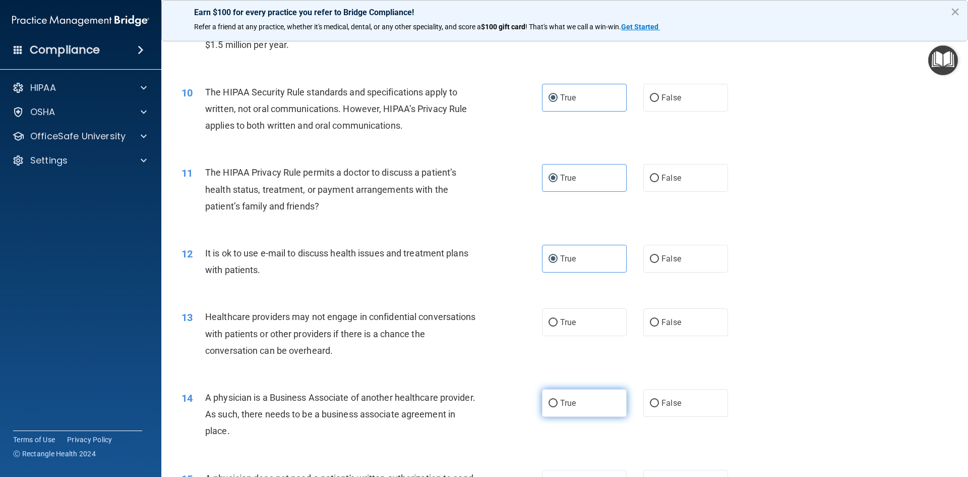
scroll to position [756, 0]
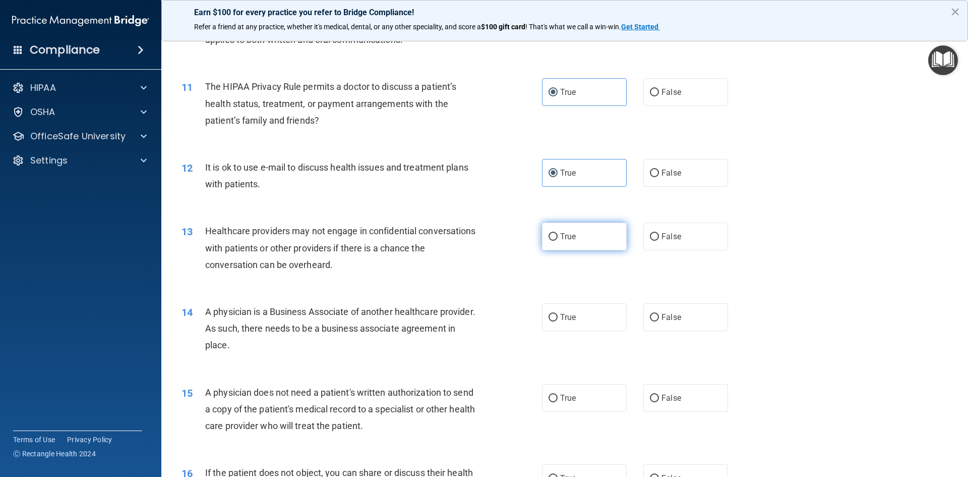
click at [575, 237] on label "True" at bounding box center [584, 236] width 85 height 28
click at [558, 237] on input "True" at bounding box center [553, 237] width 9 height 8
radio input "true"
click at [562, 317] on span "True" at bounding box center [568, 317] width 16 height 10
click at [558, 317] on input "True" at bounding box center [553, 318] width 9 height 8
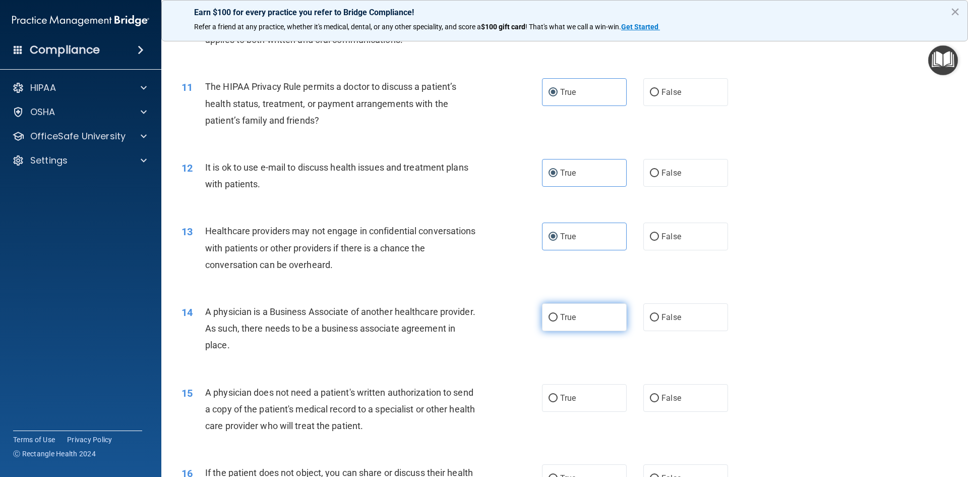
radio input "true"
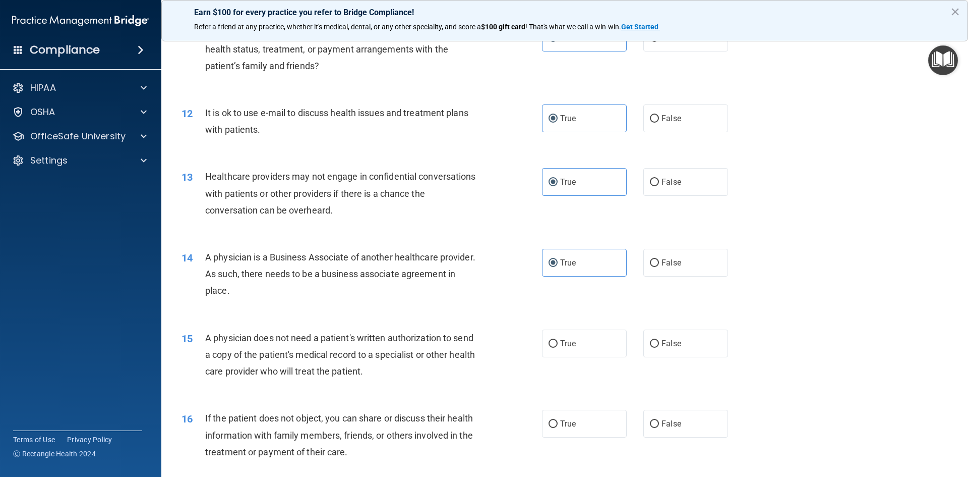
scroll to position [857, 0]
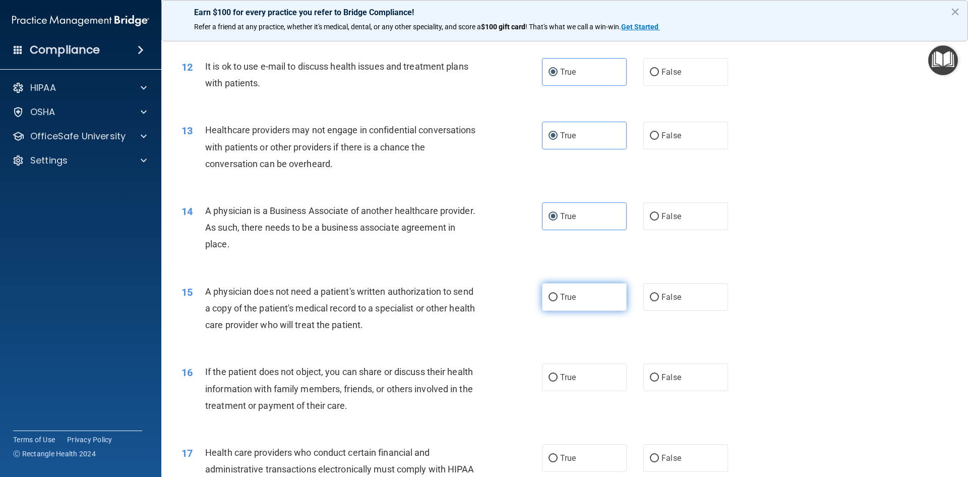
click at [560, 298] on span "True" at bounding box center [568, 297] width 16 height 10
click at [558, 298] on input "True" at bounding box center [553, 297] width 9 height 8
radio input "true"
click at [550, 377] on input "True" at bounding box center [553, 378] width 9 height 8
radio input "true"
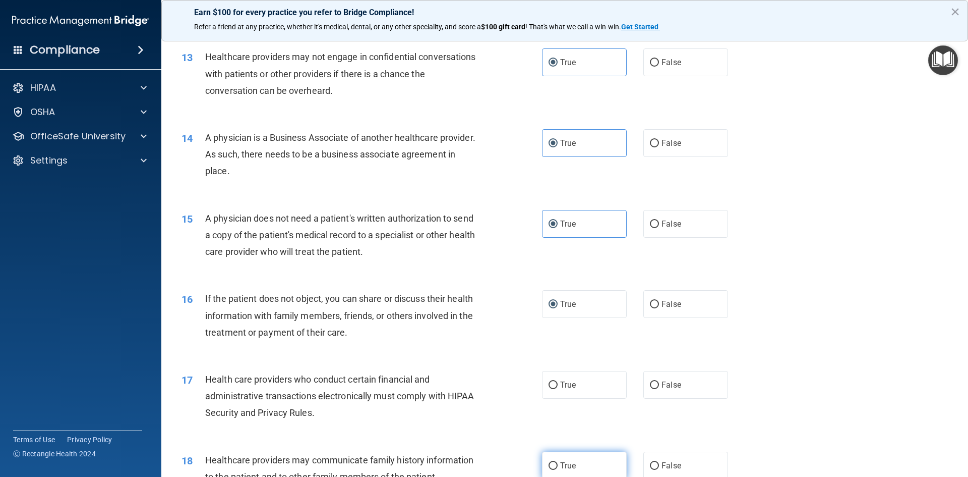
scroll to position [1009, 0]
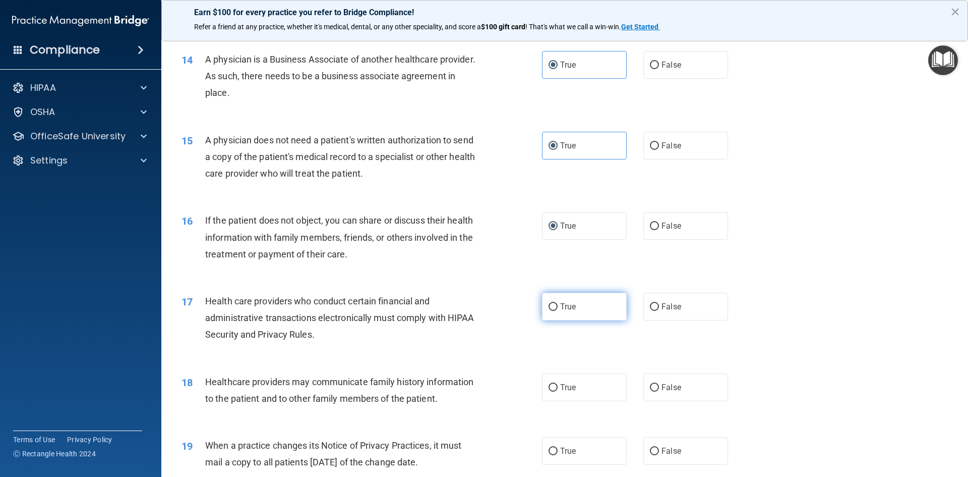
click at [567, 301] on label "True" at bounding box center [584, 306] width 85 height 28
click at [558, 303] on input "True" at bounding box center [553, 307] width 9 height 8
radio input "true"
click at [550, 387] on input "True" at bounding box center [553, 388] width 9 height 8
radio input "true"
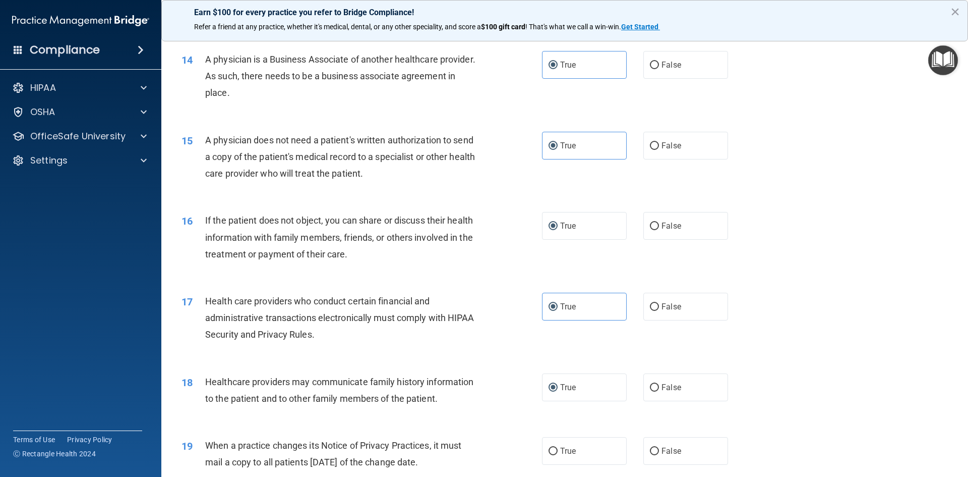
scroll to position [1160, 0]
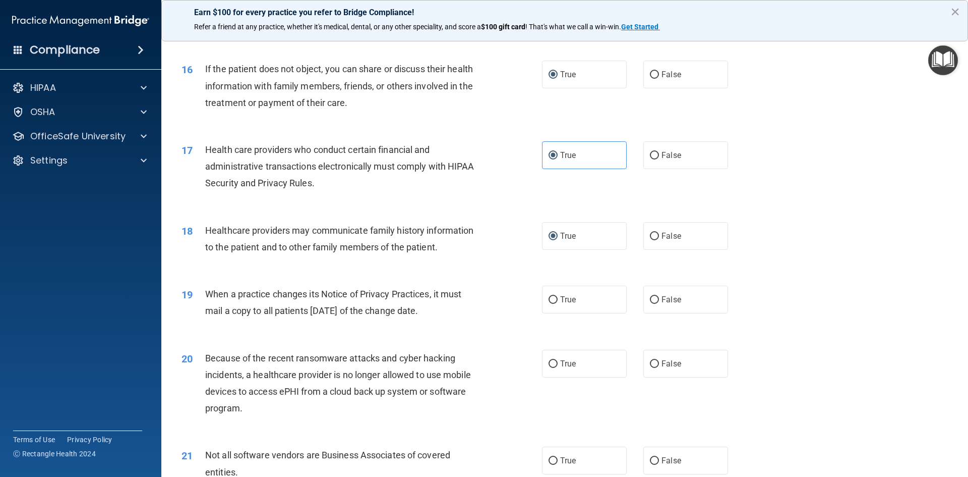
drag, startPoint x: 561, startPoint y: 296, endPoint x: 569, endPoint y: 316, distance: 21.5
click at [562, 298] on span "True" at bounding box center [568, 299] width 16 height 10
click at [558, 298] on input "True" at bounding box center [553, 300] width 9 height 8
radio input "true"
click at [565, 364] on span "True" at bounding box center [568, 364] width 16 height 10
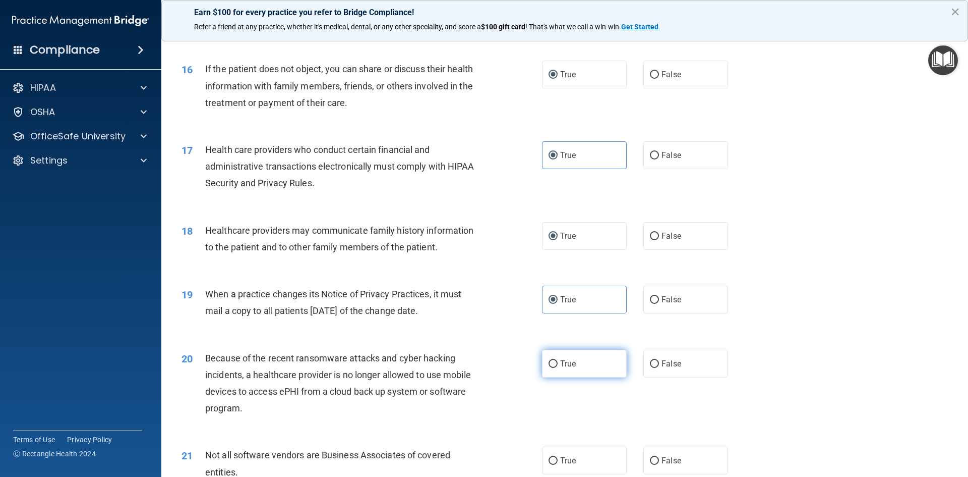
click at [558, 364] on input "True" at bounding box center [553, 364] width 9 height 8
radio input "true"
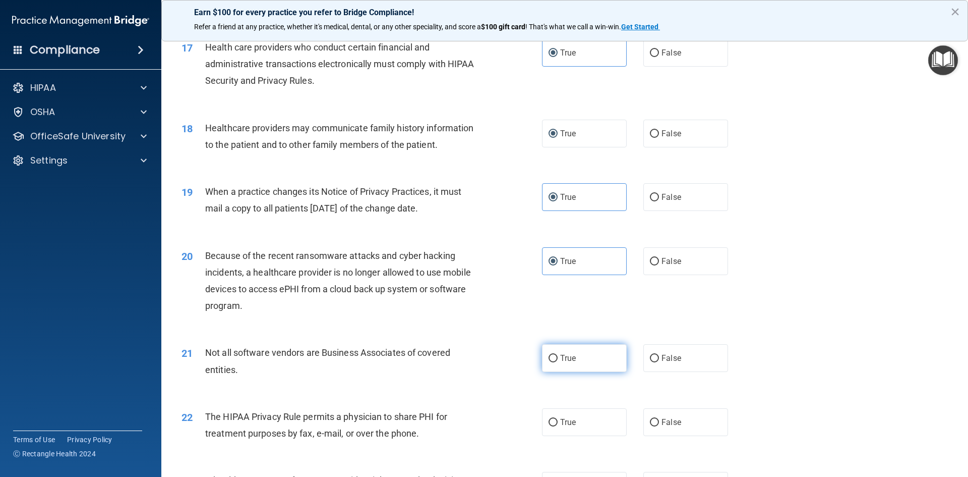
scroll to position [1362, 0]
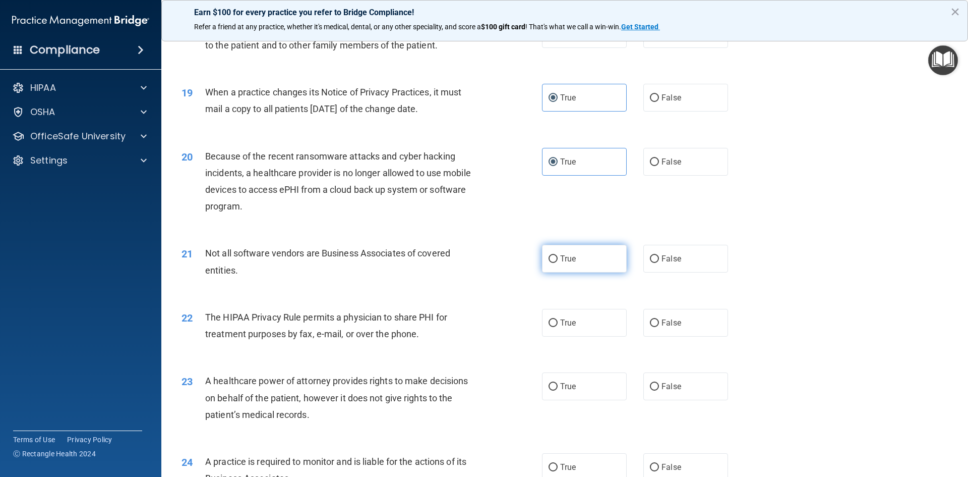
click at [570, 266] on label "True" at bounding box center [584, 259] width 85 height 28
click at [558, 263] on input "True" at bounding box center [553, 259] width 9 height 8
radio input "true"
click at [562, 333] on label "True" at bounding box center [584, 323] width 85 height 28
click at [558, 327] on input "True" at bounding box center [553, 323] width 9 height 8
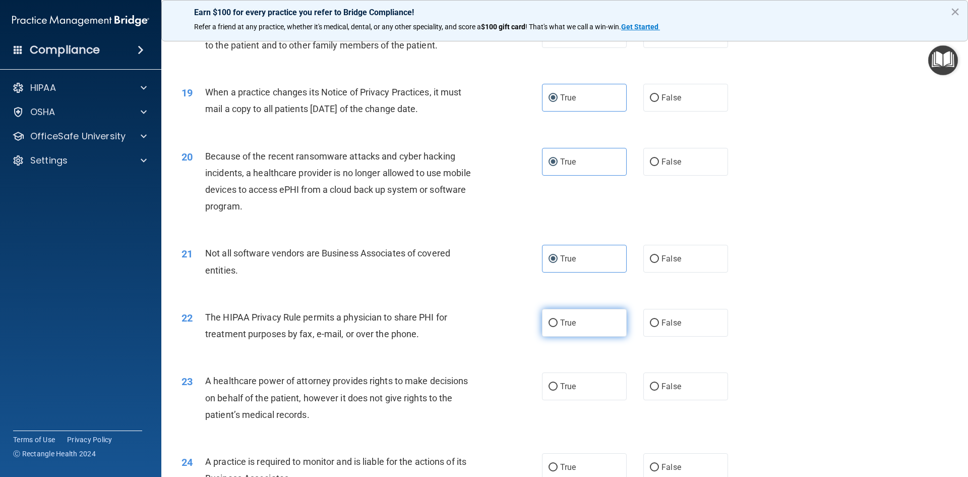
radio input "true"
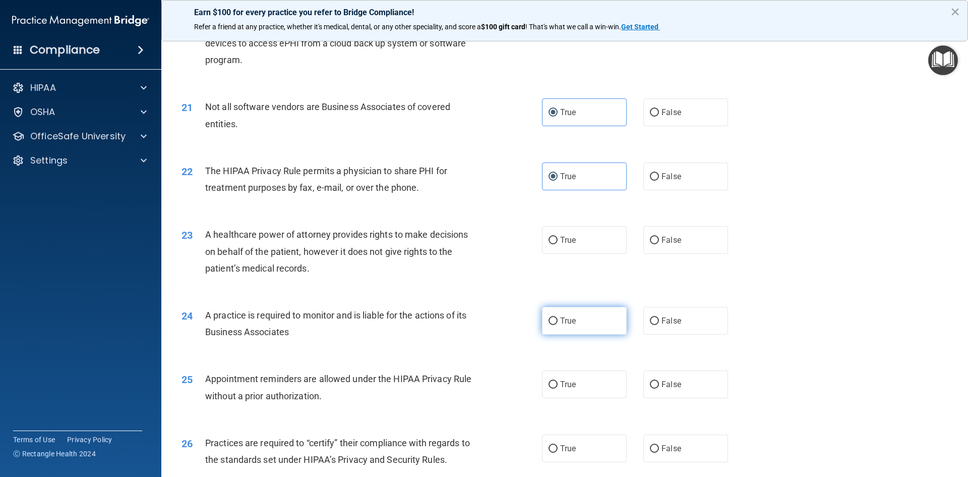
scroll to position [1513, 0]
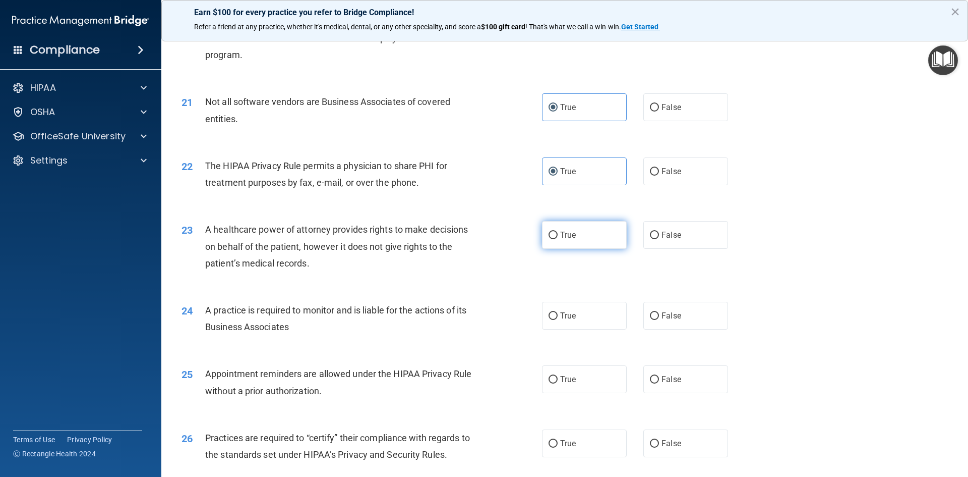
click at [561, 235] on span "True" at bounding box center [568, 235] width 16 height 10
click at [558, 235] on input "True" at bounding box center [553, 235] width 9 height 8
radio input "true"
click at [560, 337] on div "24 A practice is required to monitor and is liable for the actions of its Busin…" at bounding box center [565, 321] width 782 height 64
click at [560, 315] on span "True" at bounding box center [568, 316] width 16 height 10
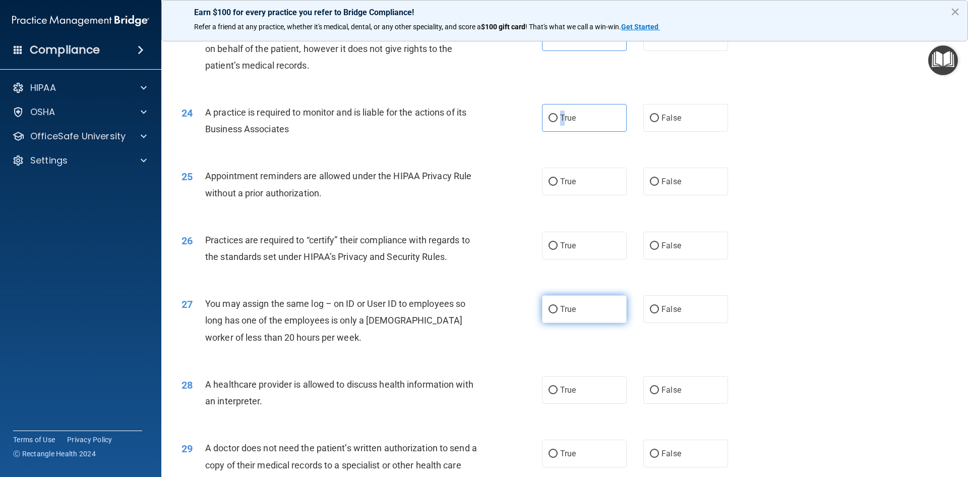
scroll to position [1715, 0]
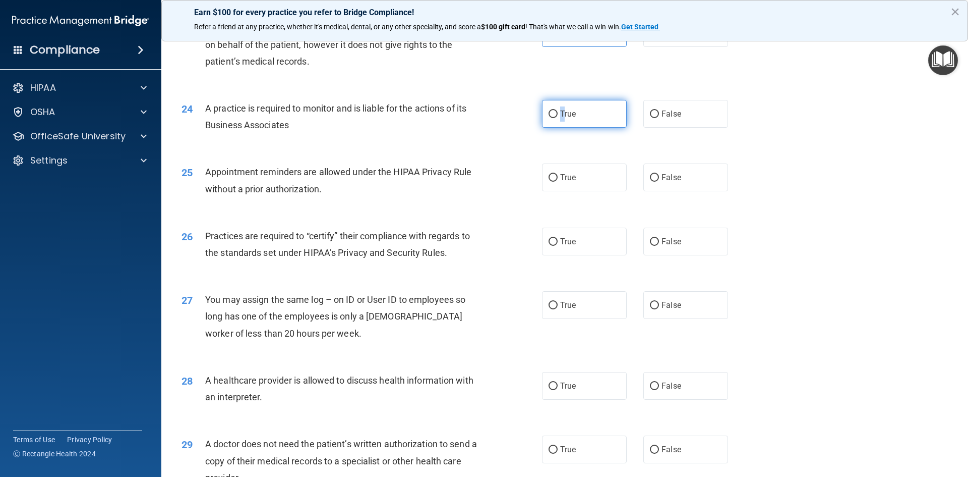
click at [549, 116] on input "True" at bounding box center [553, 114] width 9 height 8
radio input "true"
drag, startPoint x: 556, startPoint y: 174, endPoint x: 558, endPoint y: 208, distance: 33.8
click at [557, 174] on label "True" at bounding box center [584, 177] width 85 height 28
click at [557, 174] on input "True" at bounding box center [553, 178] width 9 height 8
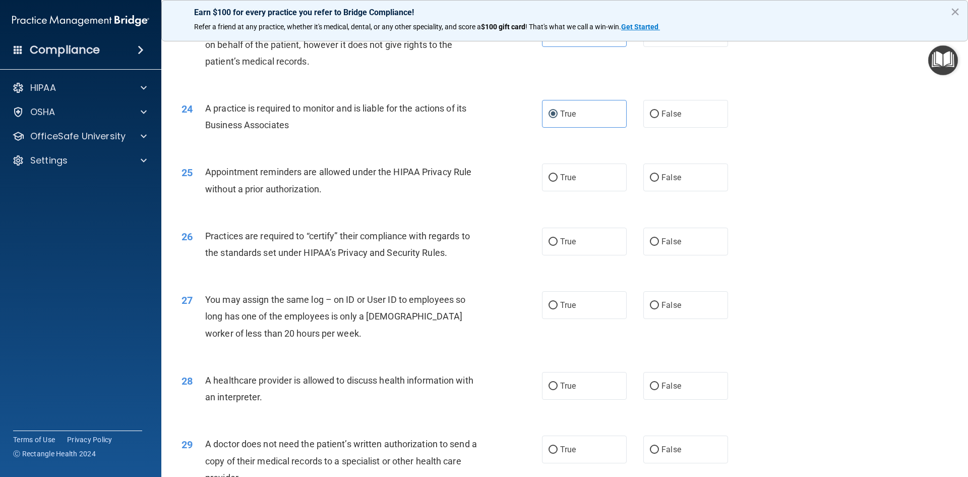
radio input "true"
click at [557, 246] on label "True" at bounding box center [584, 241] width 85 height 28
click at [557, 246] on input "True" at bounding box center [553, 242] width 9 height 8
radio input "true"
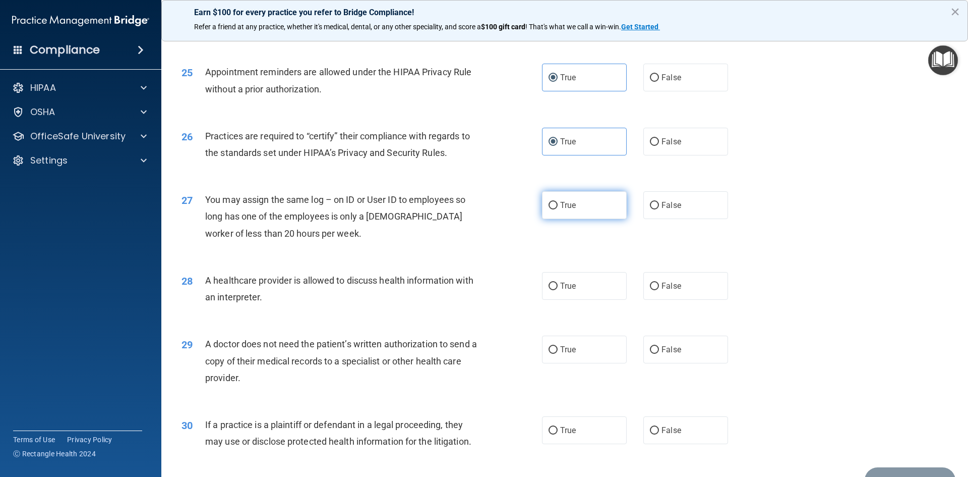
scroll to position [1815, 0]
click at [549, 208] on input "True" at bounding box center [553, 205] width 9 height 8
radio input "true"
click at [560, 283] on span "True" at bounding box center [568, 285] width 16 height 10
click at [558, 283] on input "True" at bounding box center [553, 285] width 9 height 8
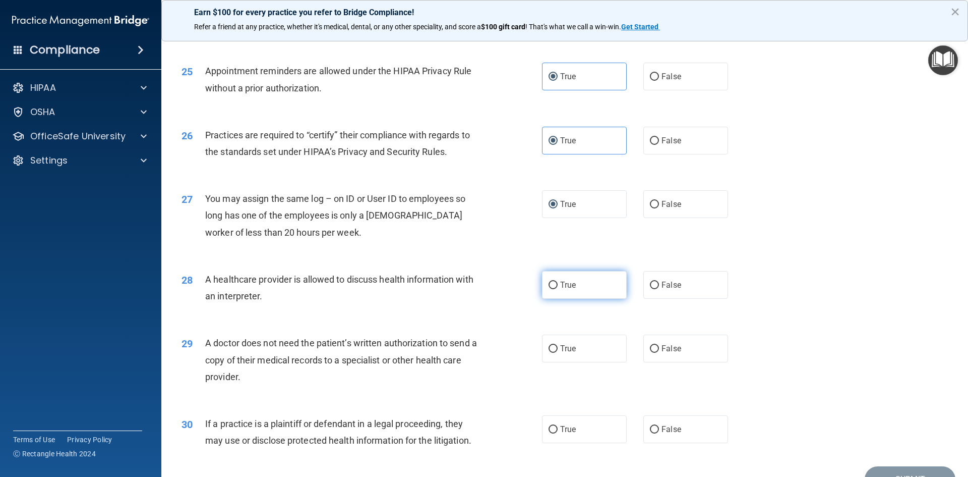
radio input "true"
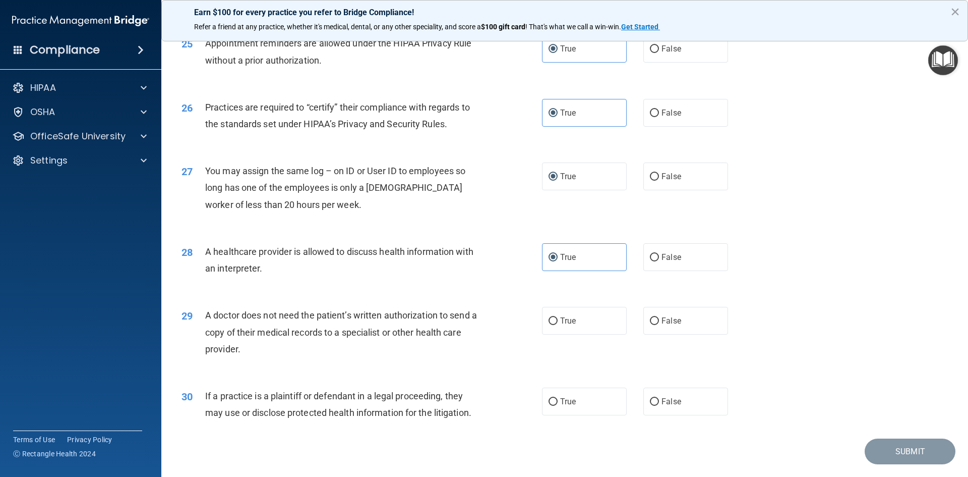
scroll to position [1871, 0]
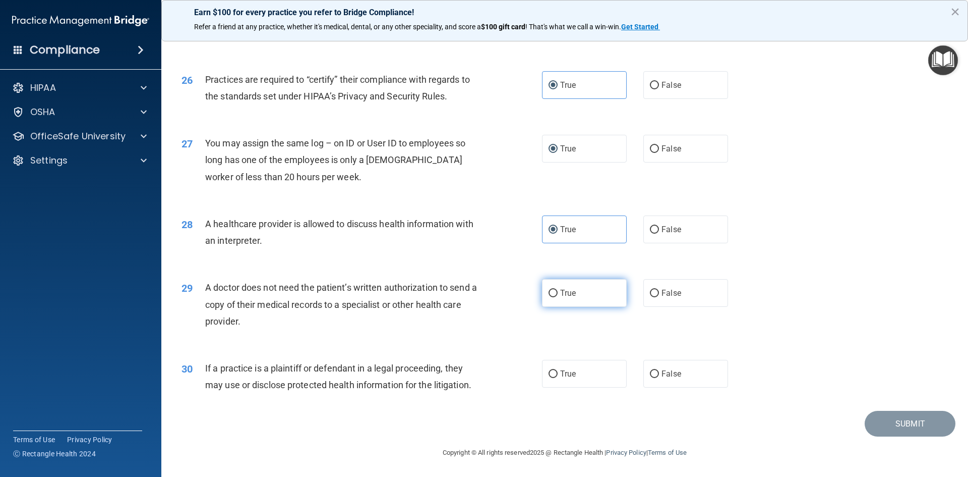
drag, startPoint x: 564, startPoint y: 291, endPoint x: 566, endPoint y: 345, distance: 54.0
click at [565, 292] on span "True" at bounding box center [568, 293] width 16 height 10
click at [558, 292] on input "True" at bounding box center [553, 293] width 9 height 8
radio input "true"
drag, startPoint x: 574, startPoint y: 372, endPoint x: 595, endPoint y: 377, distance: 20.8
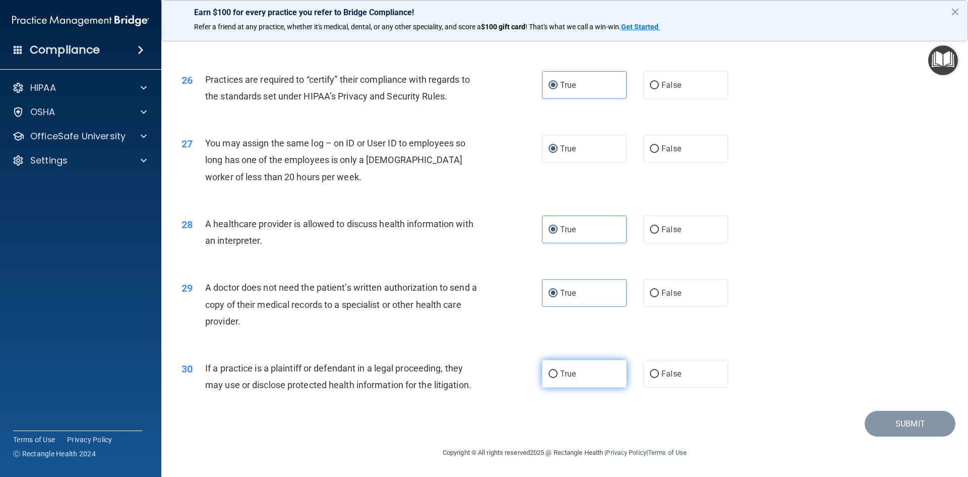
click at [575, 374] on label "True" at bounding box center [584, 374] width 85 height 28
click at [558, 374] on input "True" at bounding box center [553, 374] width 9 height 8
radio input "true"
click at [873, 430] on button "Submit" at bounding box center [910, 423] width 91 height 26
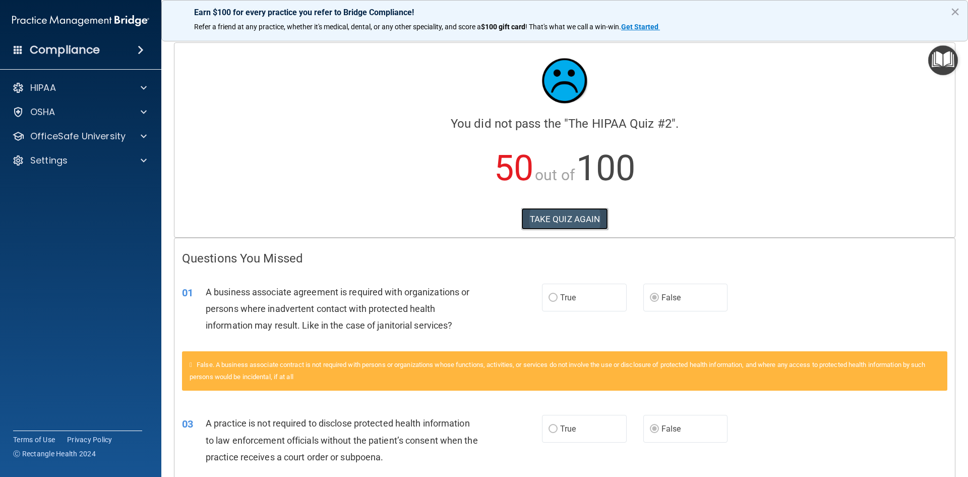
click at [580, 222] on button "TAKE QUIZ AGAIN" at bounding box center [564, 219] width 87 height 22
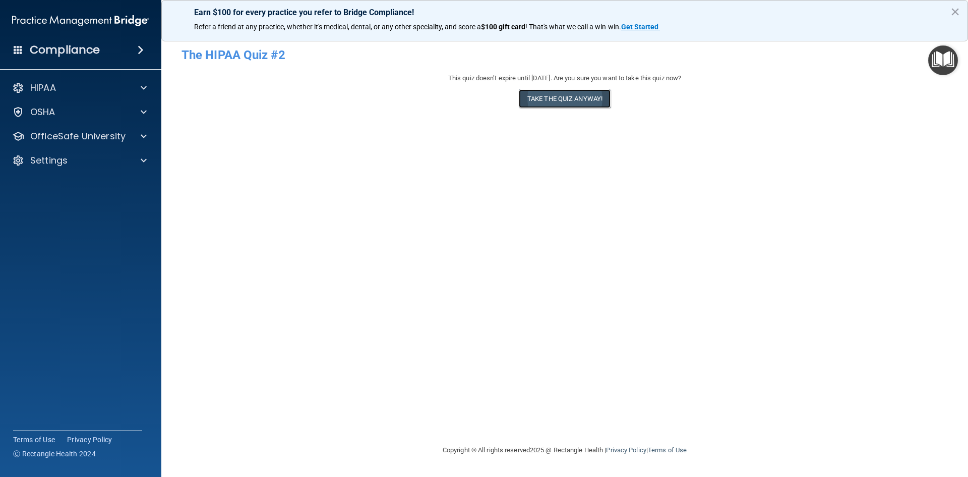
click at [574, 102] on button "Take the quiz anyway!" at bounding box center [565, 98] width 92 height 19
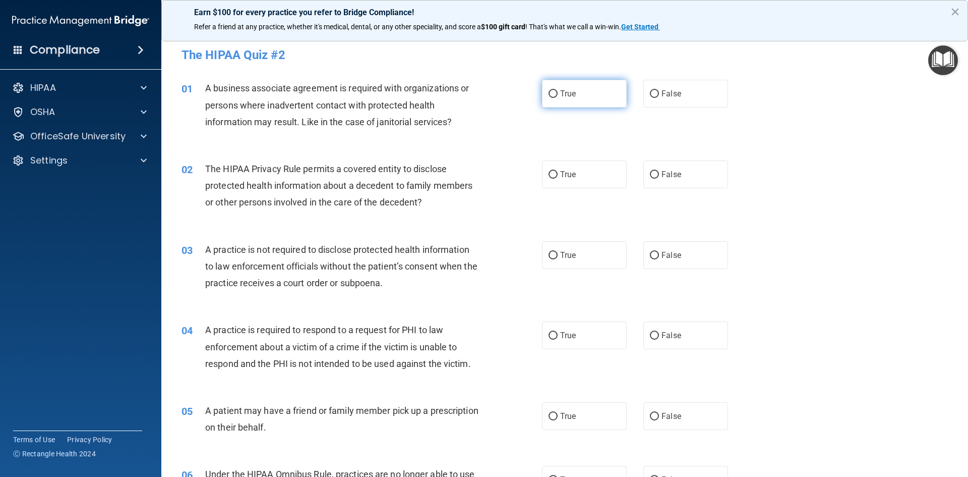
click at [577, 93] on label "True" at bounding box center [584, 94] width 85 height 28
click at [558, 93] on input "True" at bounding box center [553, 94] width 9 height 8
radio input "true"
click at [676, 181] on label "False" at bounding box center [685, 174] width 85 height 28
click at [659, 179] on input "False" at bounding box center [654, 175] width 9 height 8
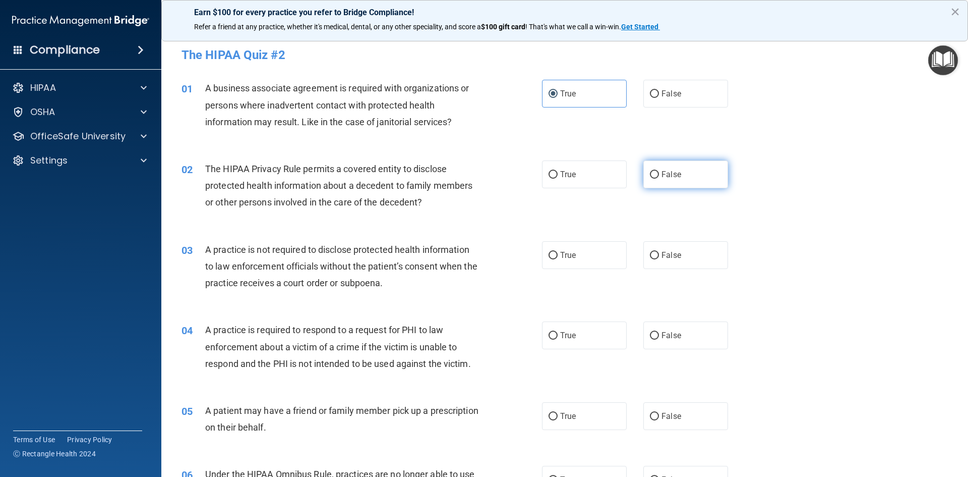
radio input "true"
drag, startPoint x: 640, startPoint y: 93, endPoint x: 639, endPoint y: 121, distance: 27.8
click at [643, 93] on label "False" at bounding box center [685, 94] width 85 height 28
click at [650, 93] on input "False" at bounding box center [654, 94] width 9 height 8
radio input "true"
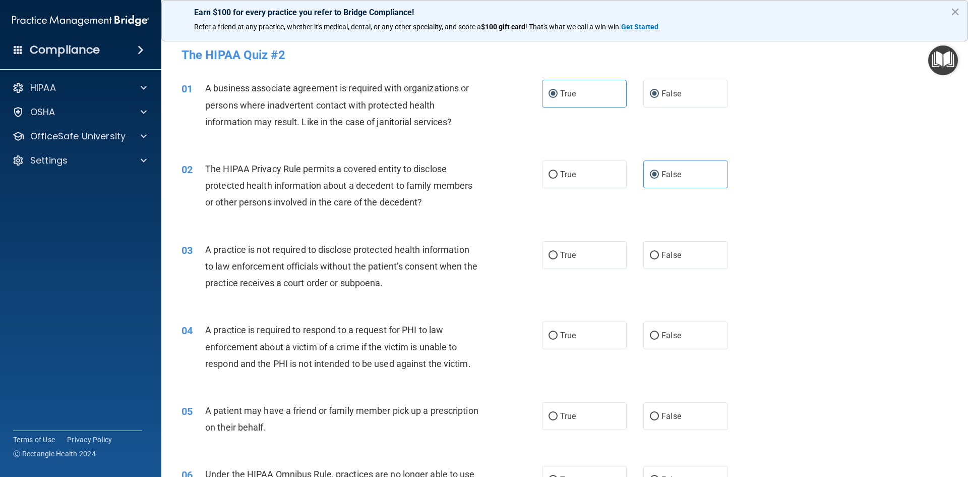
radio input "false"
click at [597, 182] on label "True" at bounding box center [584, 174] width 85 height 28
click at [558, 179] on input "True" at bounding box center [553, 175] width 9 height 8
radio input "true"
radio input "false"
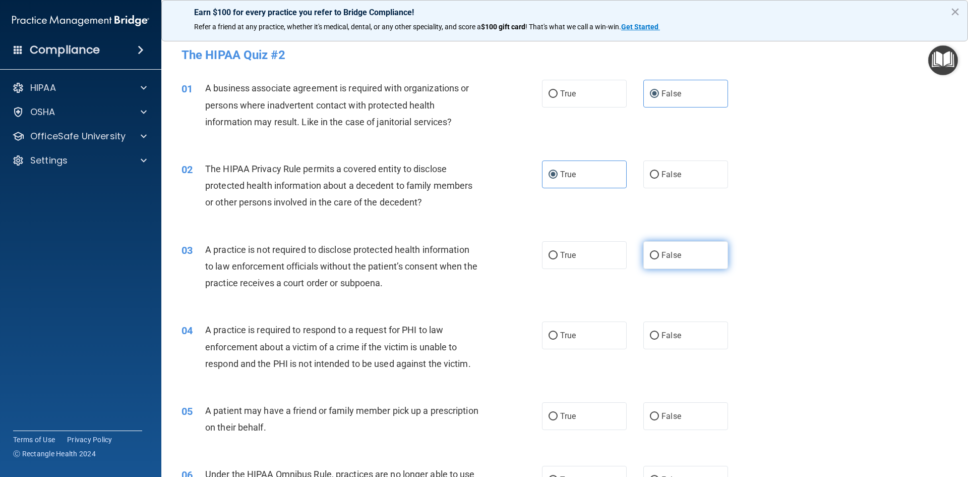
click at [681, 262] on label "False" at bounding box center [685, 255] width 85 height 28
click at [659, 259] on input "False" at bounding box center [654, 256] width 9 height 8
radio input "true"
click at [564, 337] on span "True" at bounding box center [568, 335] width 16 height 10
click at [558, 337] on input "True" at bounding box center [553, 336] width 9 height 8
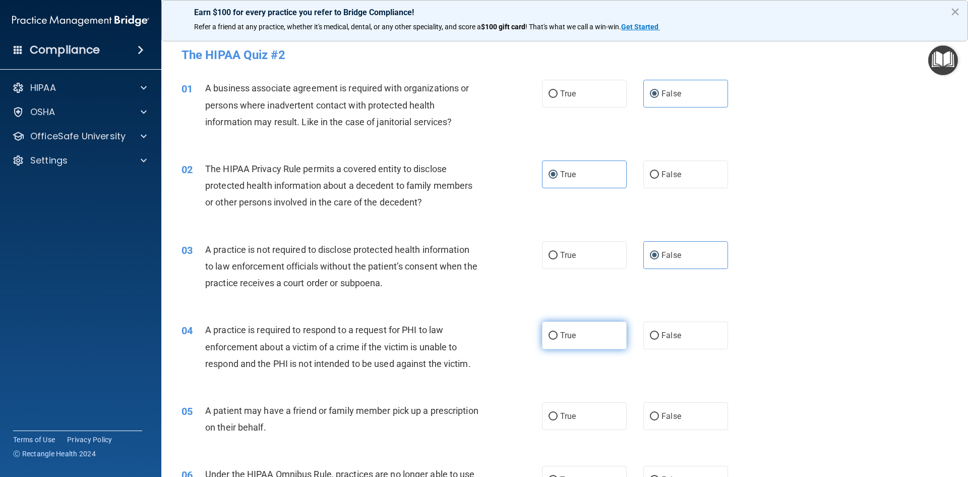
radio input "true"
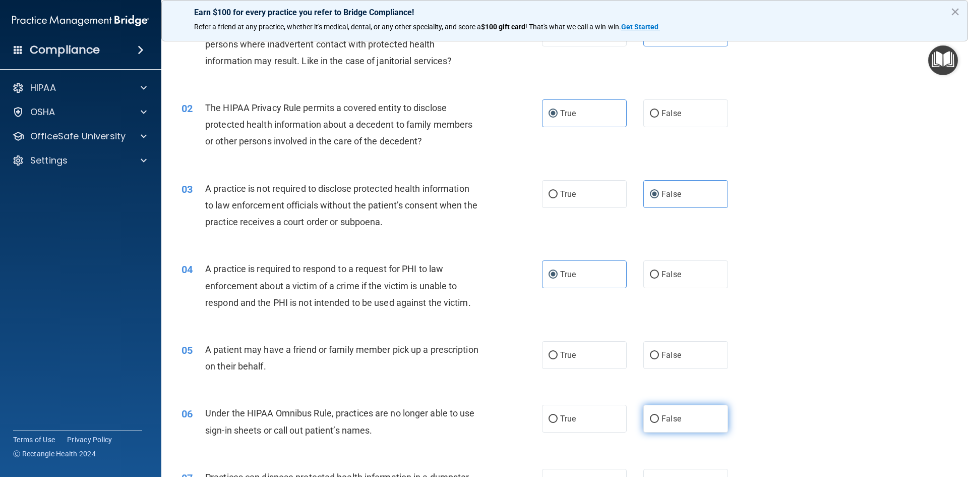
scroll to position [202, 0]
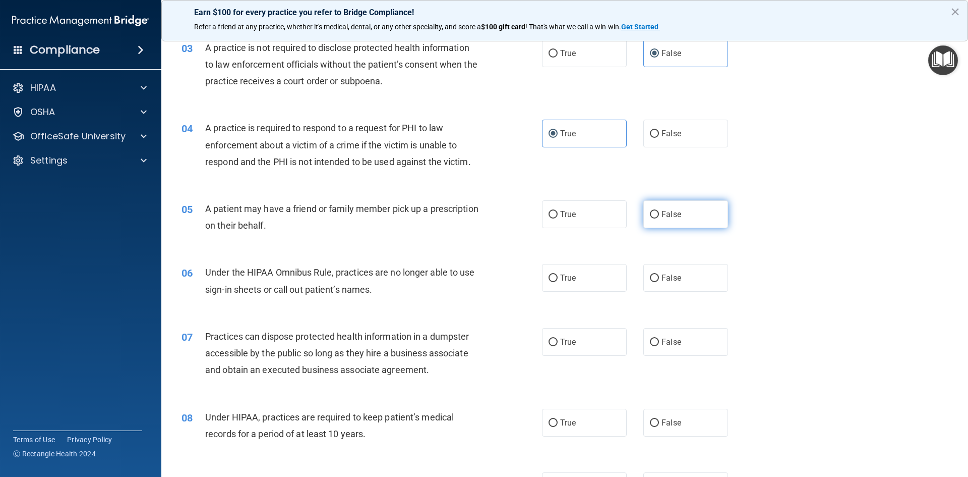
click at [684, 218] on label "False" at bounding box center [685, 214] width 85 height 28
click at [659, 218] on input "False" at bounding box center [654, 215] width 9 height 8
radio input "true"
click at [589, 213] on label "True" at bounding box center [584, 214] width 85 height 28
click at [558, 213] on input "True" at bounding box center [553, 215] width 9 height 8
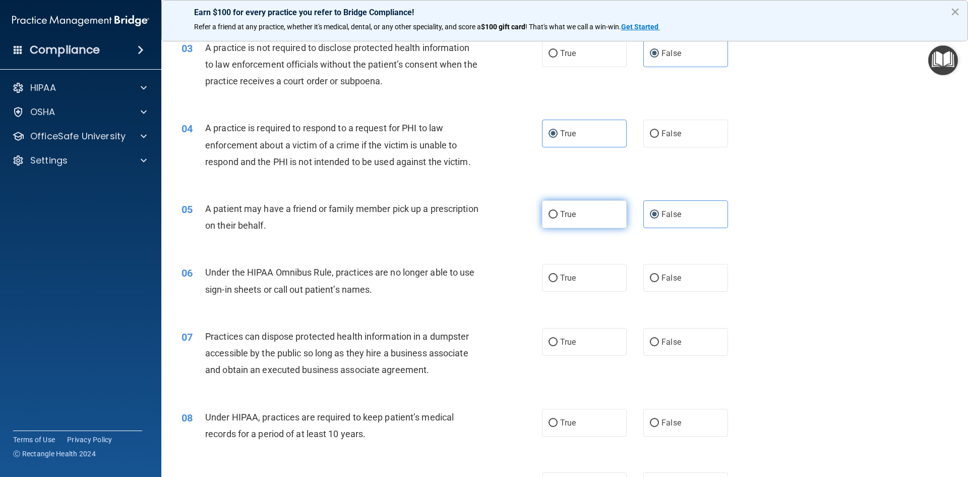
radio input "true"
radio input "false"
click at [663, 275] on span "False" at bounding box center [672, 278] width 20 height 10
click at [659, 275] on input "False" at bounding box center [654, 278] width 9 height 8
radio input "true"
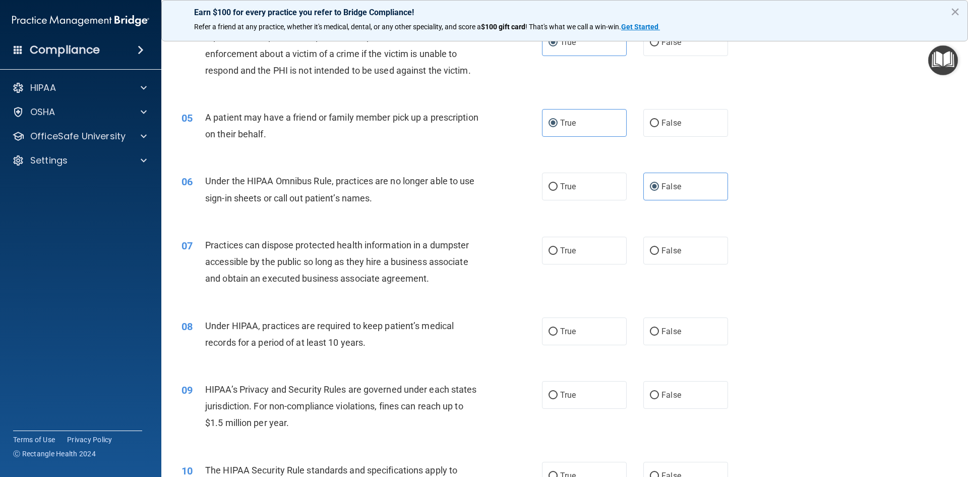
scroll to position [303, 0]
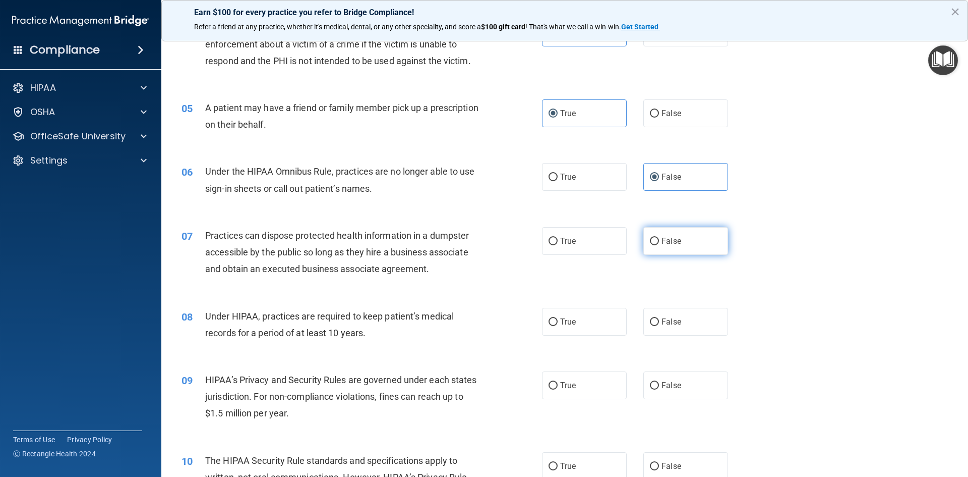
click at [669, 252] on label "False" at bounding box center [685, 241] width 85 height 28
click at [659, 245] on input "False" at bounding box center [654, 242] width 9 height 8
radio input "true"
click at [681, 323] on label "False" at bounding box center [685, 322] width 85 height 28
click at [659, 323] on input "False" at bounding box center [654, 322] width 9 height 8
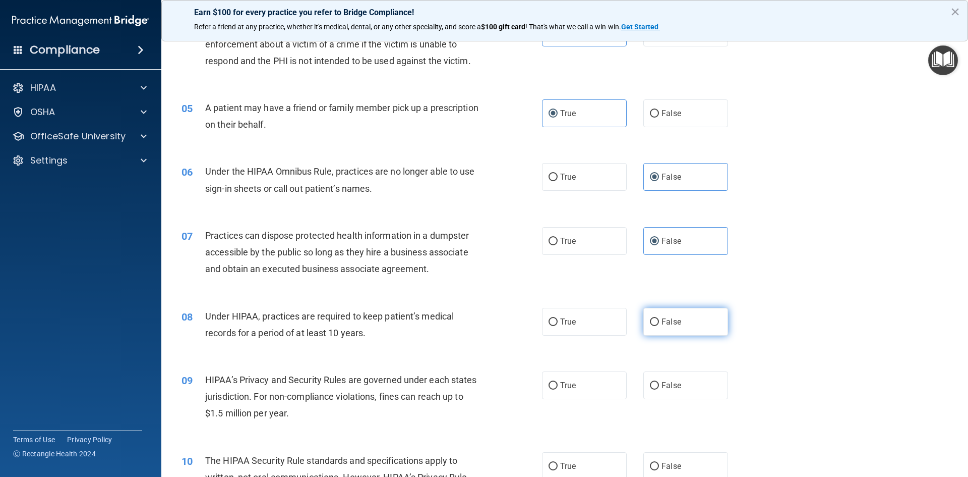
radio input "true"
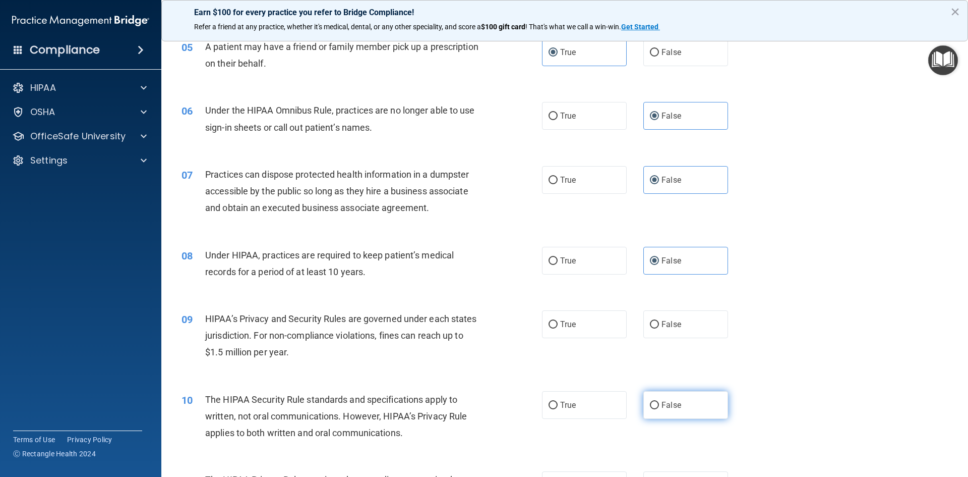
scroll to position [504, 0]
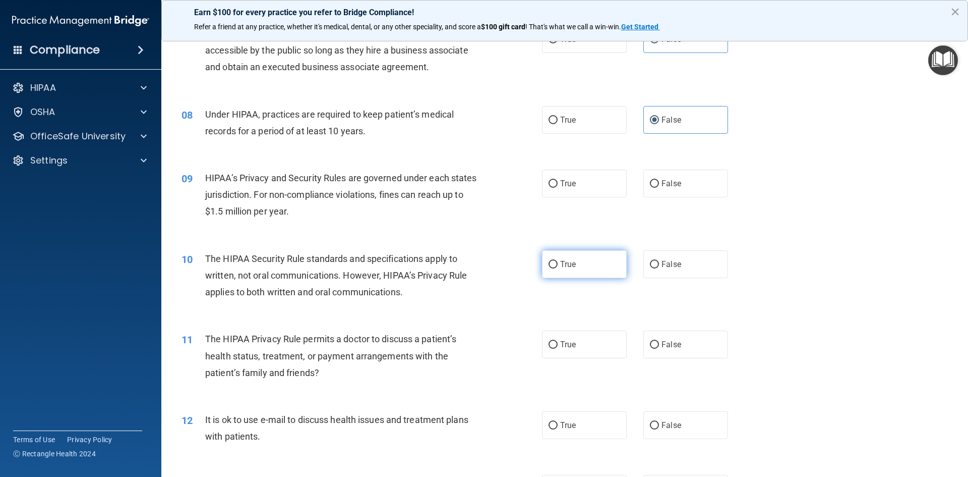
click at [596, 269] on label "True" at bounding box center [584, 264] width 85 height 28
click at [558, 268] on input "True" at bounding box center [553, 265] width 9 height 8
radio input "true"
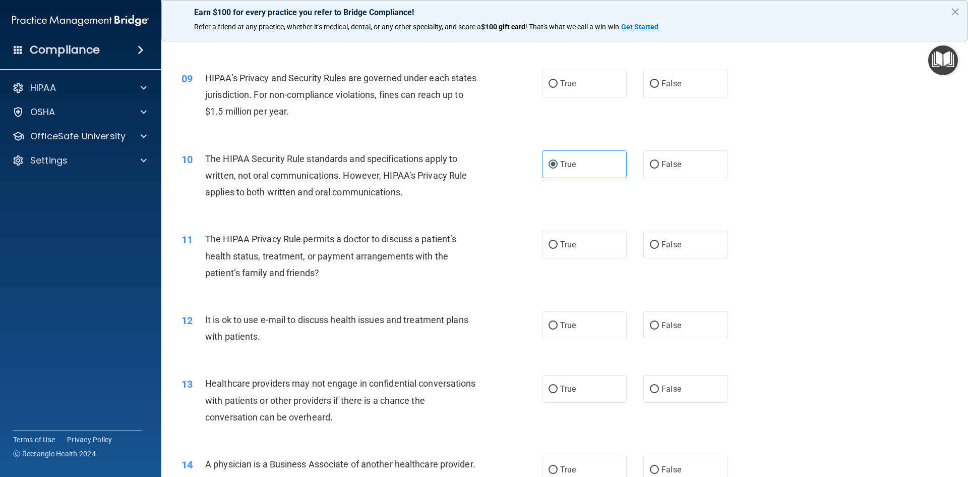
scroll to position [605, 0]
click at [578, 247] on label "True" at bounding box center [584, 243] width 85 height 28
click at [558, 247] on input "True" at bounding box center [553, 244] width 9 height 8
radio input "true"
drag, startPoint x: 572, startPoint y: 328, endPoint x: 568, endPoint y: 321, distance: 7.7
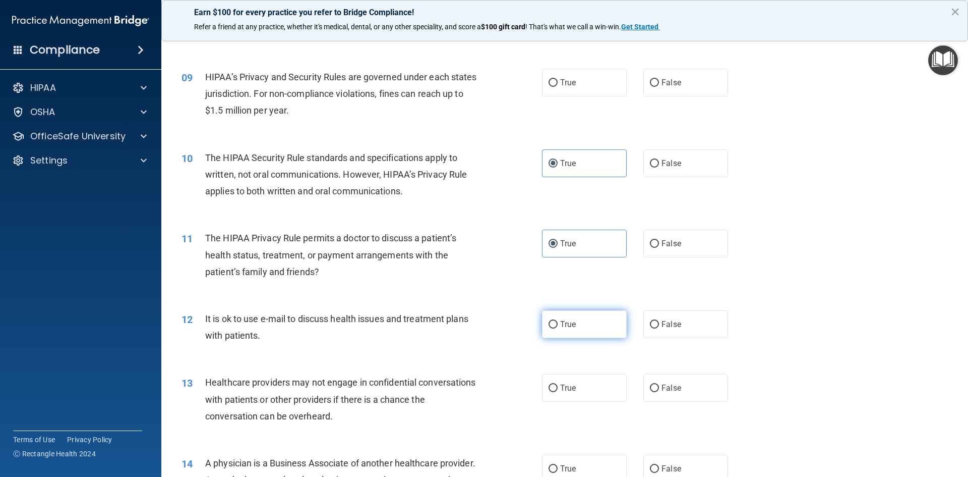
click at [568, 324] on label "True" at bounding box center [584, 324] width 85 height 28
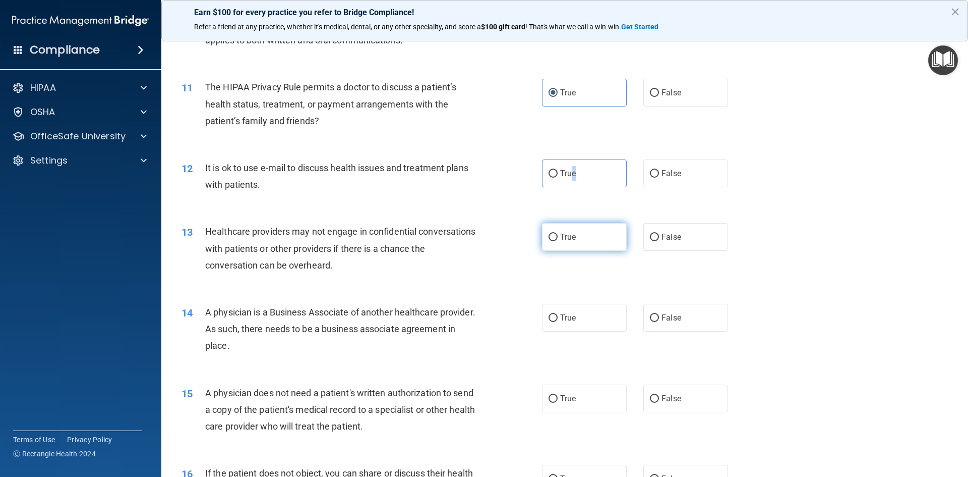
scroll to position [756, 0]
click at [549, 171] on input "True" at bounding box center [553, 173] width 9 height 8
radio input "true"
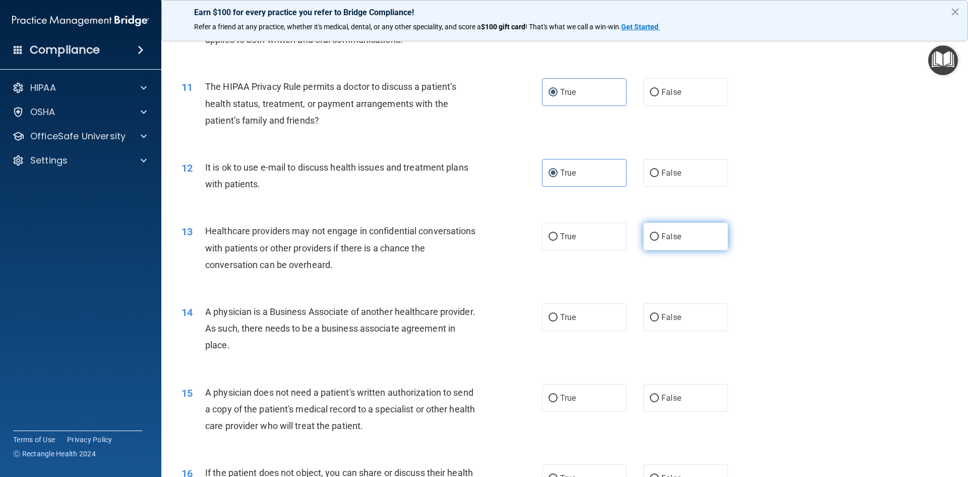
click at [669, 240] on span "False" at bounding box center [672, 236] width 20 height 10
click at [659, 240] on input "False" at bounding box center [654, 237] width 9 height 8
radio input "true"
click at [657, 320] on label "False" at bounding box center [685, 317] width 85 height 28
click at [657, 320] on input "False" at bounding box center [654, 318] width 9 height 8
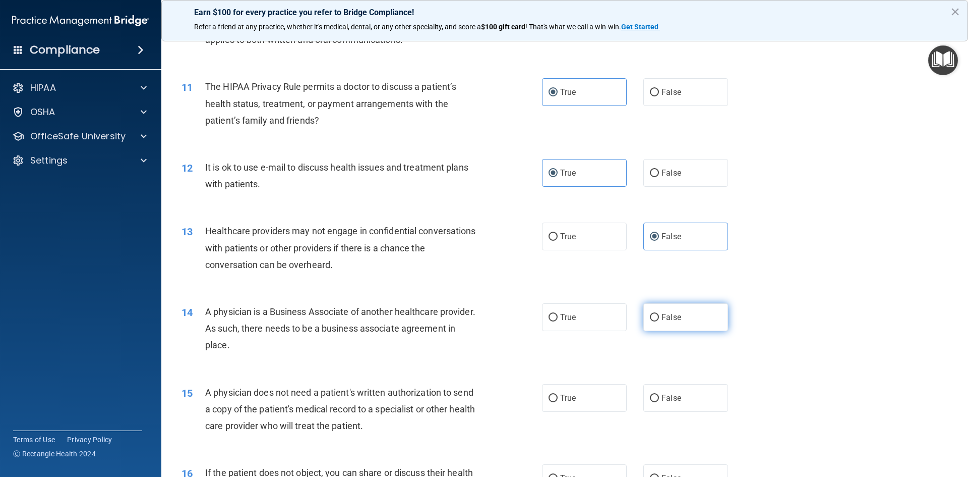
radio input "true"
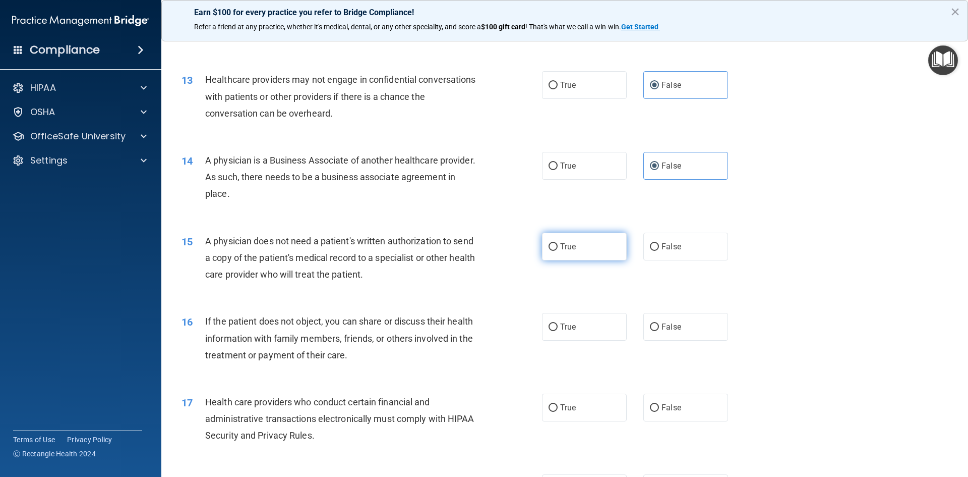
click at [595, 249] on label "True" at bounding box center [584, 246] width 85 height 28
click at [558, 249] on input "True" at bounding box center [553, 247] width 9 height 8
radio input "true"
click at [571, 331] on span "True" at bounding box center [568, 327] width 16 height 10
click at [558, 331] on input "True" at bounding box center [553, 327] width 9 height 8
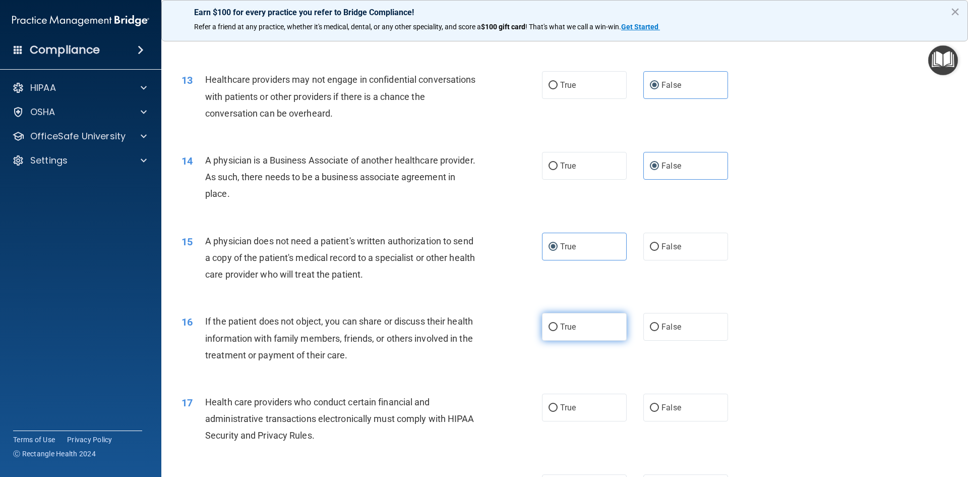
radio input "true"
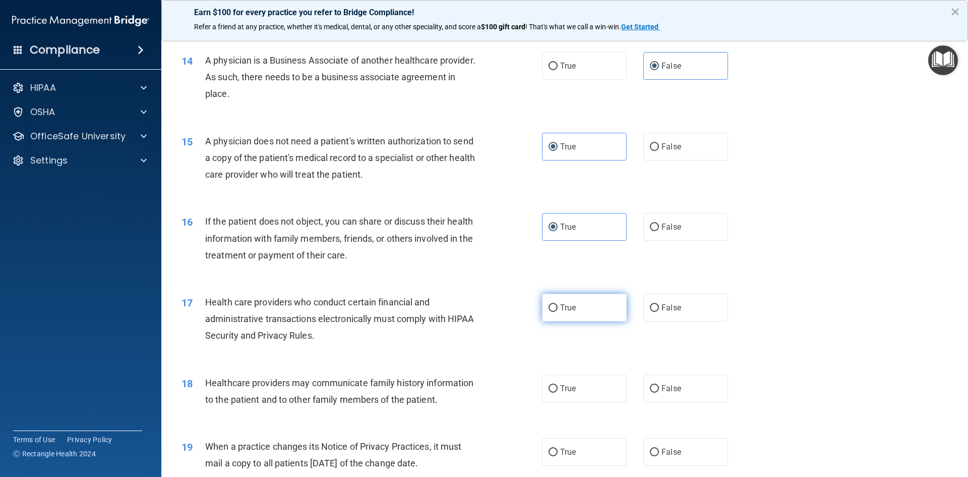
scroll to position [1009, 0]
click at [581, 301] on label "True" at bounding box center [584, 306] width 85 height 28
click at [558, 303] on input "True" at bounding box center [553, 307] width 9 height 8
radio input "true"
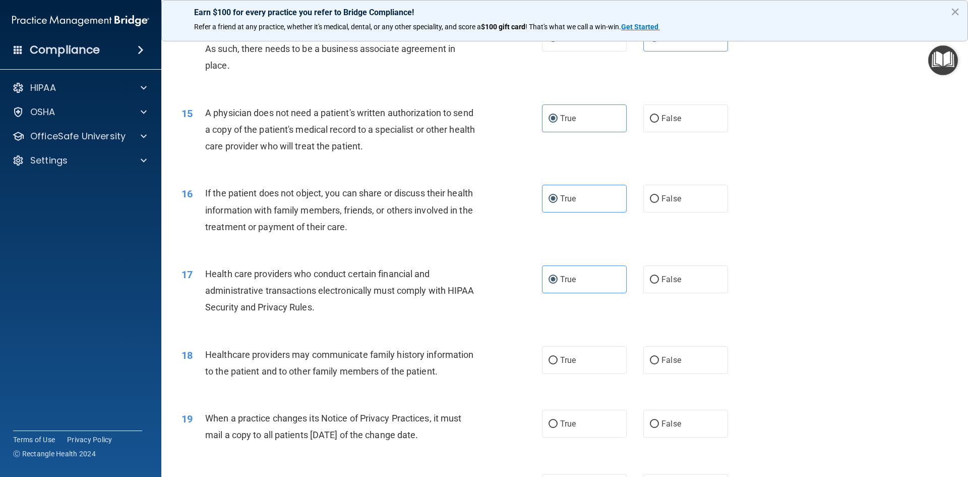
scroll to position [1059, 0]
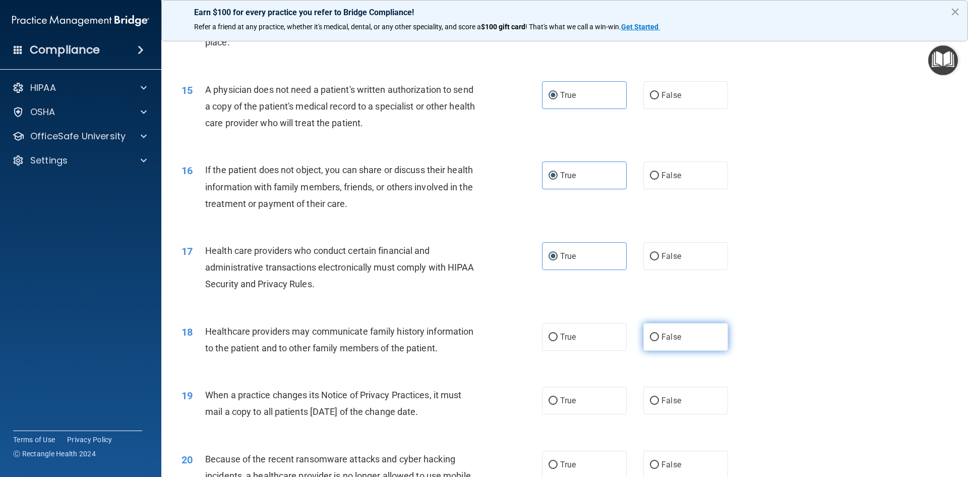
click at [671, 332] on span "False" at bounding box center [672, 337] width 20 height 10
click at [659, 333] on input "False" at bounding box center [654, 337] width 9 height 8
radio input "true"
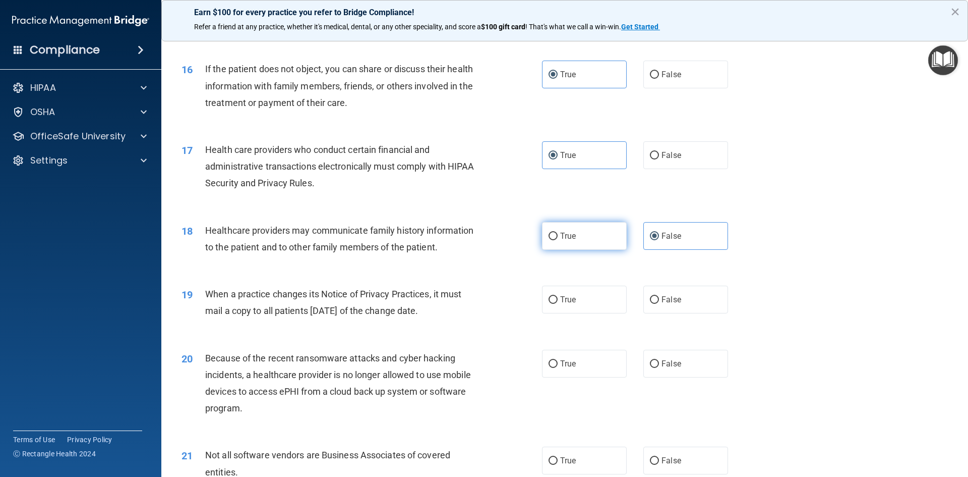
scroll to position [1210, 0]
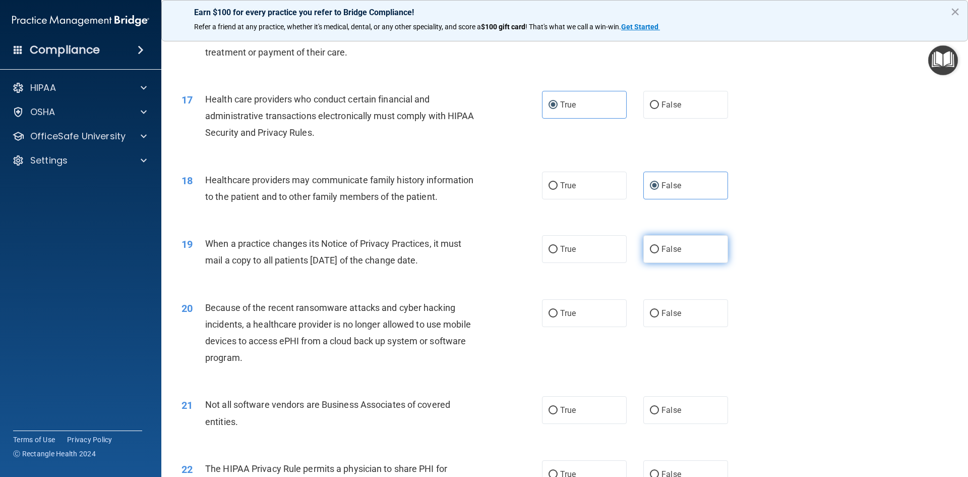
click at [702, 254] on label "False" at bounding box center [685, 249] width 85 height 28
click at [659, 253] on input "False" at bounding box center [654, 250] width 9 height 8
radio input "true"
click at [666, 314] on span "False" at bounding box center [672, 313] width 20 height 10
click at [659, 314] on input "False" at bounding box center [654, 314] width 9 height 8
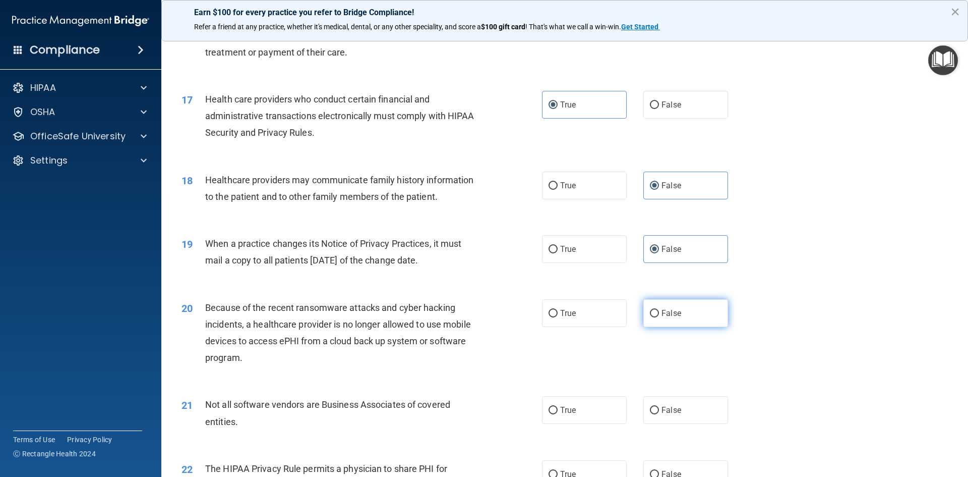
radio input "true"
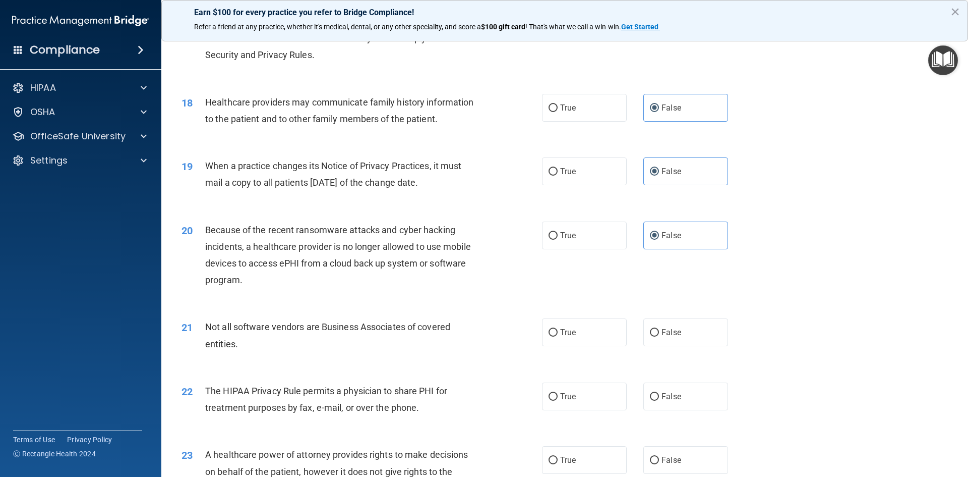
scroll to position [1412, 0]
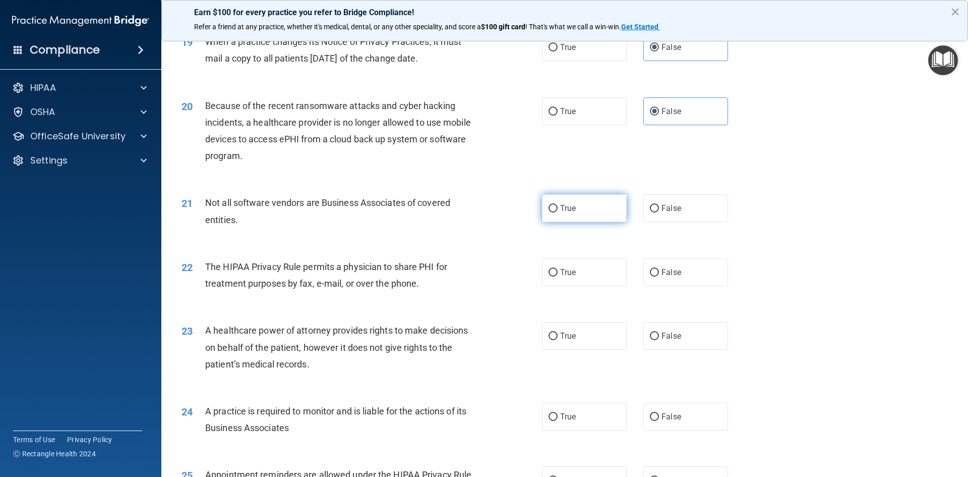
click at [580, 219] on label "True" at bounding box center [584, 208] width 85 height 28
click at [558, 212] on input "True" at bounding box center [553, 209] width 9 height 8
radio input "true"
click at [581, 272] on label "True" at bounding box center [584, 272] width 85 height 28
click at [558, 272] on input "True" at bounding box center [553, 273] width 9 height 8
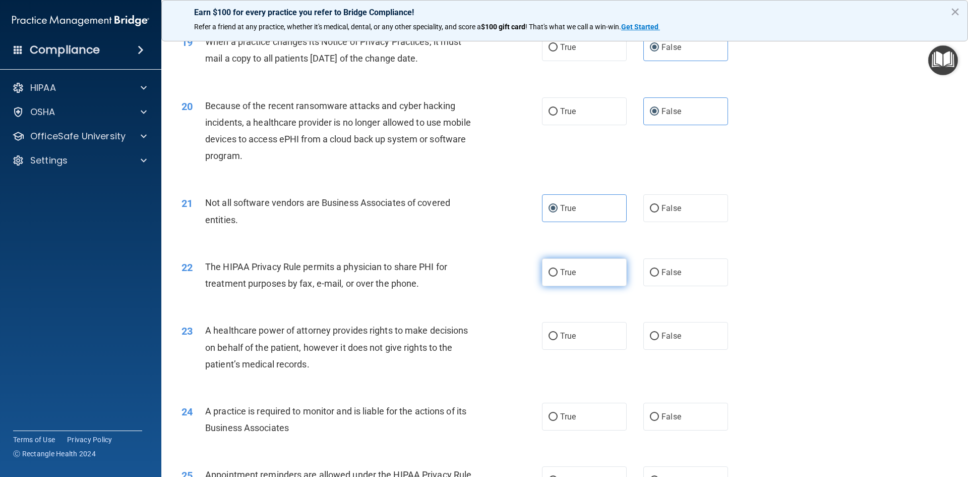
radio input "true"
click at [657, 329] on label "False" at bounding box center [685, 336] width 85 height 28
click at [657, 332] on input "False" at bounding box center [654, 336] width 9 height 8
radio input "true"
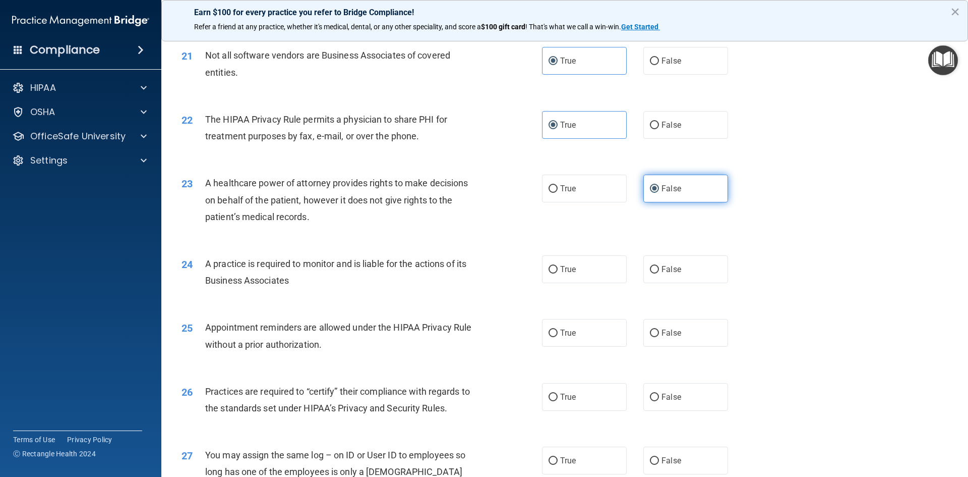
scroll to position [1563, 0]
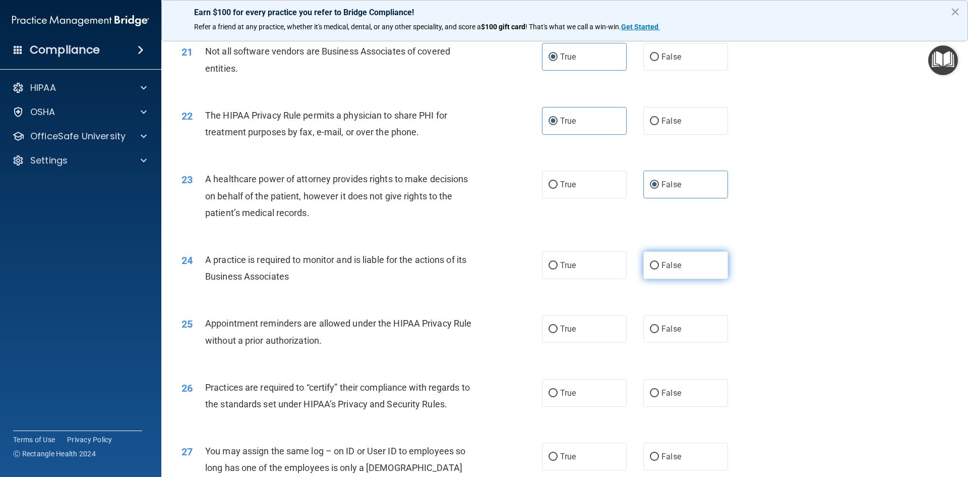
click at [669, 272] on label "False" at bounding box center [685, 265] width 85 height 28
click at [659, 269] on input "False" at bounding box center [654, 266] width 9 height 8
radio input "true"
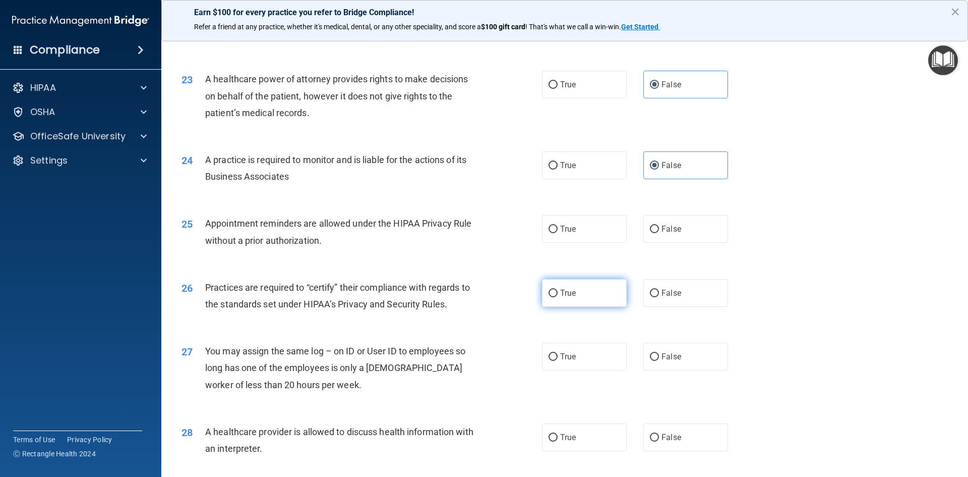
scroll to position [1664, 0]
click at [581, 224] on label "True" at bounding box center [584, 228] width 85 height 28
click at [558, 224] on input "True" at bounding box center [553, 228] width 9 height 8
radio input "true"
click at [593, 297] on label "True" at bounding box center [584, 292] width 85 height 28
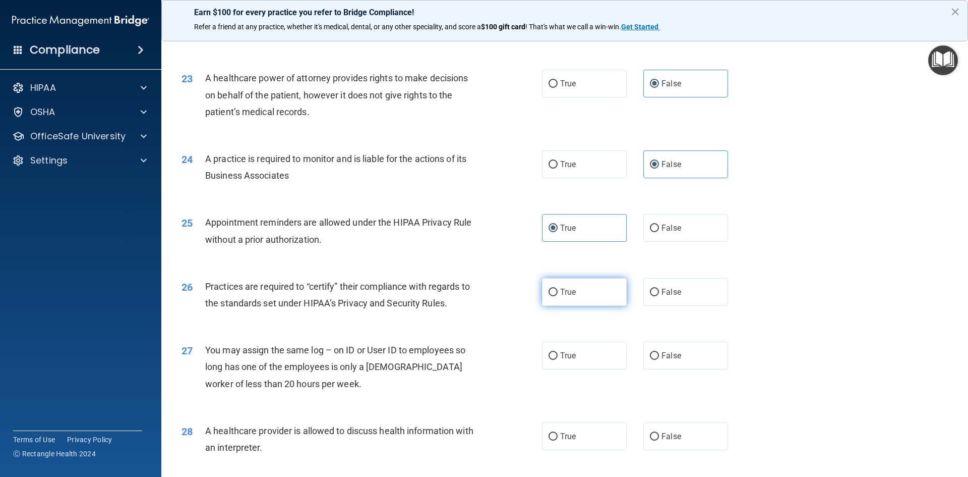
click at [558, 296] on input "True" at bounding box center [553, 292] width 9 height 8
radio input "true"
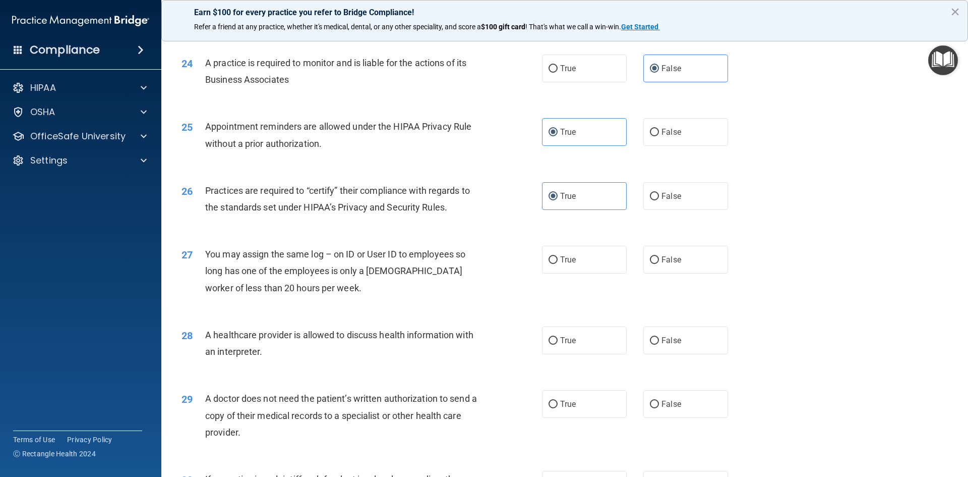
scroll to position [1765, 0]
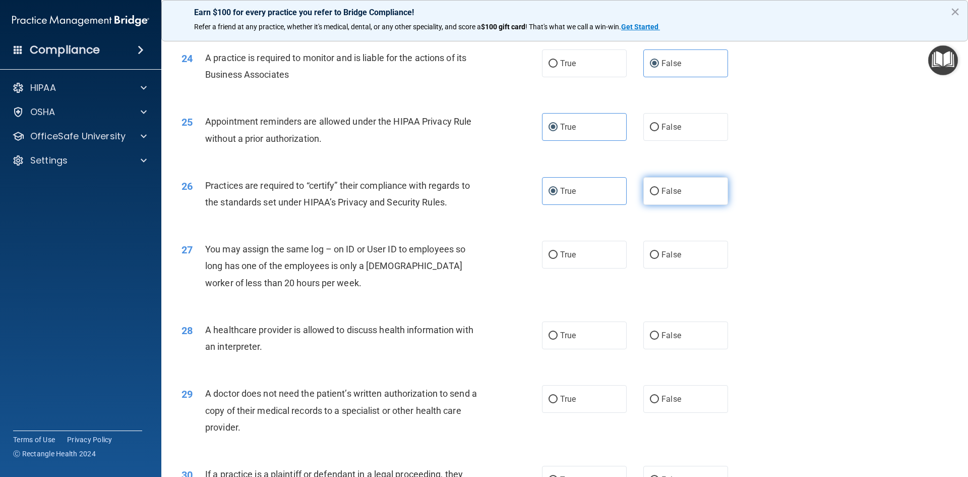
click at [674, 197] on label "False" at bounding box center [685, 191] width 85 height 28
click at [659, 195] on input "False" at bounding box center [654, 192] width 9 height 8
radio input "true"
radio input "false"
click at [643, 252] on label "False" at bounding box center [685, 255] width 85 height 28
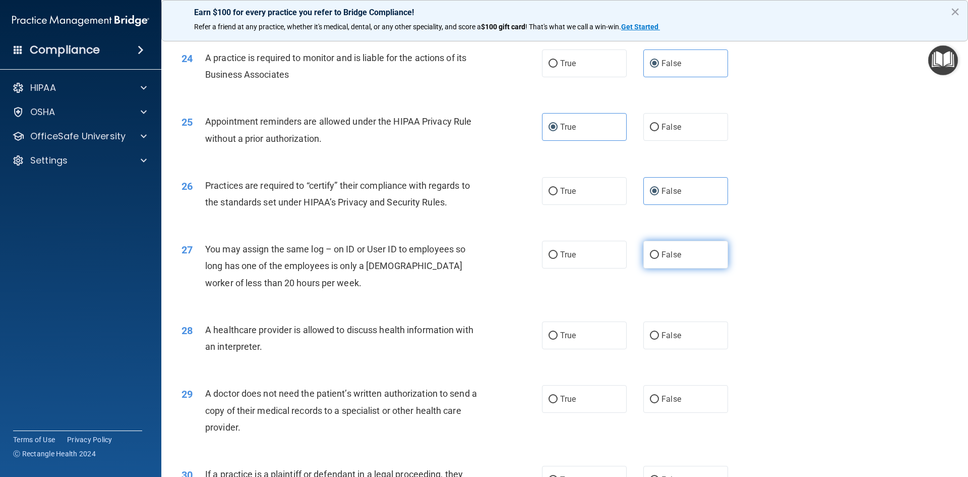
click at [650, 252] on input "False" at bounding box center [654, 255] width 9 height 8
radio input "true"
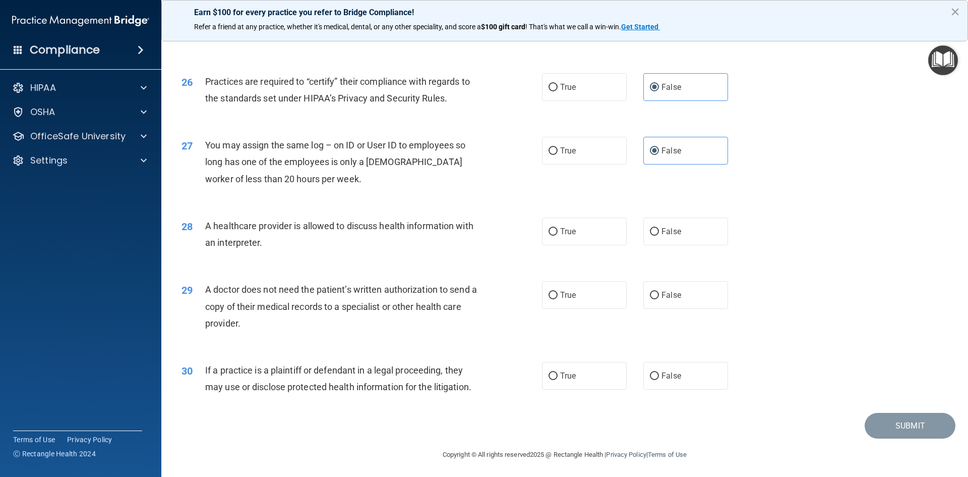
scroll to position [1871, 0]
click at [572, 229] on span "True" at bounding box center [568, 229] width 16 height 10
click at [558, 229] on input "True" at bounding box center [553, 230] width 9 height 8
radio input "true"
click at [562, 303] on label "True" at bounding box center [584, 293] width 85 height 28
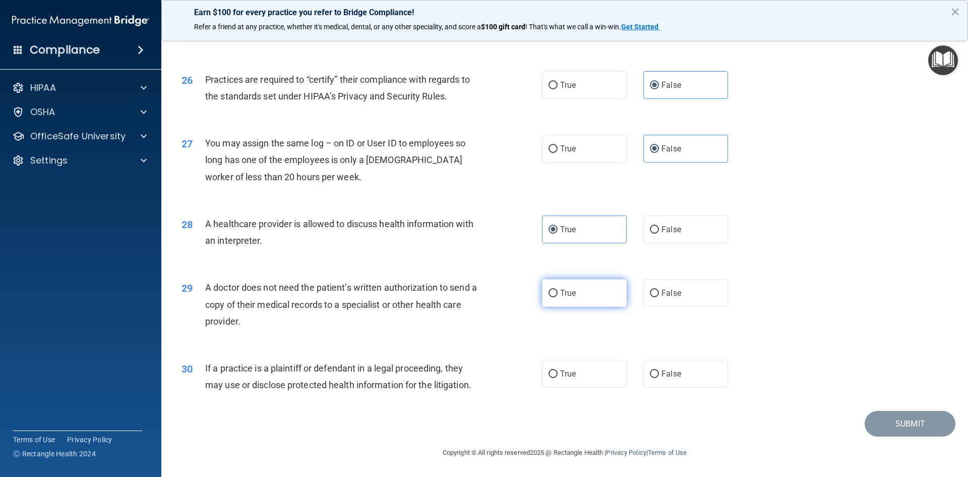
click at [558, 297] on input "True" at bounding box center [553, 293] width 9 height 8
radio input "true"
click at [568, 361] on label "True" at bounding box center [584, 374] width 85 height 28
click at [558, 370] on input "True" at bounding box center [553, 374] width 9 height 8
radio input "true"
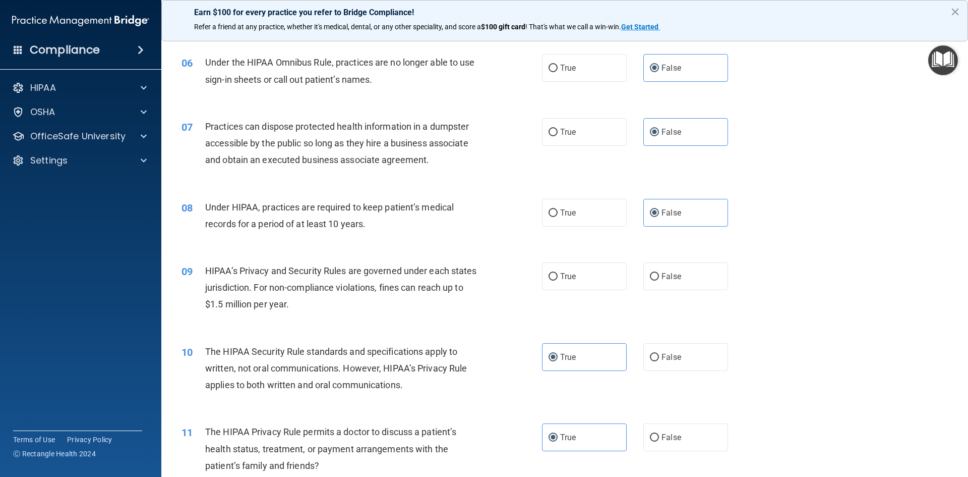
scroll to position [408, 0]
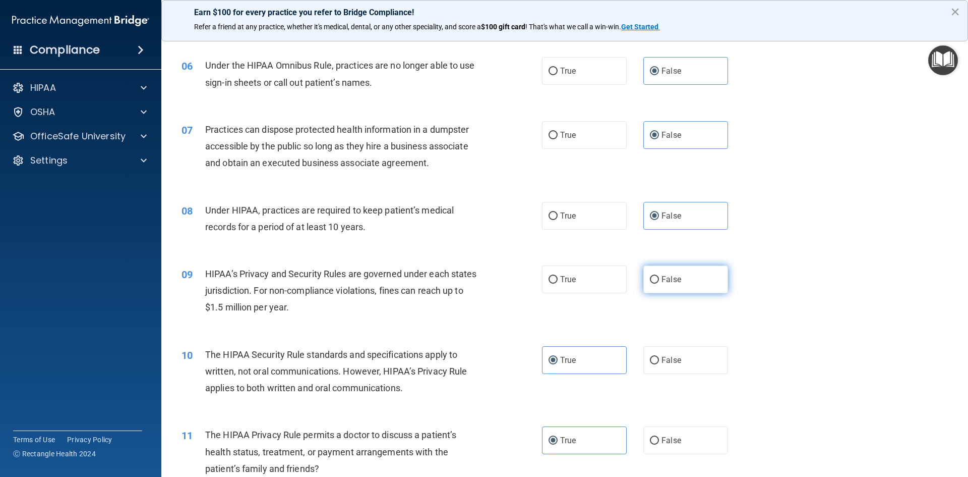
click at [673, 272] on label "False" at bounding box center [685, 279] width 85 height 28
click at [659, 276] on input "False" at bounding box center [654, 280] width 9 height 8
radio input "true"
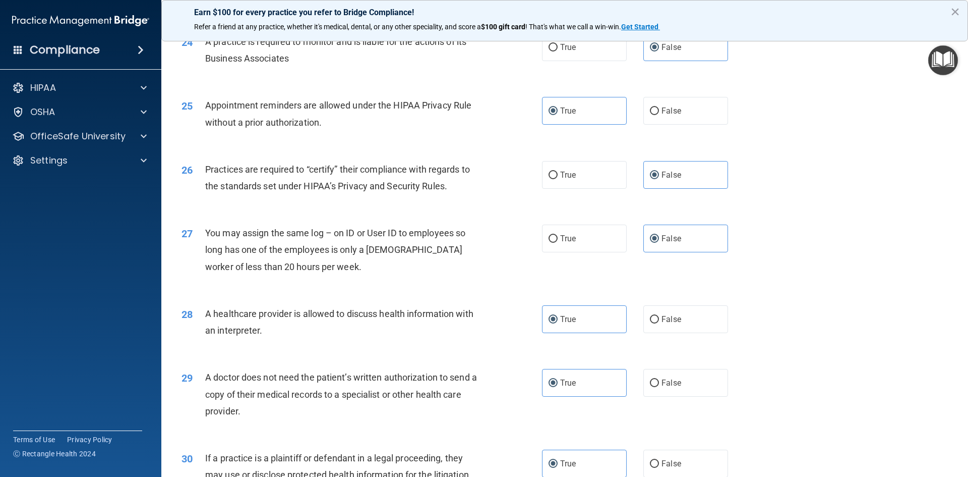
scroll to position [1871, 0]
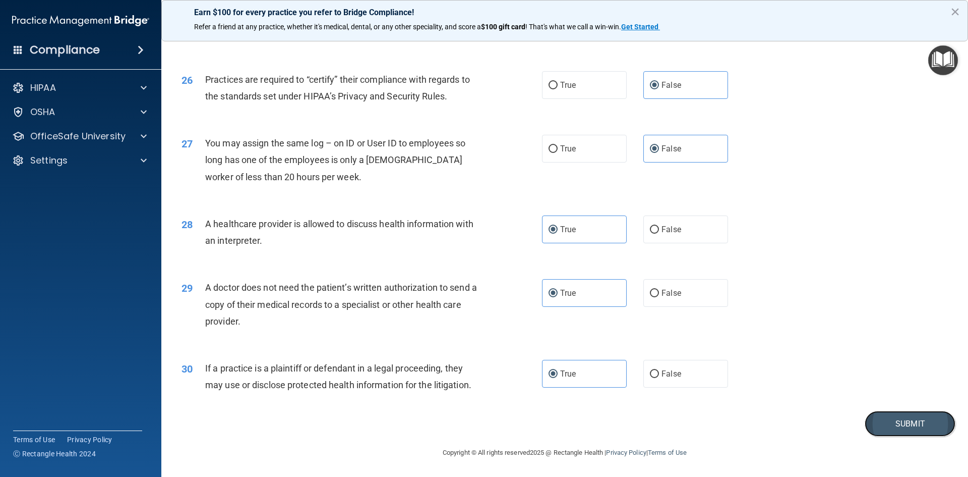
click at [887, 419] on button "Submit" at bounding box center [910, 423] width 91 height 26
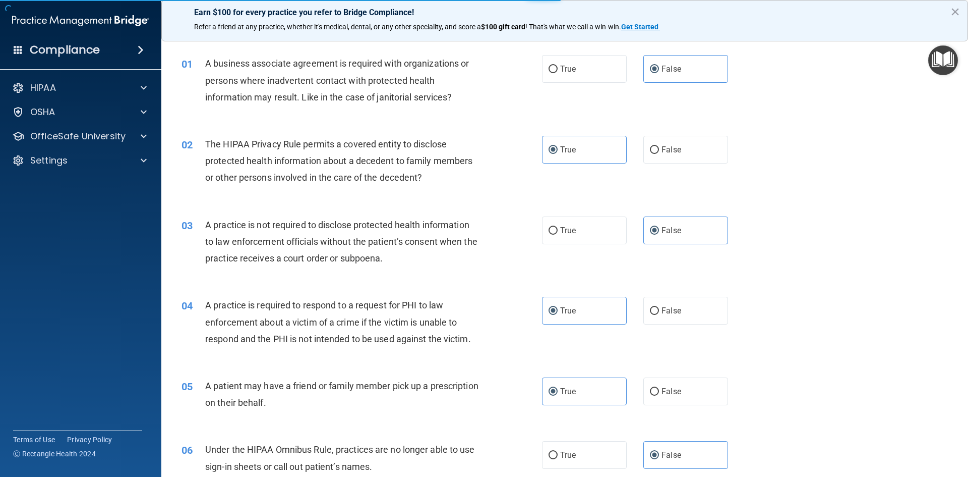
scroll to position [0, 0]
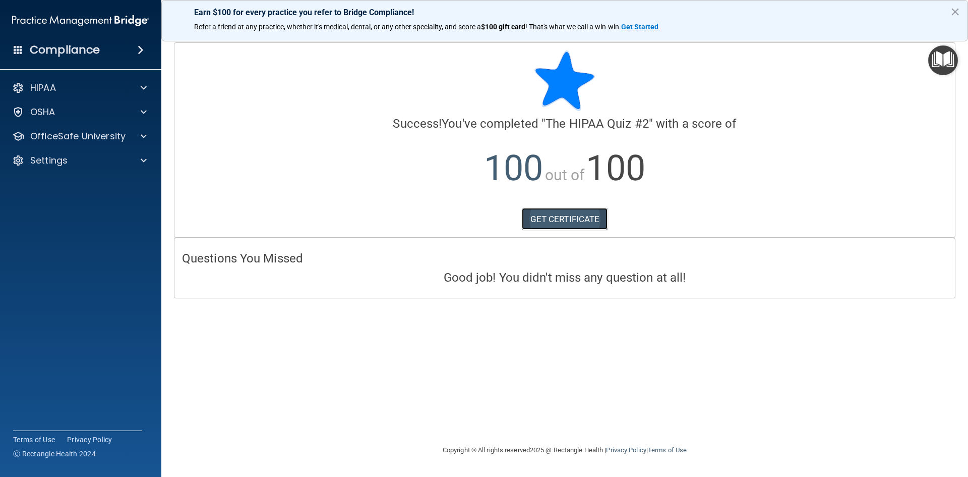
click at [562, 216] on link "GET CERTIFICATE" at bounding box center [565, 219] width 86 height 22
click at [144, 132] on span at bounding box center [144, 136] width 6 height 12
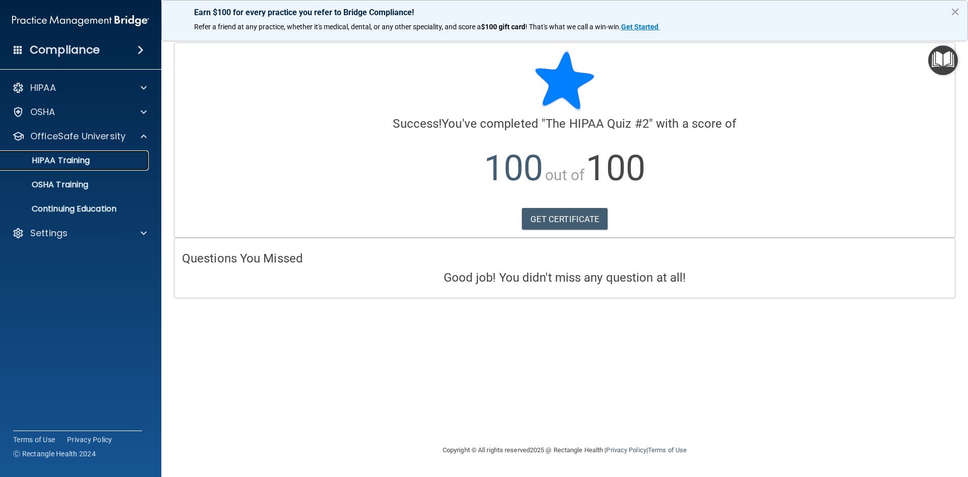
click at [75, 161] on p "HIPAA Training" at bounding box center [48, 160] width 83 height 10
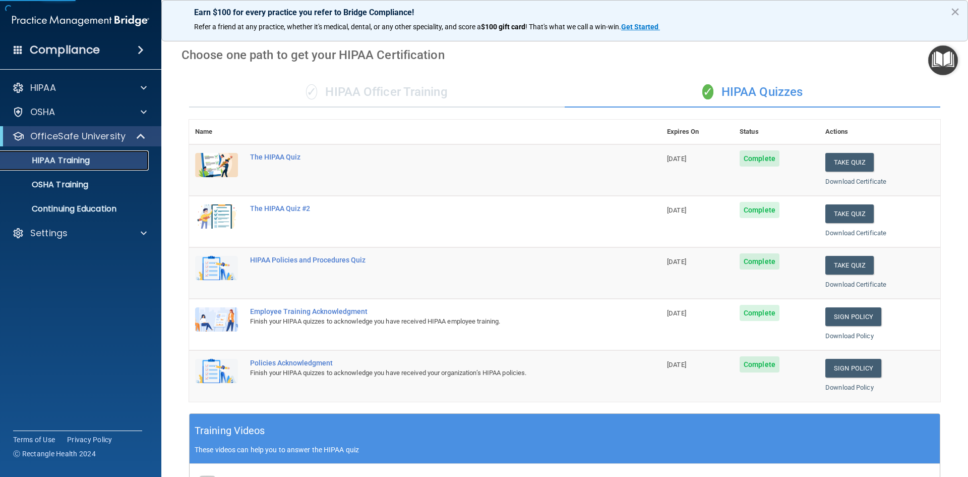
scroll to position [151, 0]
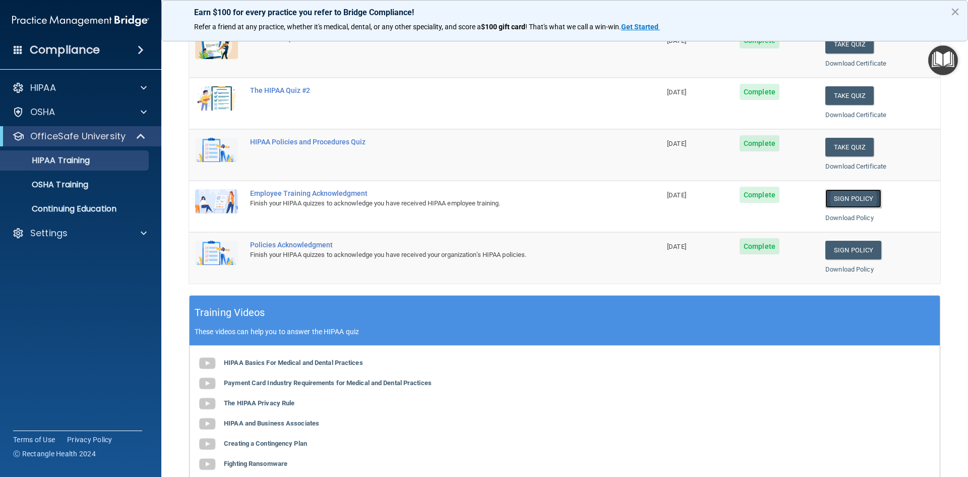
click at [849, 200] on link "Sign Policy" at bounding box center [853, 198] width 56 height 19
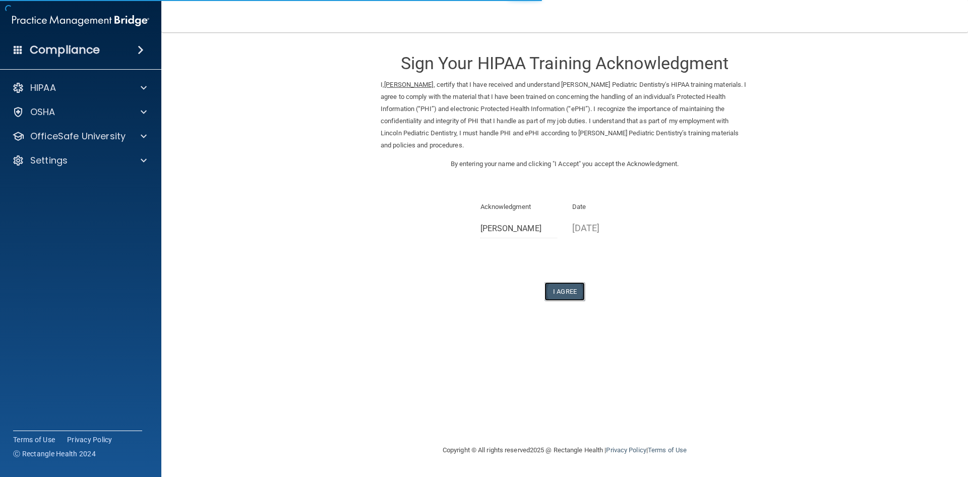
click at [564, 292] on button "I Agree" at bounding box center [565, 291] width 40 height 19
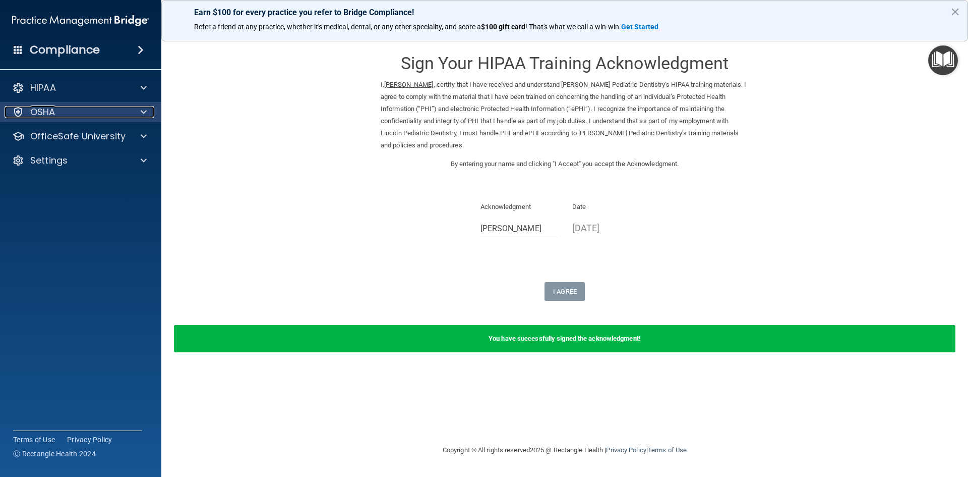
click at [108, 113] on div "OSHA" at bounding box center [67, 112] width 125 height 12
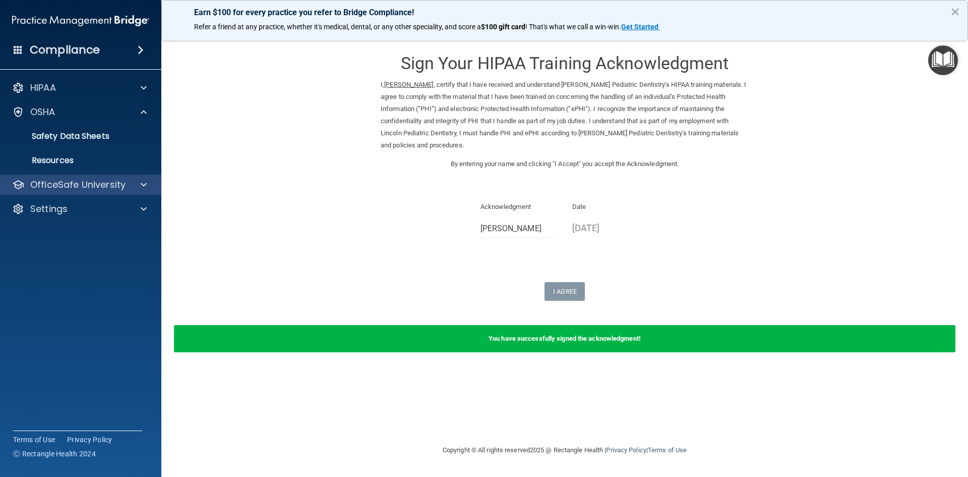
click at [138, 176] on div "OfficeSafe University" at bounding box center [81, 184] width 162 height 20
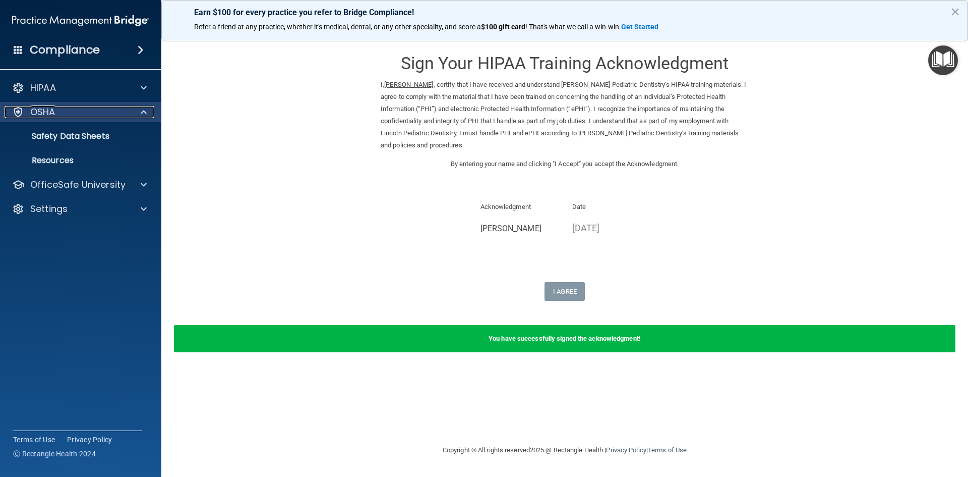
click at [141, 113] on span at bounding box center [144, 112] width 6 height 12
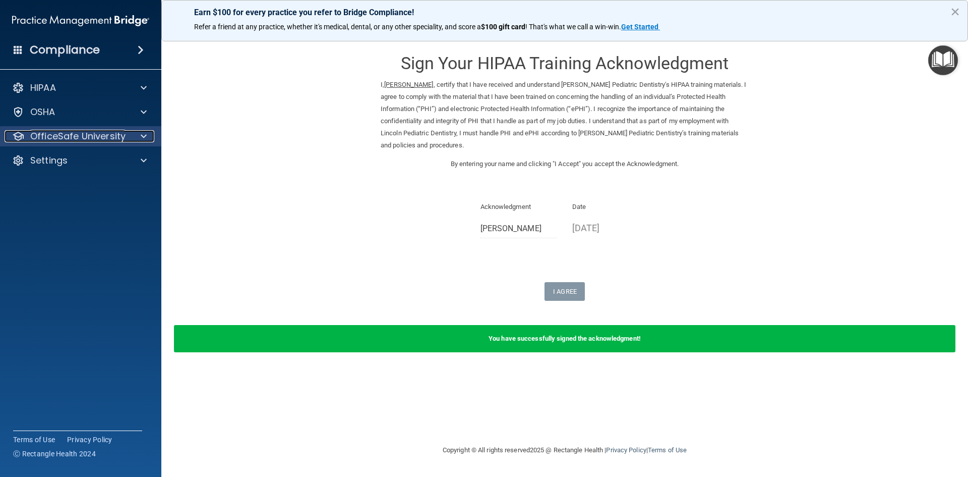
click at [143, 139] on span at bounding box center [144, 136] width 6 height 12
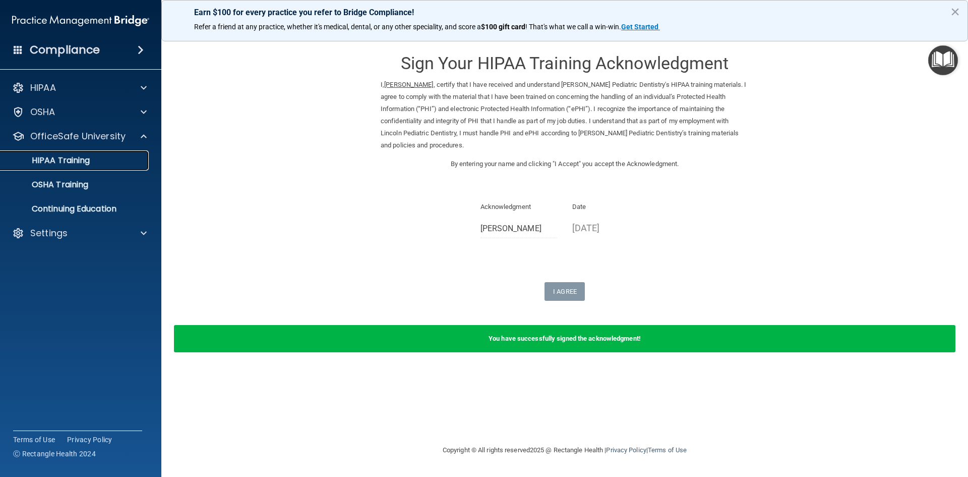
click at [81, 158] on p "HIPAA Training" at bounding box center [48, 160] width 83 height 10
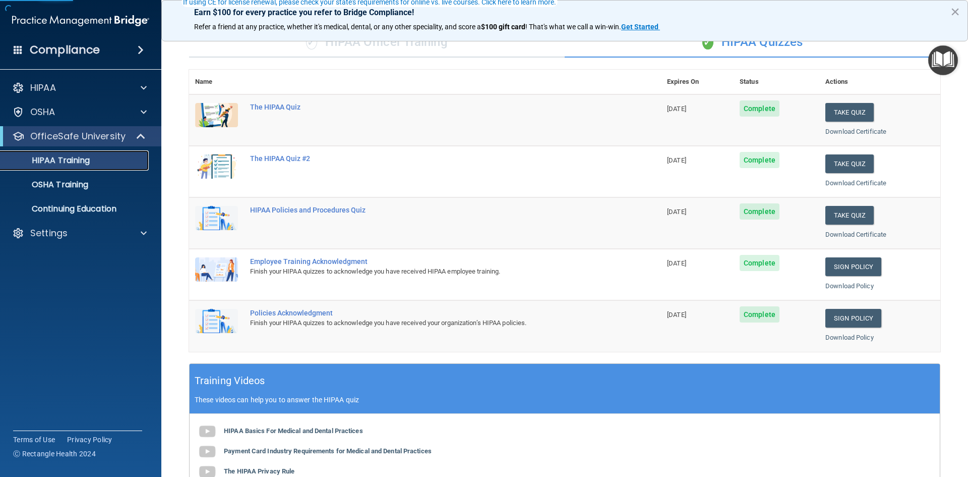
scroll to position [101, 0]
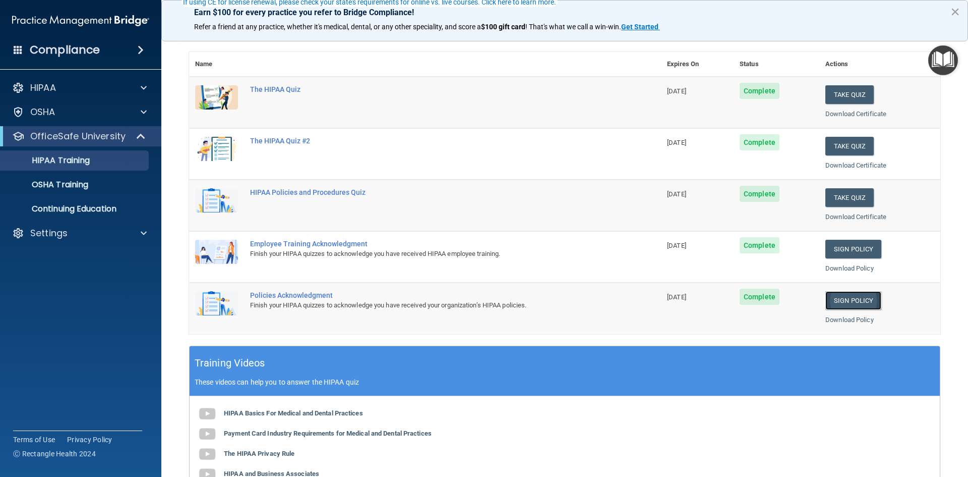
click at [838, 298] on link "Sign Policy" at bounding box center [853, 300] width 56 height 19
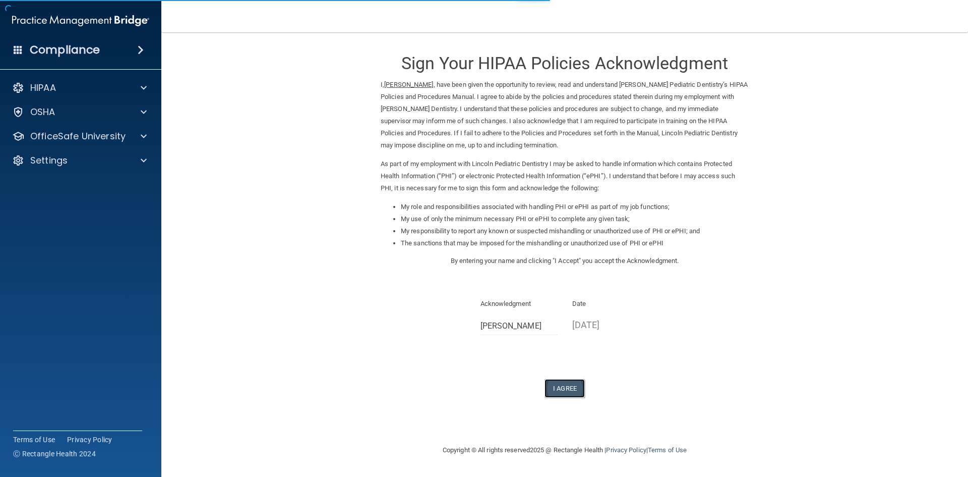
click at [562, 380] on button "I Agree" at bounding box center [565, 388] width 40 height 19
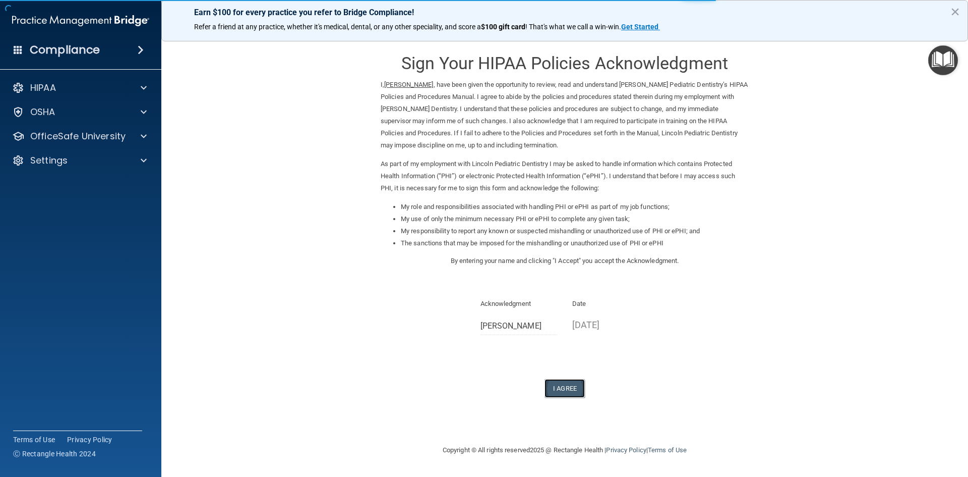
click at [565, 390] on button "I Agree" at bounding box center [565, 388] width 40 height 19
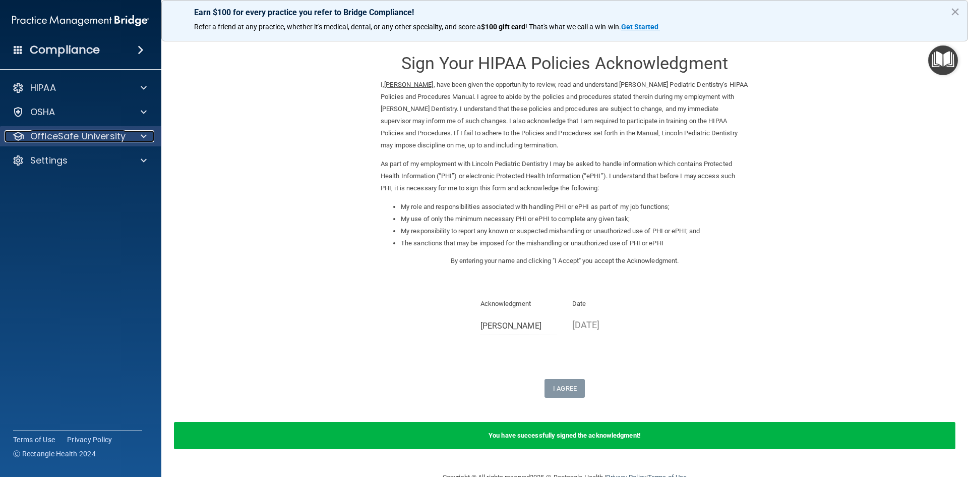
click at [139, 137] on div at bounding box center [142, 136] width 25 height 12
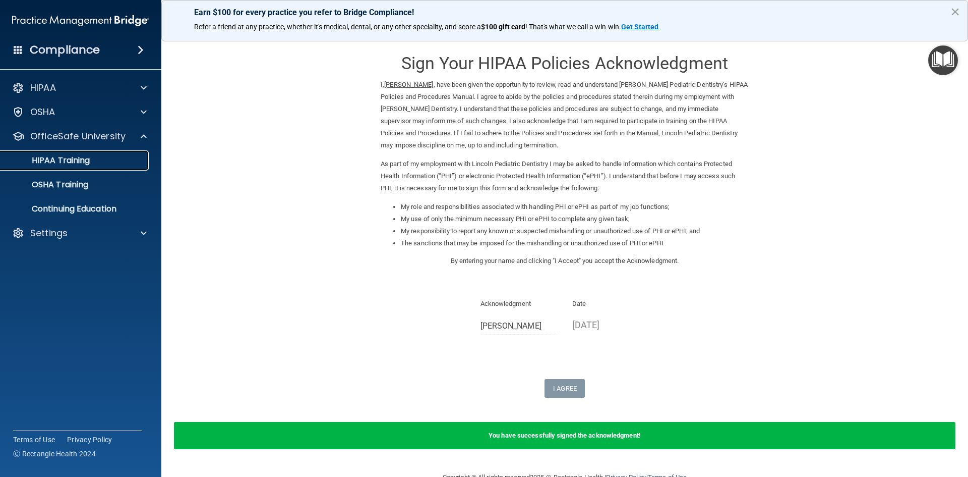
click at [76, 163] on p "HIPAA Training" at bounding box center [48, 160] width 83 height 10
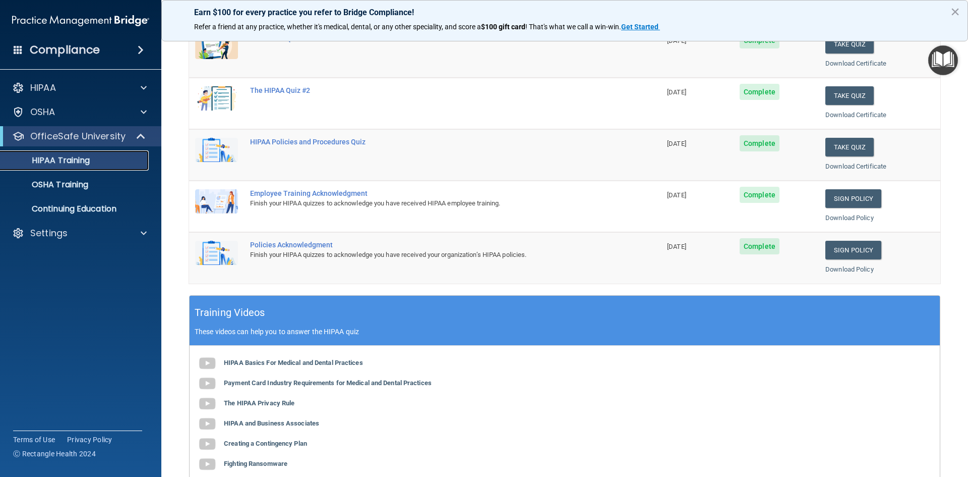
scroll to position [101, 0]
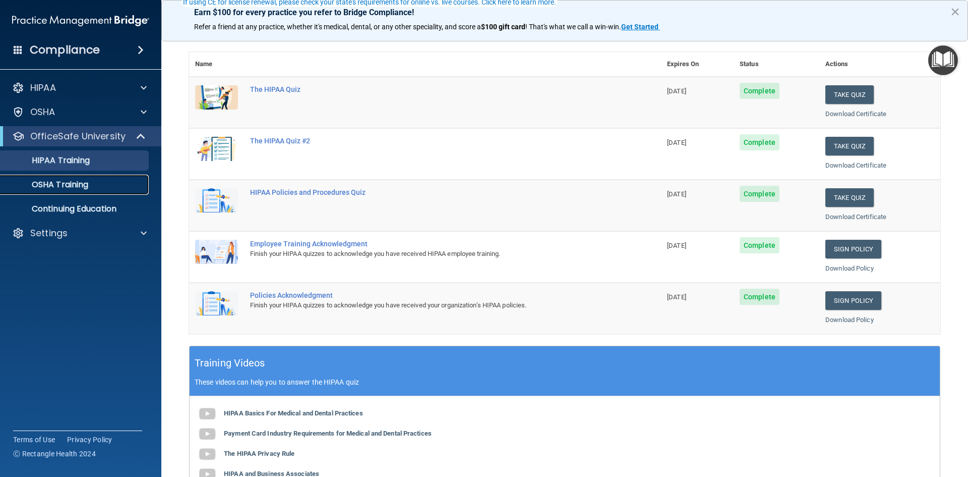
click at [63, 193] on link "OSHA Training" at bounding box center [69, 184] width 159 height 20
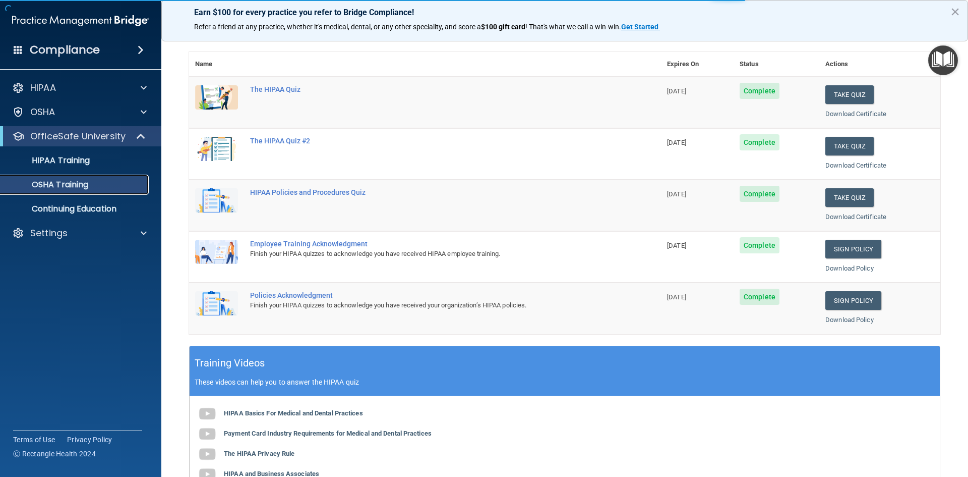
click at [67, 186] on p "OSHA Training" at bounding box center [48, 185] width 82 height 10
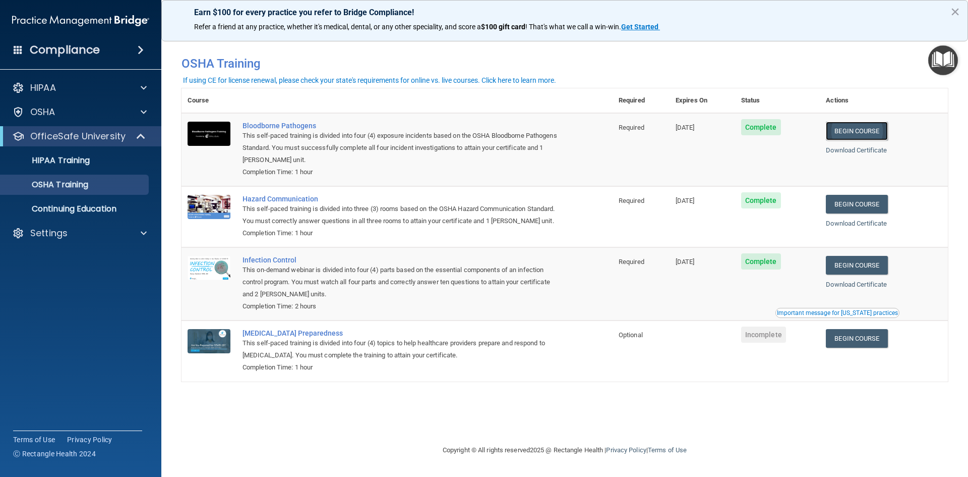
click at [872, 128] on link "Begin Course" at bounding box center [857, 131] width 62 height 19
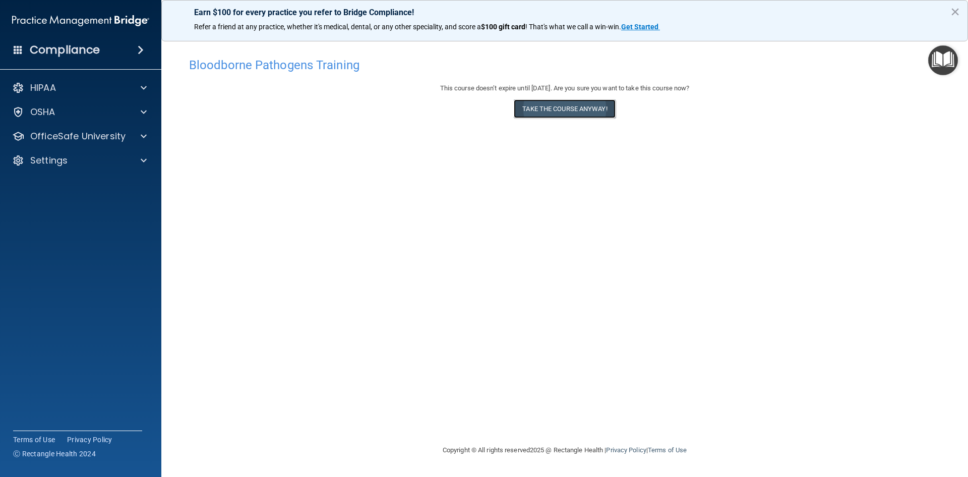
click at [547, 110] on button "Take the course anyway!" at bounding box center [564, 108] width 101 height 19
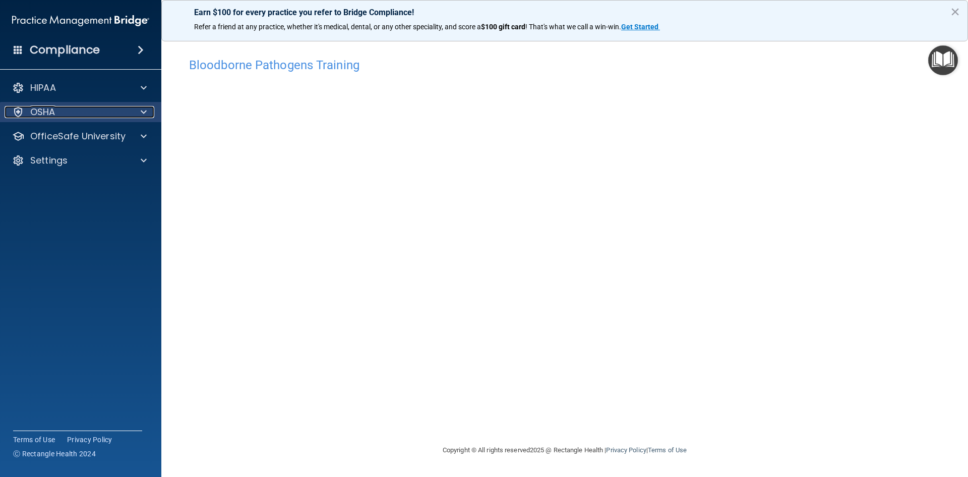
click at [133, 111] on div at bounding box center [142, 112] width 25 height 12
click at [129, 113] on div "OSHA" at bounding box center [80, 112] width 150 height 12
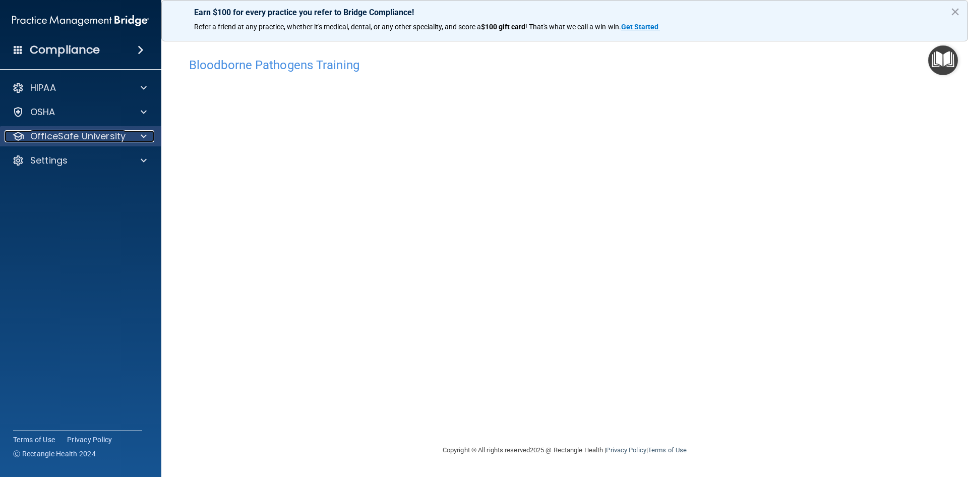
click at [114, 138] on p "OfficeSafe University" at bounding box center [77, 136] width 95 height 12
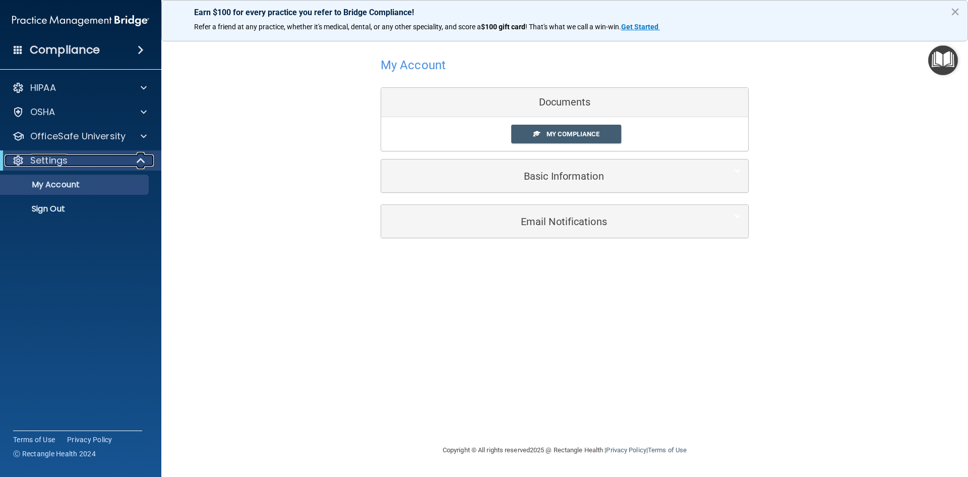
click at [146, 158] on span at bounding box center [142, 160] width 9 height 12
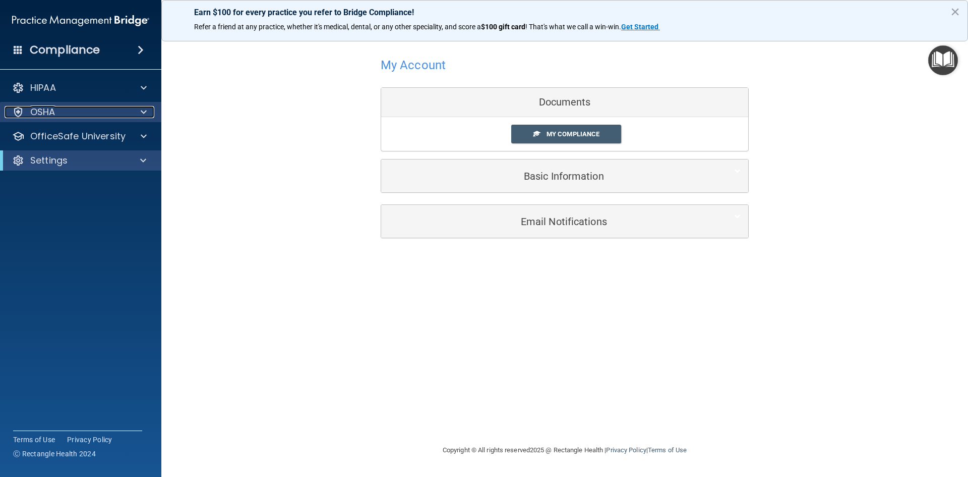
click at [133, 115] on div at bounding box center [142, 112] width 25 height 12
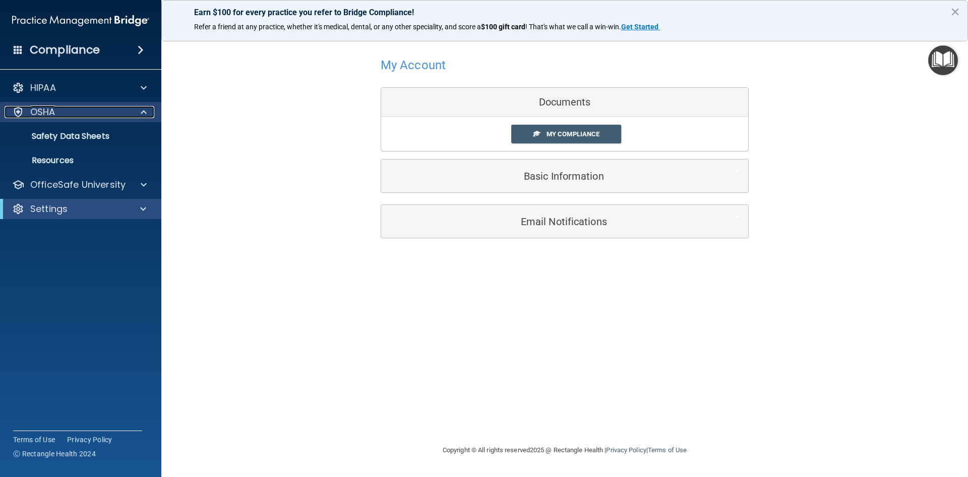
click at [57, 115] on div "OSHA" at bounding box center [67, 112] width 125 height 12
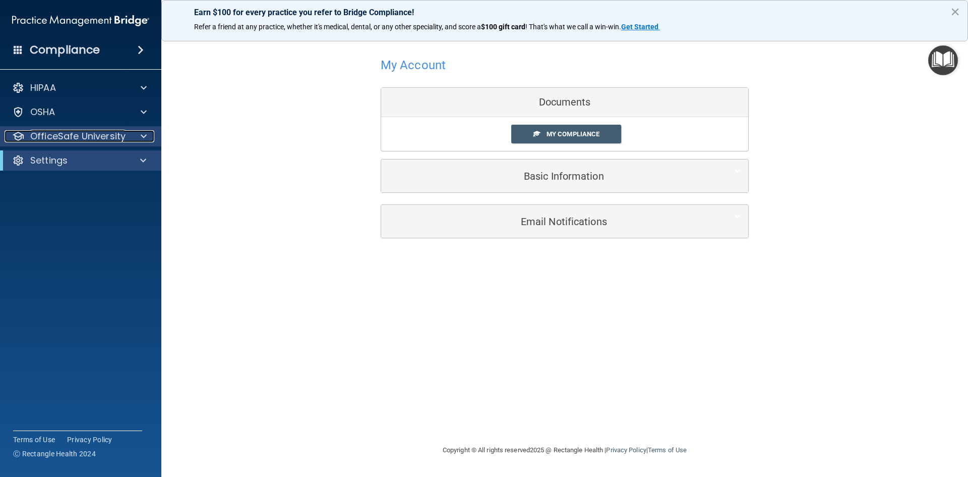
click at [68, 135] on p "OfficeSafe University" at bounding box center [77, 136] width 95 height 12
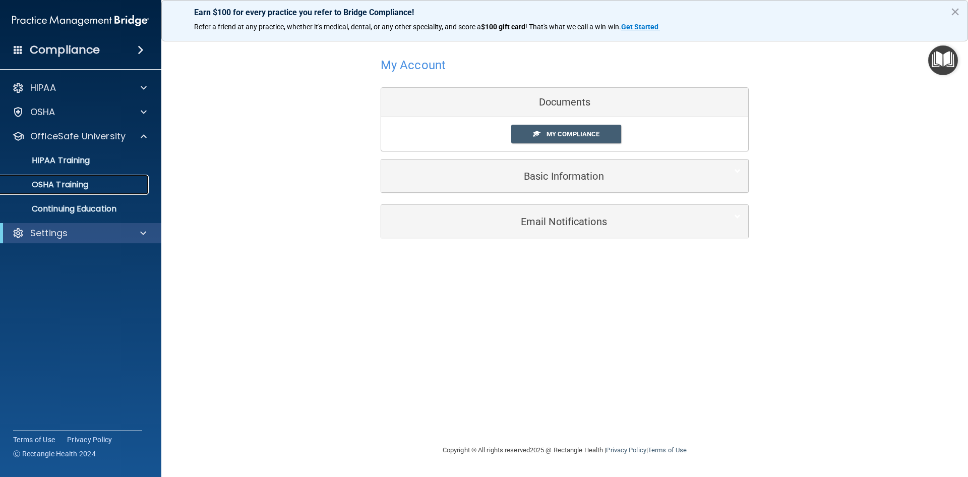
click at [75, 186] on p "OSHA Training" at bounding box center [48, 185] width 82 height 10
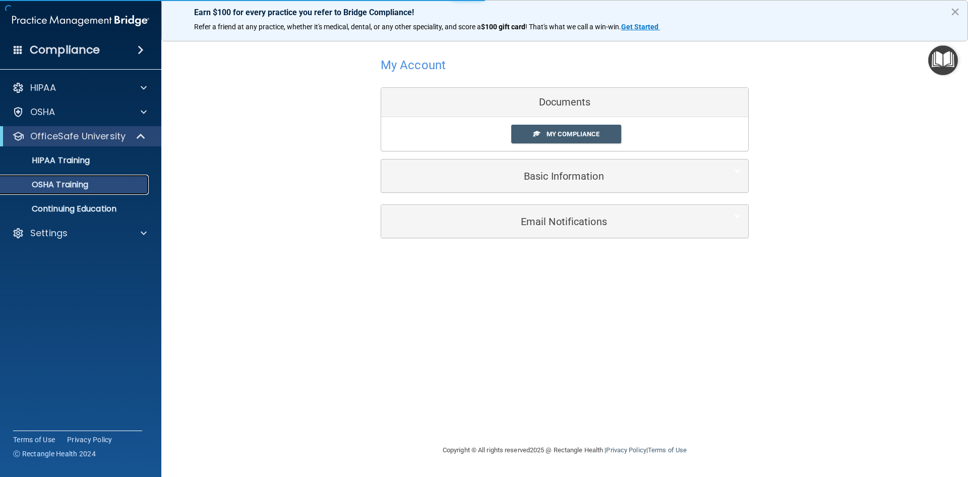
click at [91, 179] on link "OSHA Training" at bounding box center [69, 184] width 159 height 20
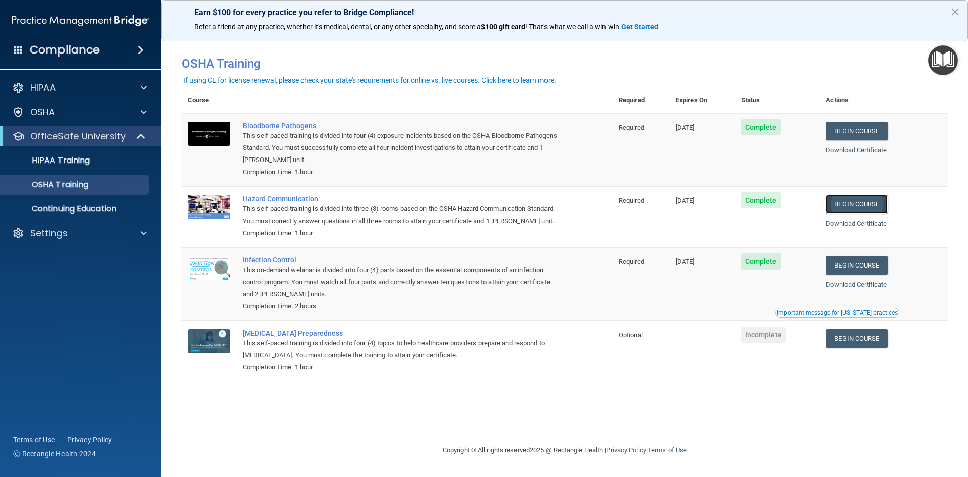
click at [854, 206] on link "Begin Course" at bounding box center [857, 204] width 62 height 19
click at [869, 210] on link "Begin Course" at bounding box center [857, 204] width 62 height 19
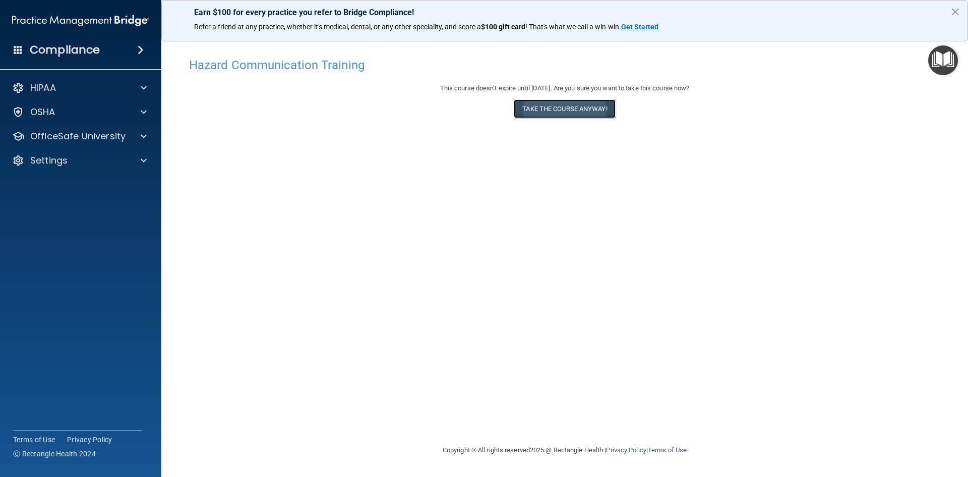
click at [538, 110] on button "Take the course anyway!" at bounding box center [564, 108] width 101 height 19
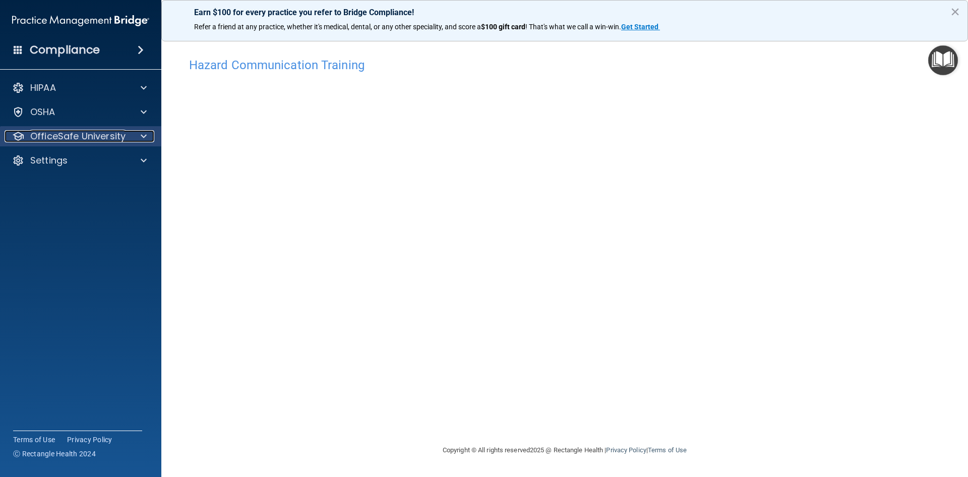
click at [114, 133] on p "OfficeSafe University" at bounding box center [77, 136] width 95 height 12
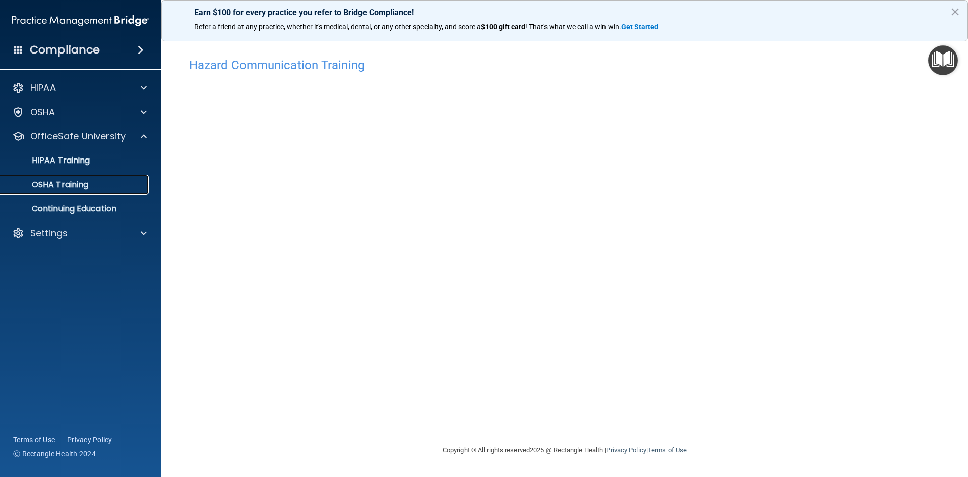
click at [72, 175] on link "OSHA Training" at bounding box center [69, 184] width 159 height 20
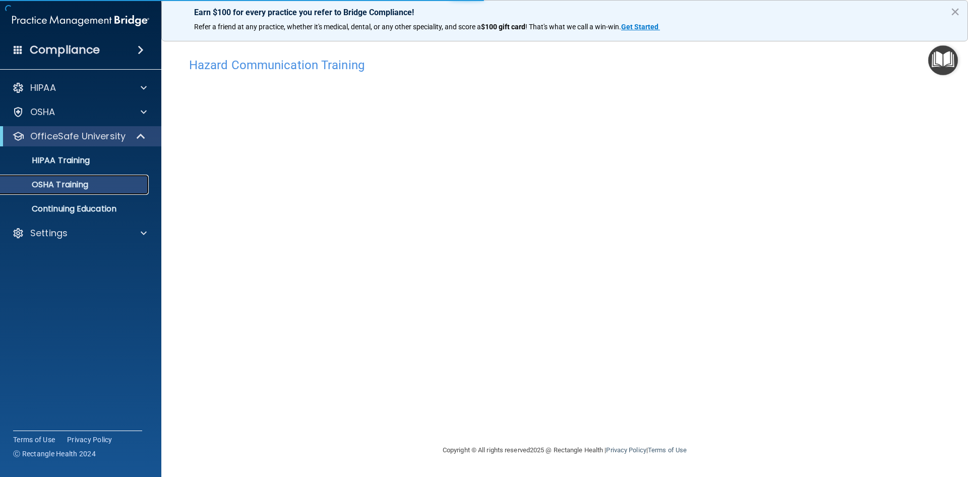
click at [76, 181] on p "OSHA Training" at bounding box center [48, 185] width 82 height 10
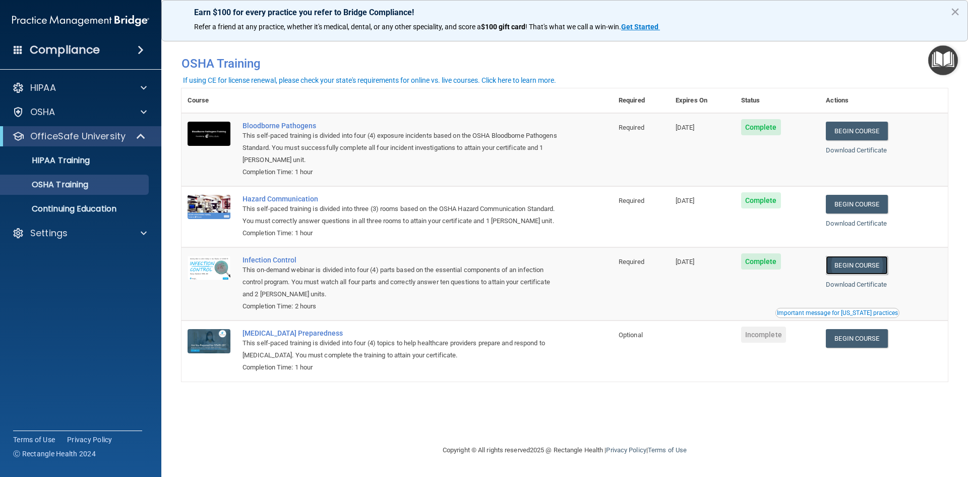
click at [858, 268] on link "Begin Course" at bounding box center [857, 265] width 62 height 19
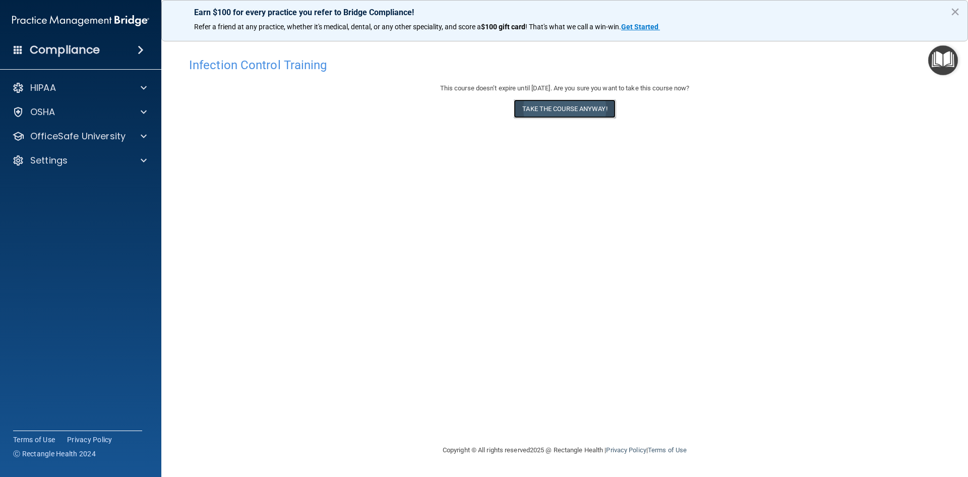
click at [610, 105] on button "Take the course anyway!" at bounding box center [564, 108] width 101 height 19
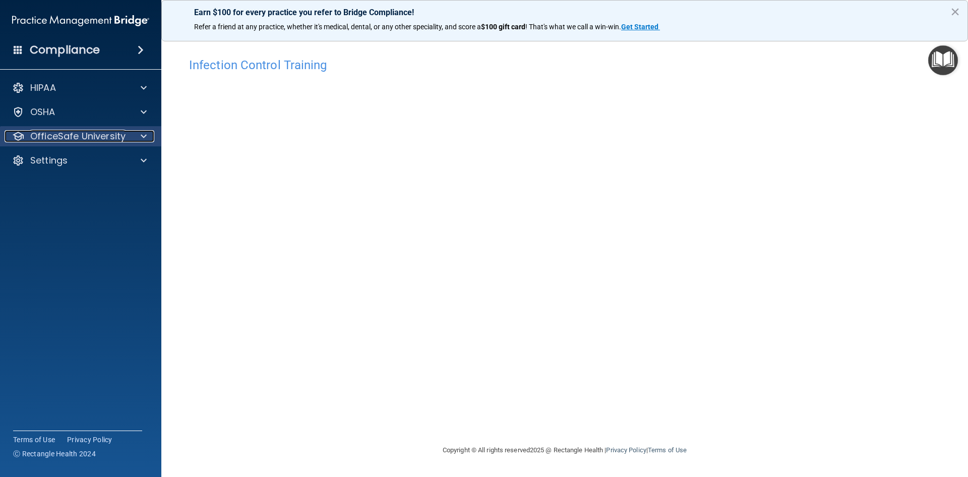
click at [95, 139] on p "OfficeSafe University" at bounding box center [77, 136] width 95 height 12
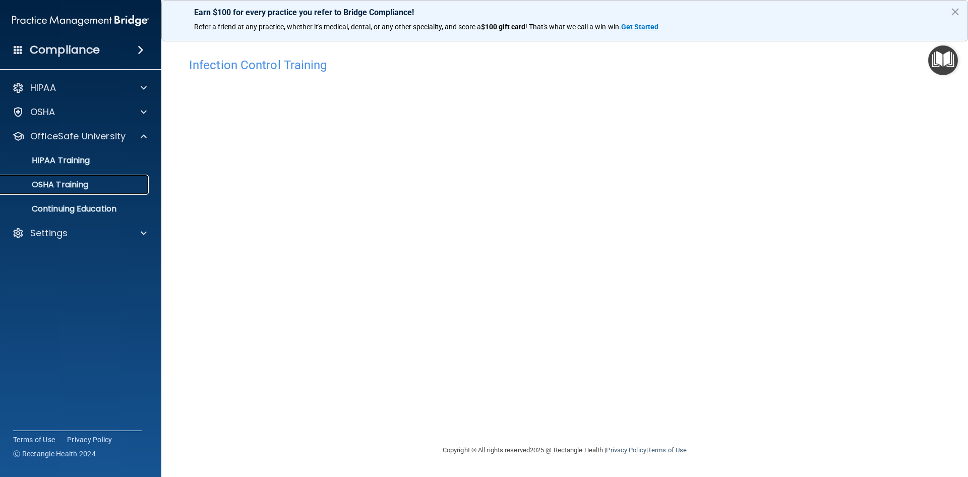
click at [88, 189] on p "OSHA Training" at bounding box center [48, 185] width 82 height 10
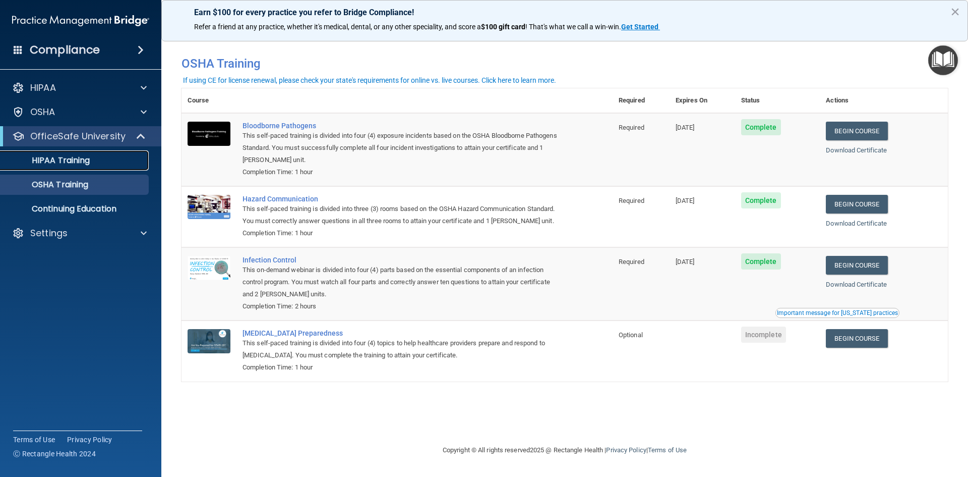
click at [128, 162] on div "HIPAA Training" at bounding box center [76, 160] width 138 height 10
